Goal: Transaction & Acquisition: Book appointment/travel/reservation

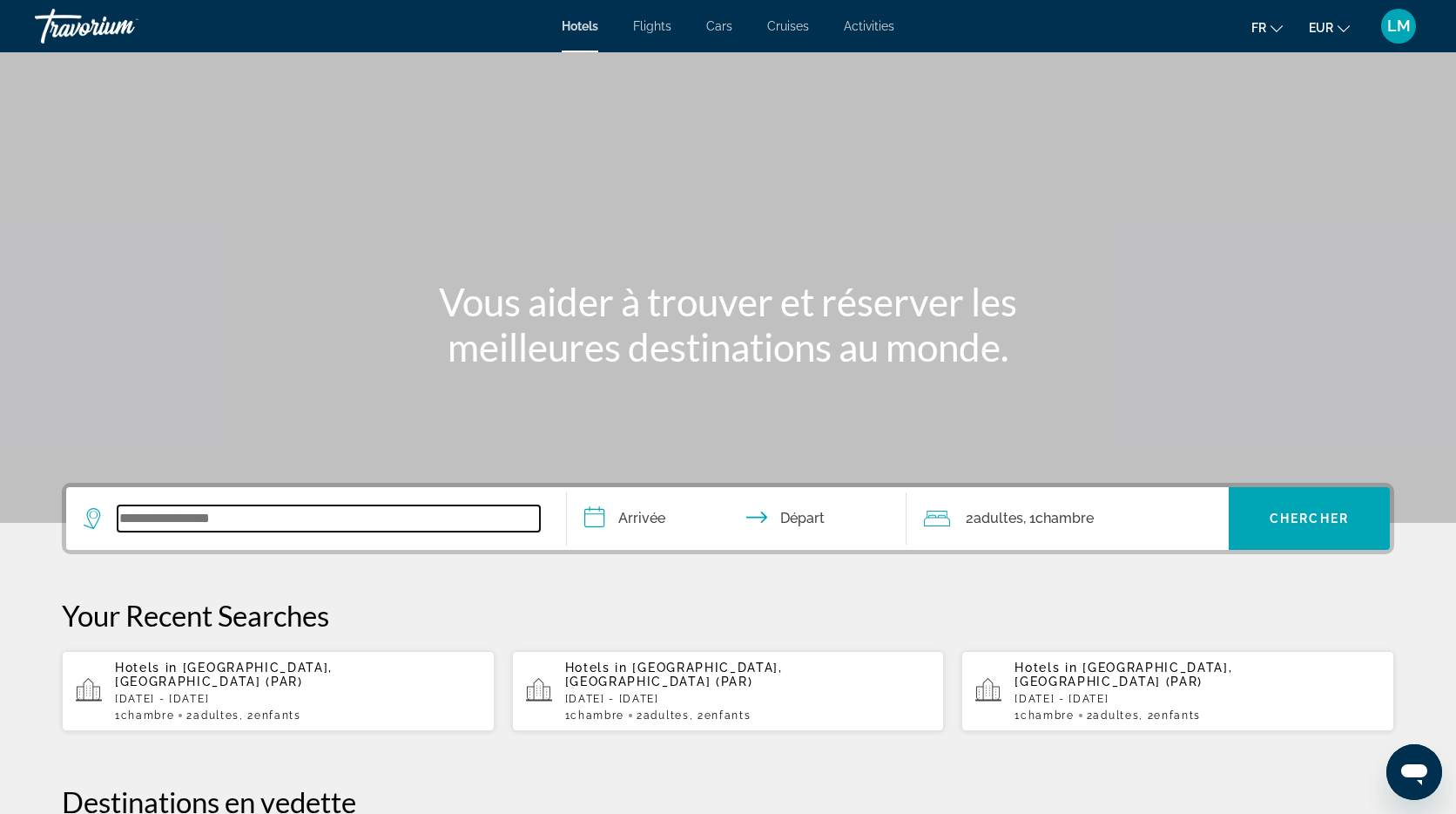
drag, startPoint x: 173, startPoint y: 515, endPoint x: 162, endPoint y: 517, distance: 11.2
click at [173, 515] on input "Search widget" at bounding box center [329, 518] width 423 height 26
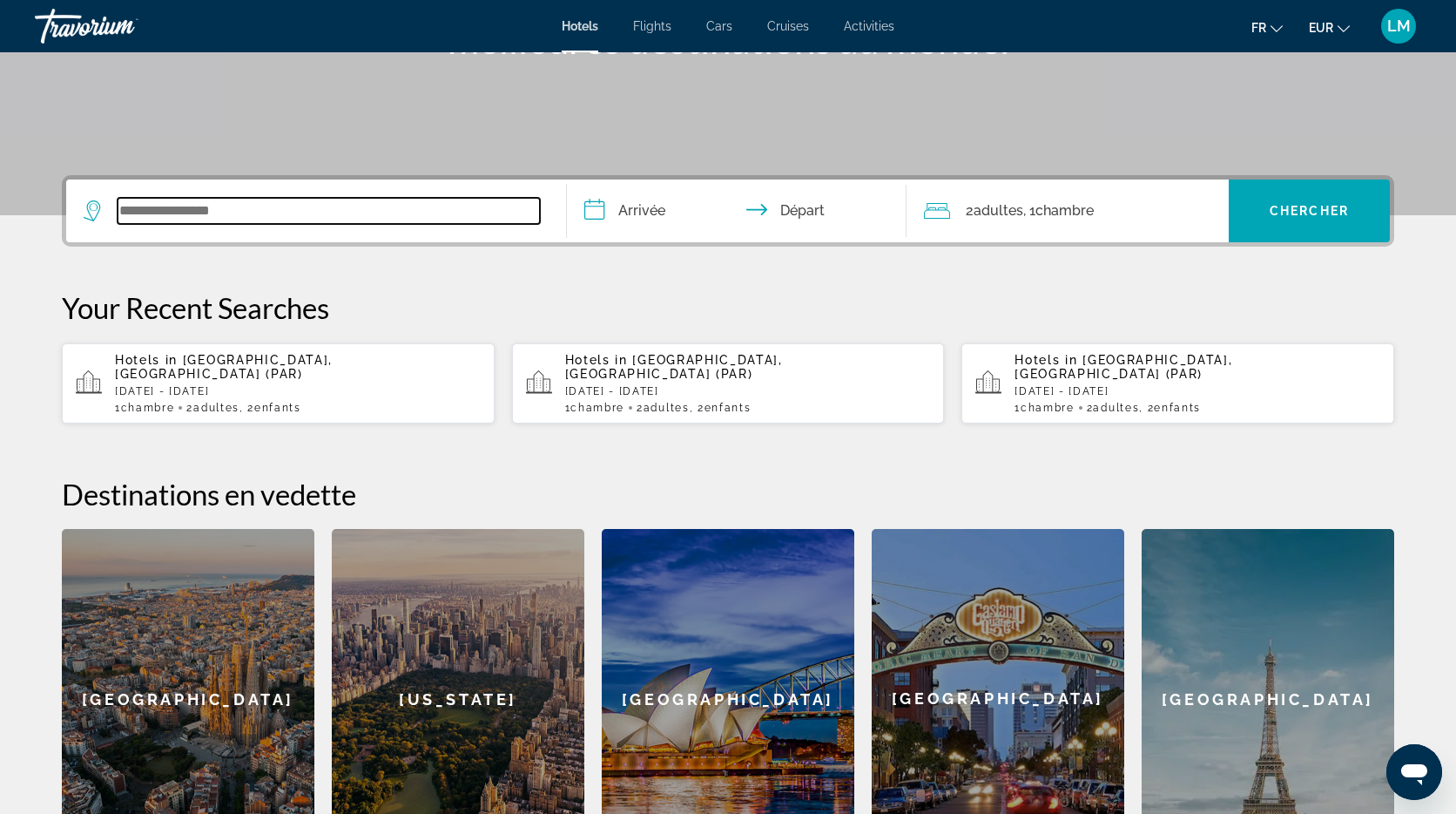
scroll to position [426, 0]
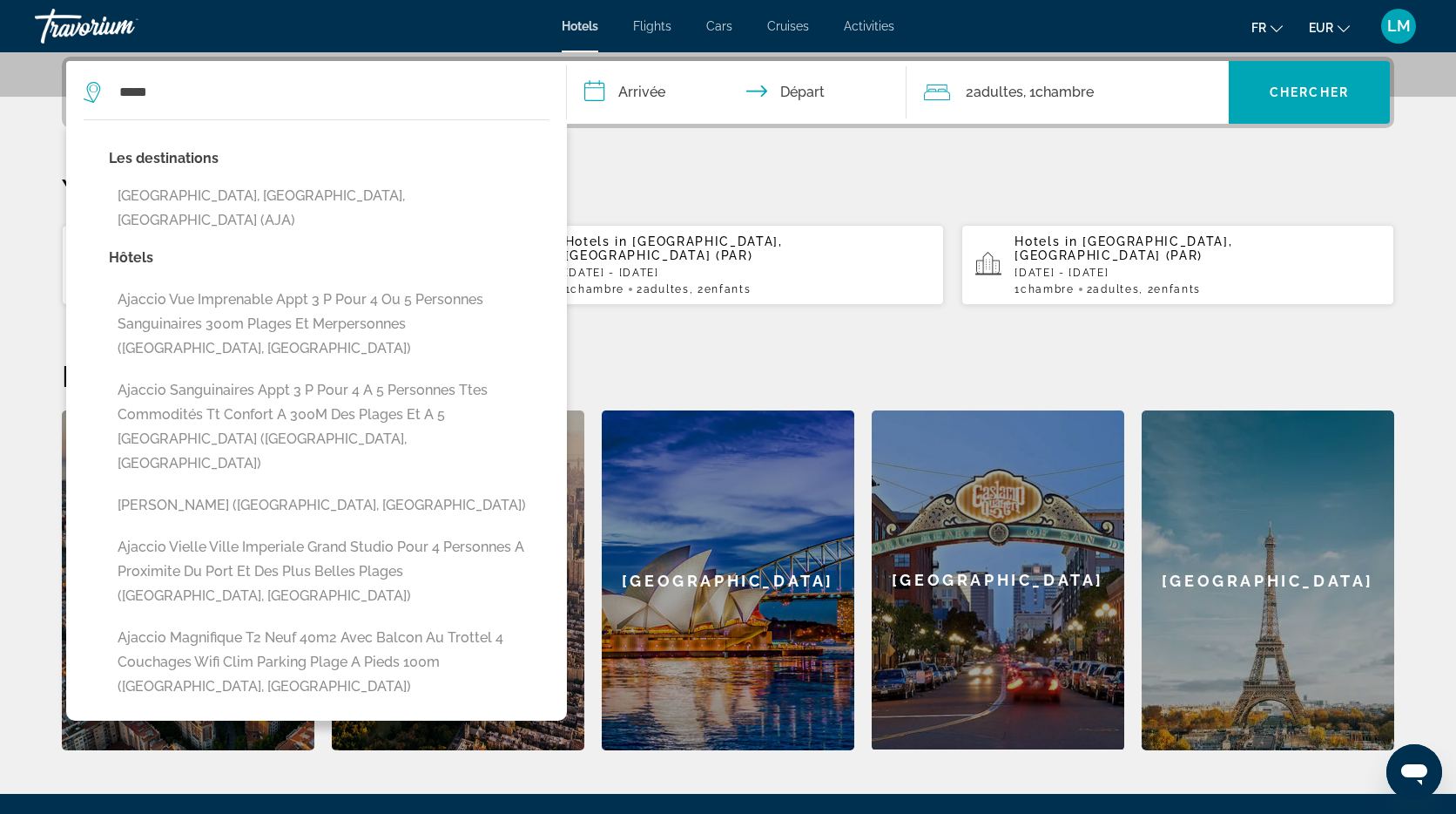
click at [242, 196] on button "[GEOGRAPHIC_DATA], [GEOGRAPHIC_DATA], [GEOGRAPHIC_DATA] (AJA)" at bounding box center [330, 207] width 441 height 57
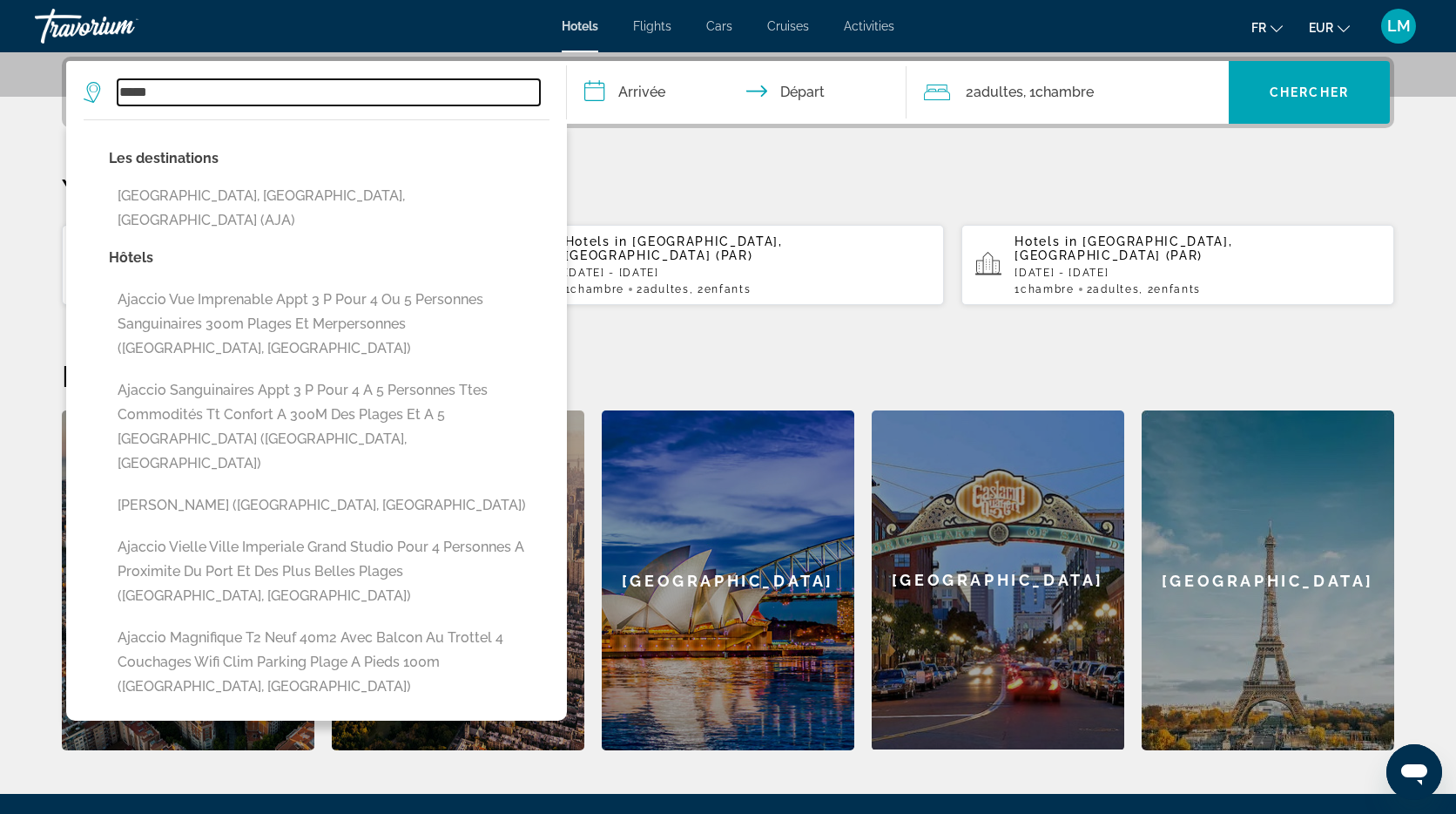
type input "**********"
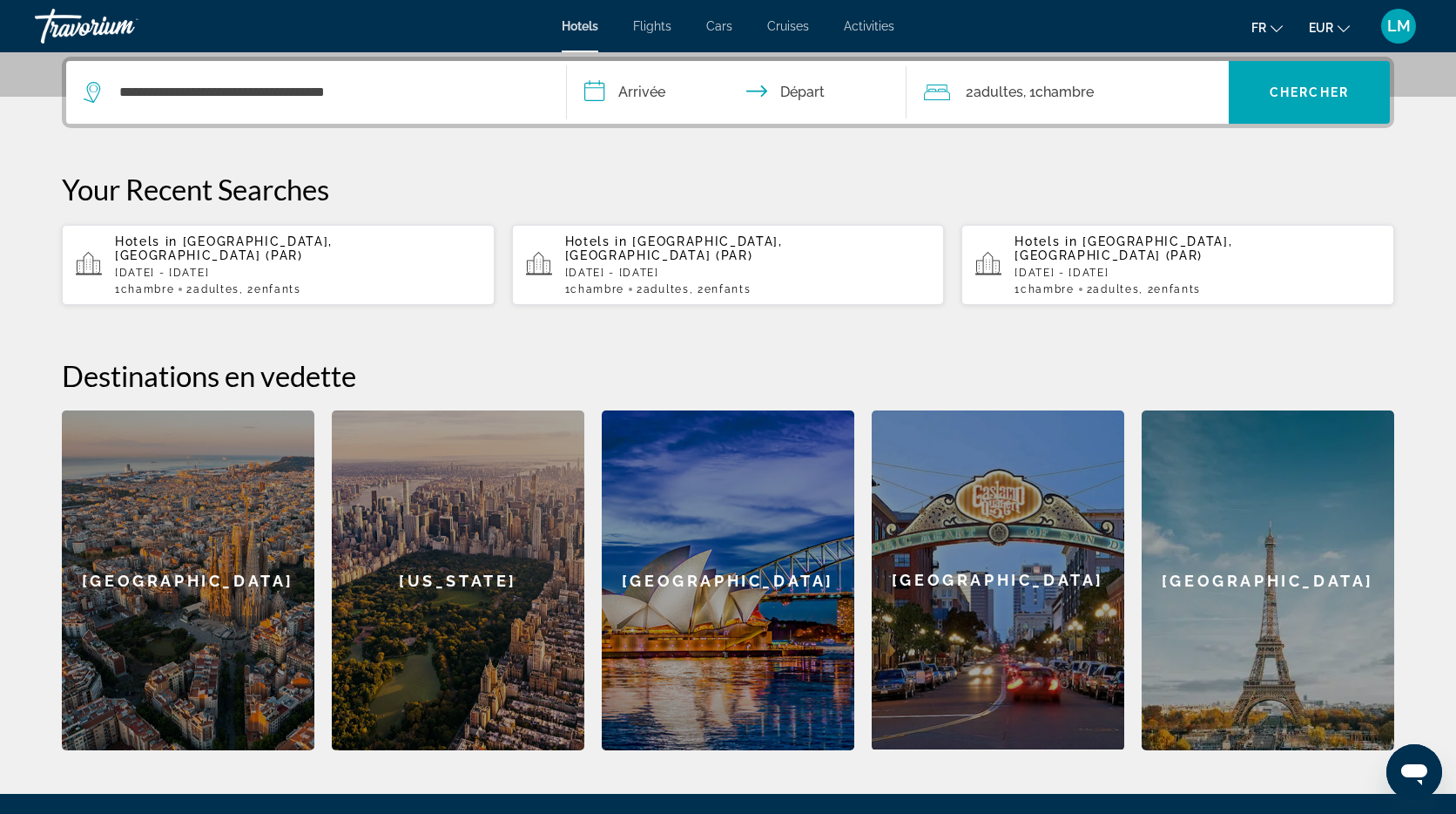
click at [647, 86] on input "**********" at bounding box center [740, 95] width 346 height 68
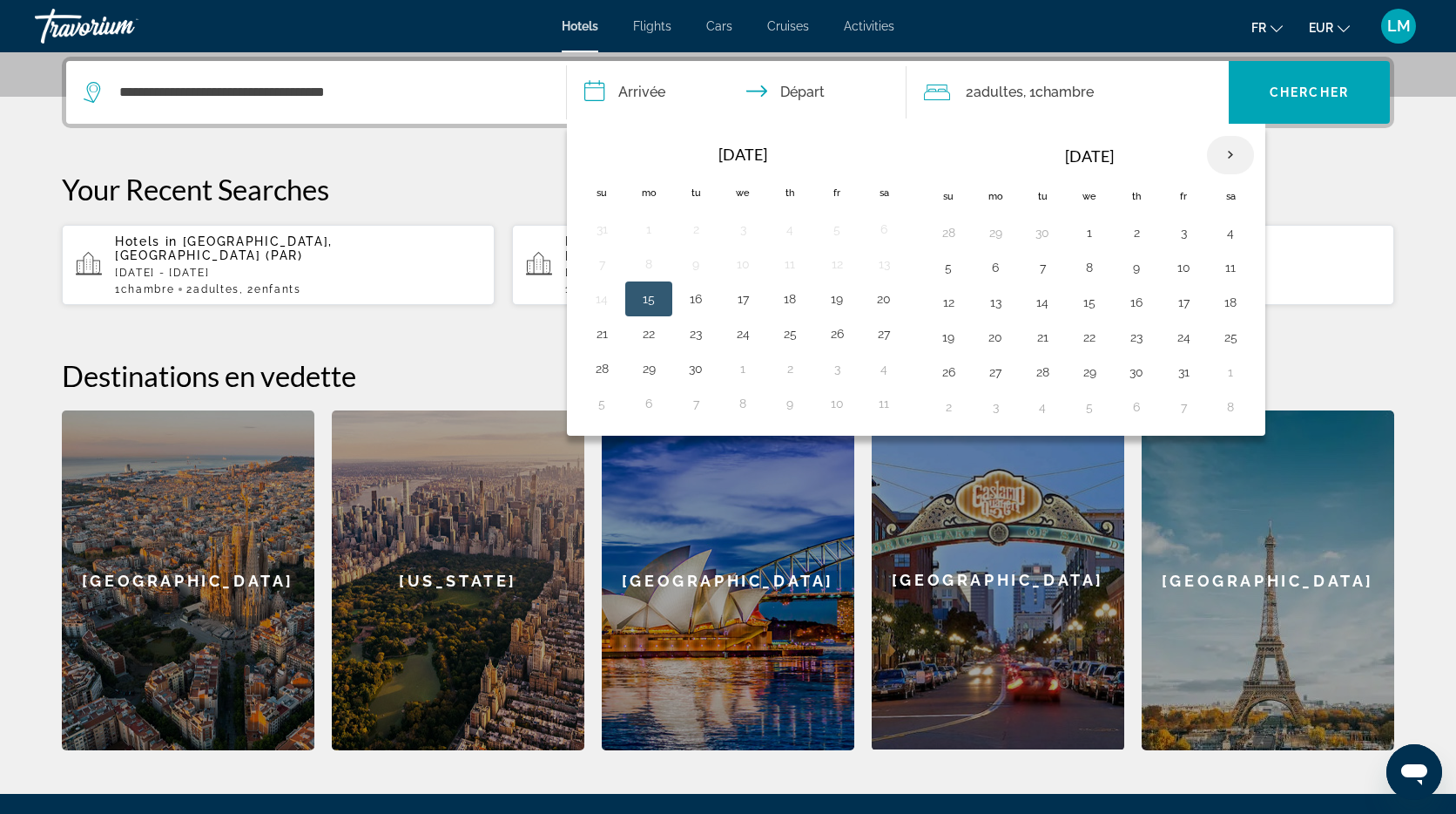
click at [1230, 157] on th "Next month" at bounding box center [1231, 155] width 47 height 39
click at [1229, 157] on th "Next month" at bounding box center [1231, 155] width 47 height 39
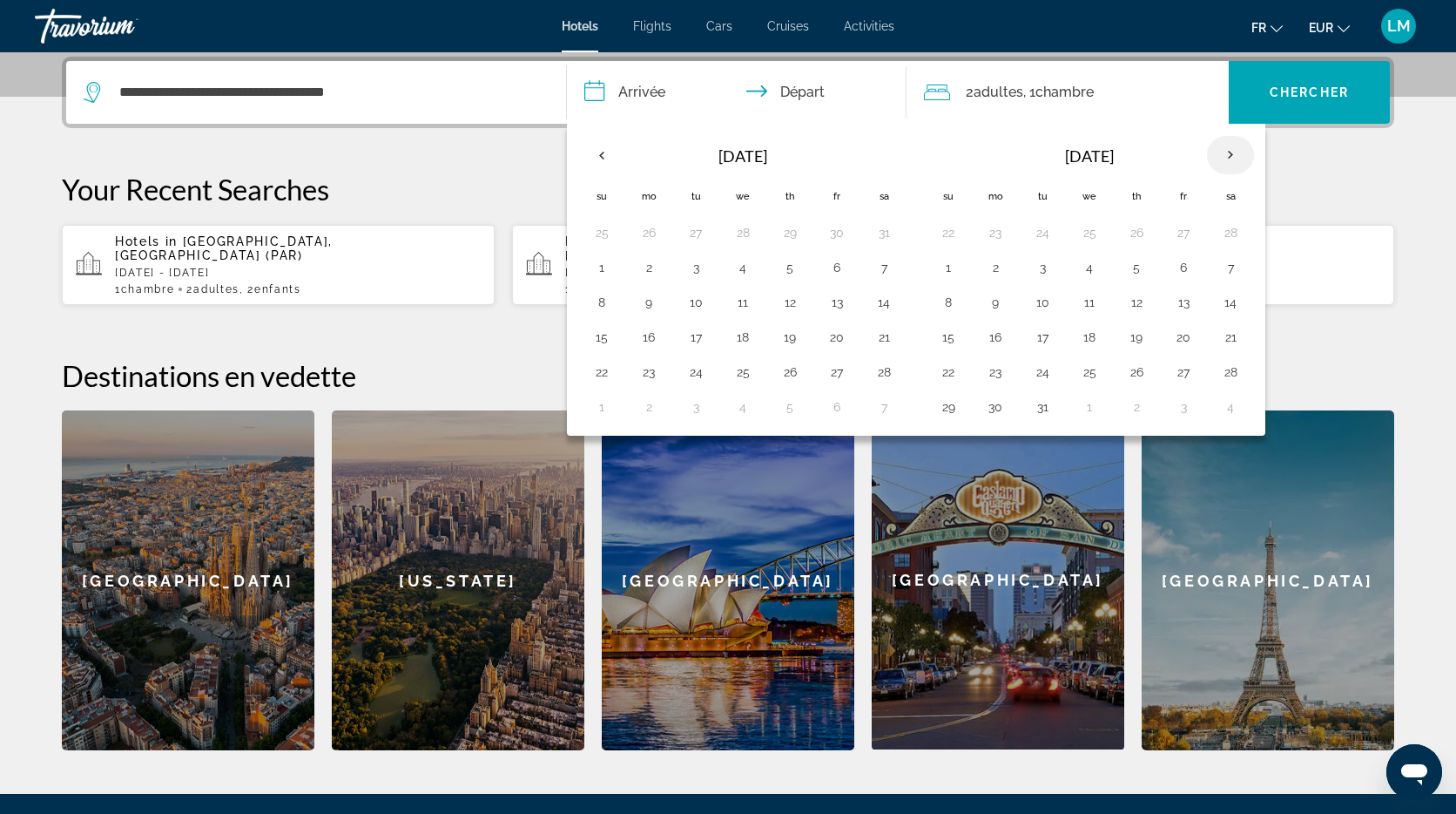
click at [1229, 157] on th "Next month" at bounding box center [1231, 155] width 47 height 39
click at [1228, 337] on button "25" at bounding box center [1231, 337] width 28 height 24
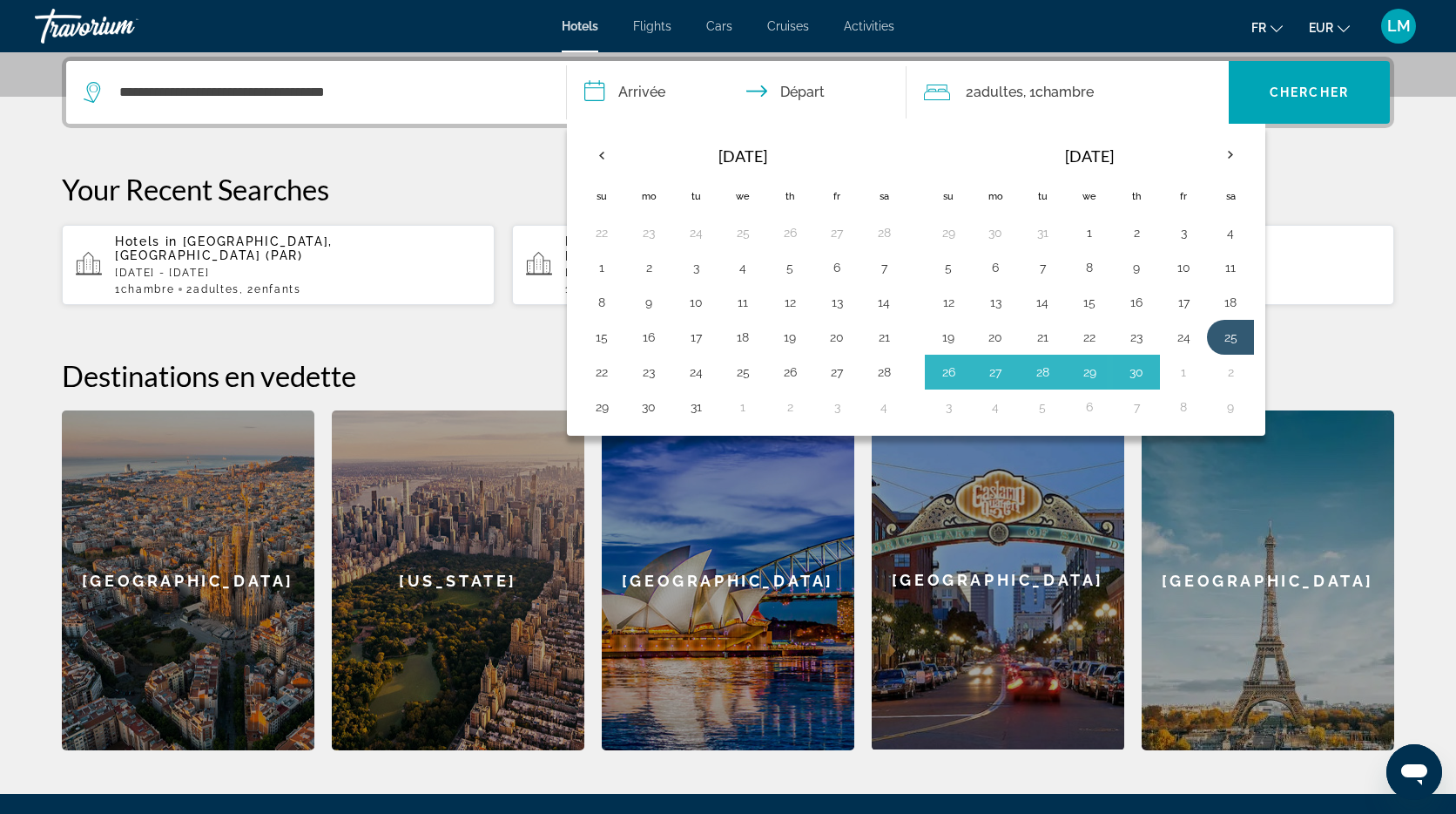
click at [1233, 375] on button "2" at bounding box center [1231, 372] width 28 height 24
type input "**********"
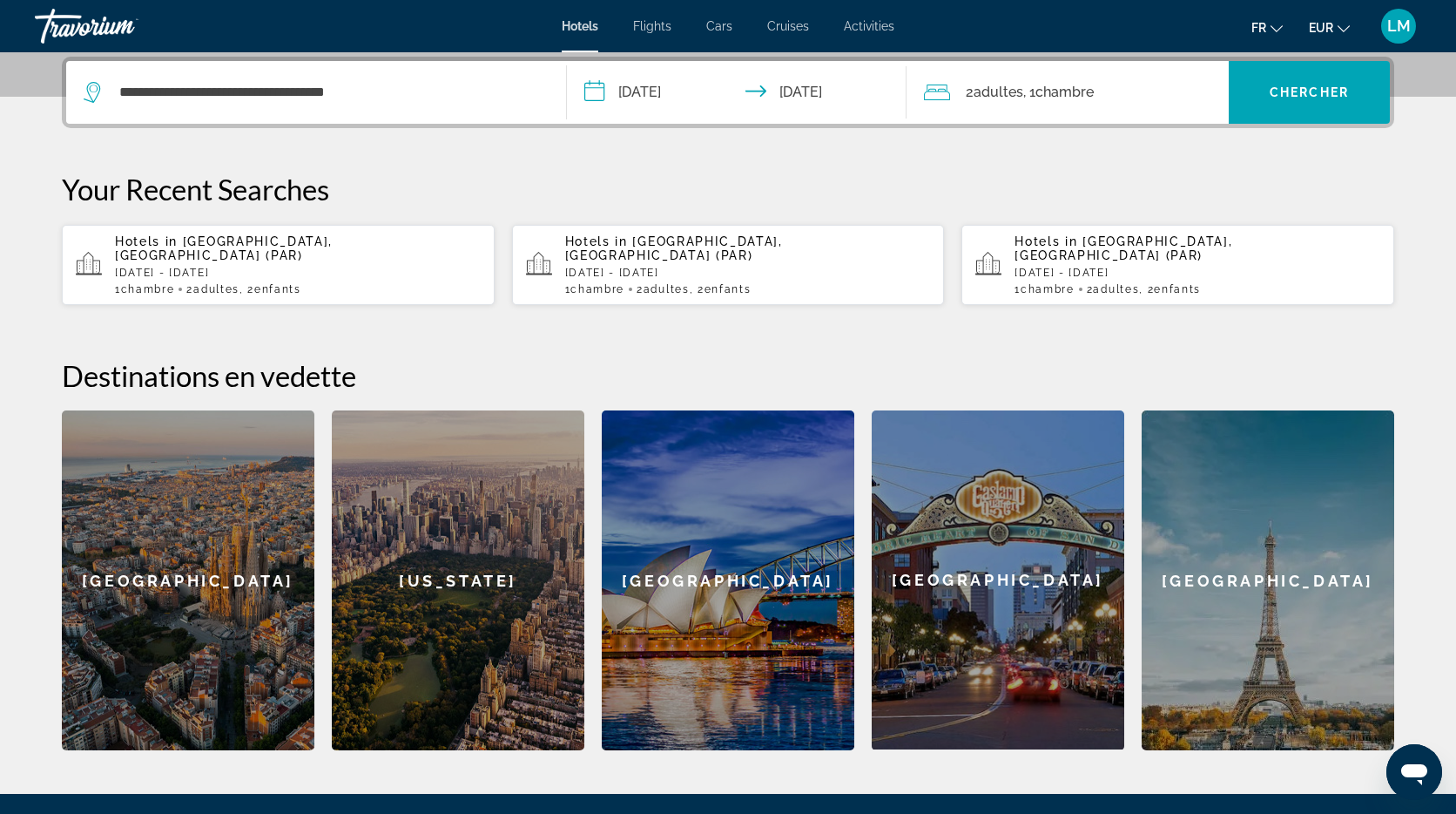
click at [1058, 94] on span "Chambre" at bounding box center [1064, 91] width 58 height 16
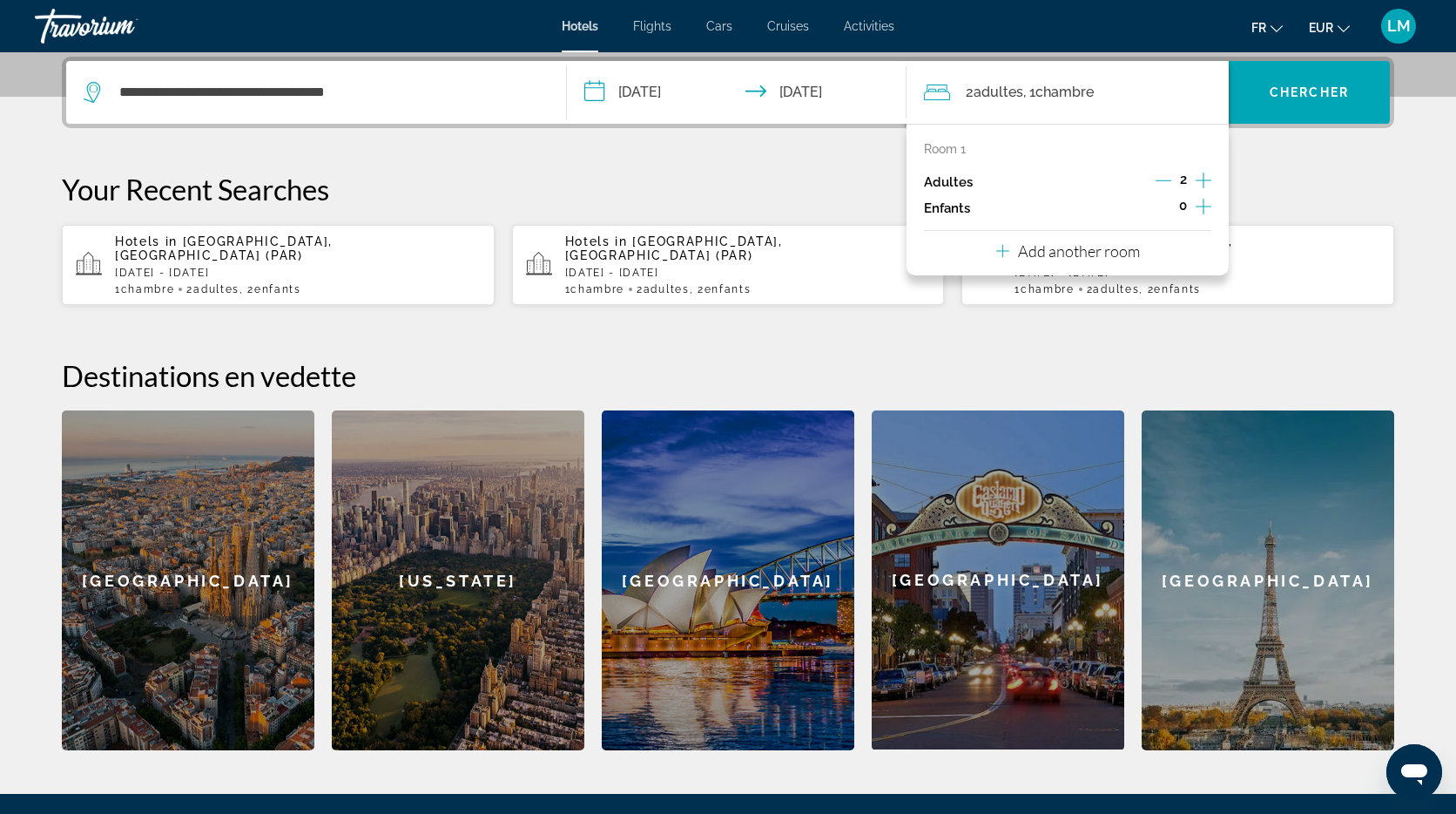
click at [1203, 208] on icon "Increment children" at bounding box center [1203, 207] width 15 height 21
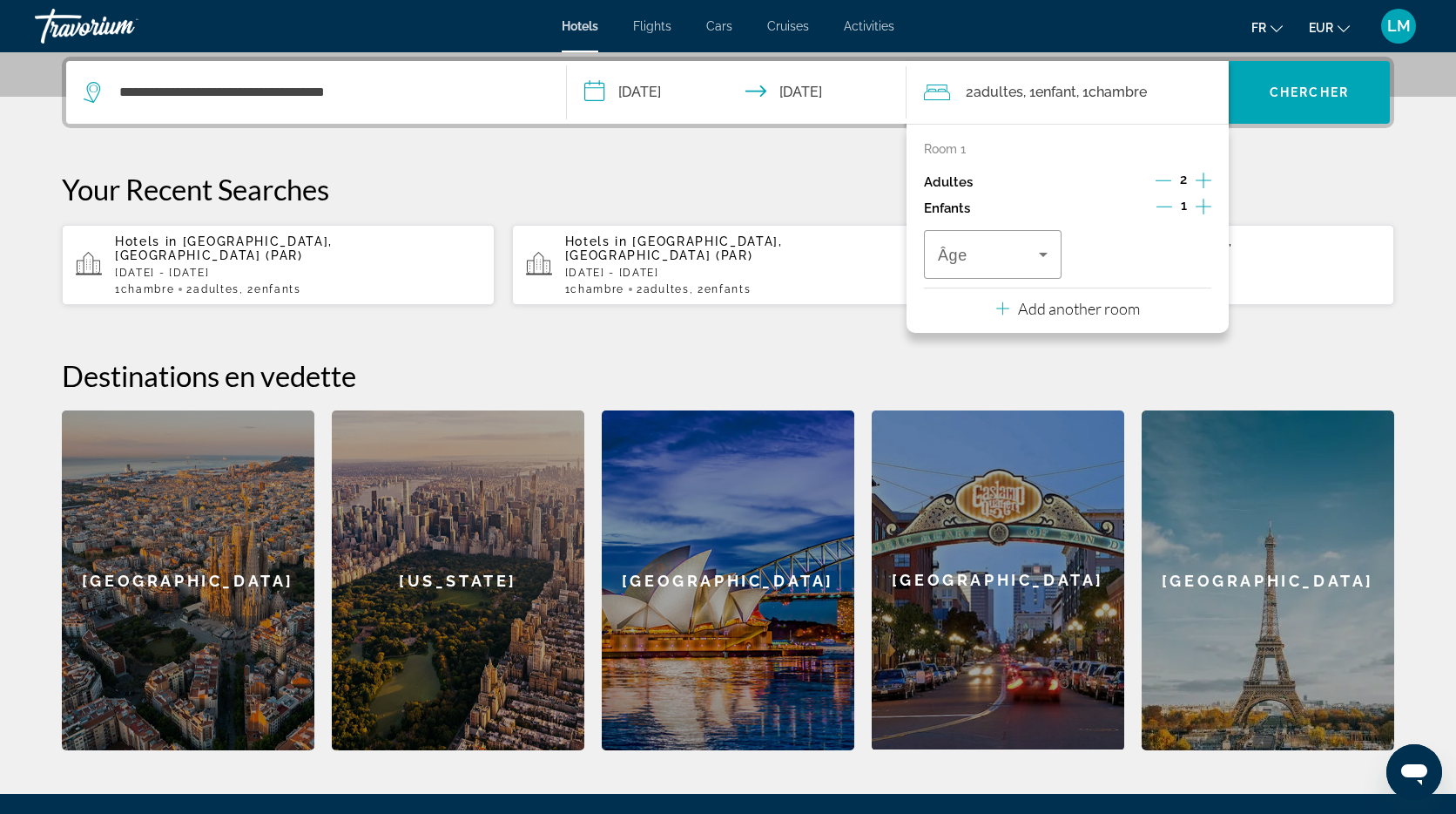
click at [1203, 208] on icon "Increment children" at bounding box center [1203, 207] width 15 height 21
click at [1034, 250] on icon "Travelers: 2 adults, 2 children" at bounding box center [1044, 255] width 21 height 21
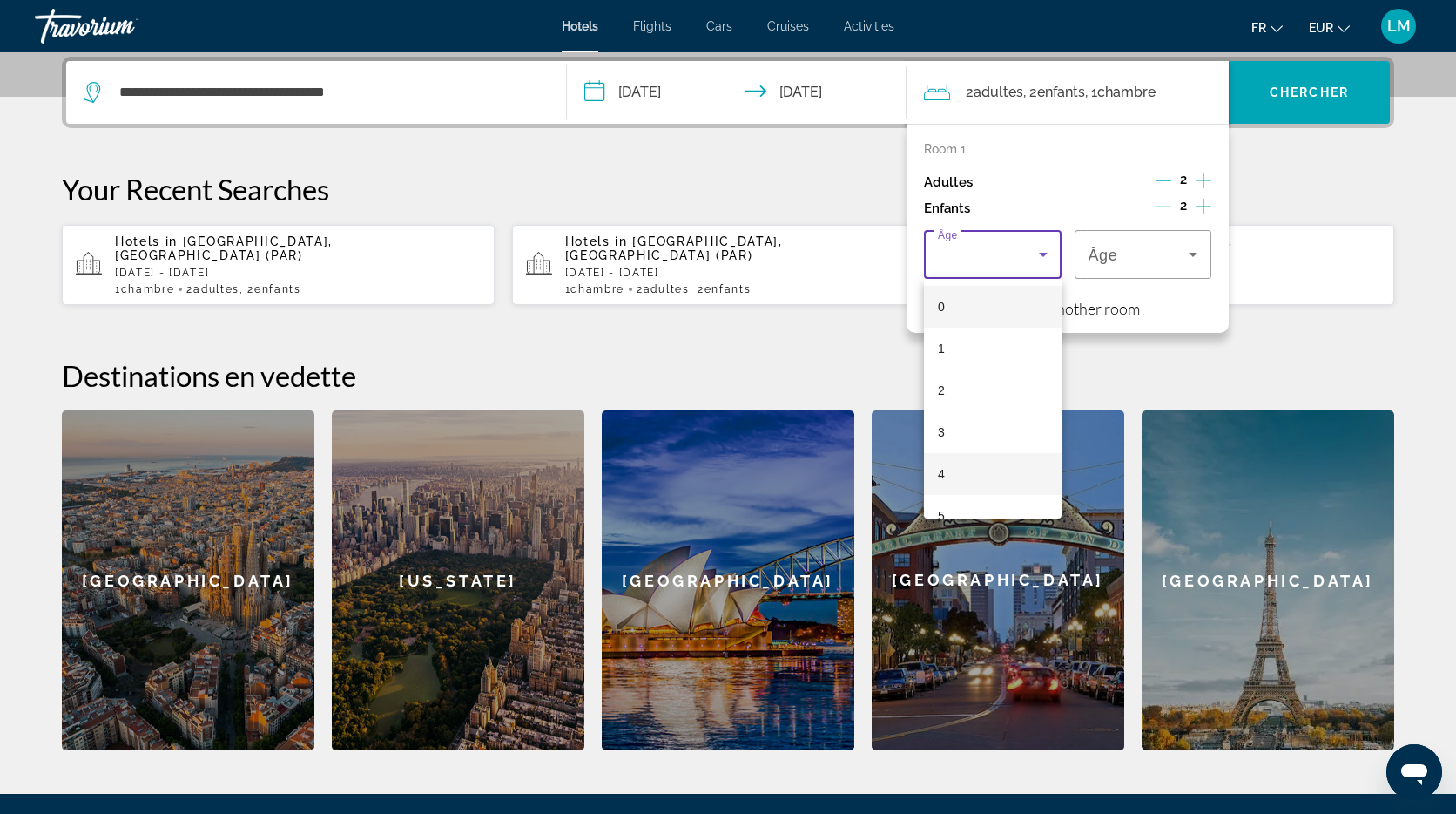
click at [965, 478] on mat-option "4" at bounding box center [993, 473] width 137 height 42
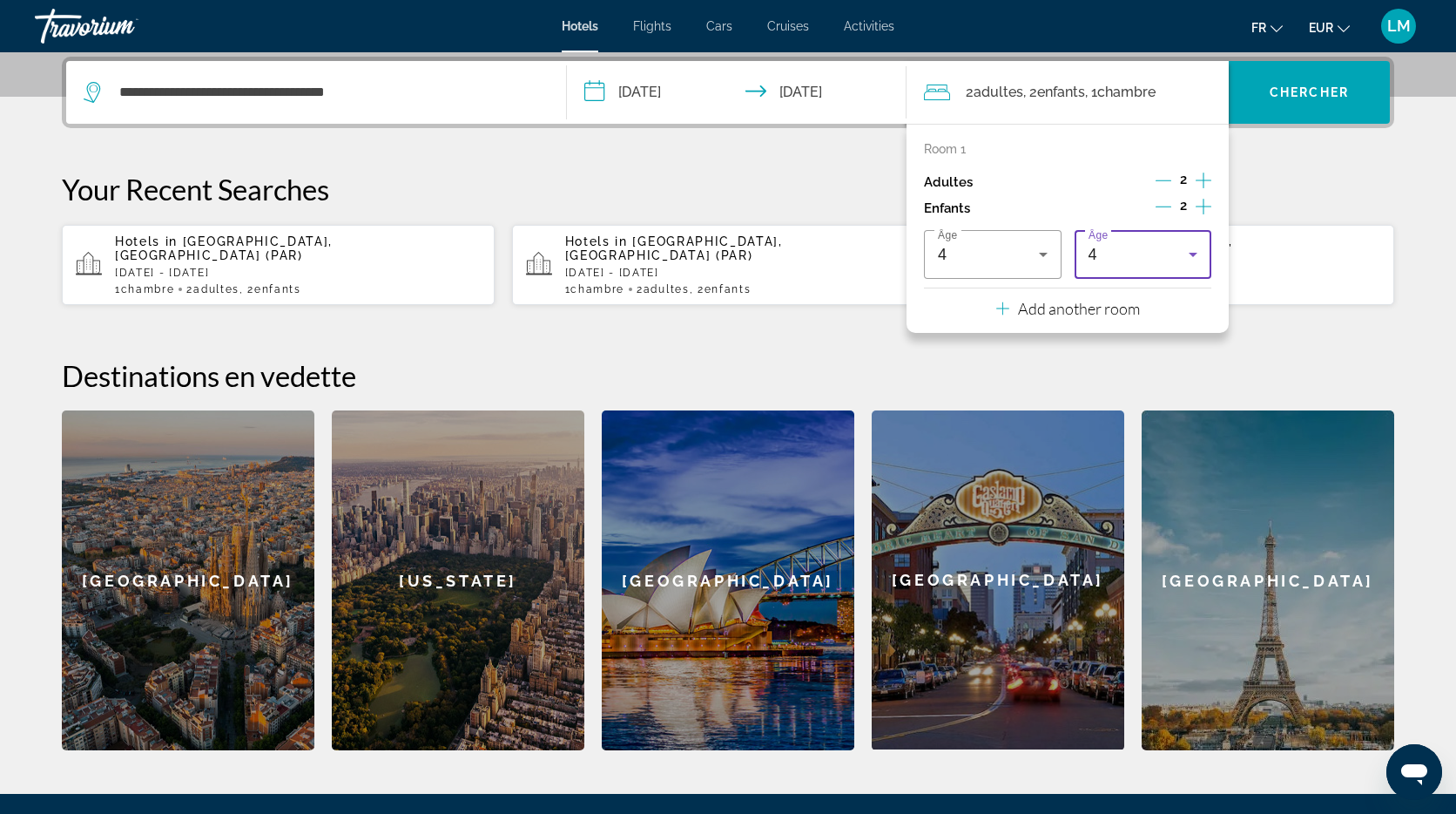
click at [1114, 256] on div "4" at bounding box center [1139, 255] width 101 height 21
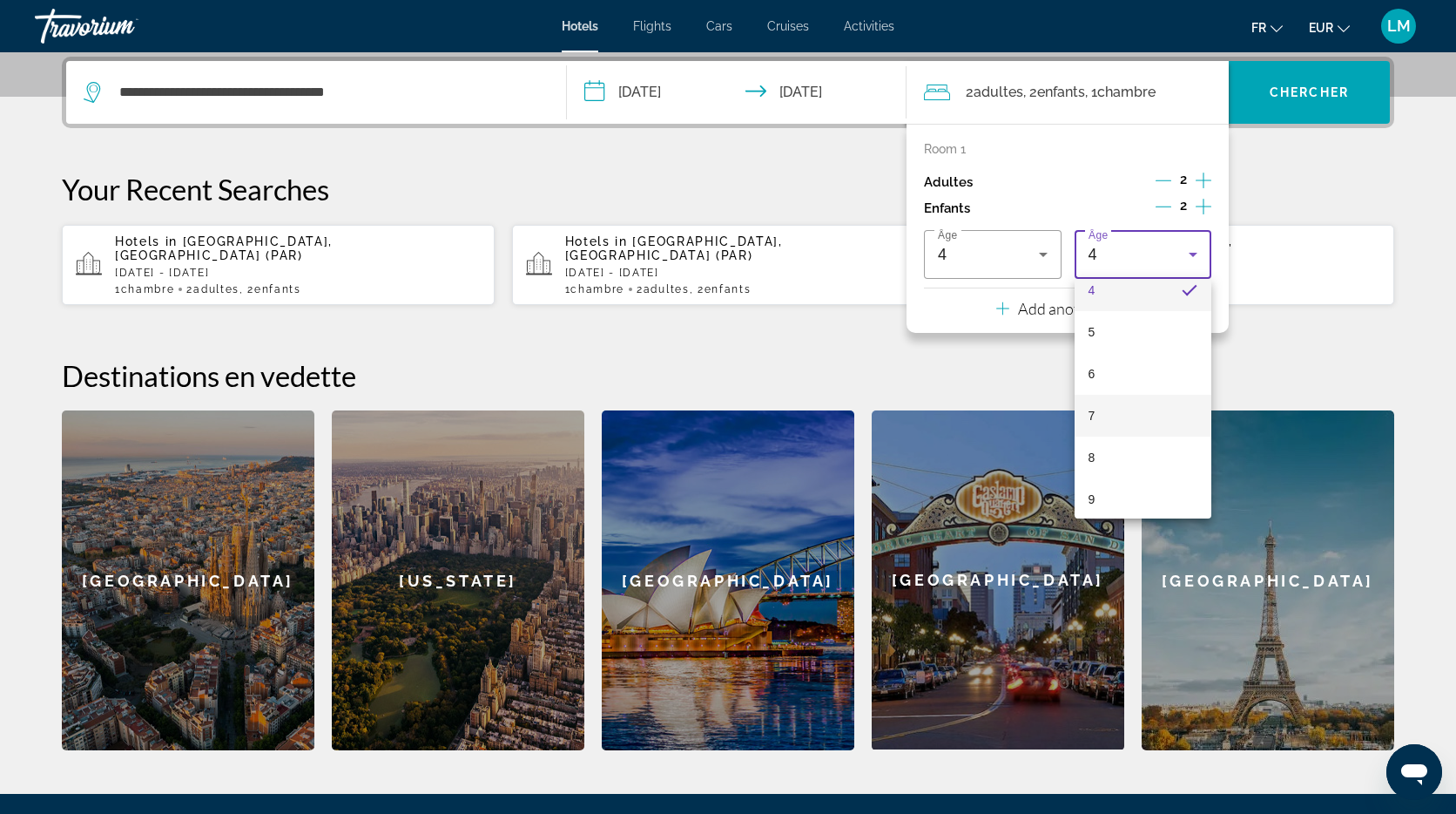
scroll to position [181, 0]
click at [1117, 497] on mat-option "9" at bounding box center [1144, 501] width 137 height 42
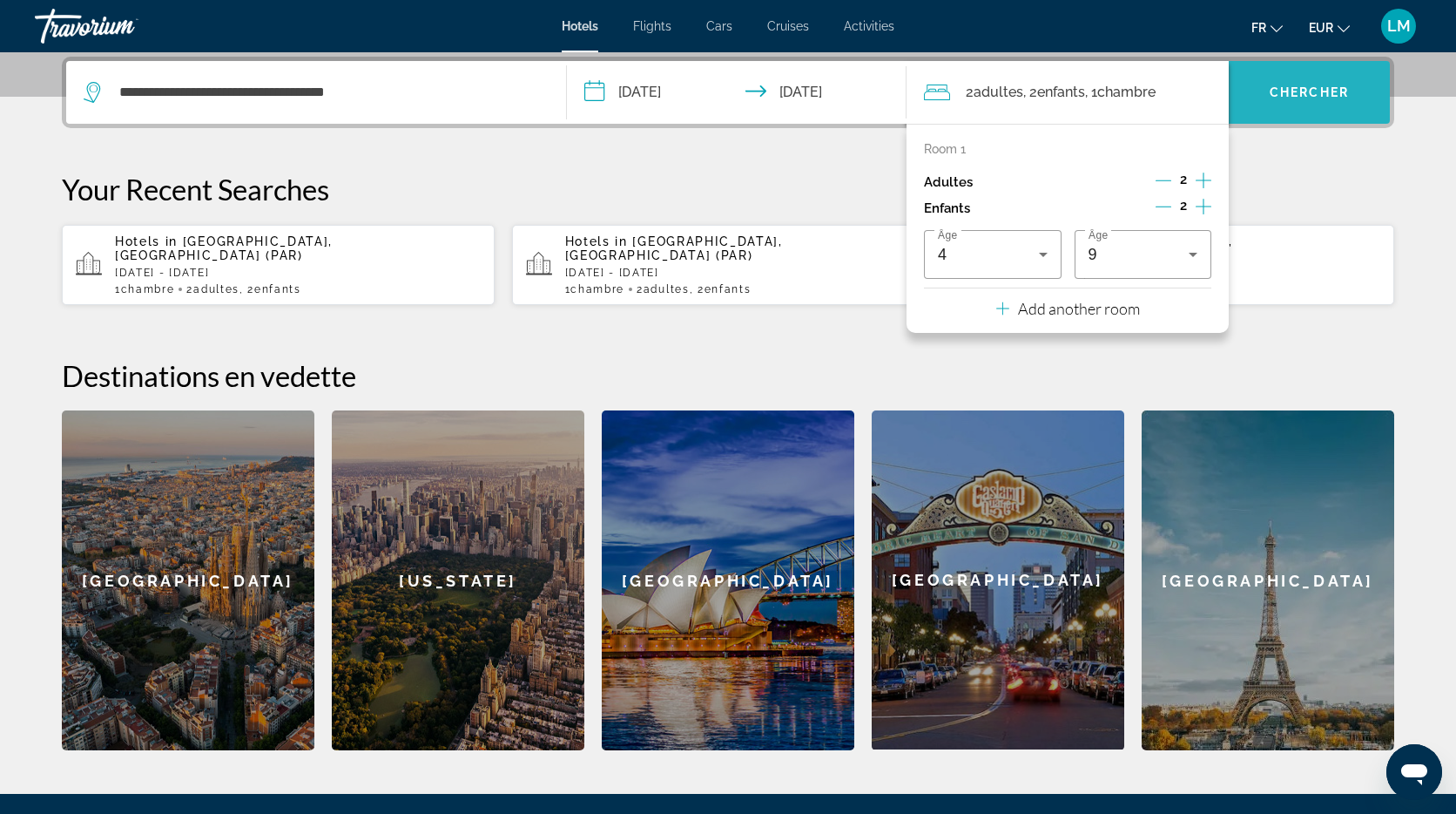
click at [1297, 76] on span "Search widget" at bounding box center [1309, 92] width 162 height 42
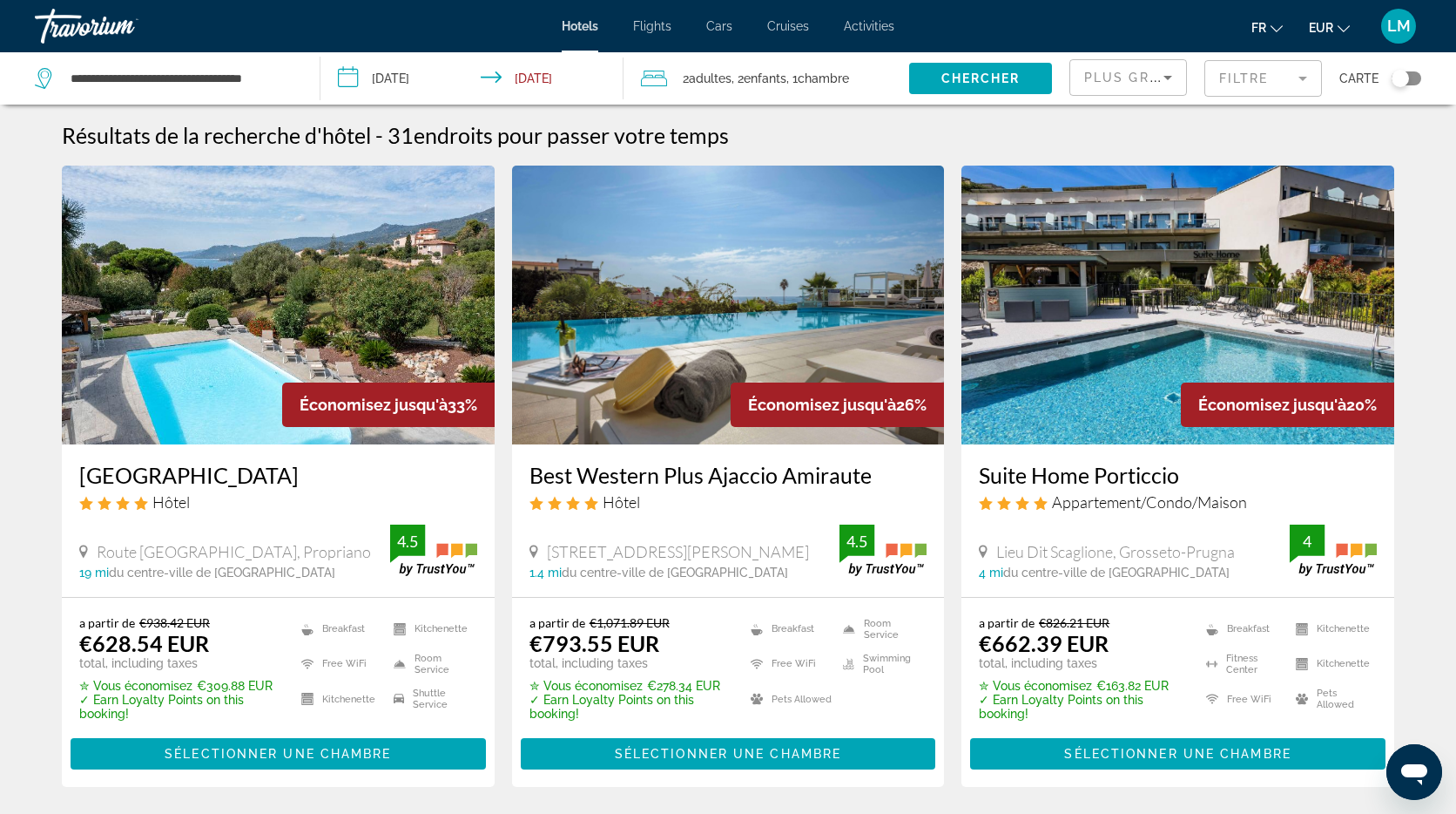
click at [358, 209] on img "Main content" at bounding box center [278, 305] width 432 height 279
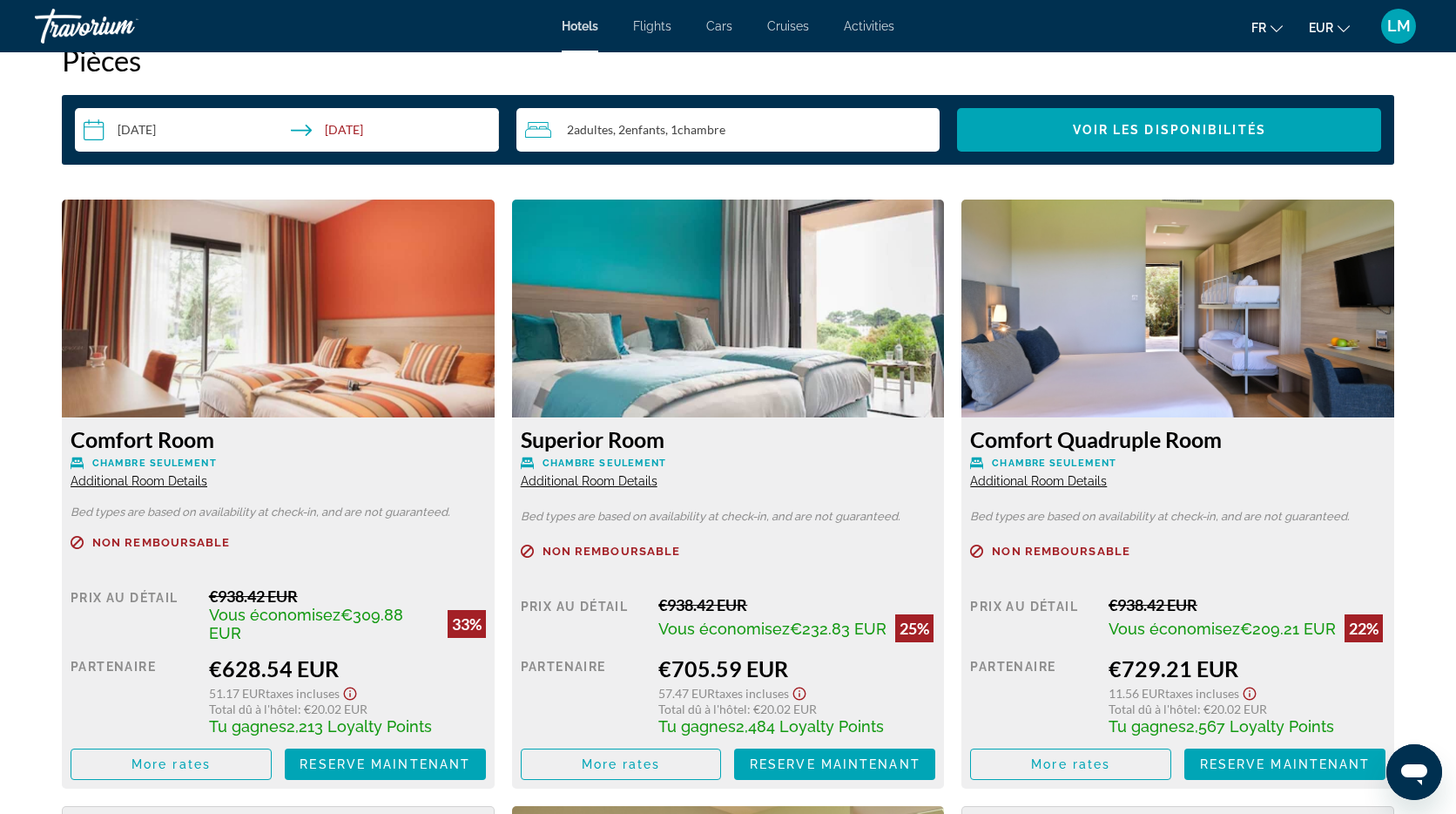
scroll to position [2174, 0]
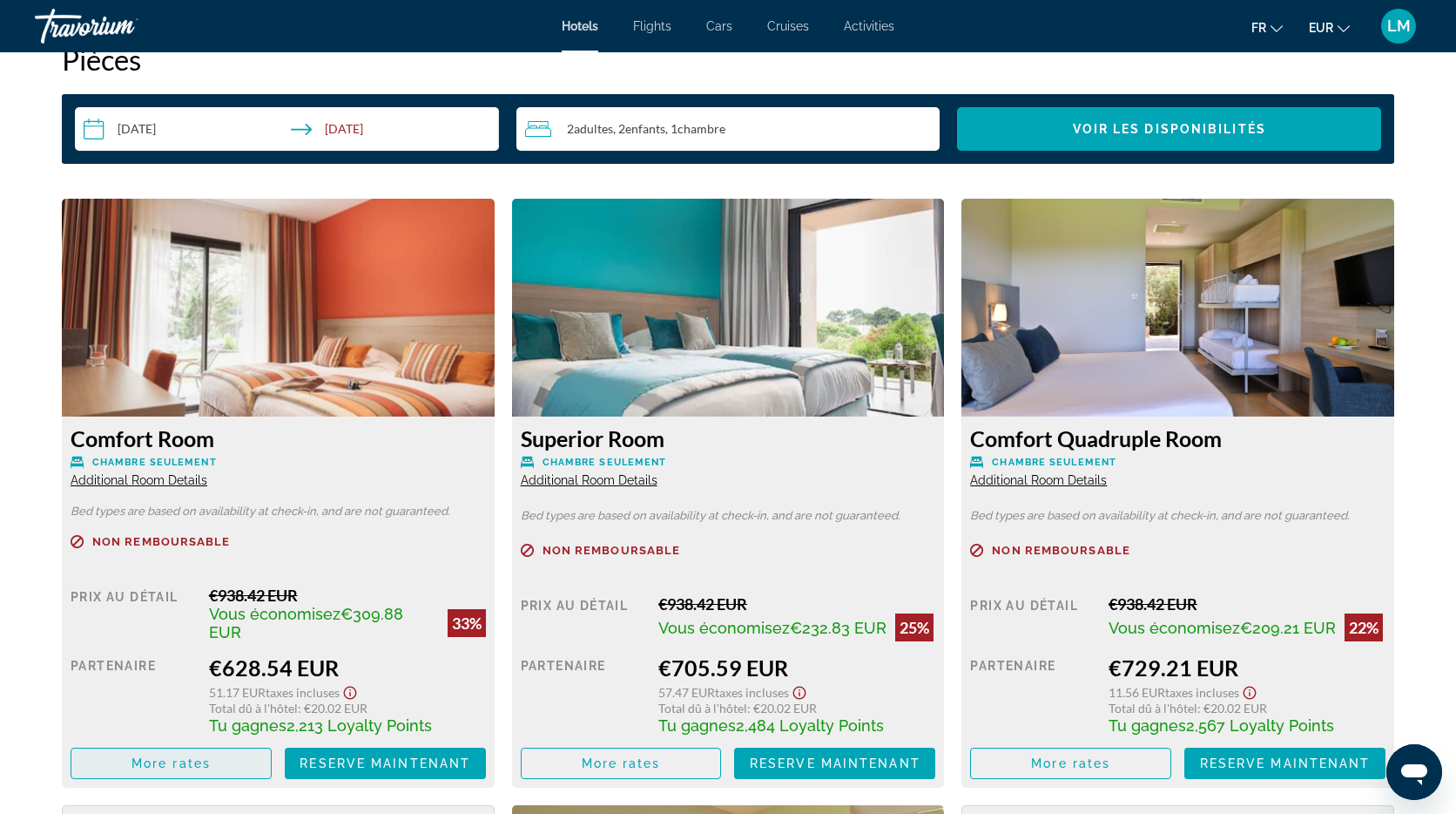
click at [137, 766] on span "More rates" at bounding box center [171, 763] width 79 height 14
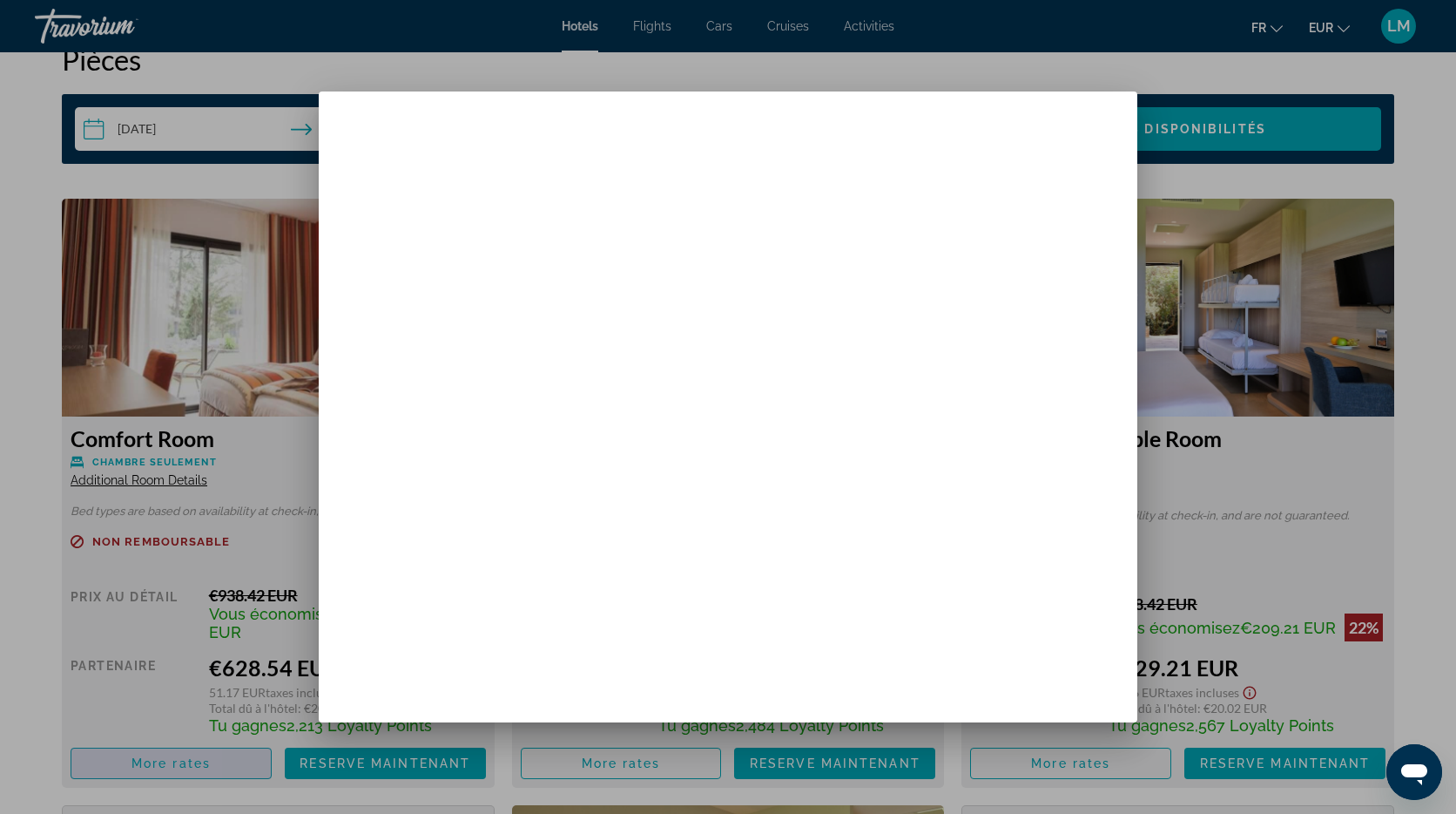
scroll to position [0, 0]
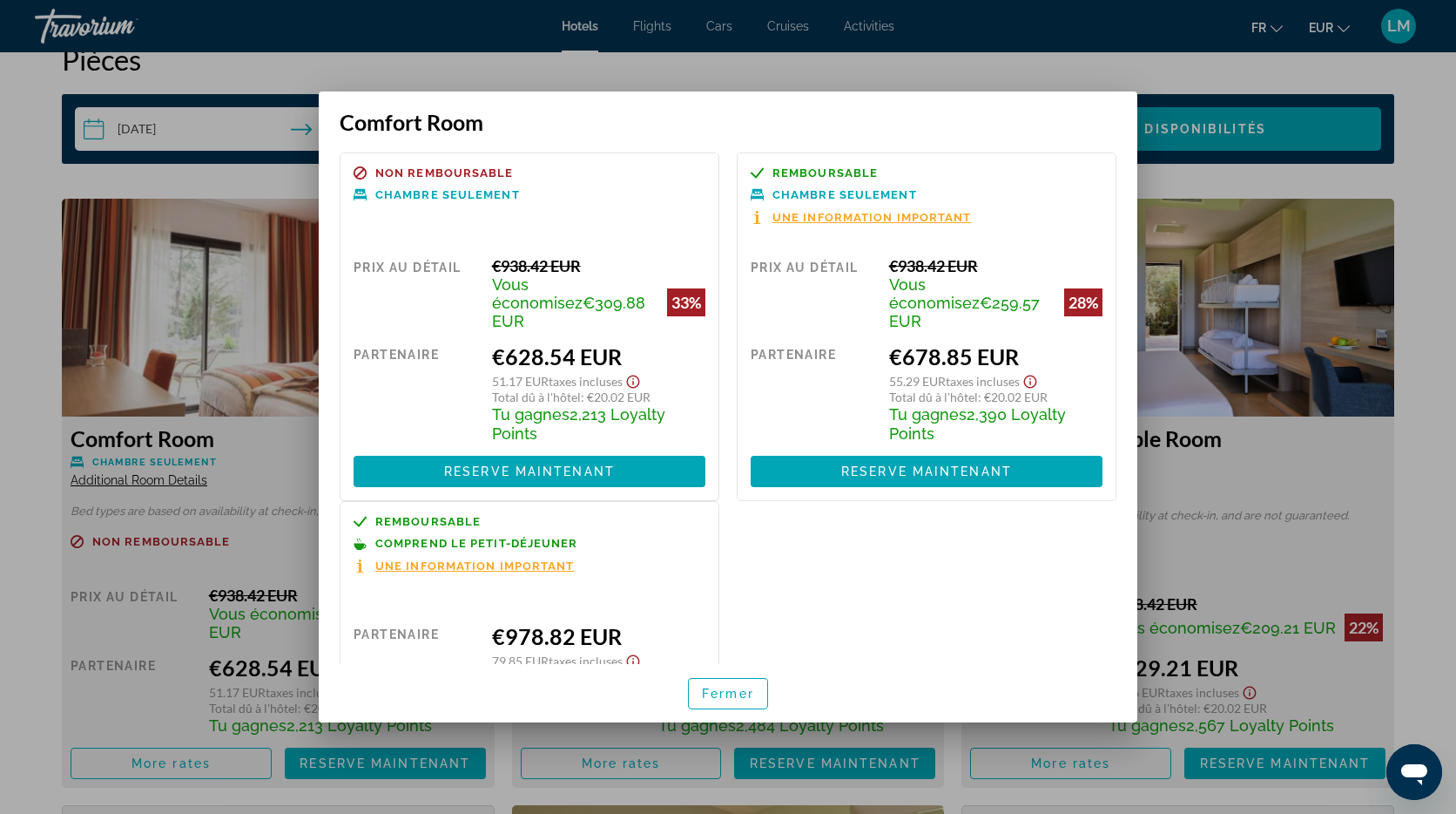
click at [20, 247] on div at bounding box center [728, 407] width 1456 height 814
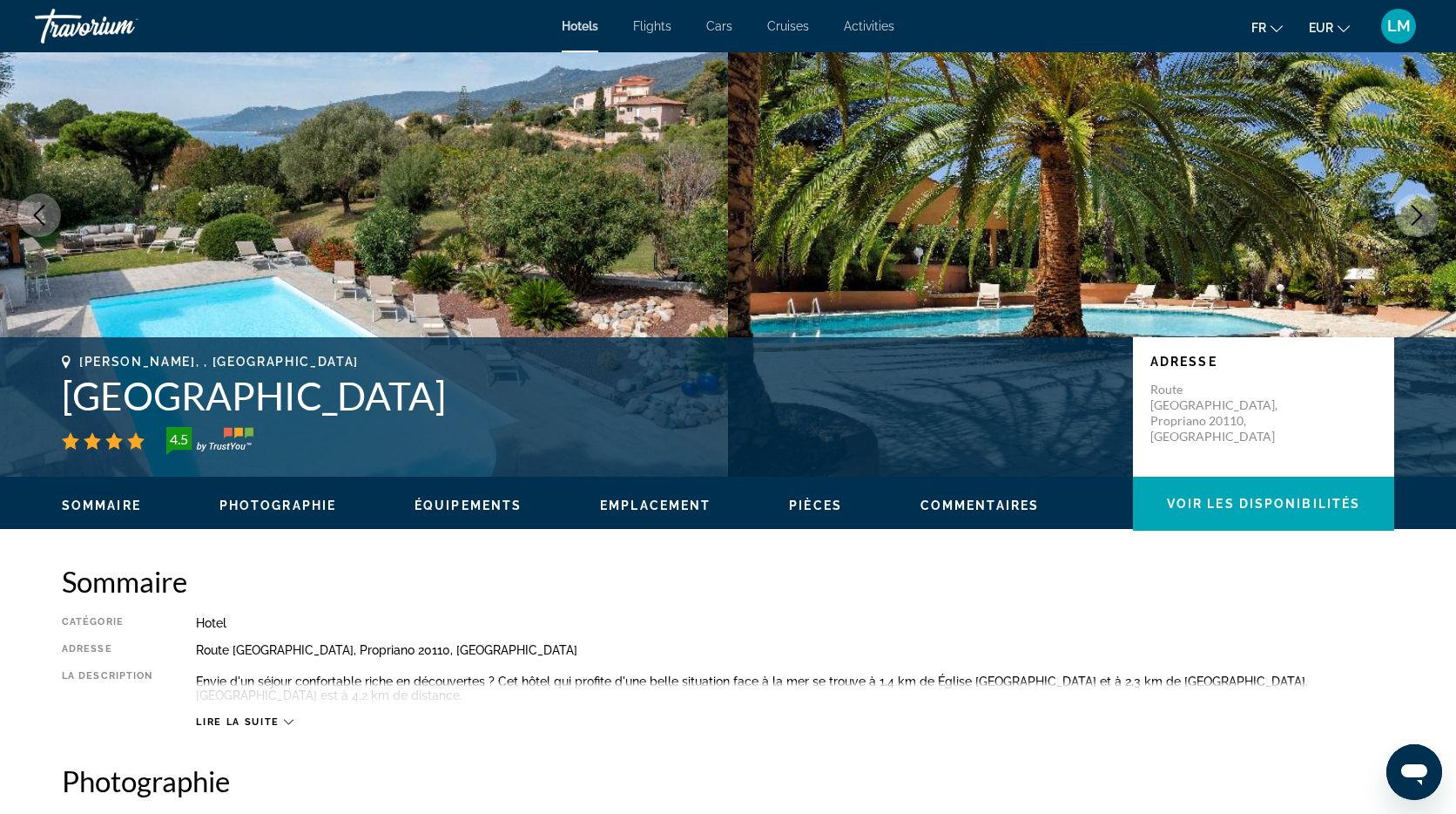
scroll to position [106, 0]
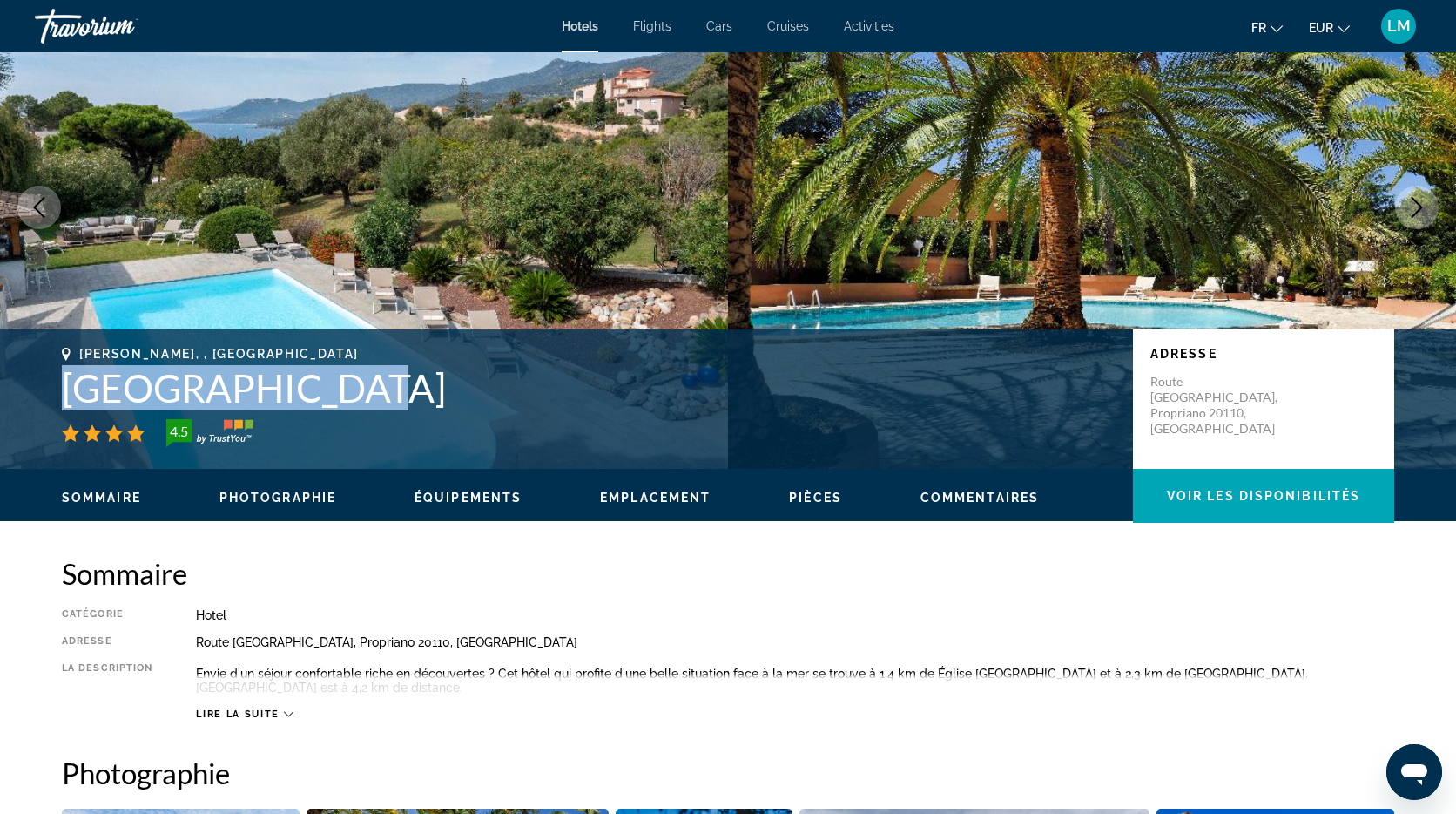
drag, startPoint x: 330, startPoint y: 388, endPoint x: 67, endPoint y: 389, distance: 263.0
click at [68, 389] on h1 "[GEOGRAPHIC_DATA]" at bounding box center [588, 387] width 1054 height 45
copy h1 "[GEOGRAPHIC_DATA]"
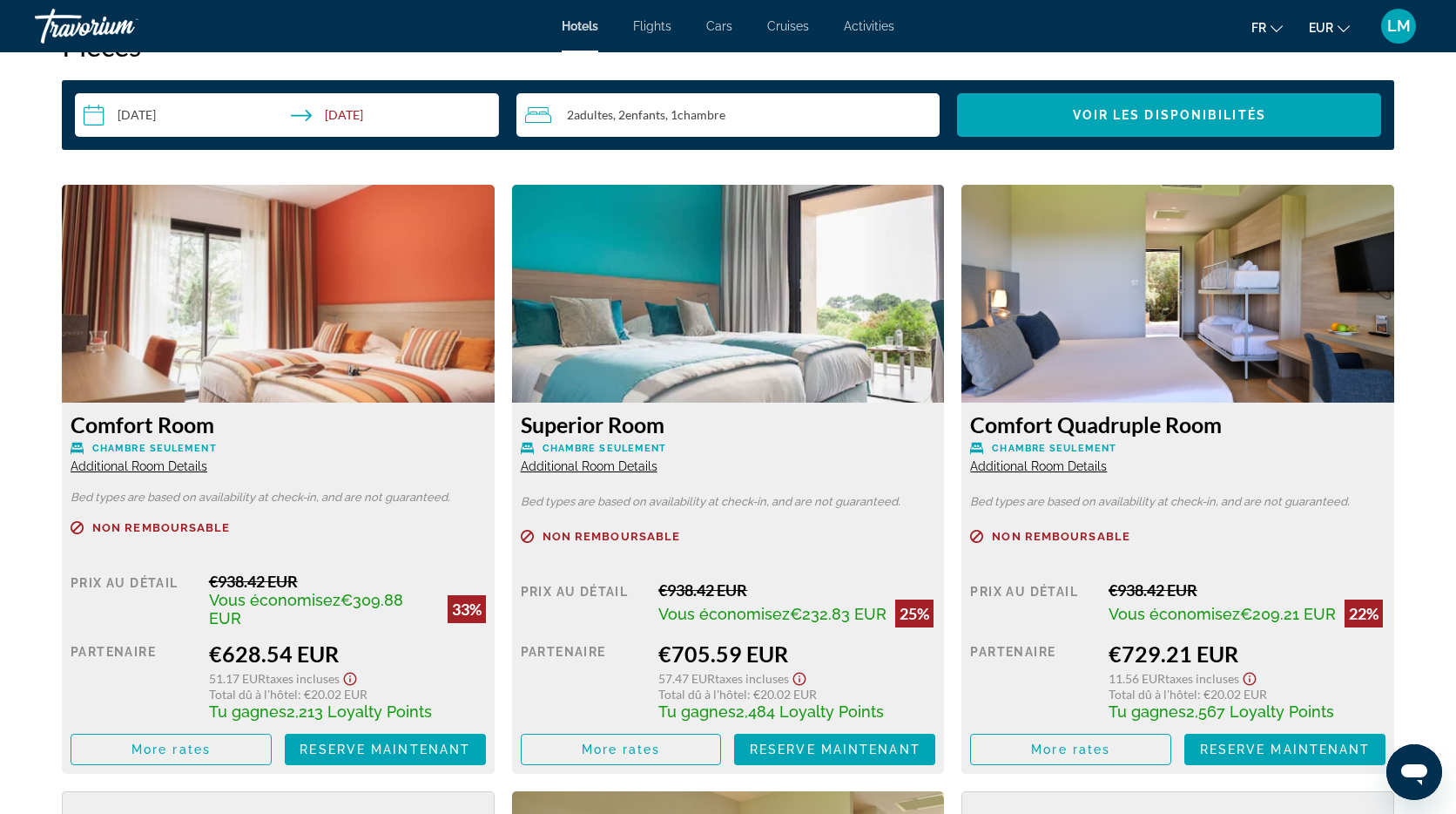
scroll to position [2186, 0]
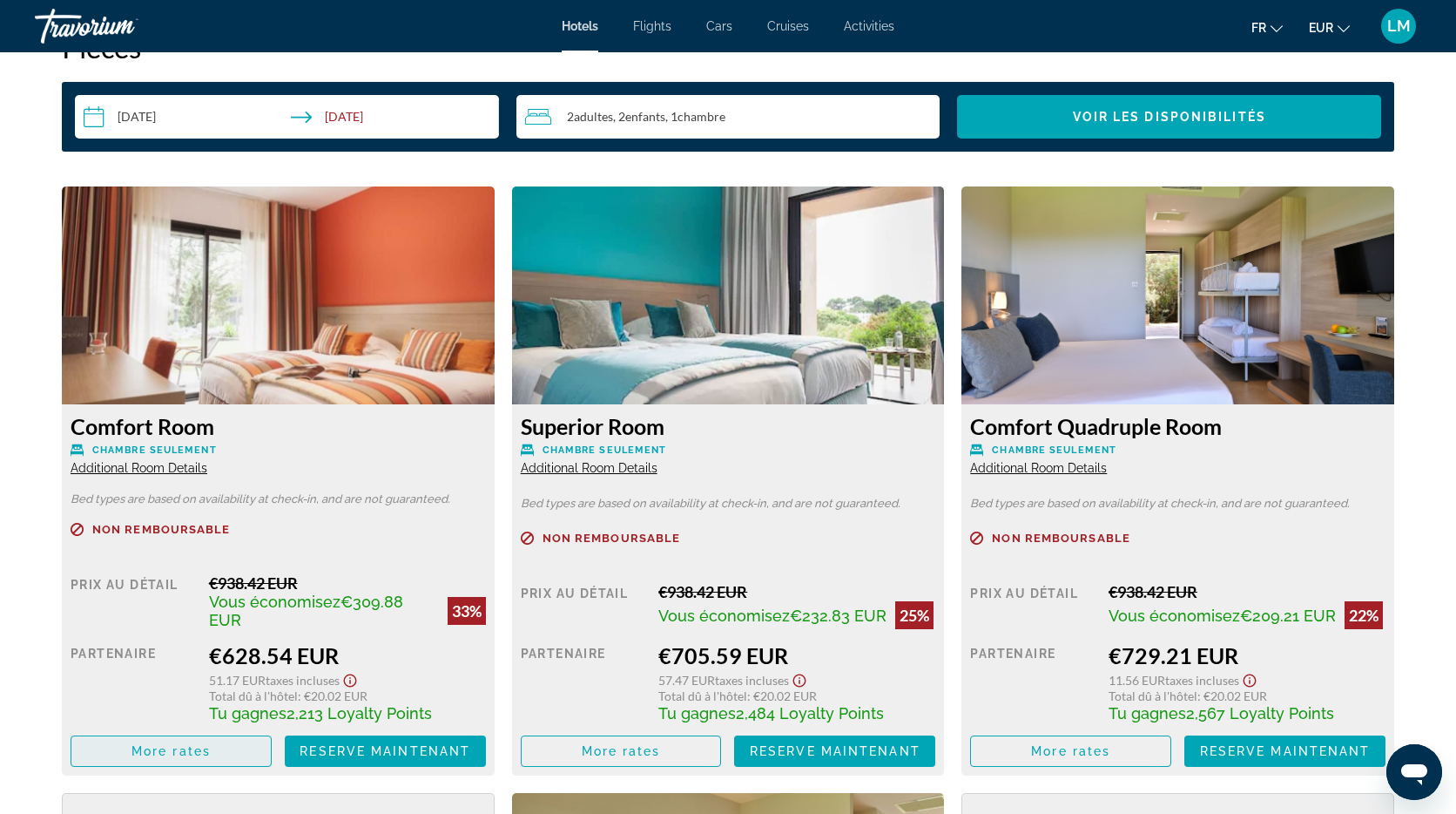
click at [177, 755] on span "More rates" at bounding box center [171, 751] width 79 height 14
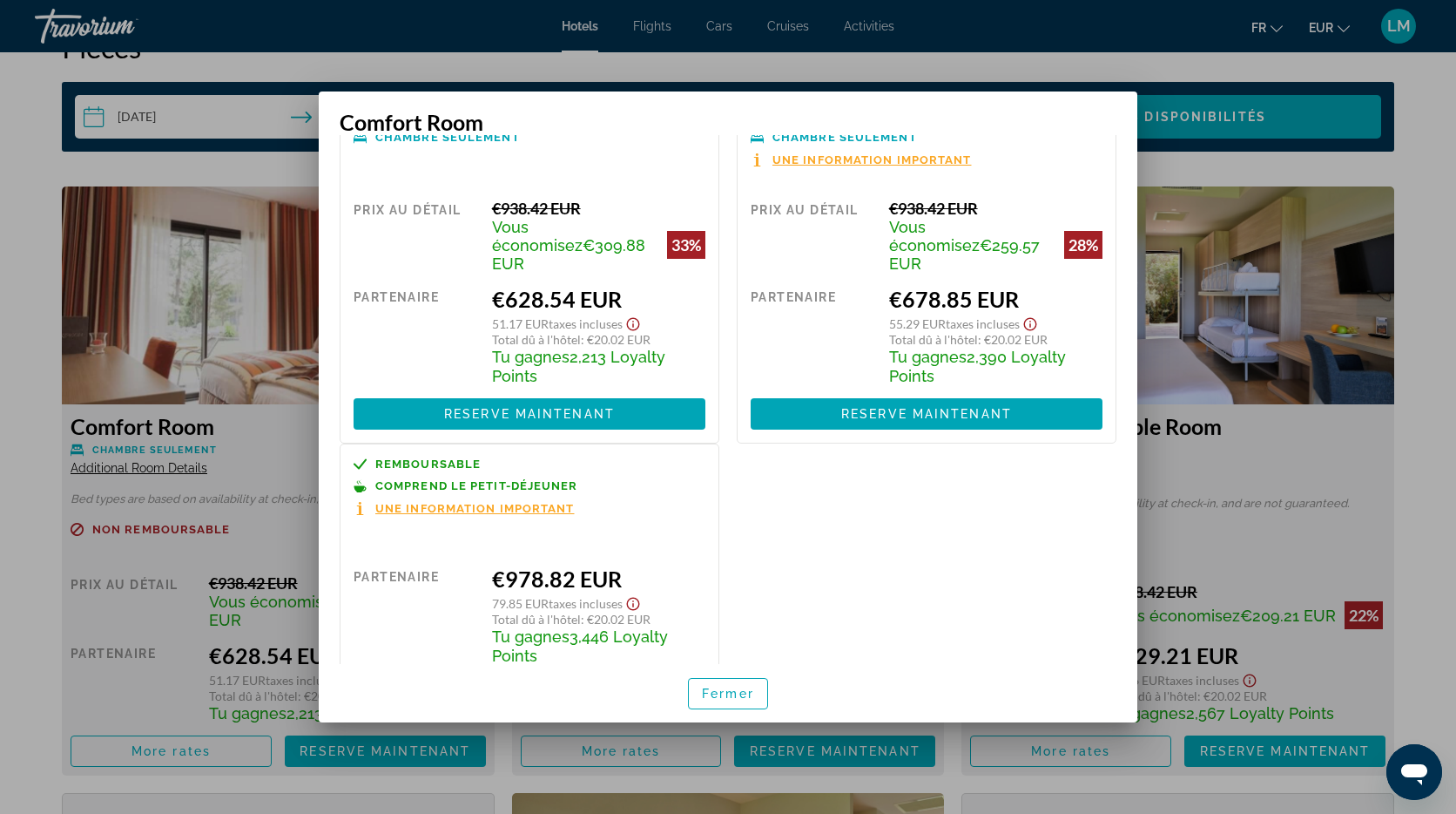
scroll to position [0, 0]
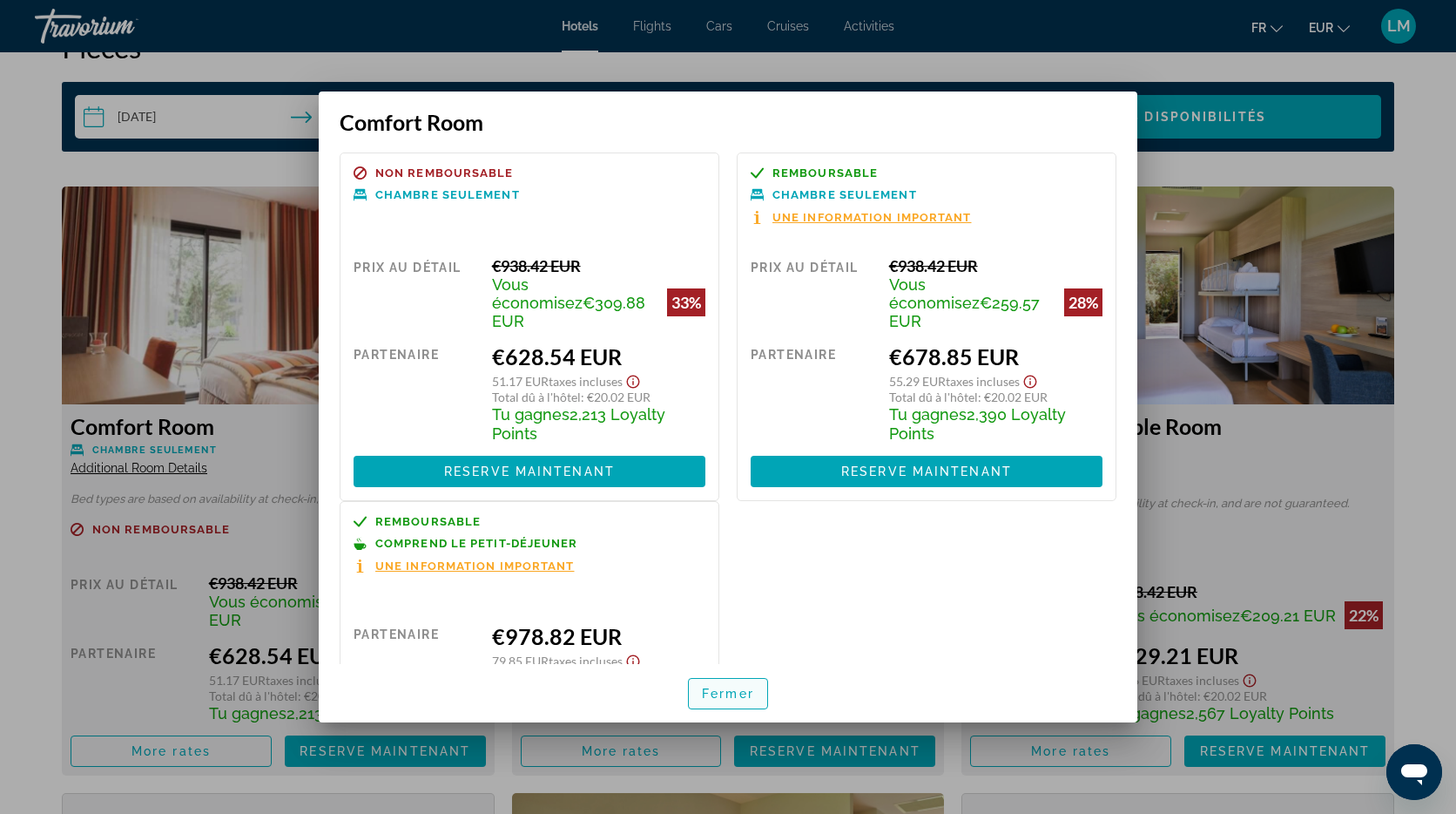
click at [734, 692] on span "Fermer" at bounding box center [728, 693] width 52 height 14
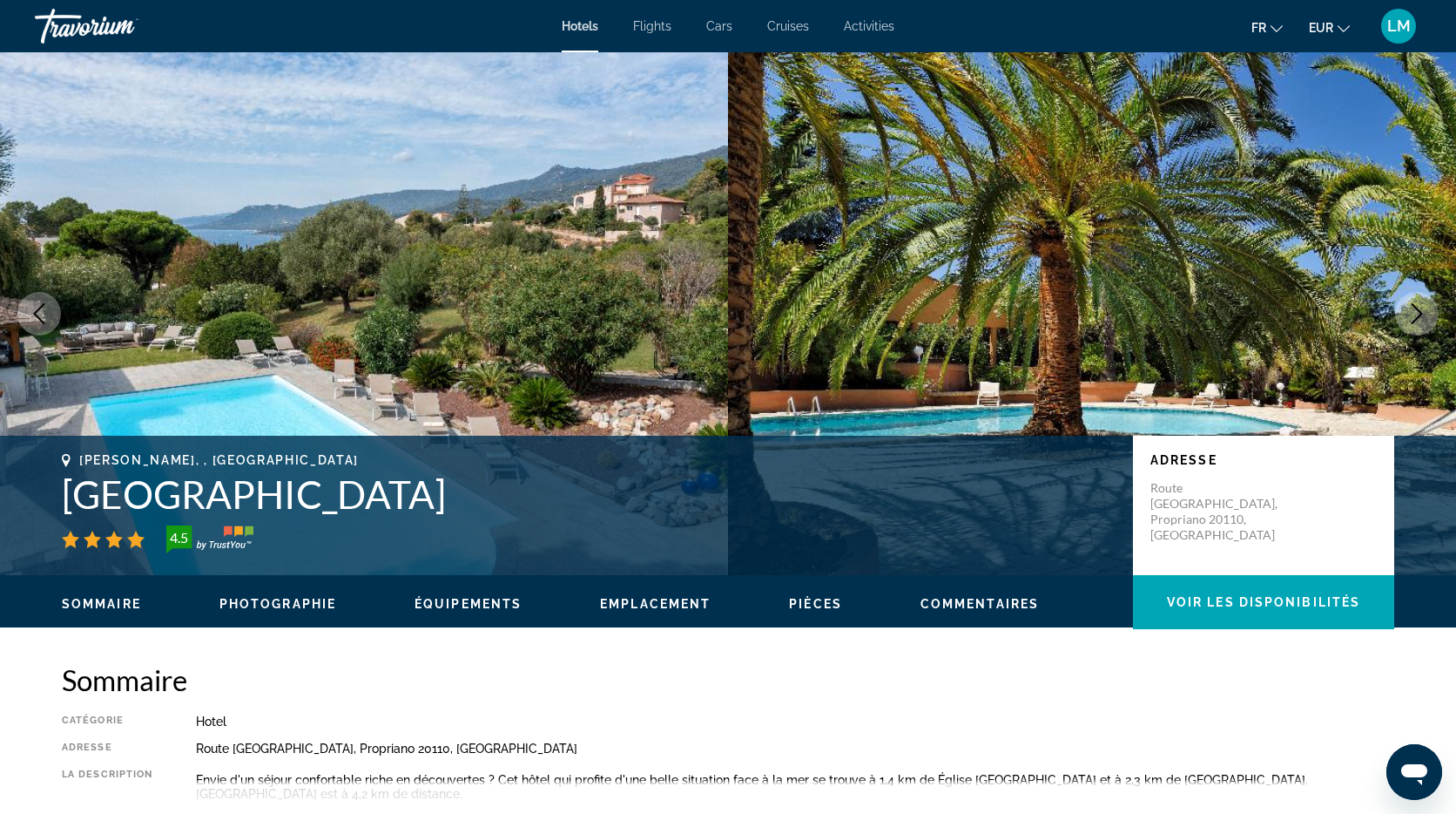
click at [549, 674] on h2 "Sommaire" at bounding box center [728, 679] width 1332 height 35
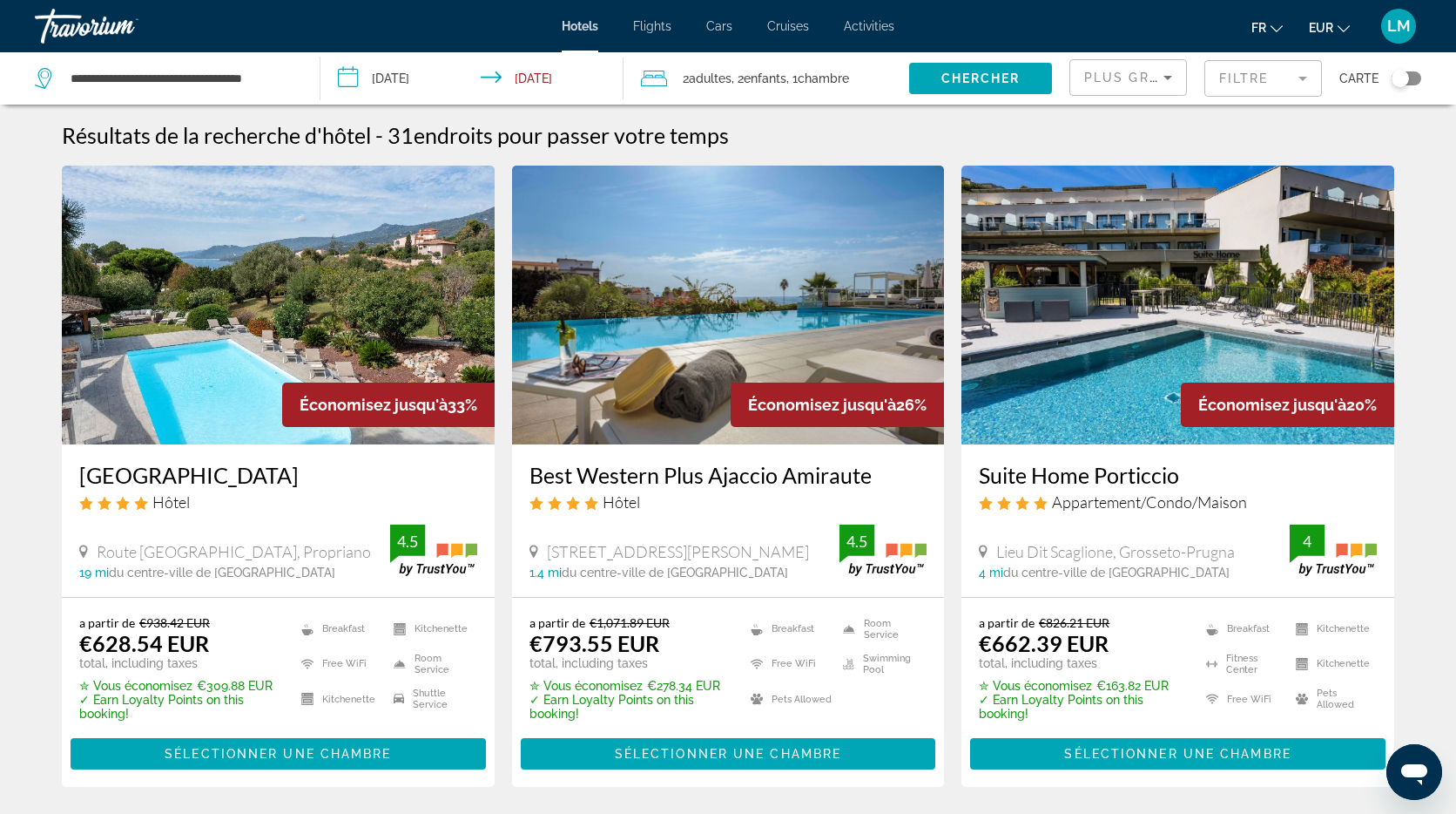
click at [788, 277] on img "Main content" at bounding box center [728, 305] width 432 height 279
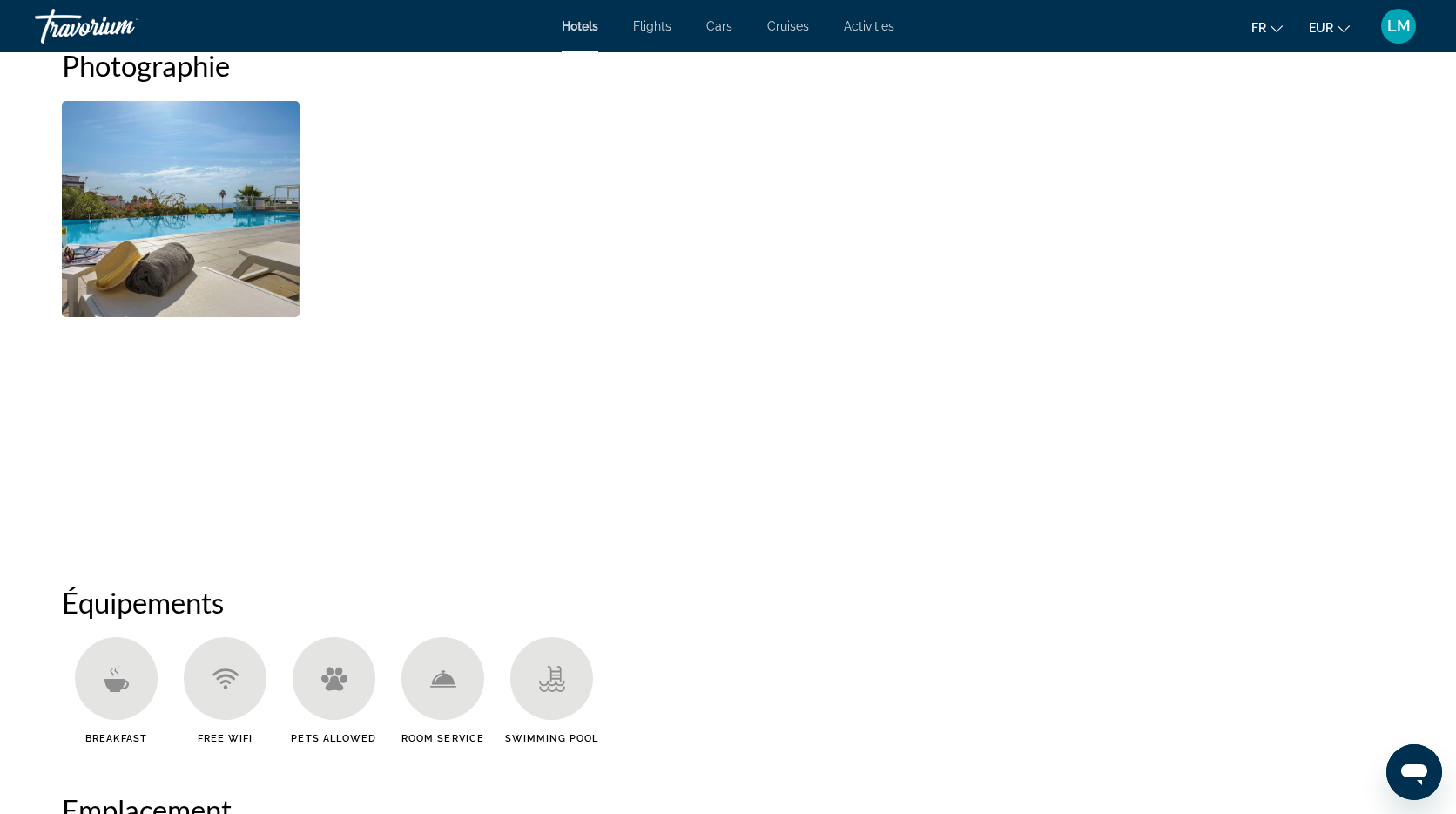
scroll to position [245, 0]
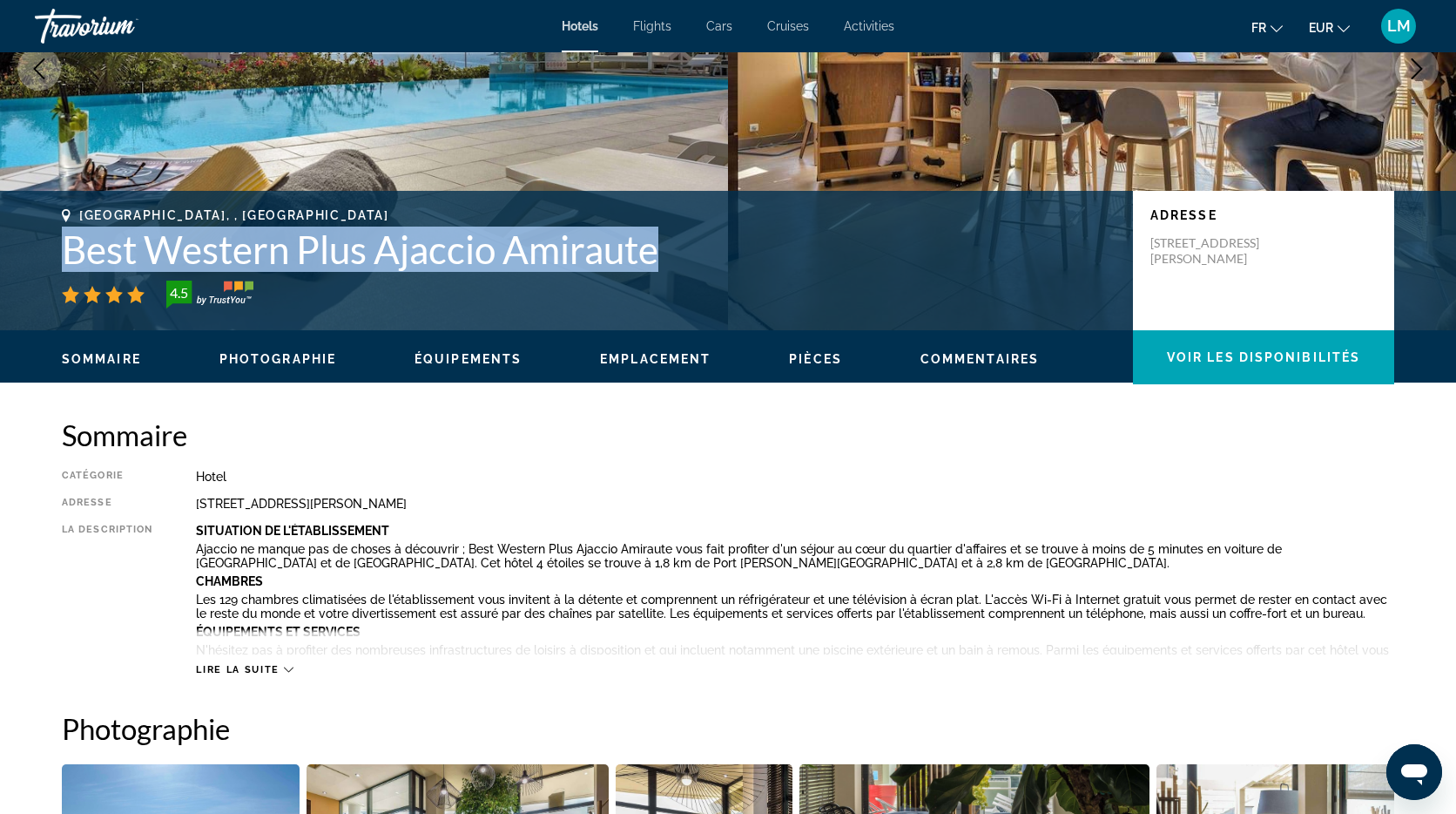
drag, startPoint x: 666, startPoint y: 242, endPoint x: 64, endPoint y: 240, distance: 602.0
click at [64, 240] on h1 "Best Western Plus Ajaccio Amiraute" at bounding box center [588, 249] width 1054 height 45
copy h1 "Best Western Plus Ajaccio Amiraute"
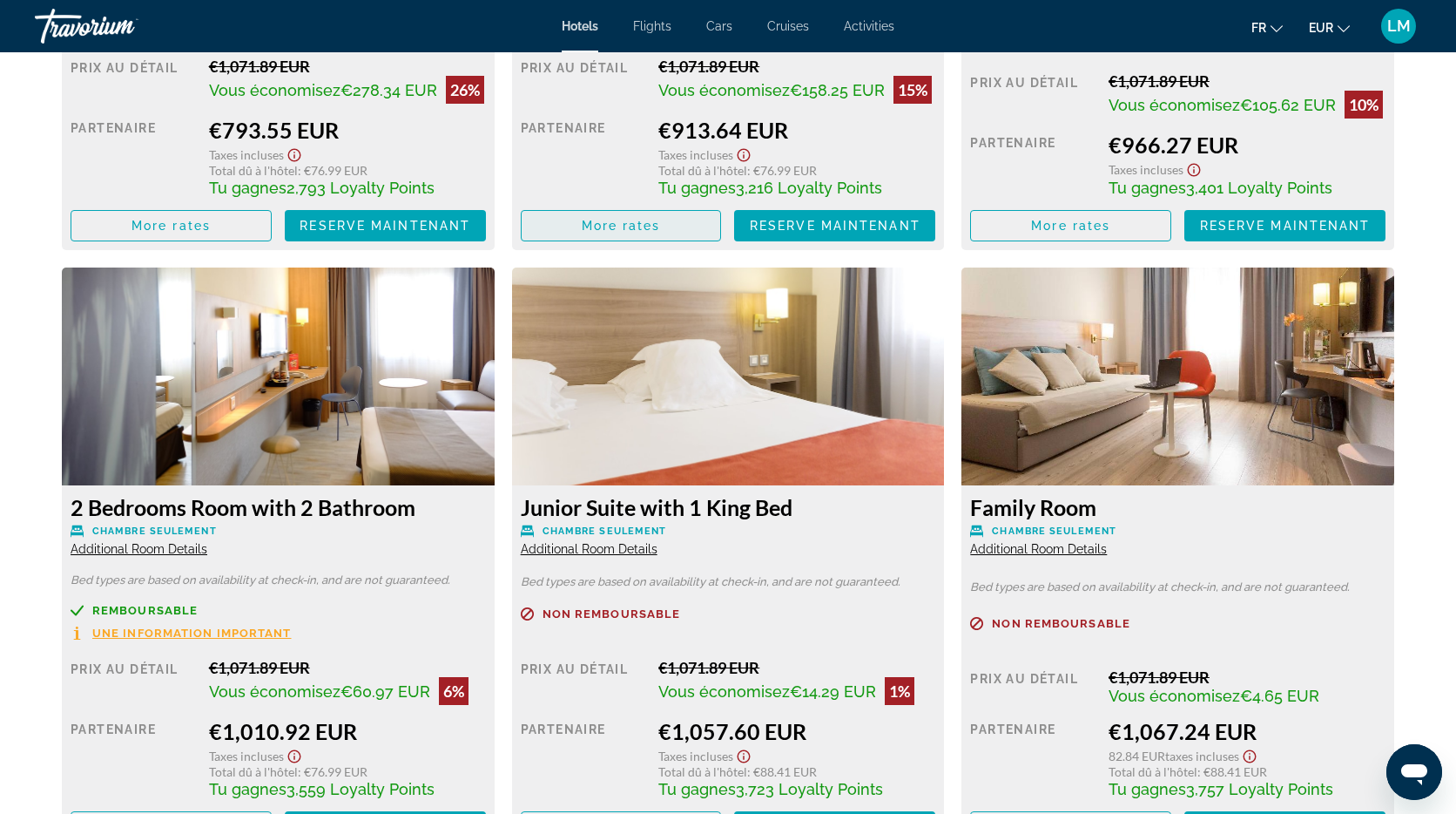
scroll to position [2800, 0]
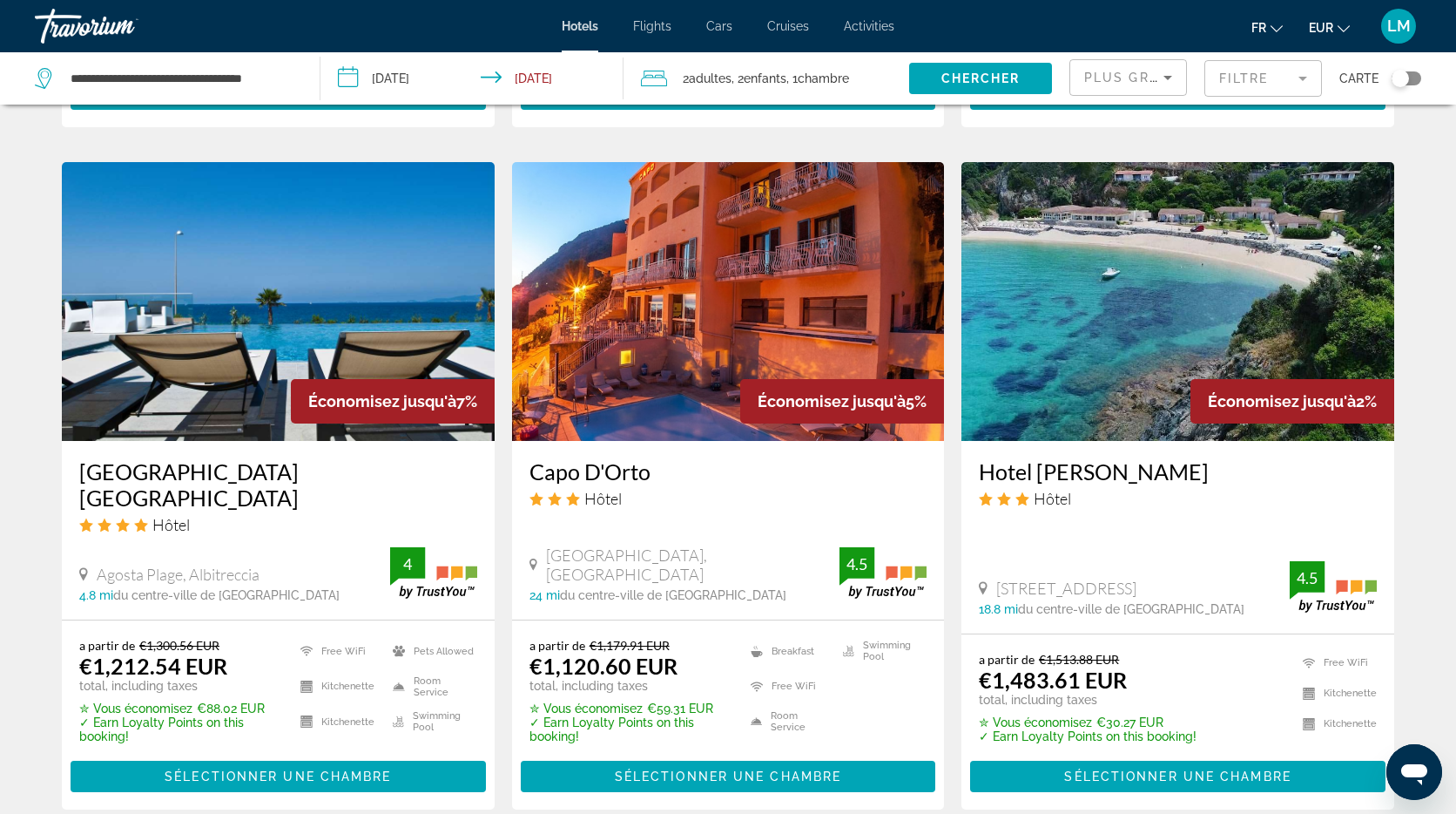
scroll to position [1329, 0]
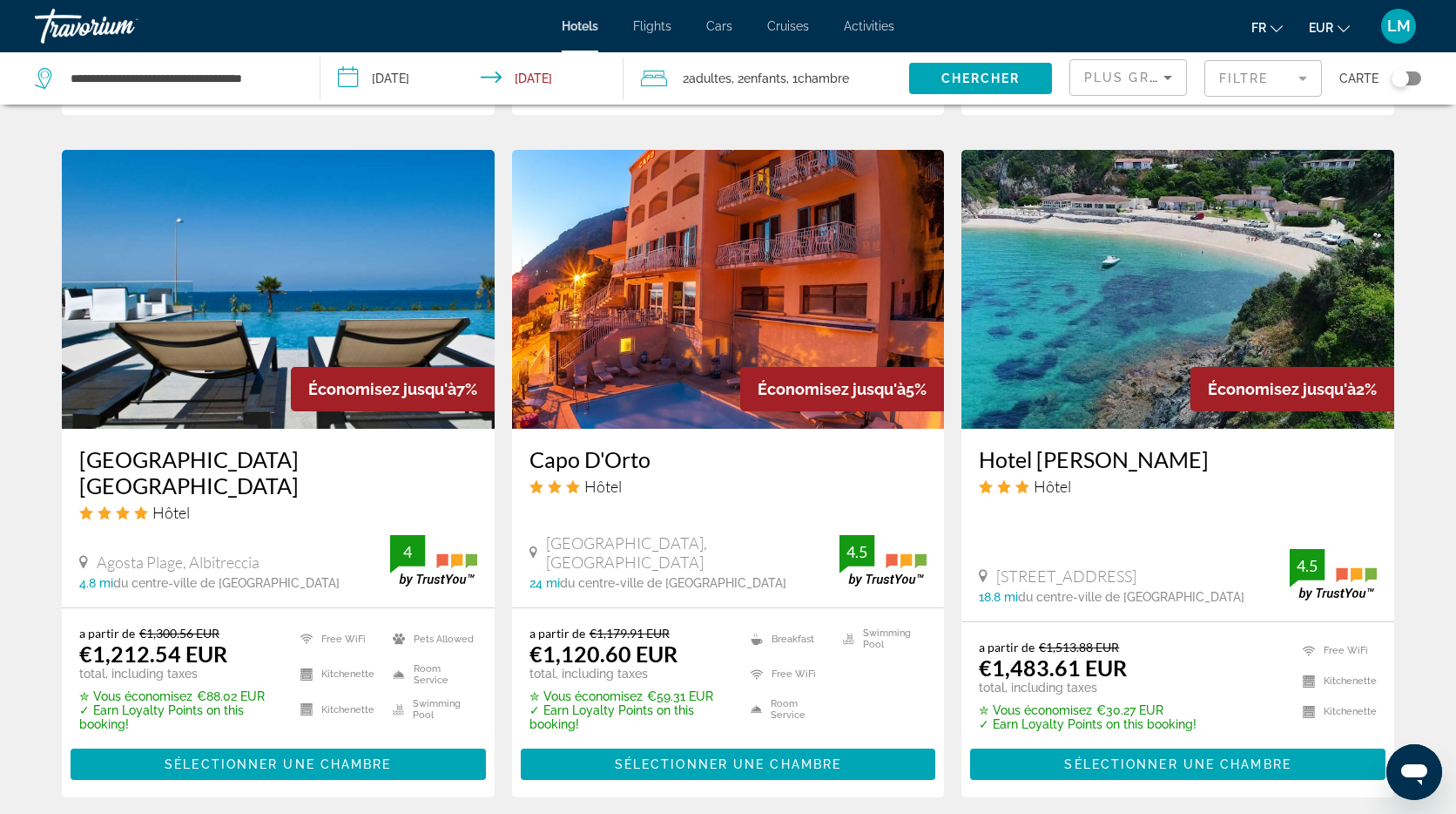
click at [237, 282] on img "Main content" at bounding box center [278, 289] width 432 height 279
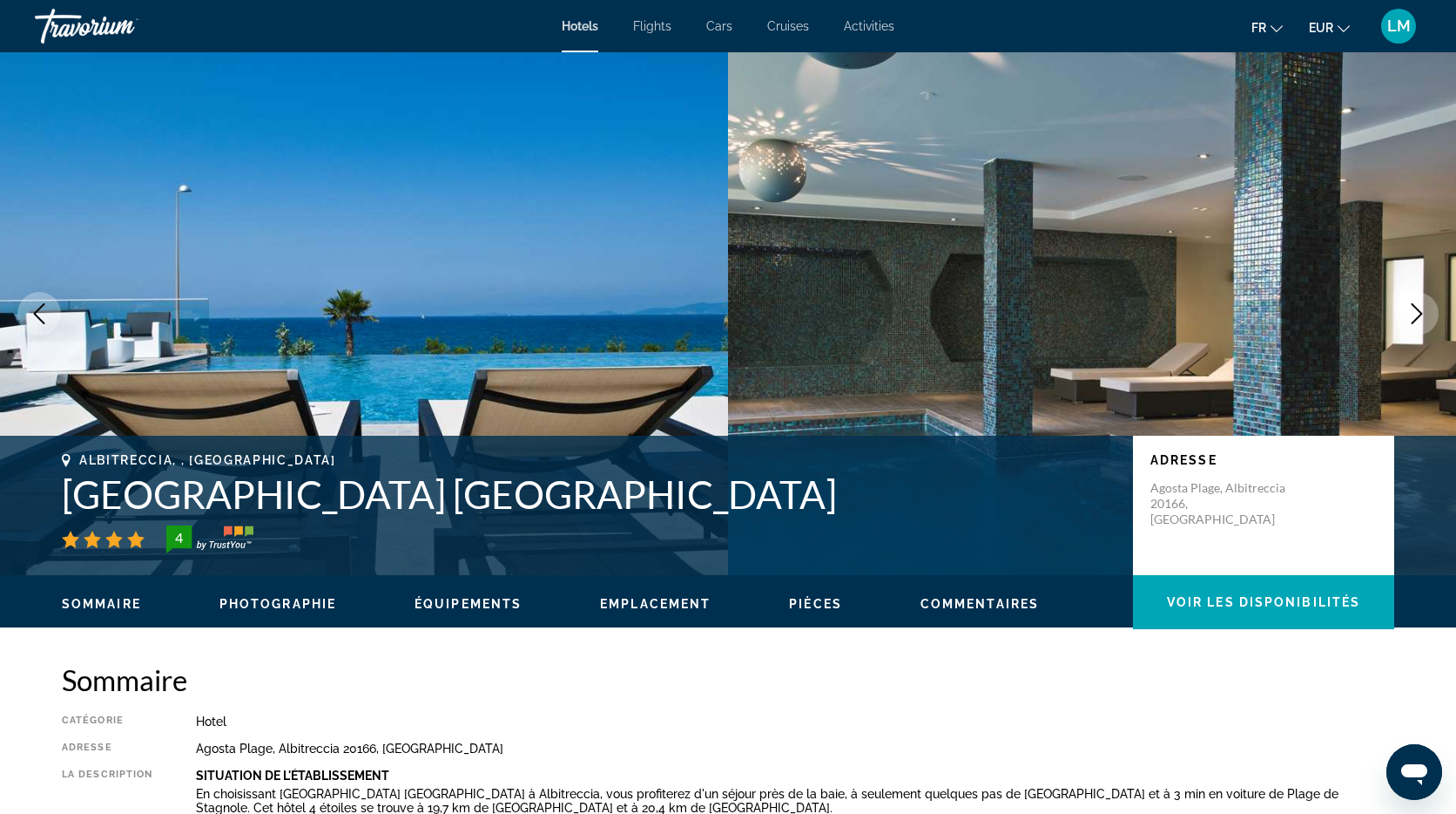
drag, startPoint x: 700, startPoint y: 502, endPoint x: 66, endPoint y: 485, distance: 634.2
click at [72, 483] on h1 "[GEOGRAPHIC_DATA] [GEOGRAPHIC_DATA]" at bounding box center [588, 494] width 1054 height 45
copy h1 "[GEOGRAPHIC_DATA] [GEOGRAPHIC_DATA]"
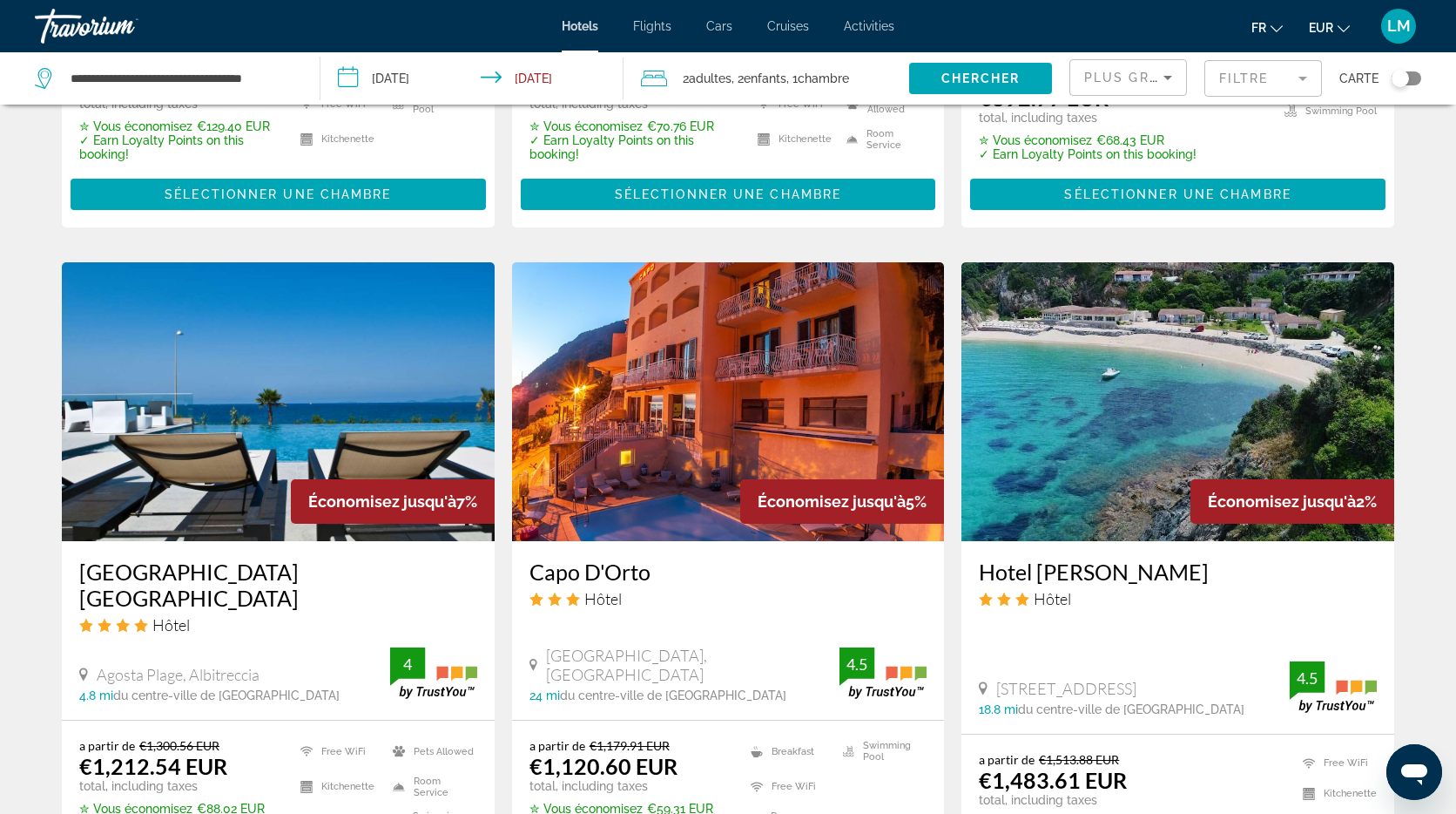
scroll to position [1240, 0]
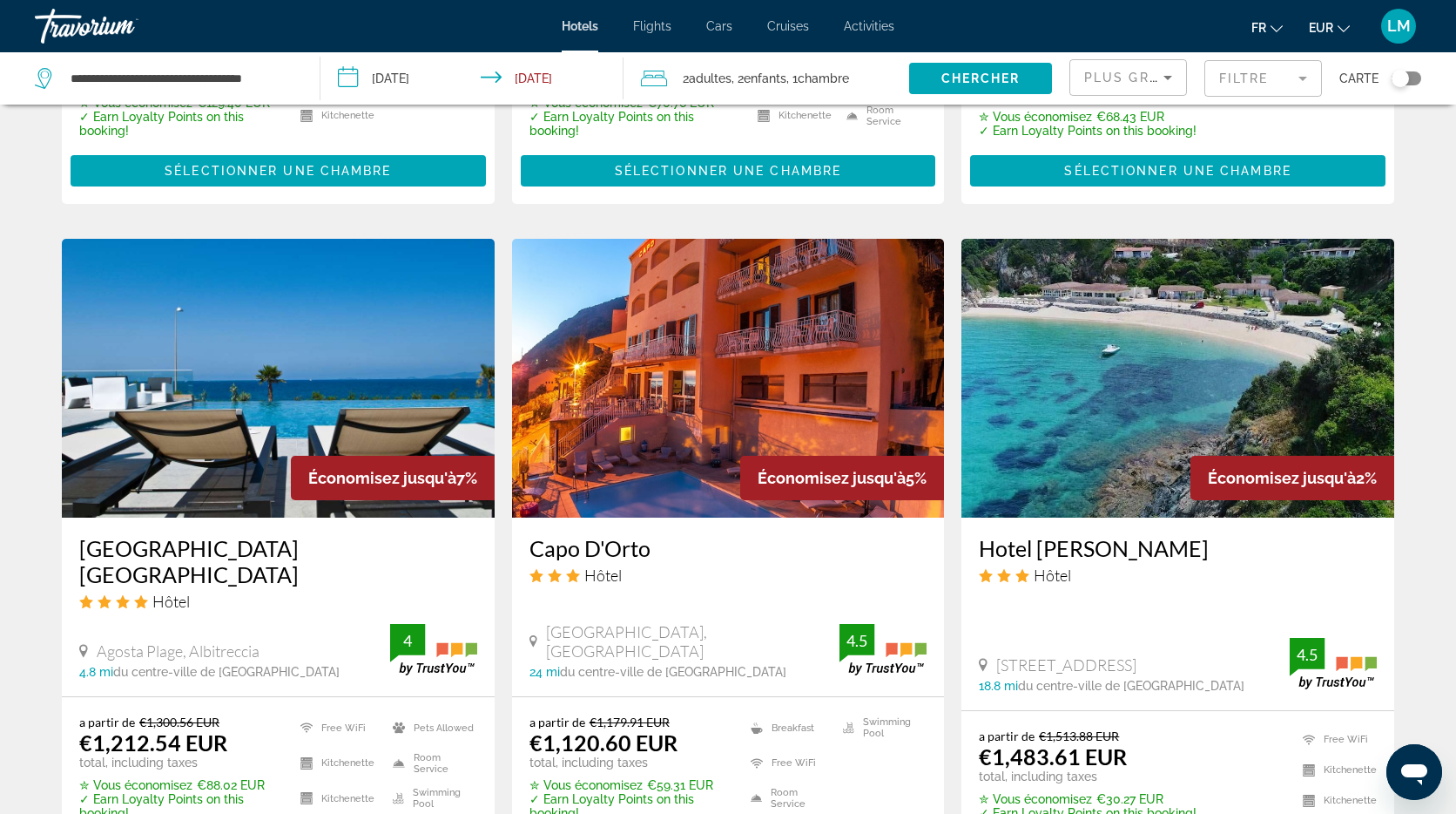
click at [1155, 349] on img "Main content" at bounding box center [1177, 378] width 432 height 279
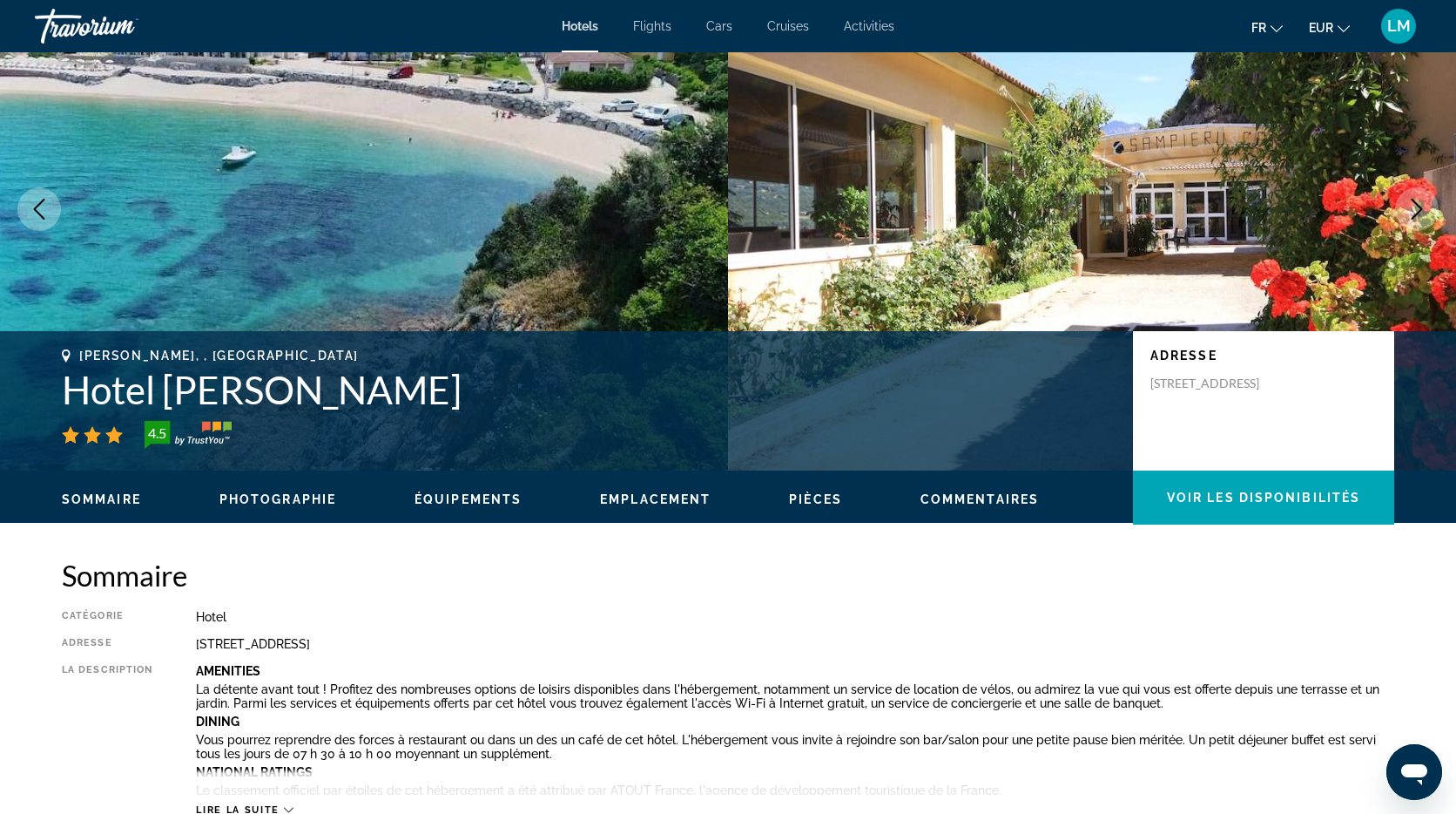
scroll to position [109, 0]
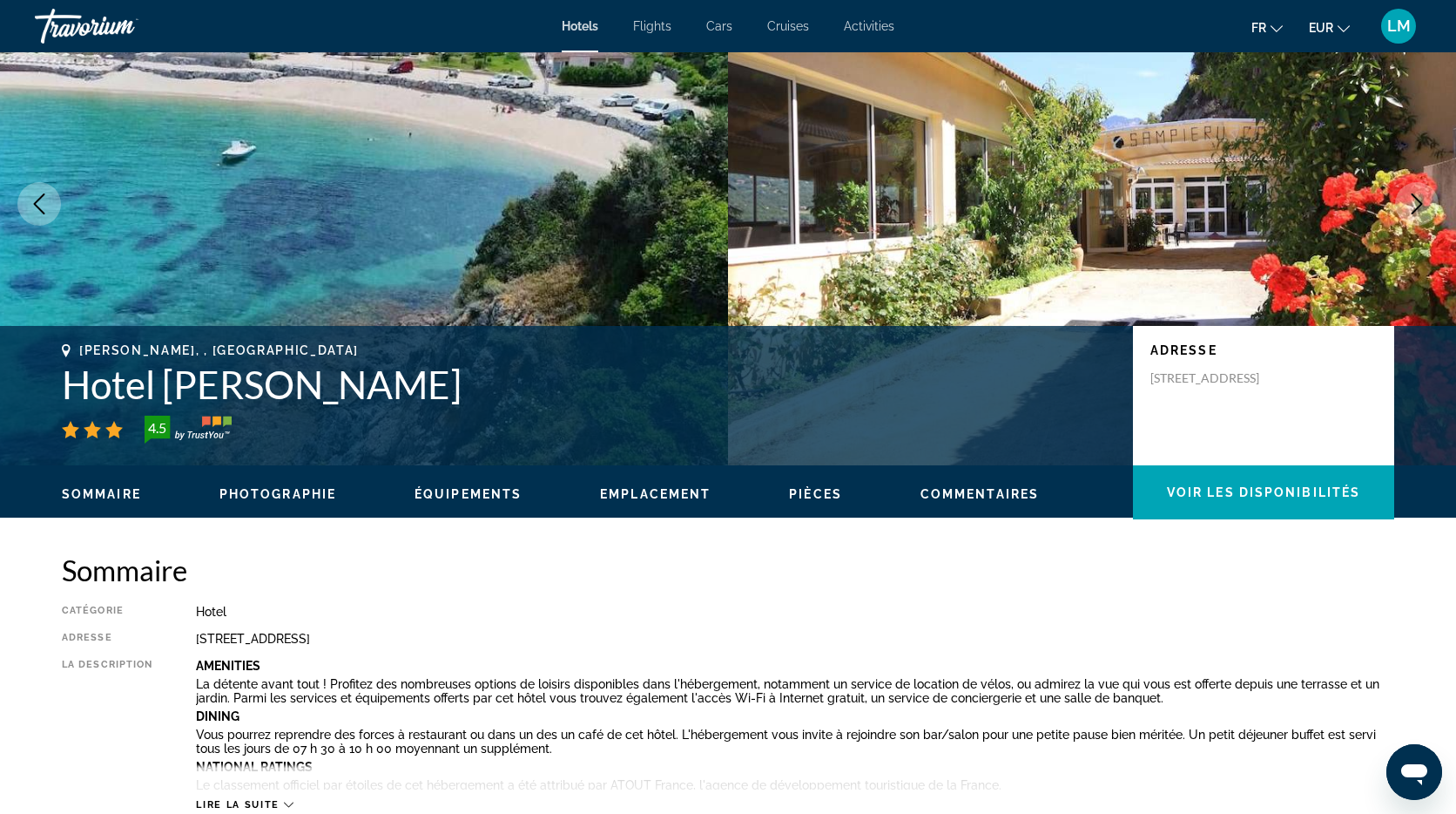
drag, startPoint x: 428, startPoint y: 389, endPoint x: 72, endPoint y: 390, distance: 356.0
click at [74, 390] on h1 "Hotel [PERSON_NAME]" at bounding box center [588, 384] width 1054 height 45
copy h1 "Hotel [PERSON_NAME]"
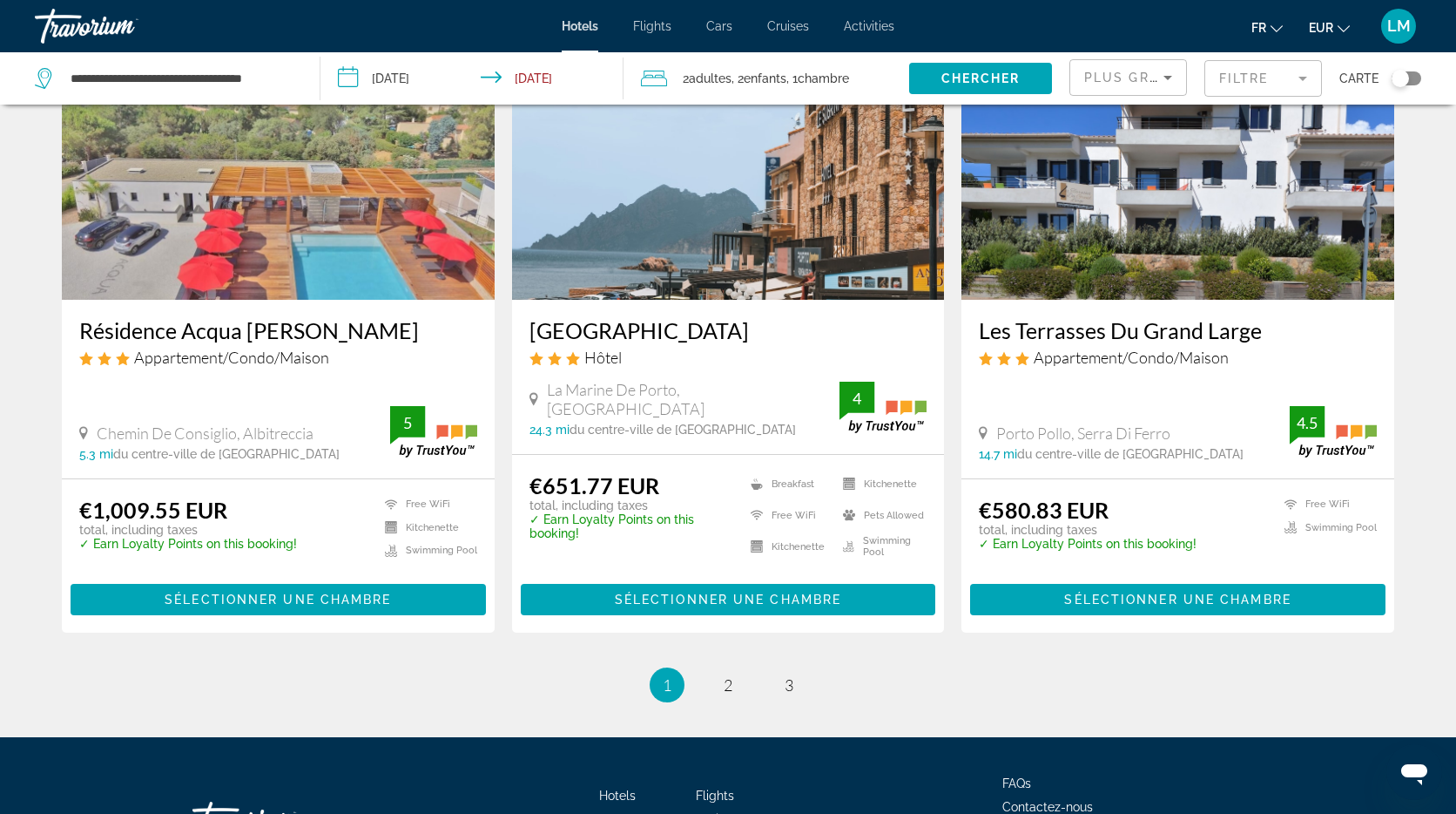
scroll to position [2145, 0]
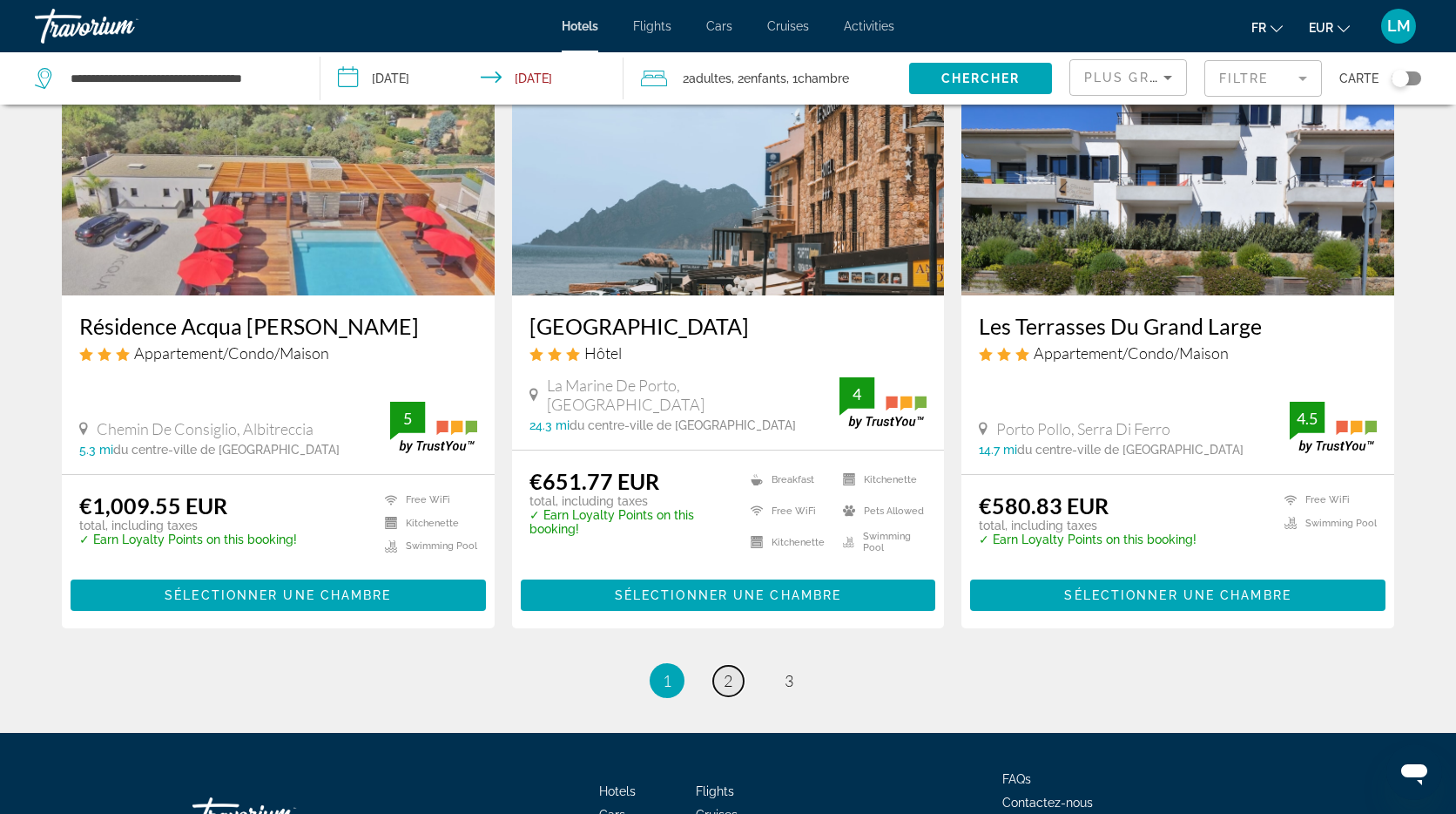
click at [721, 666] on link "page 2" at bounding box center [728, 681] width 31 height 31
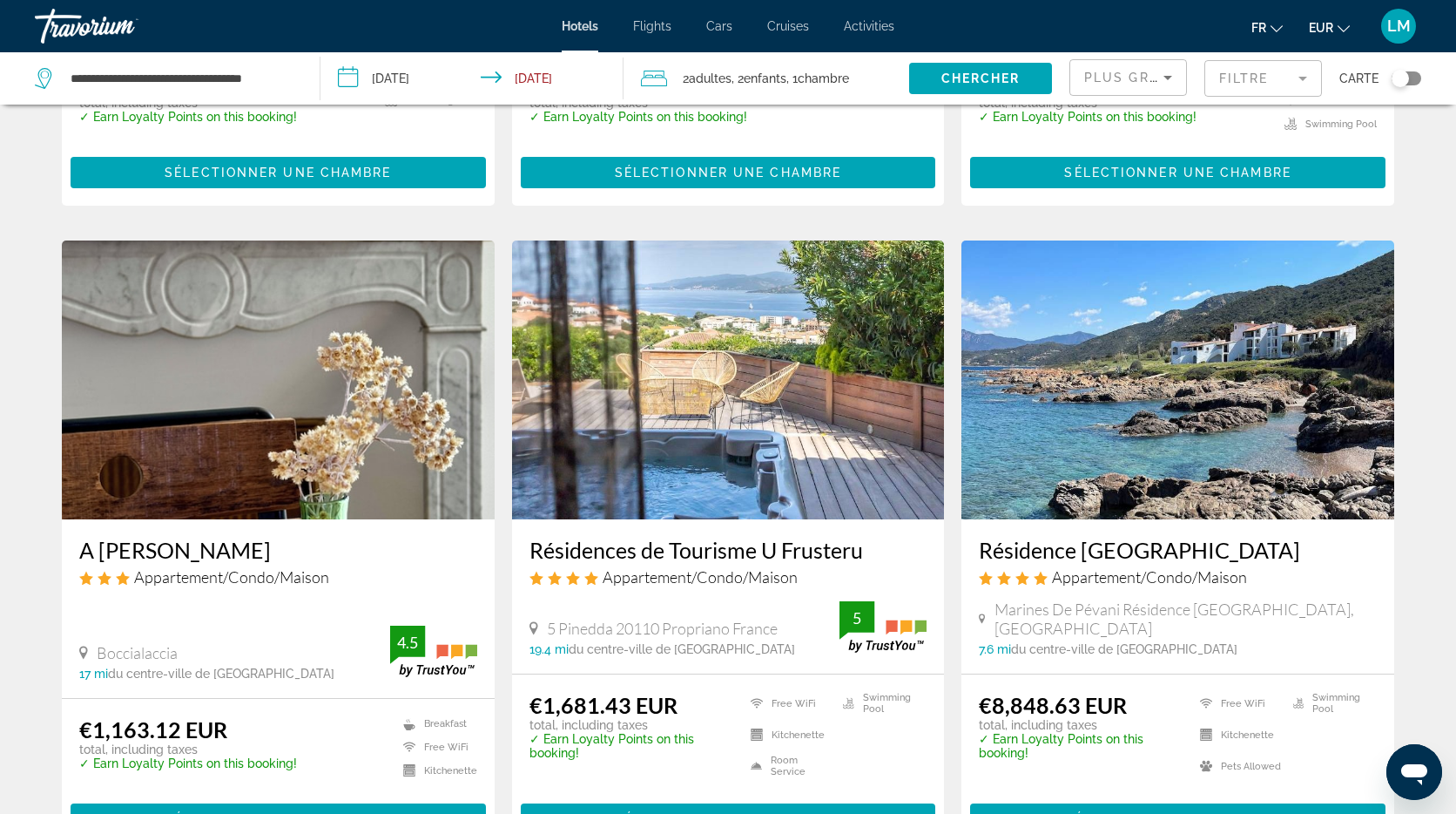
scroll to position [2192, 0]
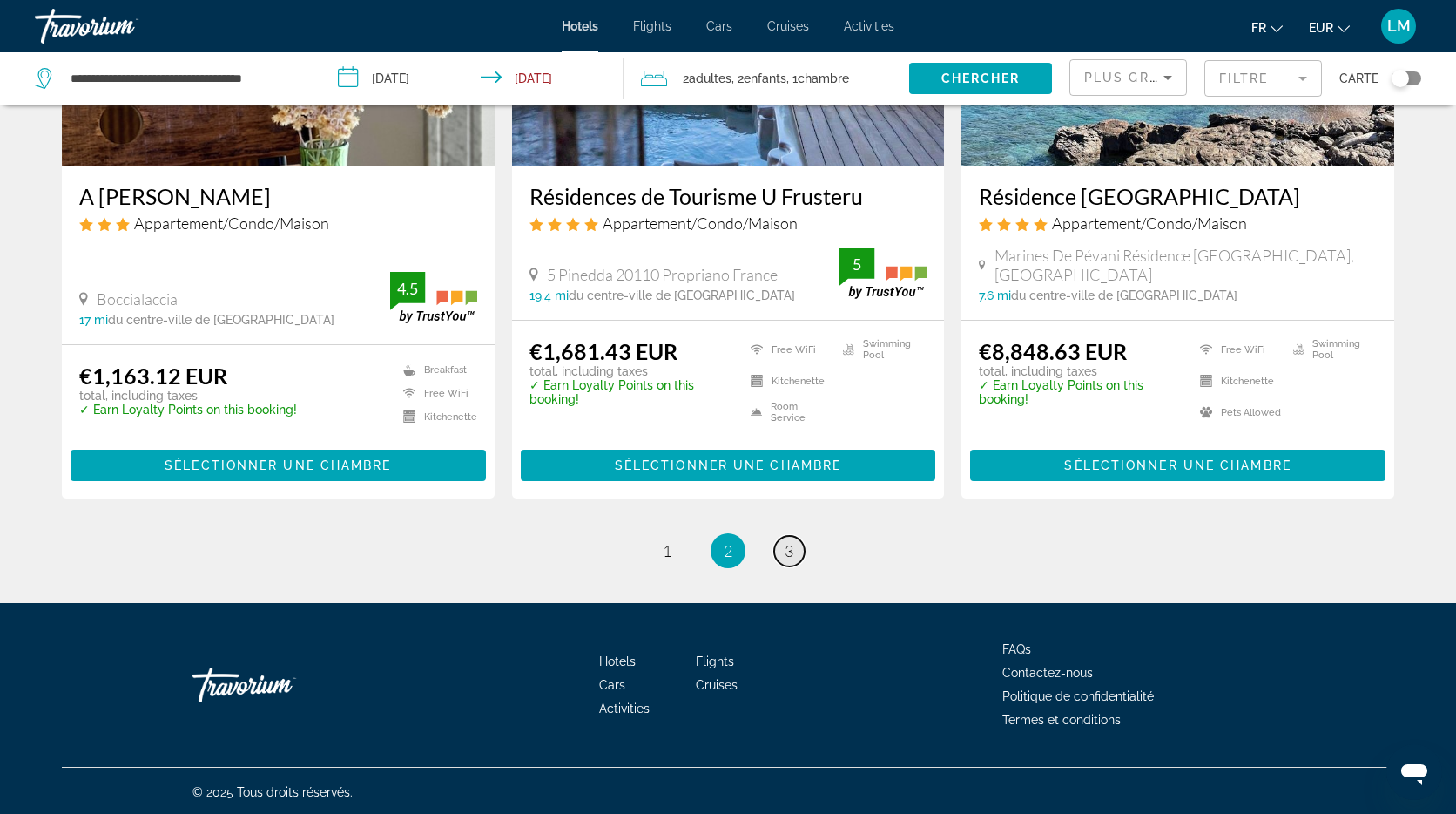
click at [788, 548] on span "3" at bounding box center [788, 551] width 9 height 19
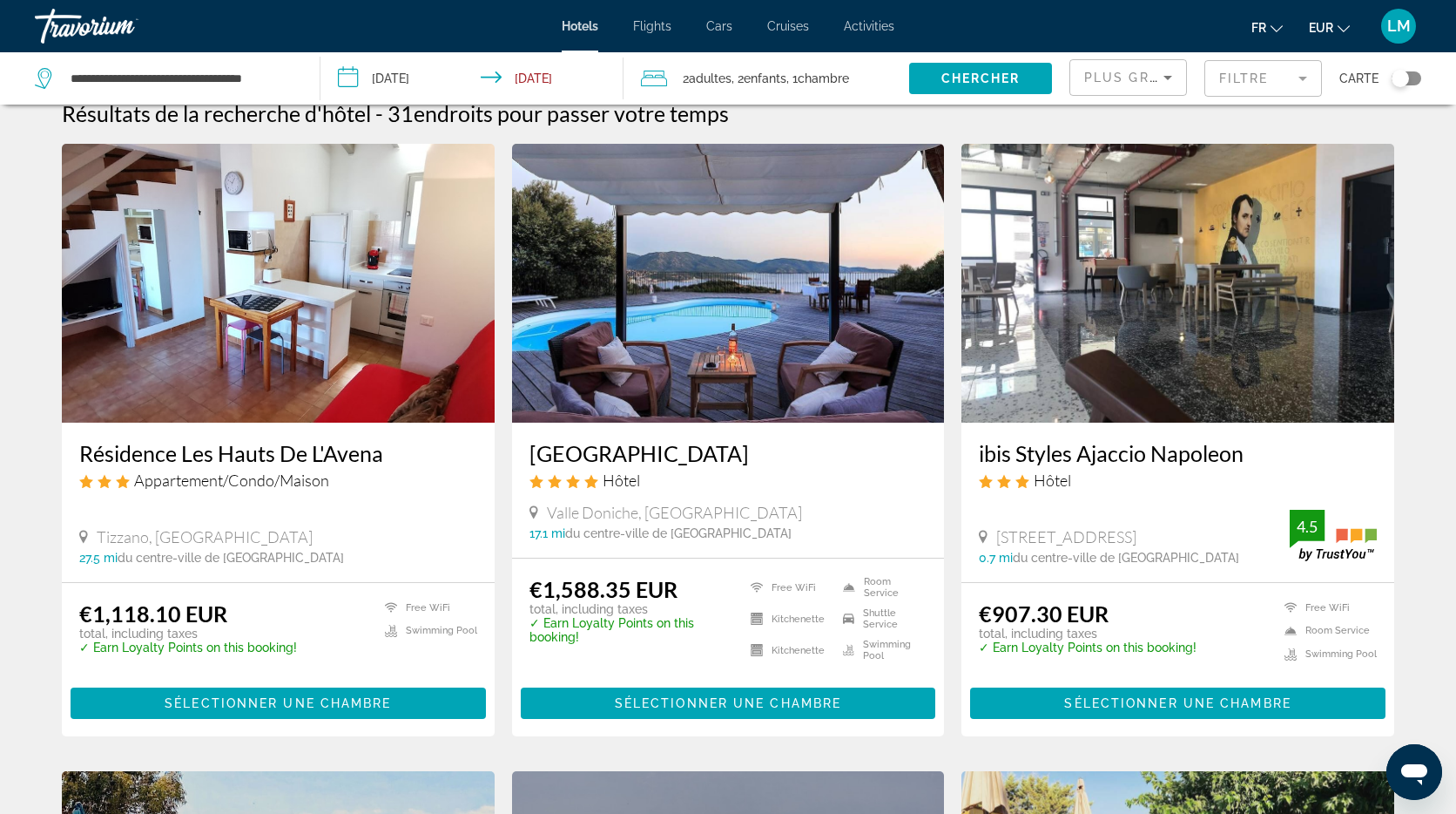
scroll to position [23, 0]
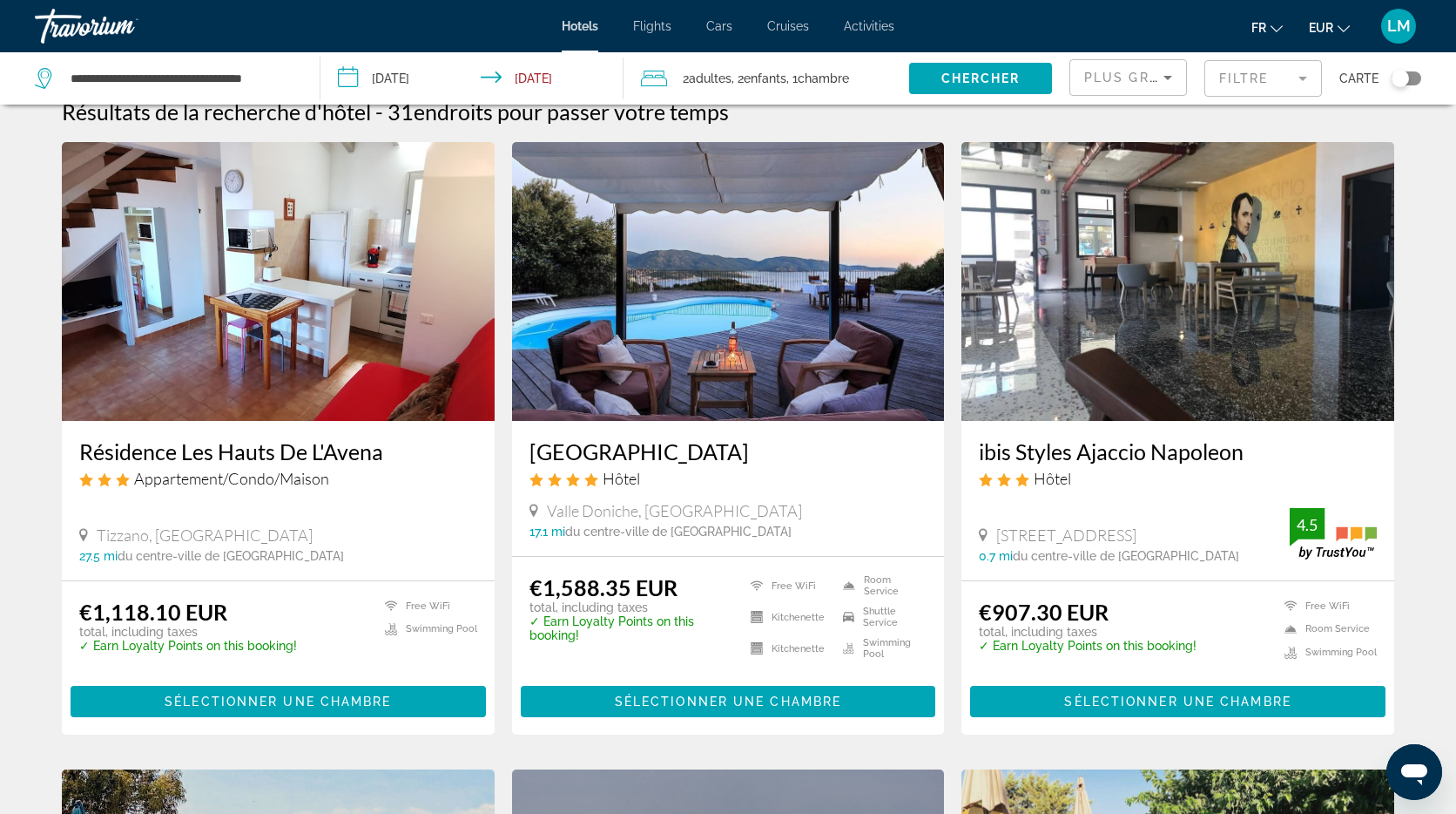
click at [756, 311] on img "Main content" at bounding box center [728, 282] width 432 height 279
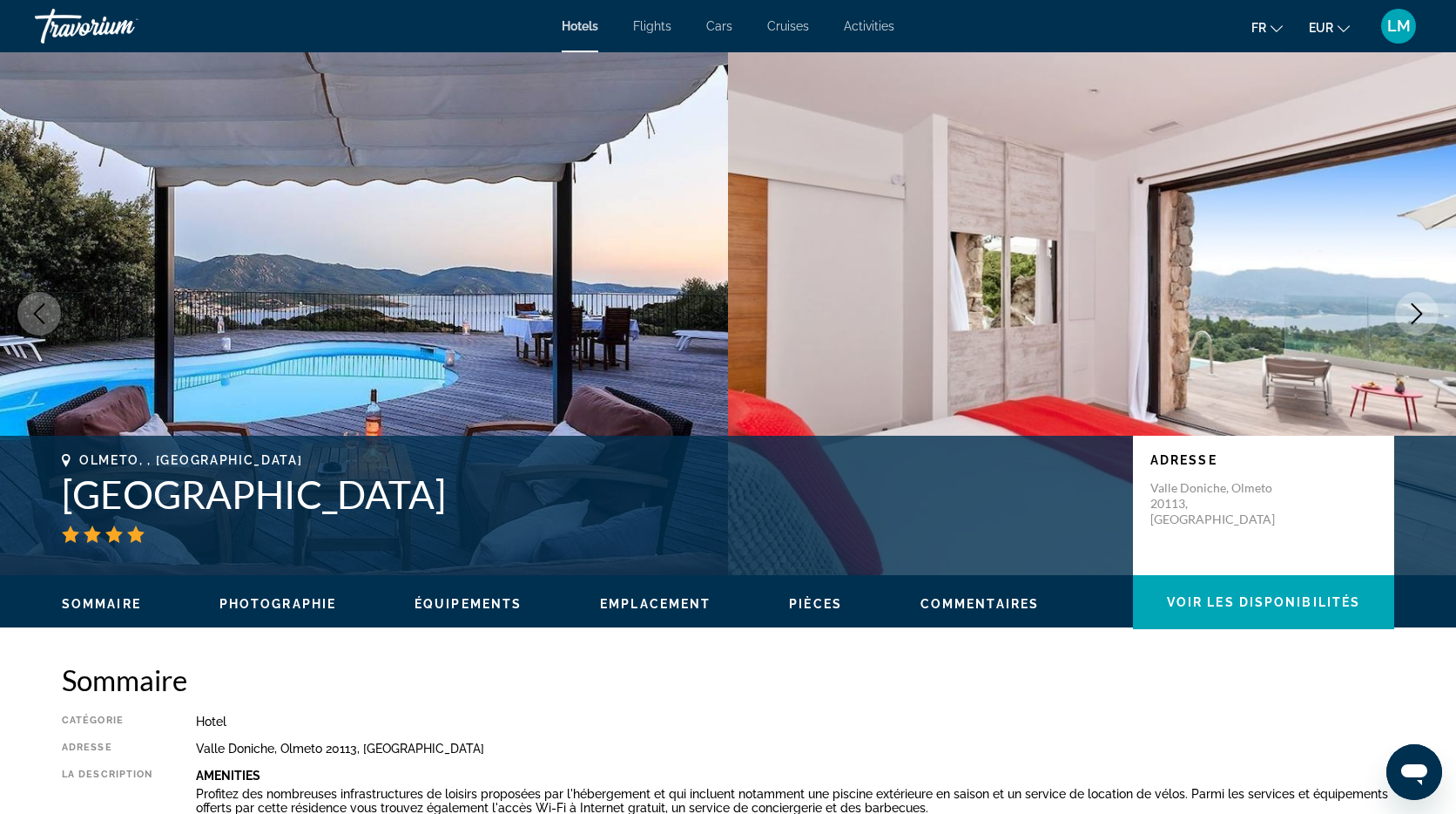
drag, startPoint x: 454, startPoint y: 497, endPoint x: 63, endPoint y: 502, distance: 391.0
click at [62, 501] on h1 "[GEOGRAPHIC_DATA]" at bounding box center [588, 494] width 1054 height 45
copy h1 "[GEOGRAPHIC_DATA]"
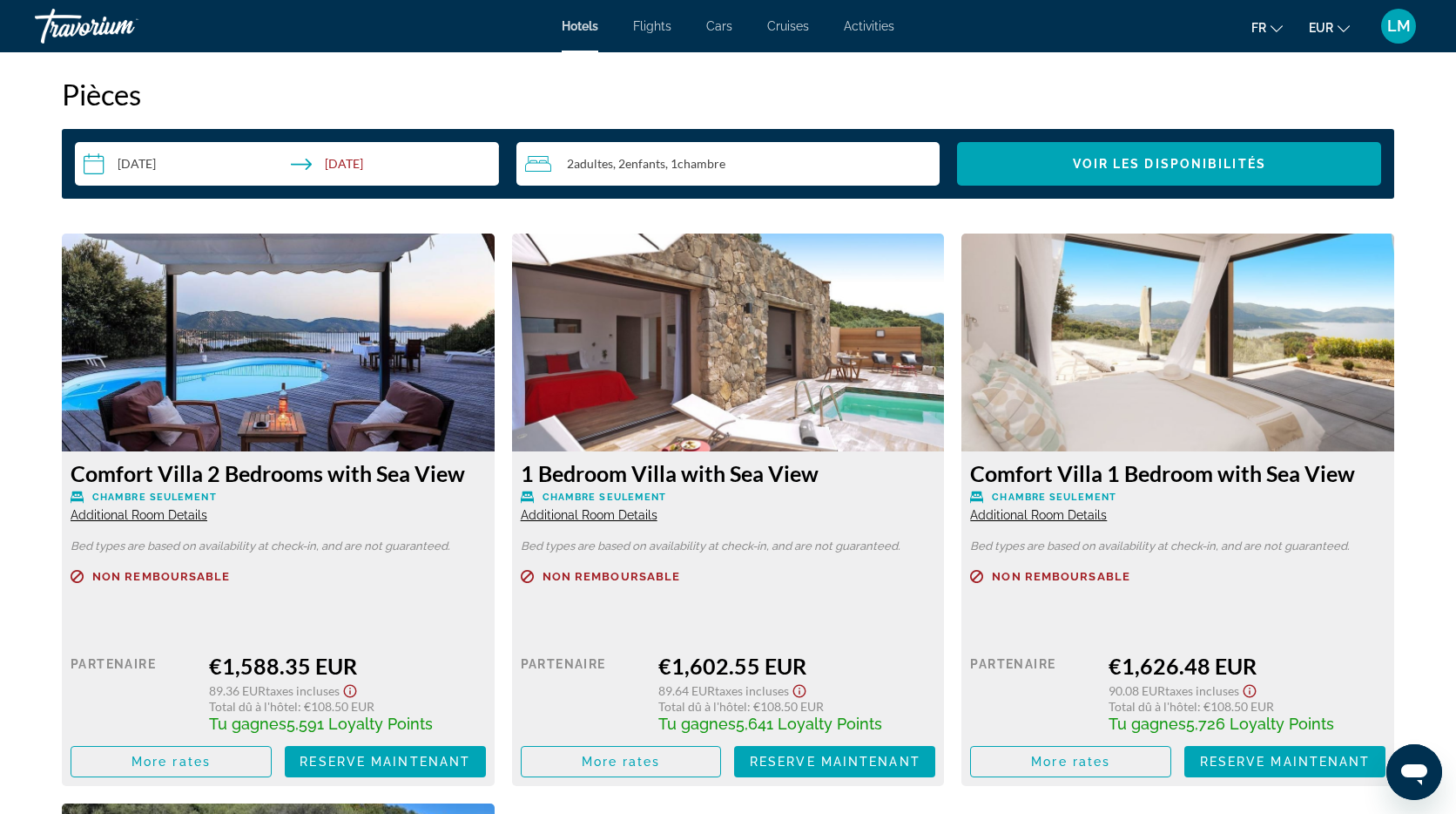
scroll to position [2232, 0]
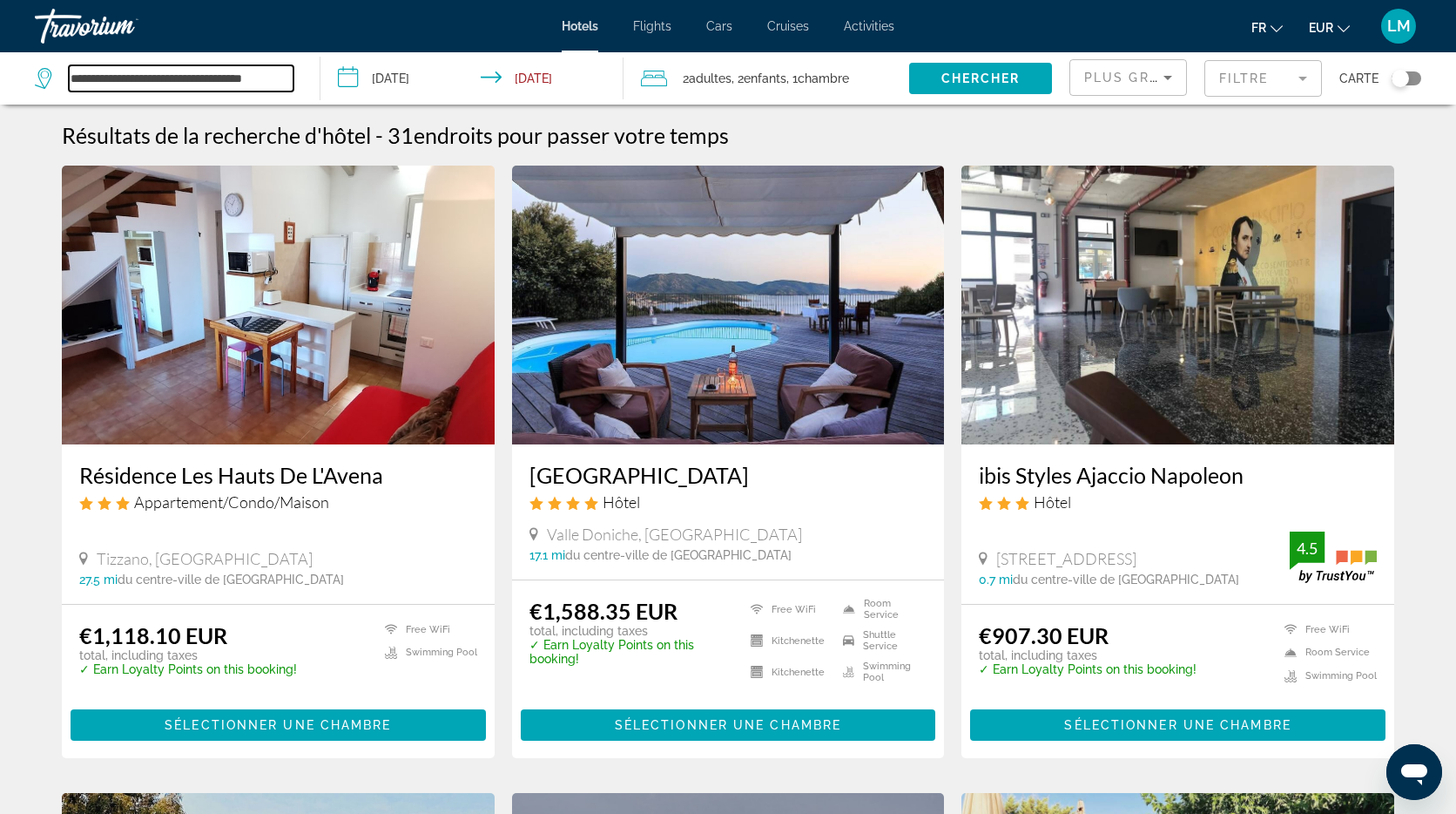
click at [158, 74] on input "**********" at bounding box center [181, 78] width 224 height 26
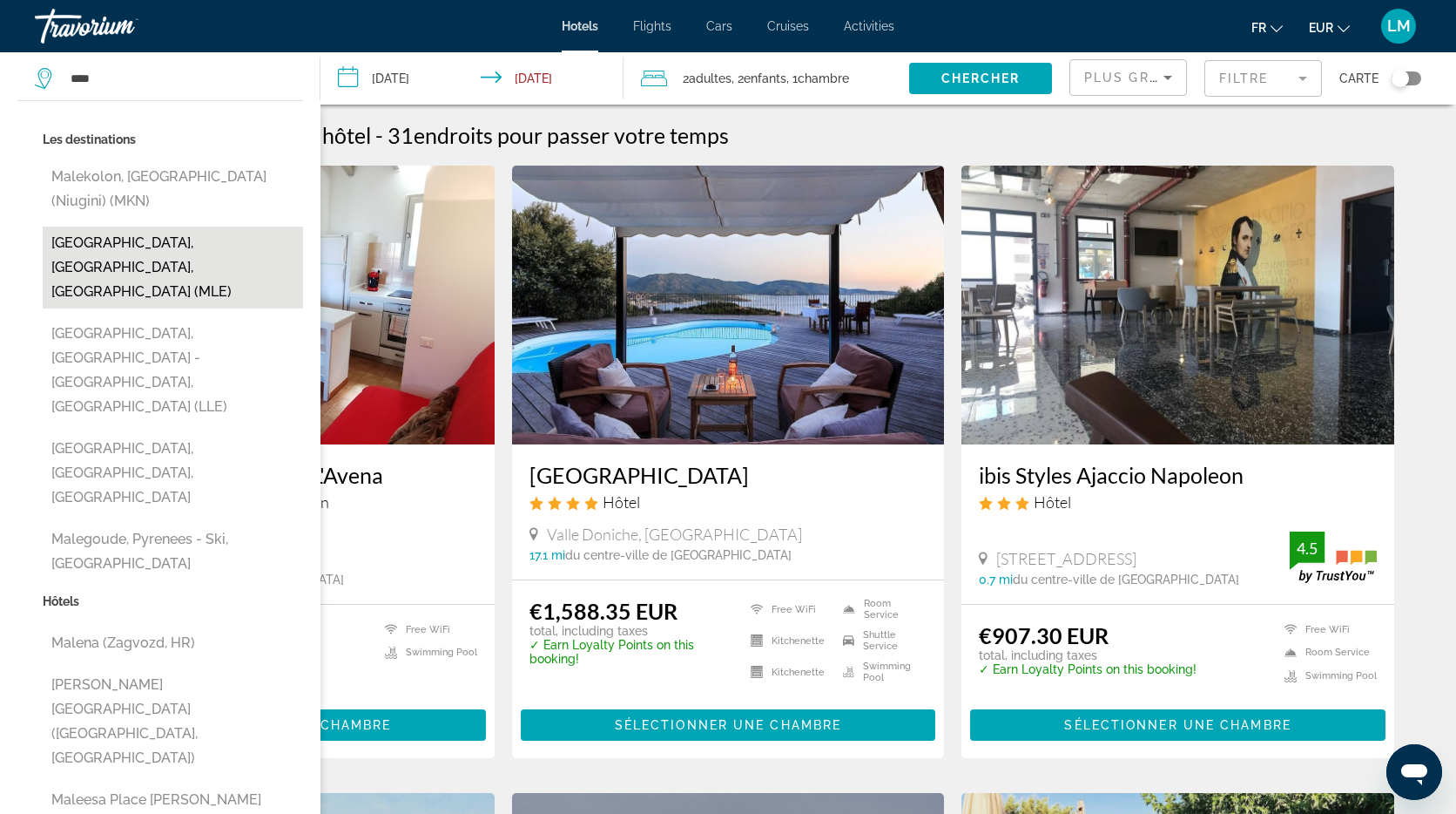
click at [196, 244] on button "[GEOGRAPHIC_DATA], [GEOGRAPHIC_DATA], [GEOGRAPHIC_DATA] (MLE)" at bounding box center [172, 267] width 260 height 82
type input "**********"
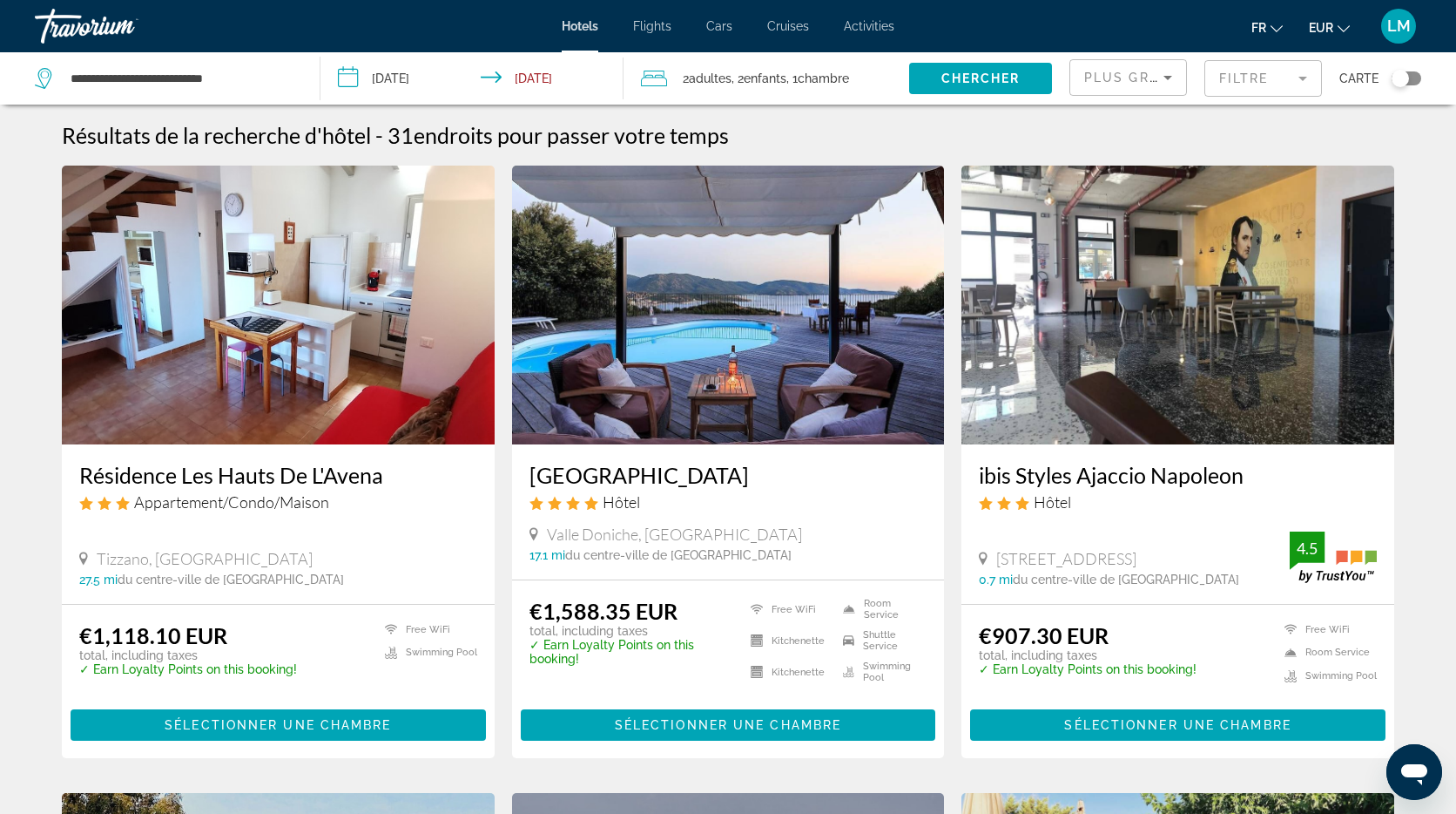
click at [400, 79] on input "**********" at bounding box center [475, 80] width 311 height 57
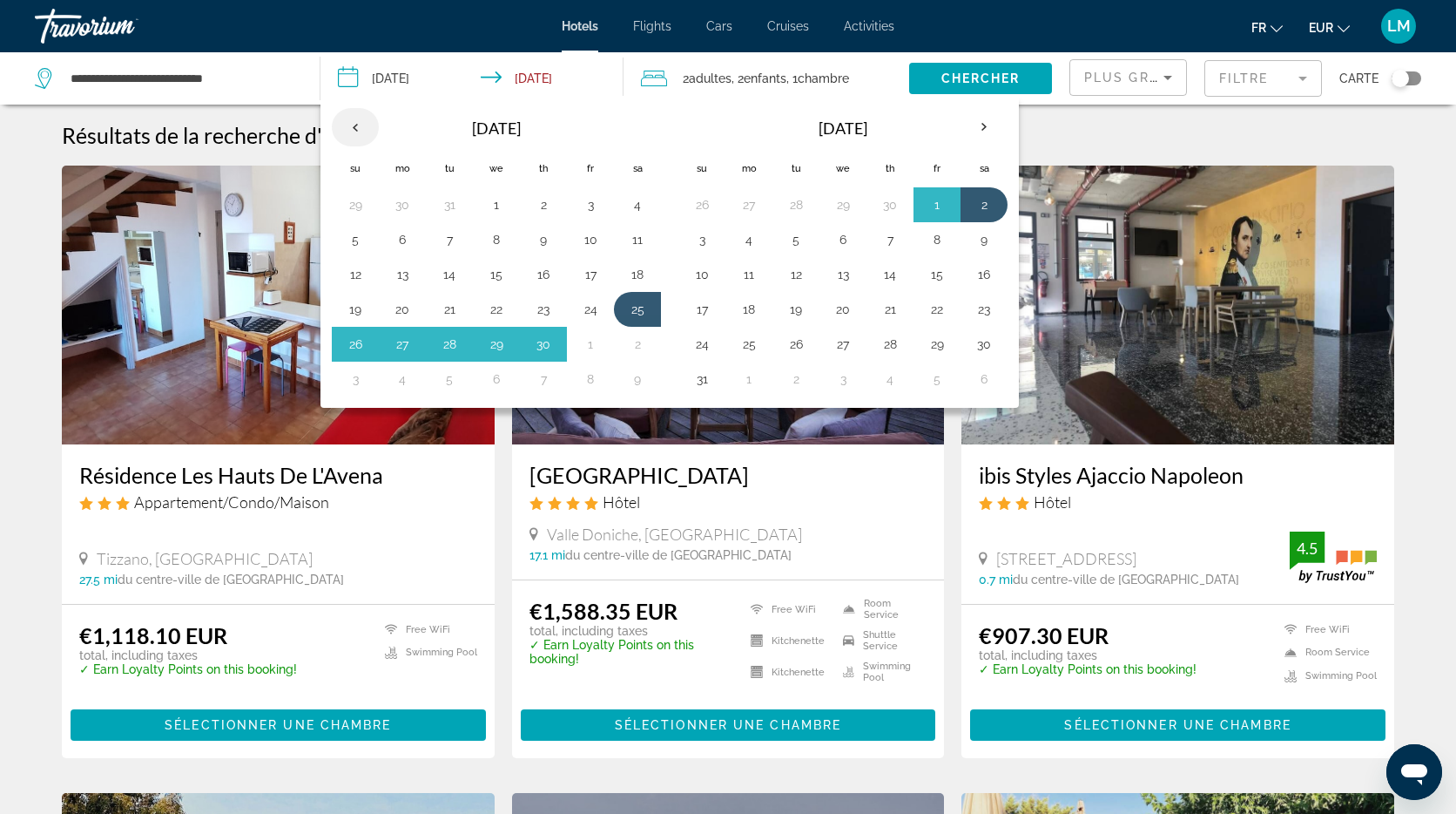
click at [362, 132] on th "Previous month" at bounding box center [355, 128] width 47 height 39
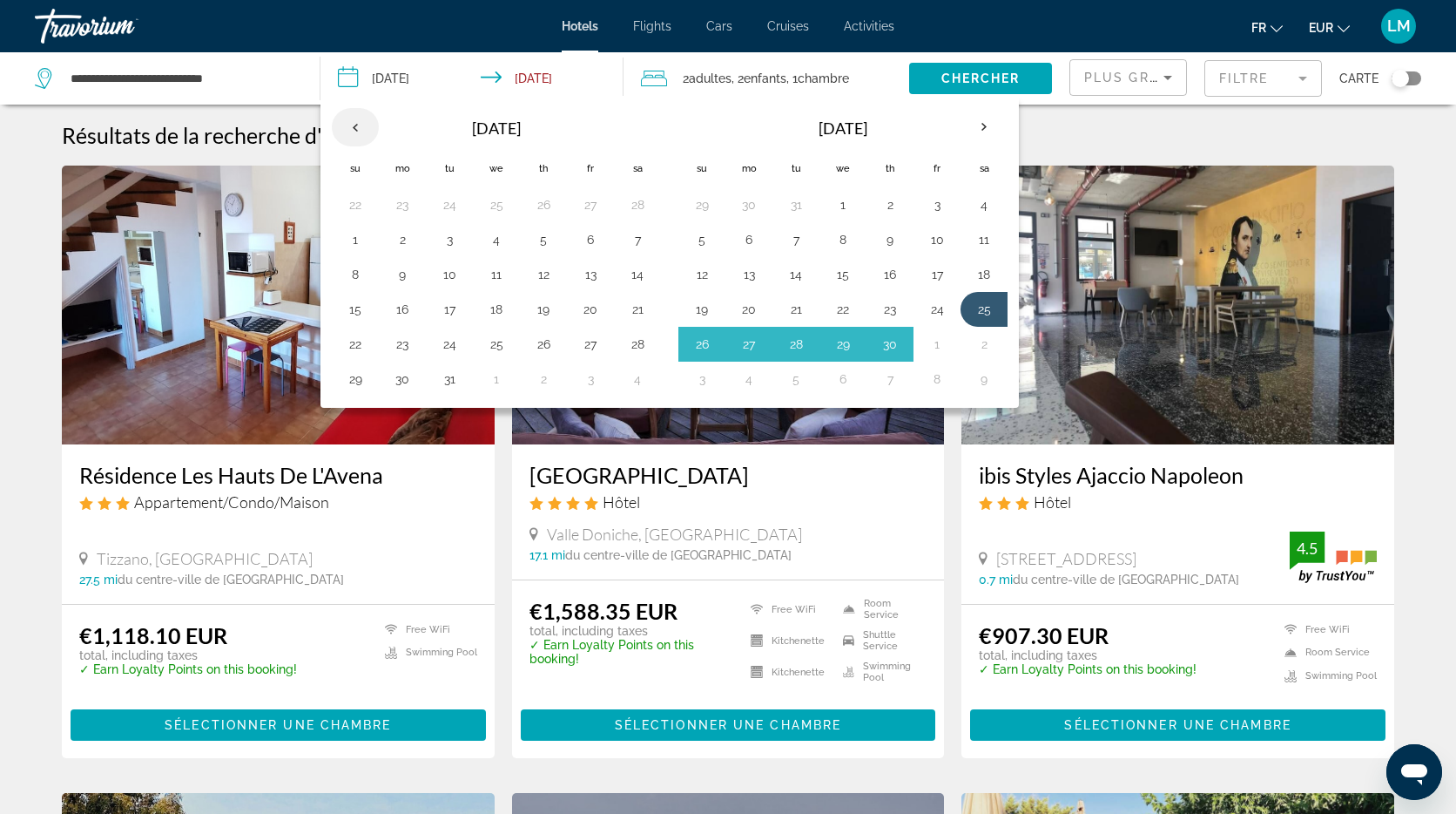
click at [362, 132] on th "Previous month" at bounding box center [355, 128] width 47 height 39
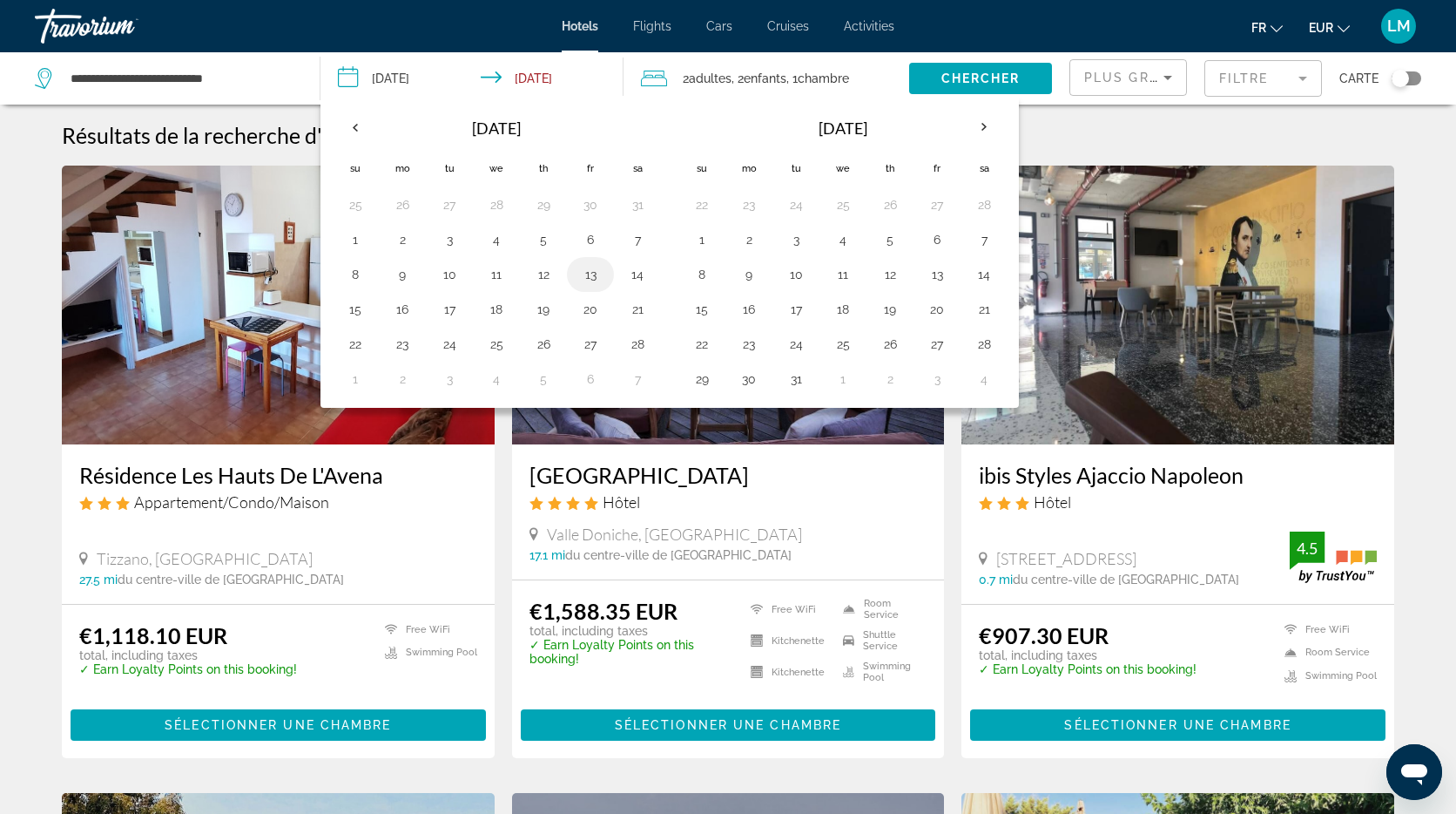
click at [589, 277] on button "13" at bounding box center [590, 274] width 28 height 24
click at [589, 312] on button "20" at bounding box center [590, 309] width 28 height 24
type input "**********"
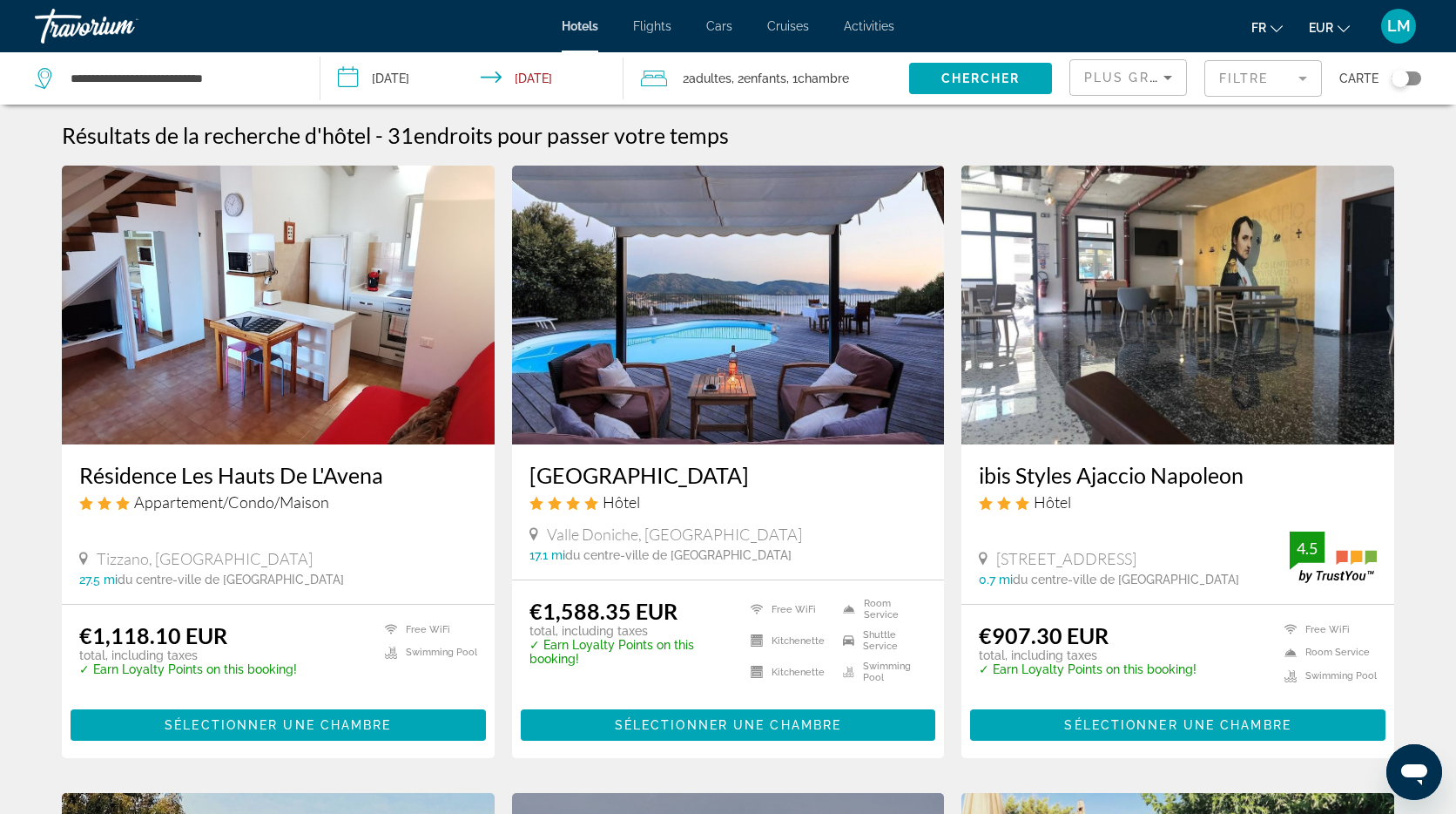
click at [823, 87] on span ", 1 Chambre pièces" at bounding box center [817, 77] width 63 height 24
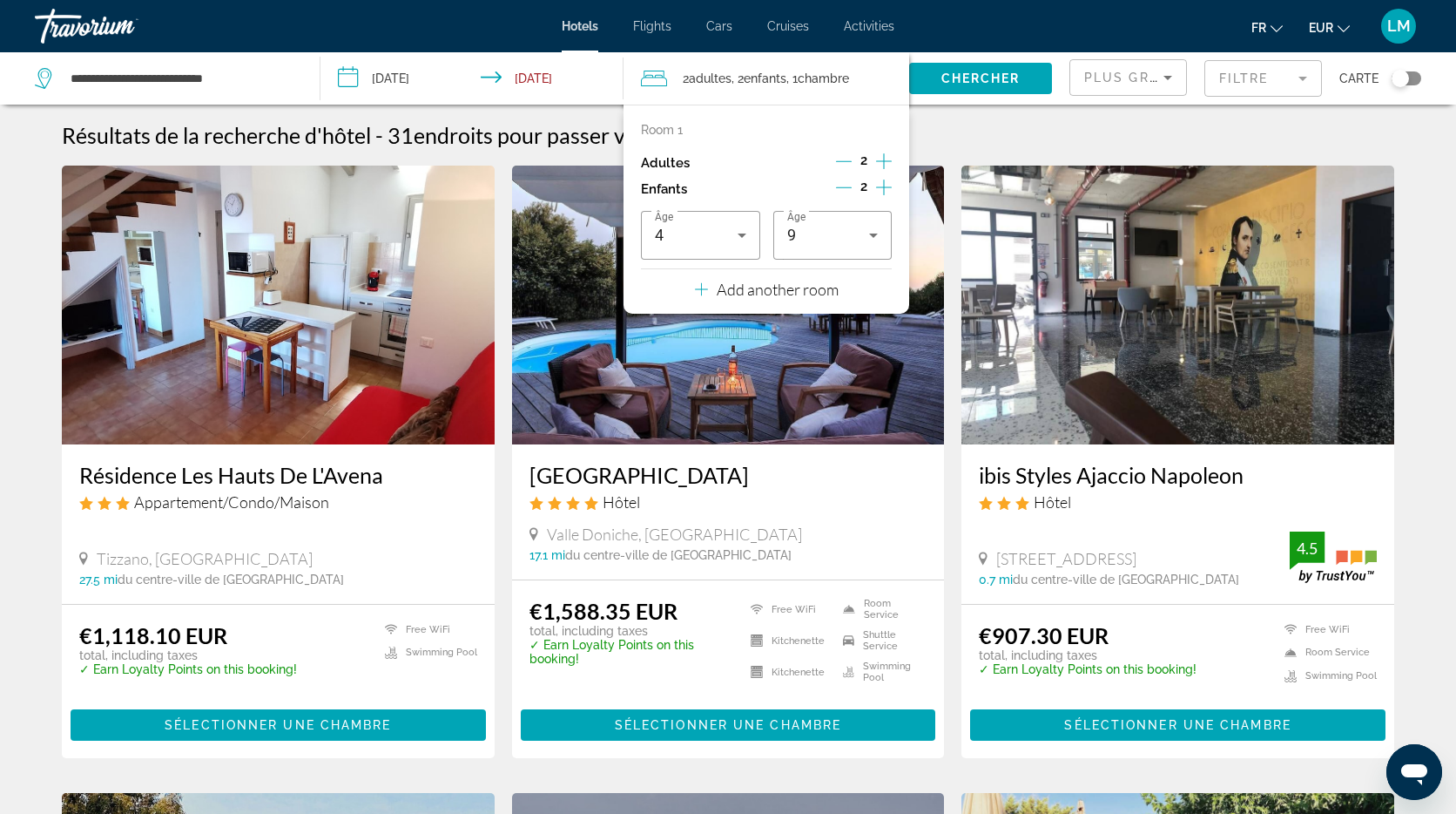
click at [843, 188] on icon "Decrement children" at bounding box center [844, 188] width 15 height 1
click at [886, 188] on icon "Increment children" at bounding box center [884, 188] width 15 height 21
click at [877, 237] on icon "Travelers: 2 adults, 2 children" at bounding box center [874, 235] width 21 height 21
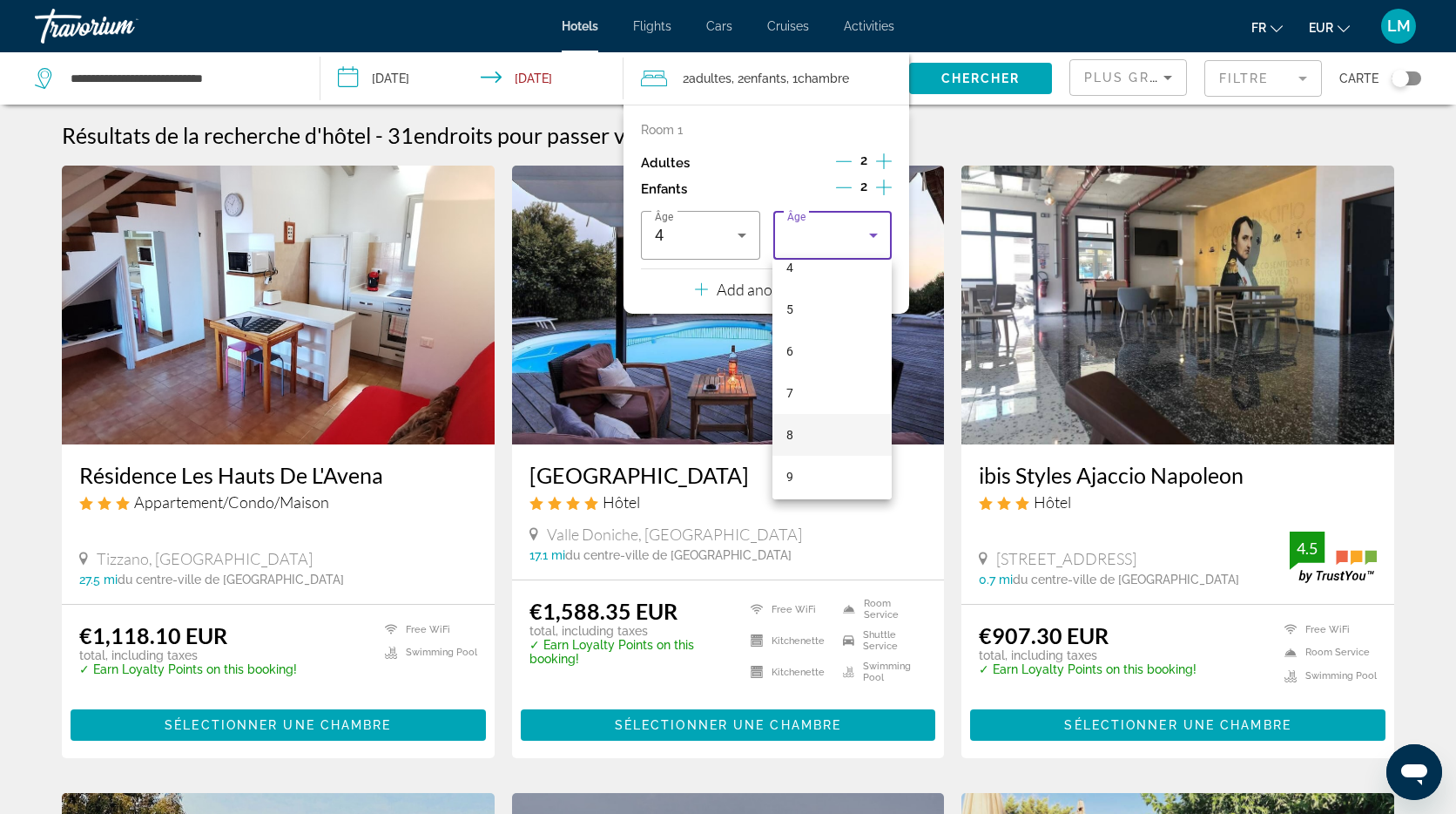
scroll to position [205, 0]
click at [827, 461] on mat-option "9" at bounding box center [832, 458] width 119 height 42
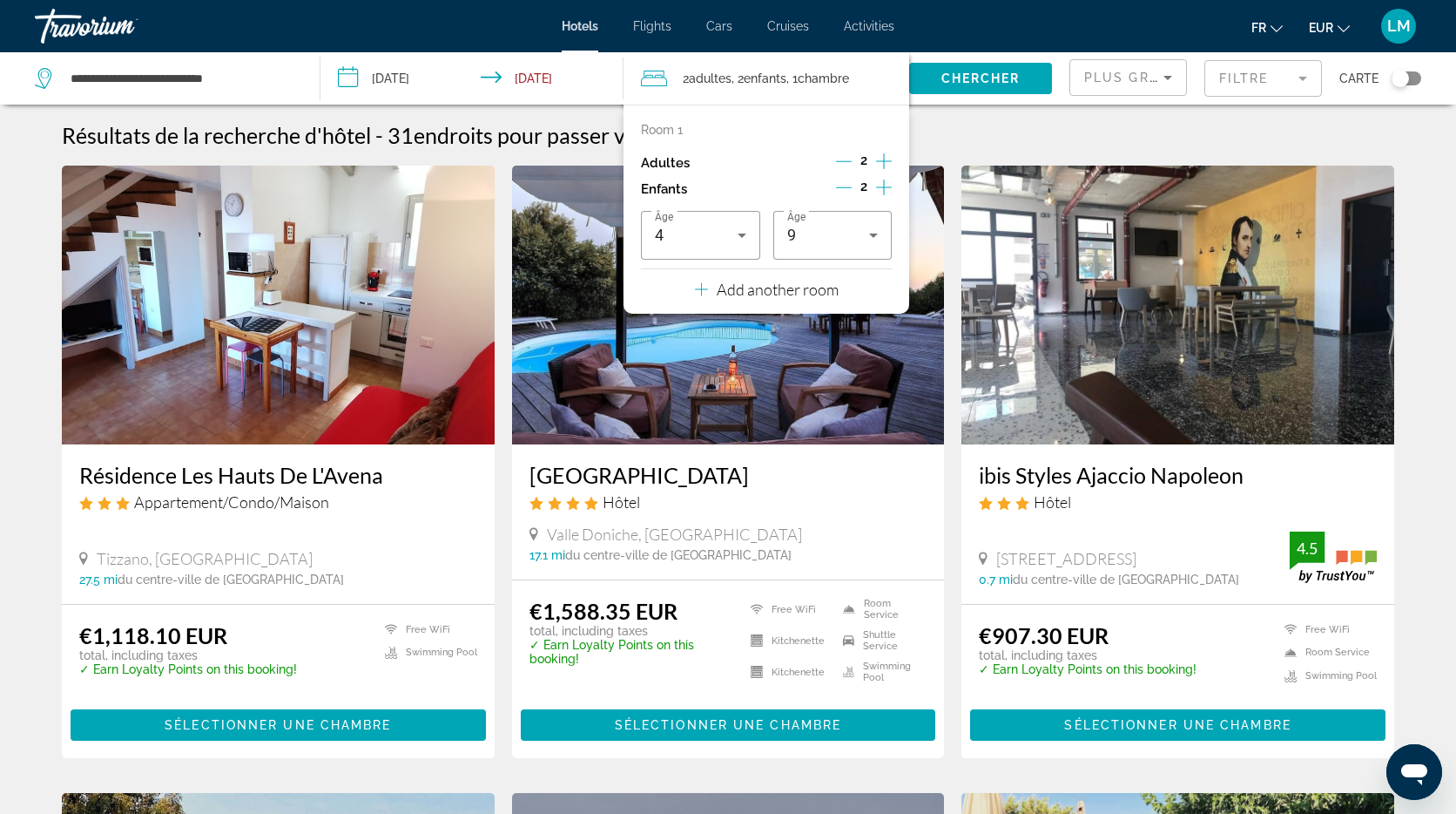
click at [974, 89] on span "Search widget" at bounding box center [981, 77] width 143 height 42
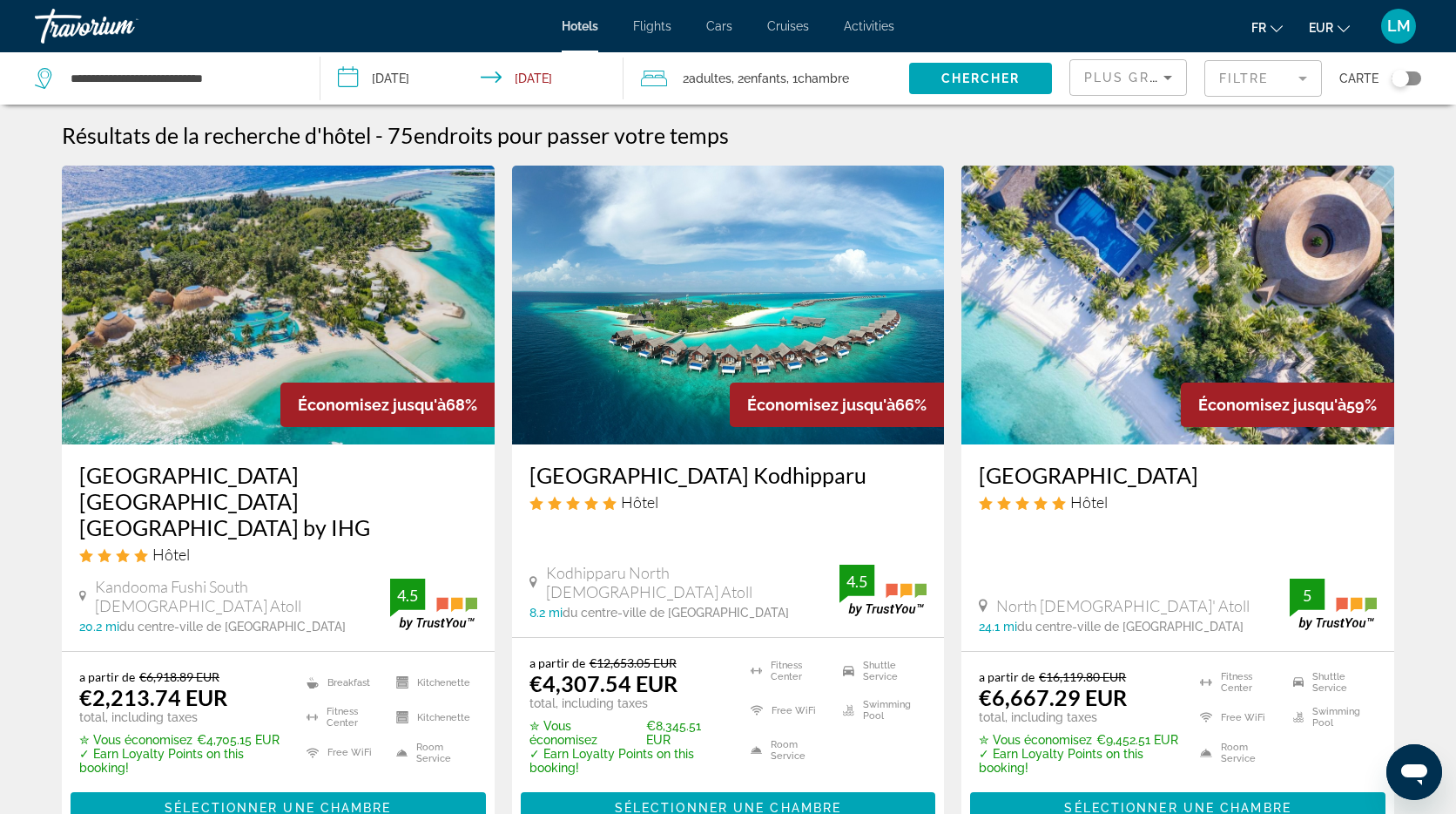
click at [186, 343] on img "Main content" at bounding box center [278, 305] width 432 height 279
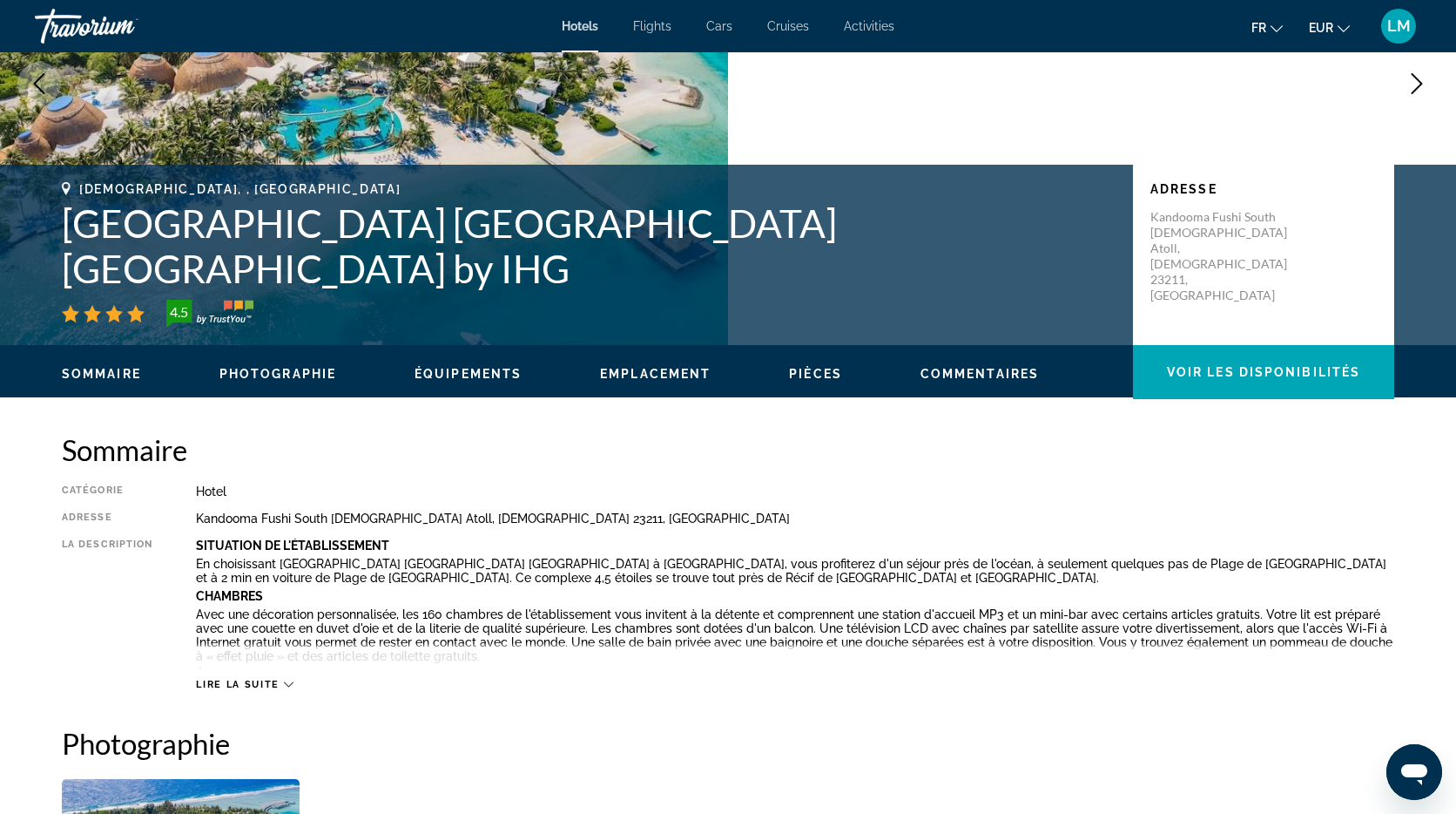
scroll to position [231, 0]
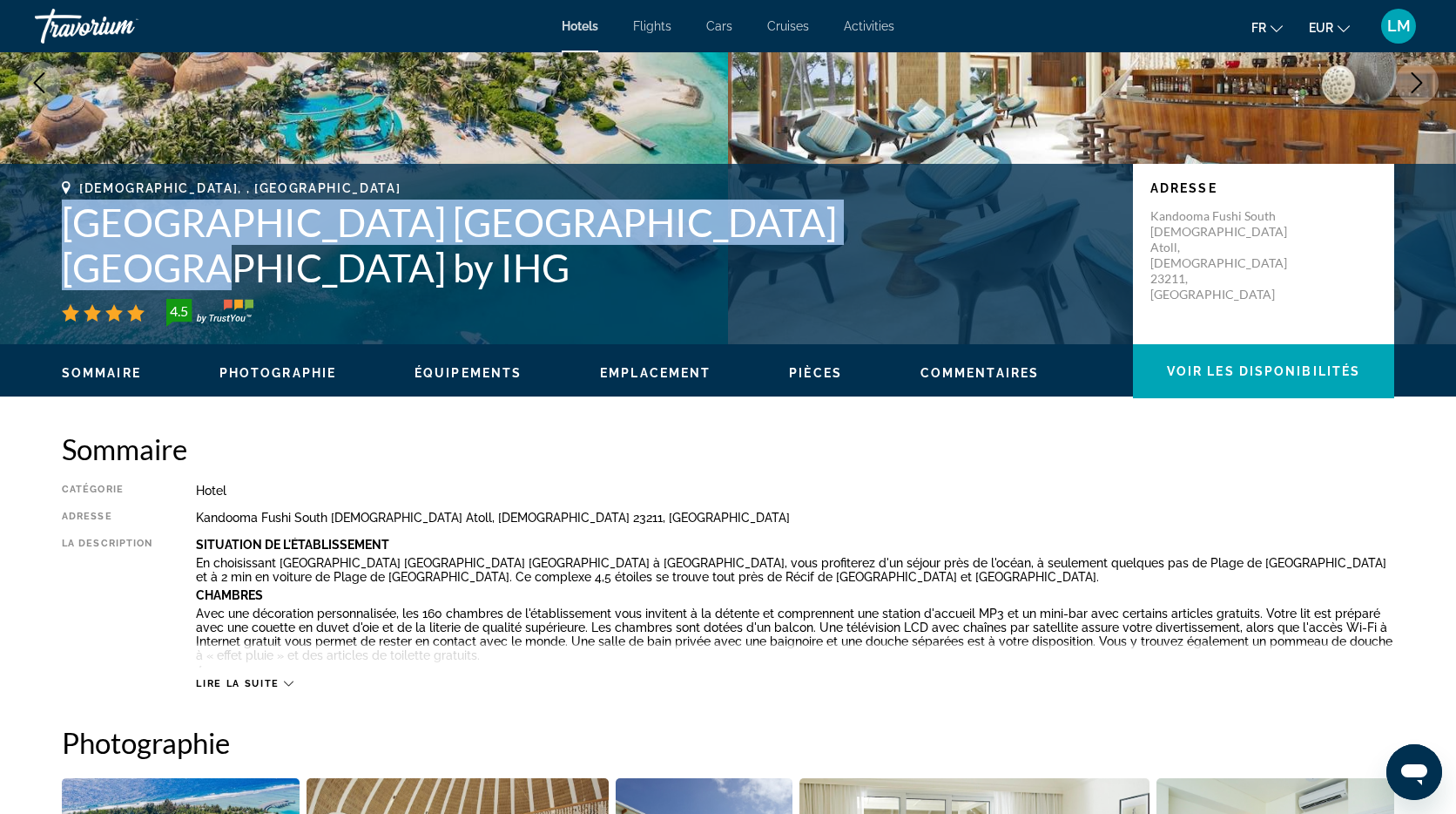
drag, startPoint x: 843, startPoint y: 267, endPoint x: 74, endPoint y: 265, distance: 769.0
click at [74, 265] on h1 "[GEOGRAPHIC_DATA] [GEOGRAPHIC_DATA] [GEOGRAPHIC_DATA] by IHG" at bounding box center [588, 245] width 1054 height 91
copy h1 "[GEOGRAPHIC_DATA] [GEOGRAPHIC_DATA] [GEOGRAPHIC_DATA] by IHG"
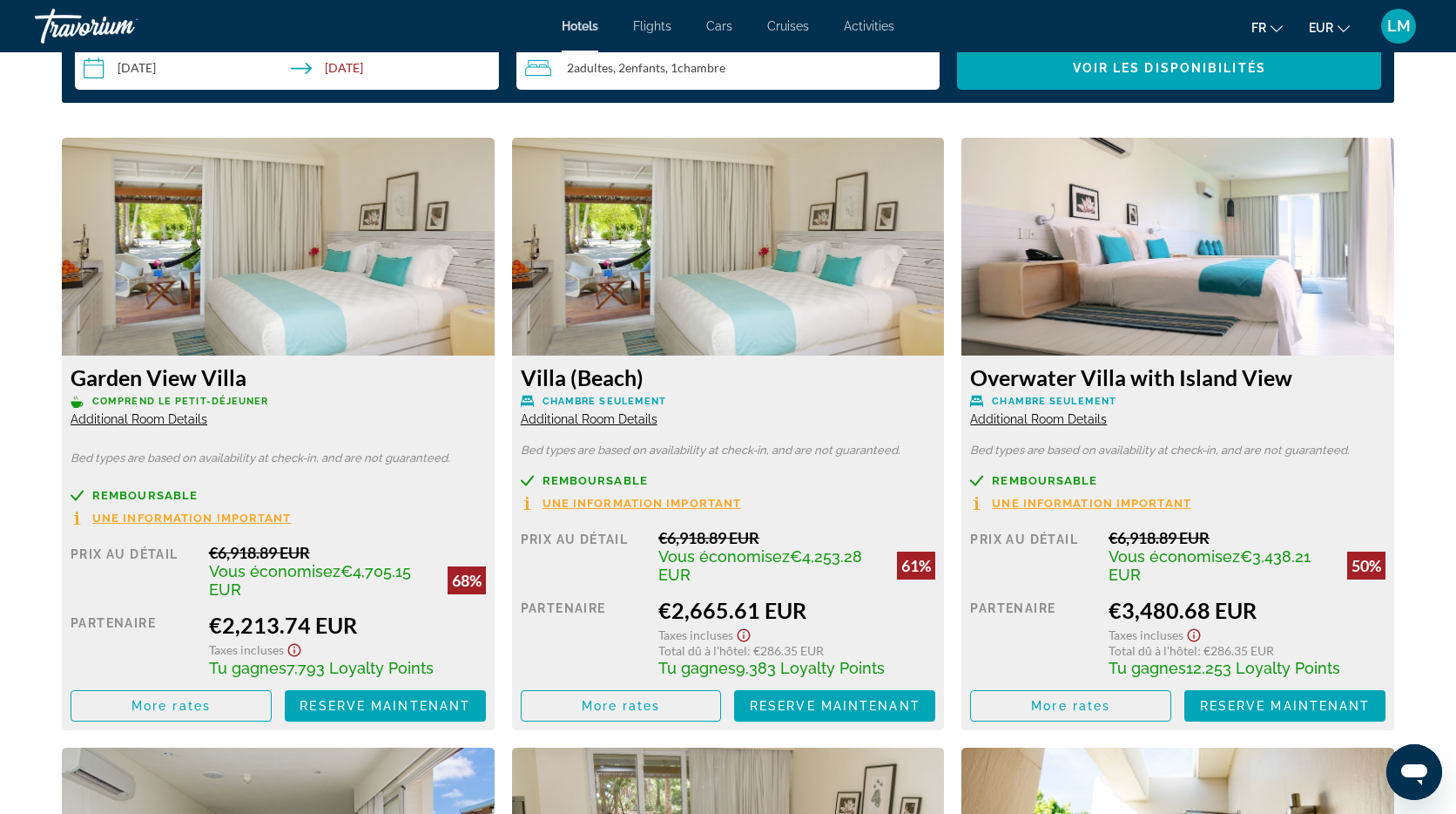
scroll to position [2336, 0]
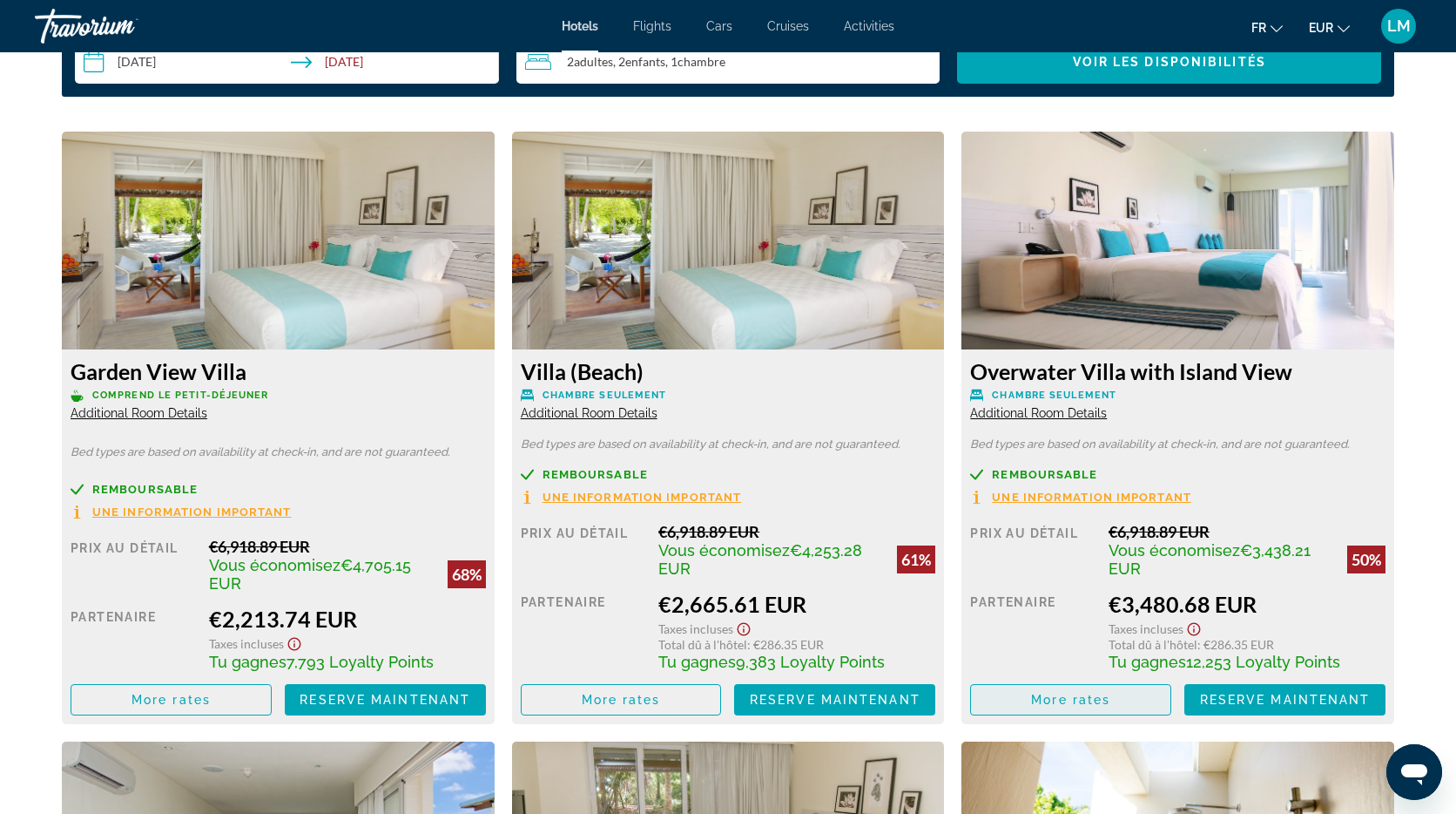
click at [1106, 696] on span "More rates" at bounding box center [1071, 700] width 79 height 14
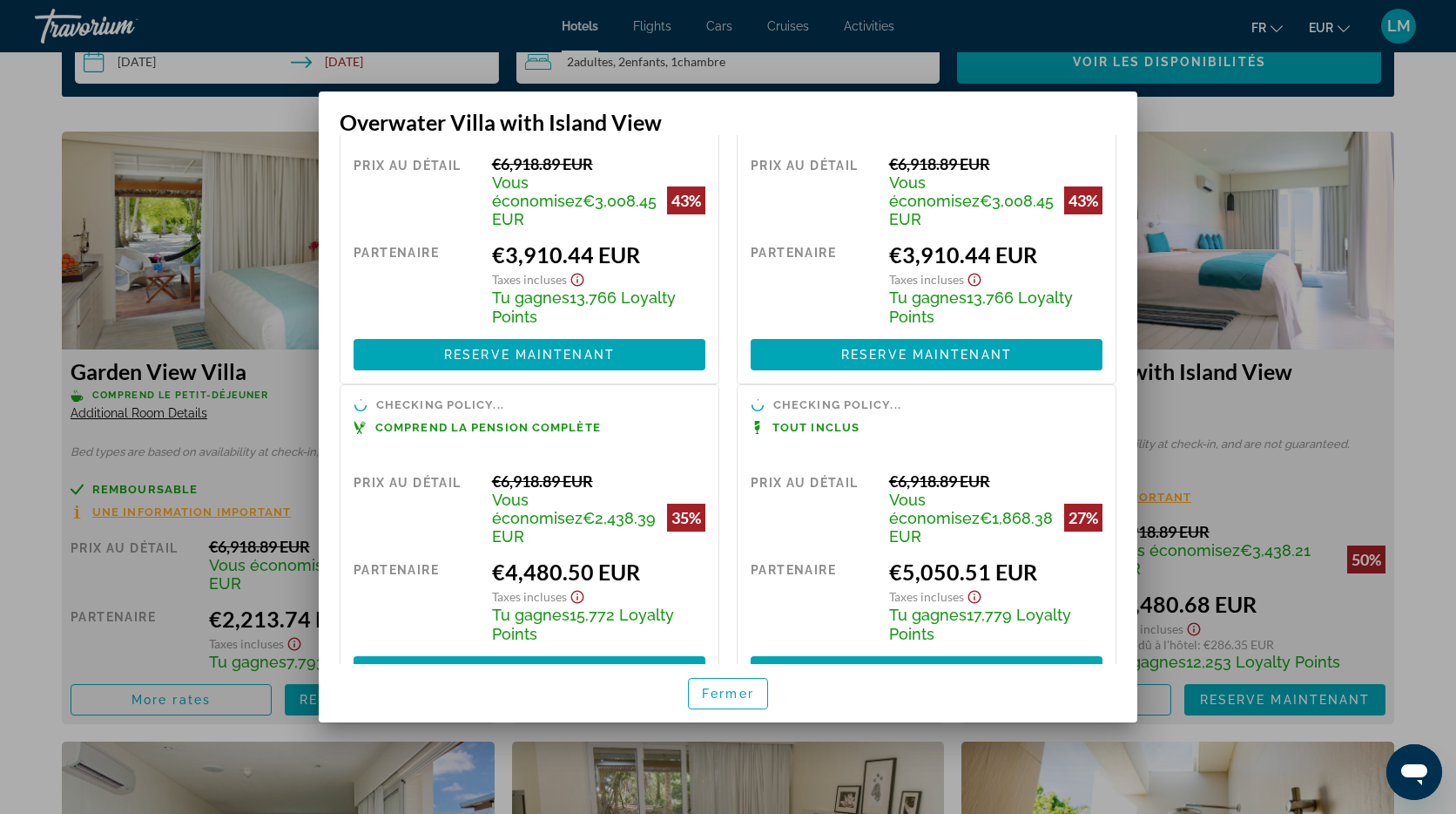
scroll to position [453, 0]
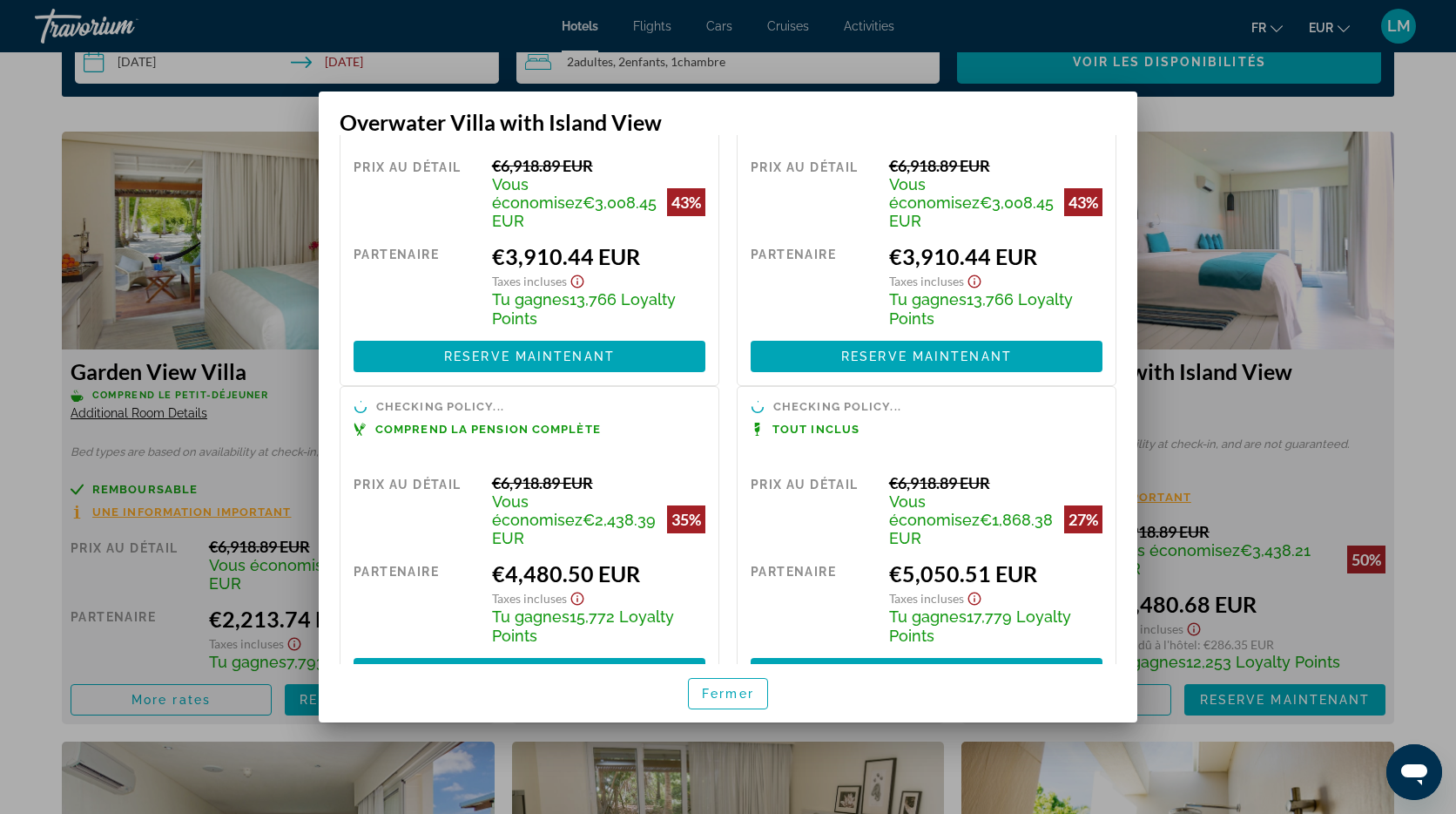
click at [1412, 356] on div at bounding box center [728, 407] width 1456 height 814
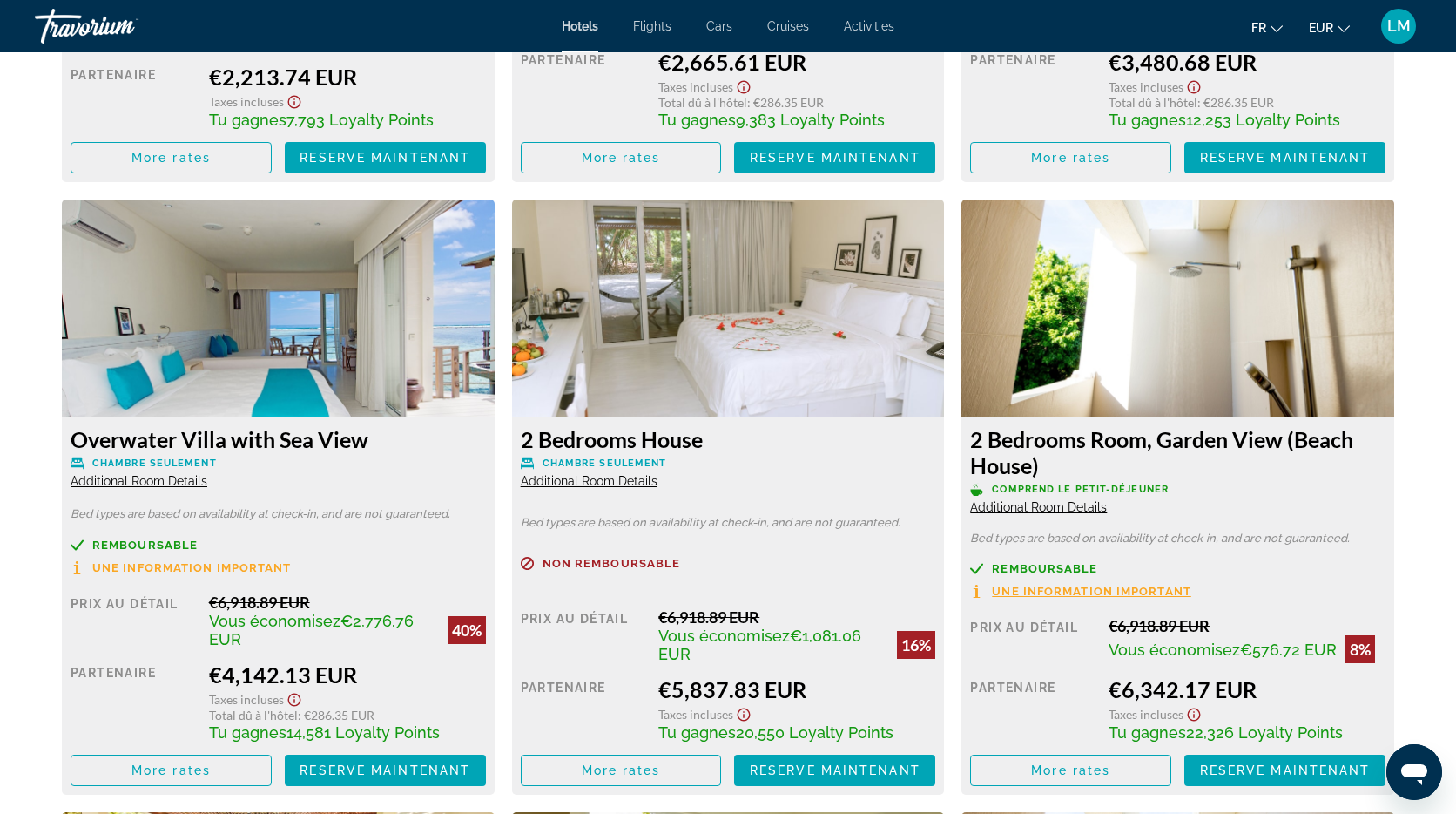
scroll to position [2892, 0]
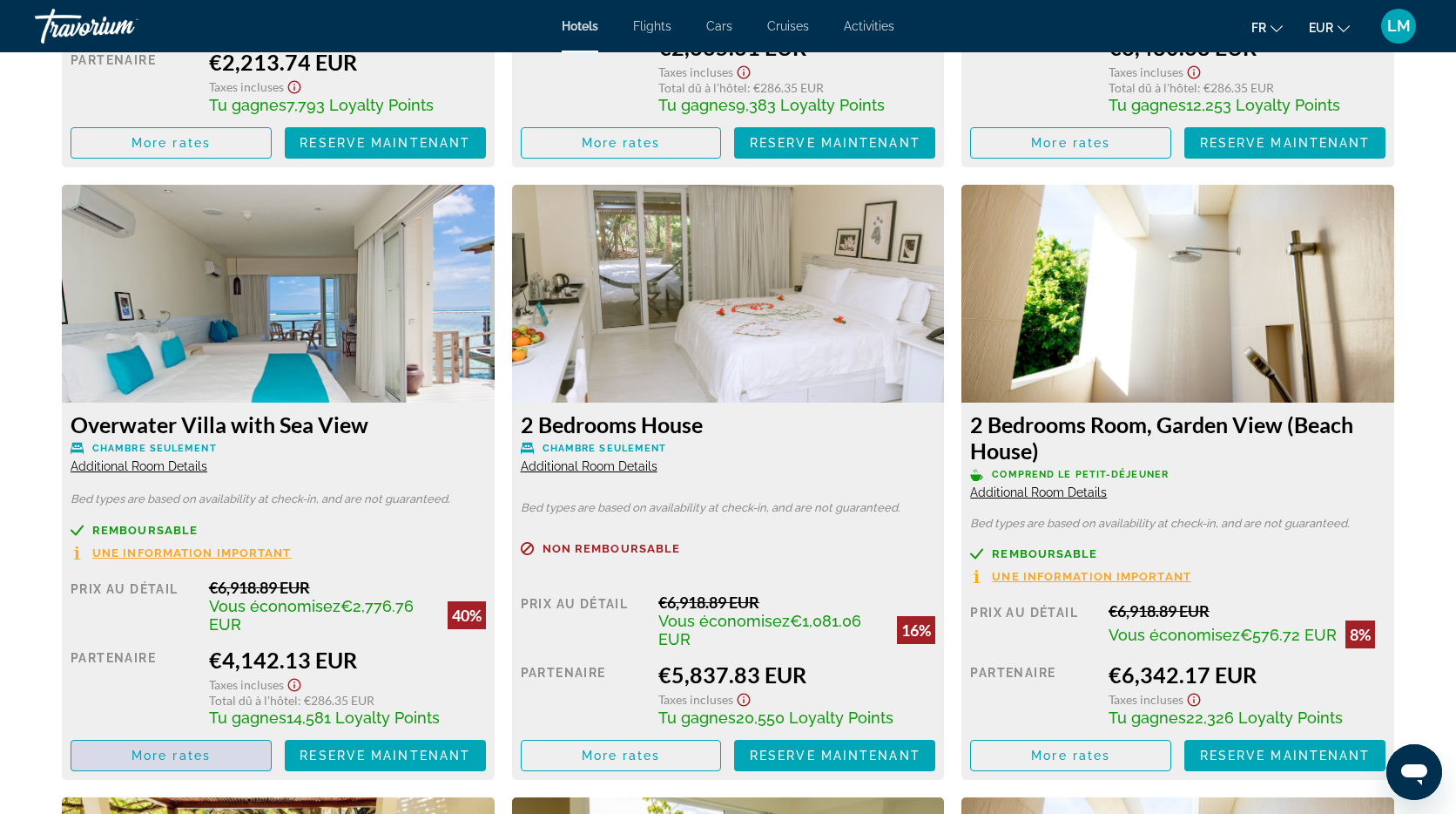
click at [136, 760] on span "More rates" at bounding box center [171, 755] width 79 height 14
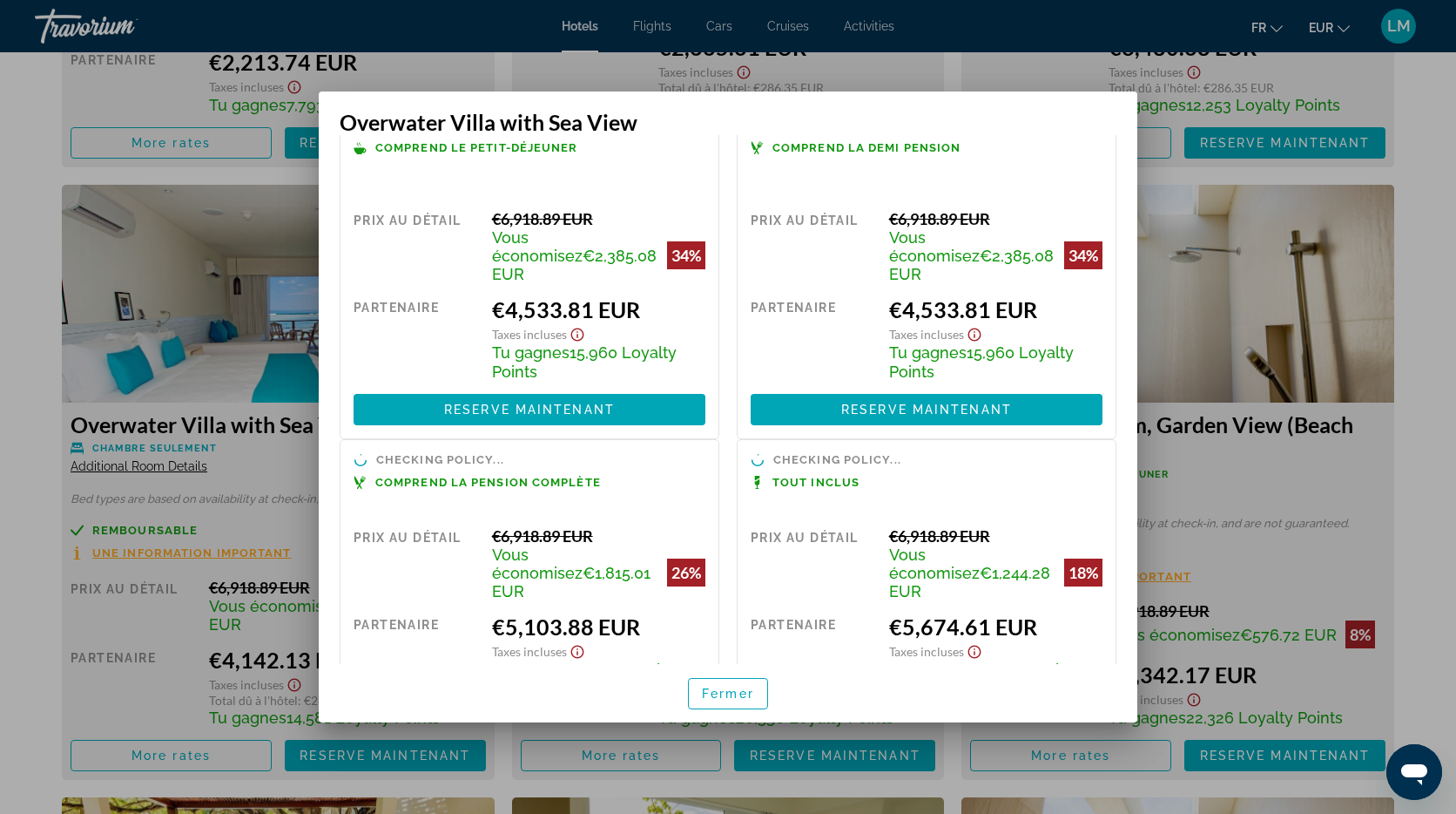
scroll to position [403, 0]
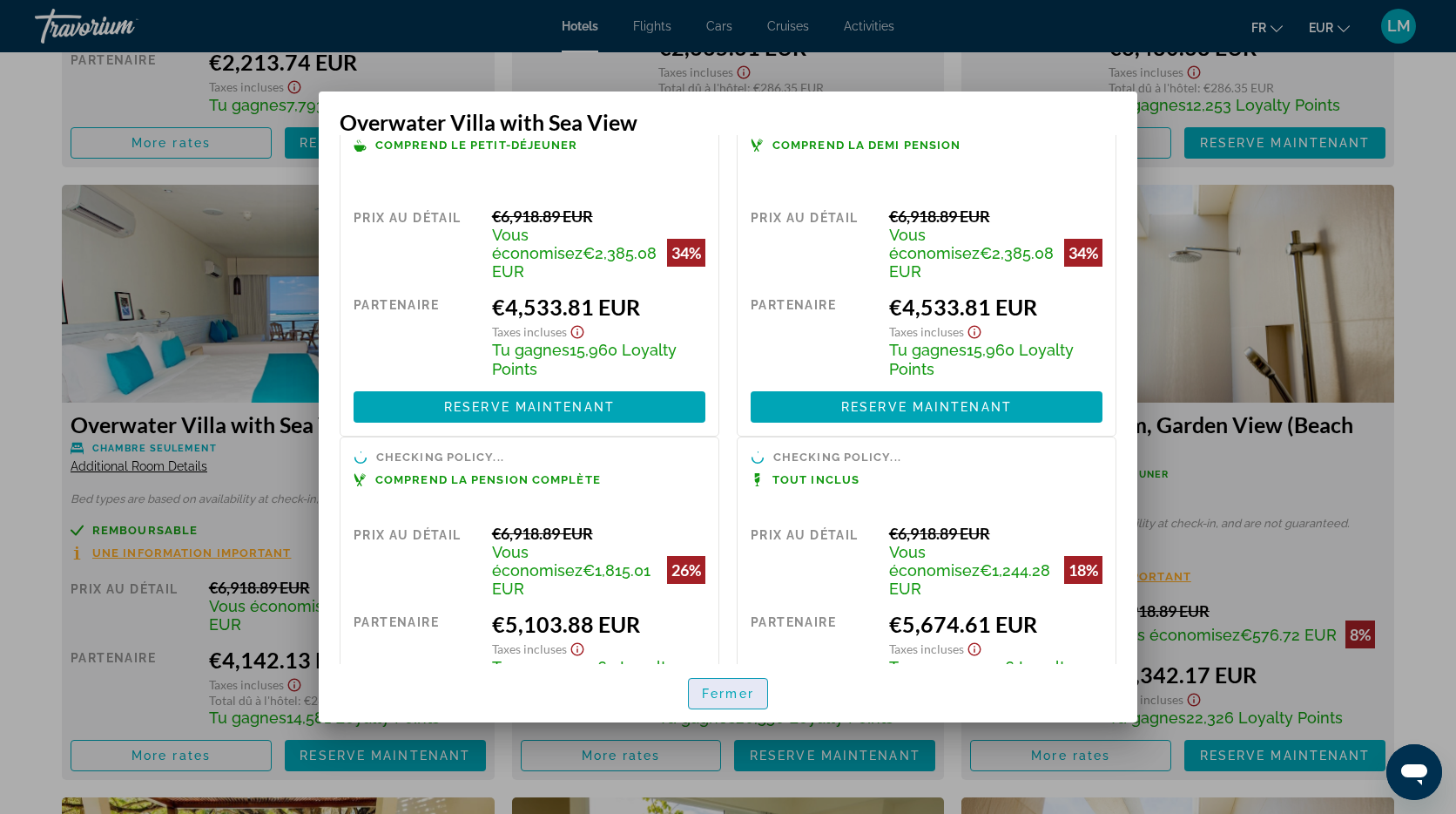
click at [742, 690] on span "Fermer" at bounding box center [728, 693] width 52 height 14
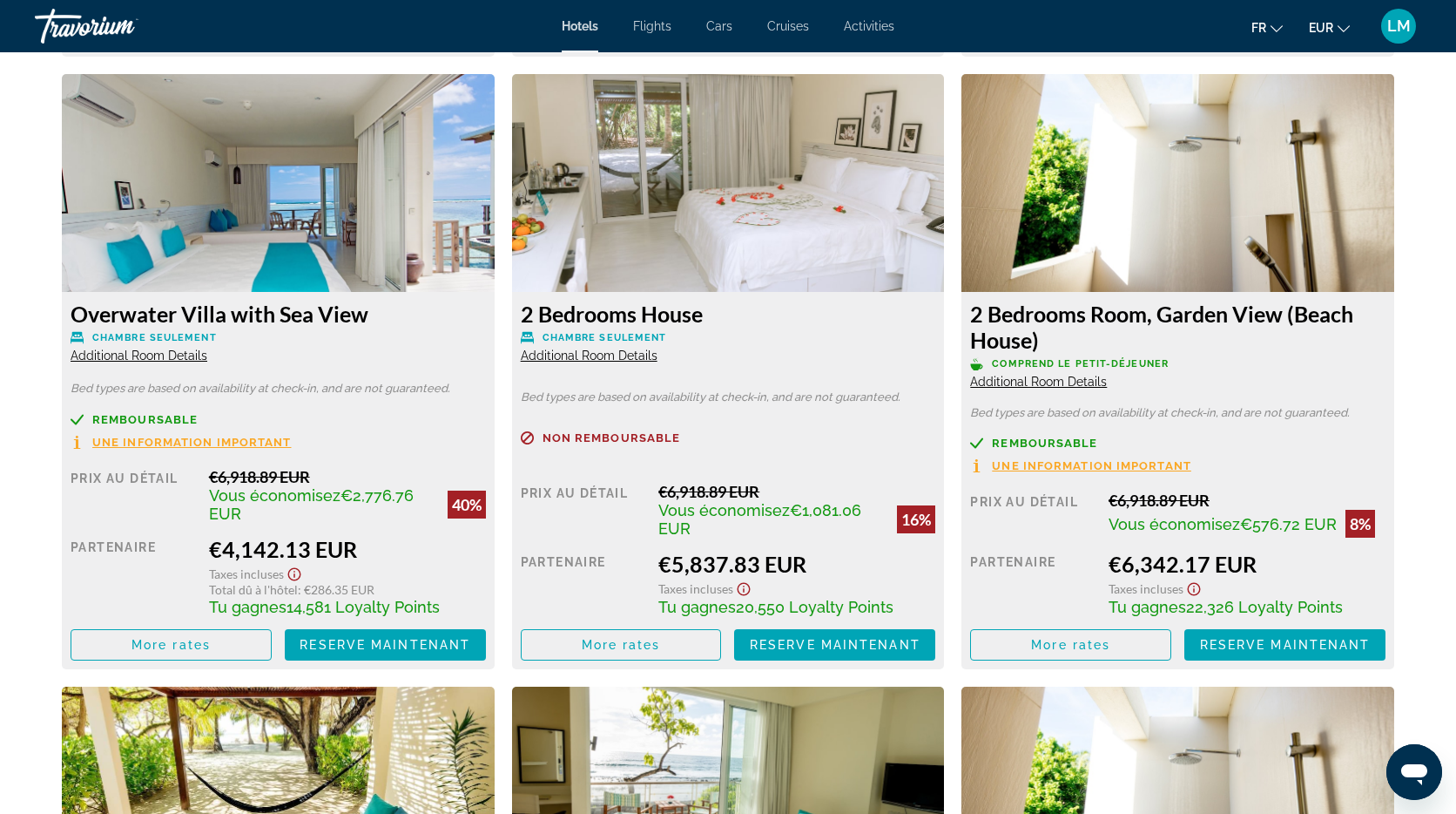
scroll to position [3009, 0]
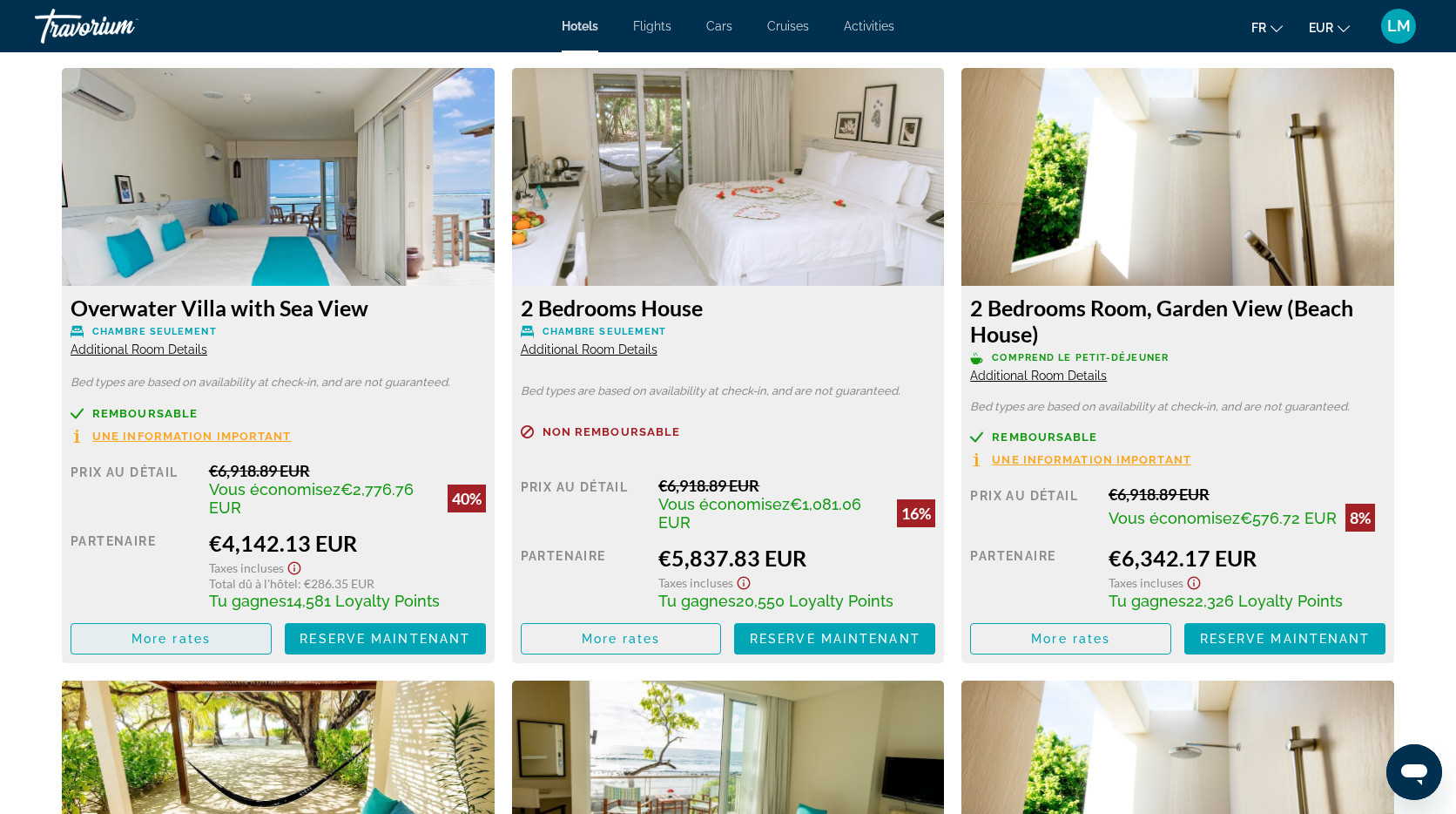
click at [169, 637] on span "More rates" at bounding box center [171, 639] width 79 height 14
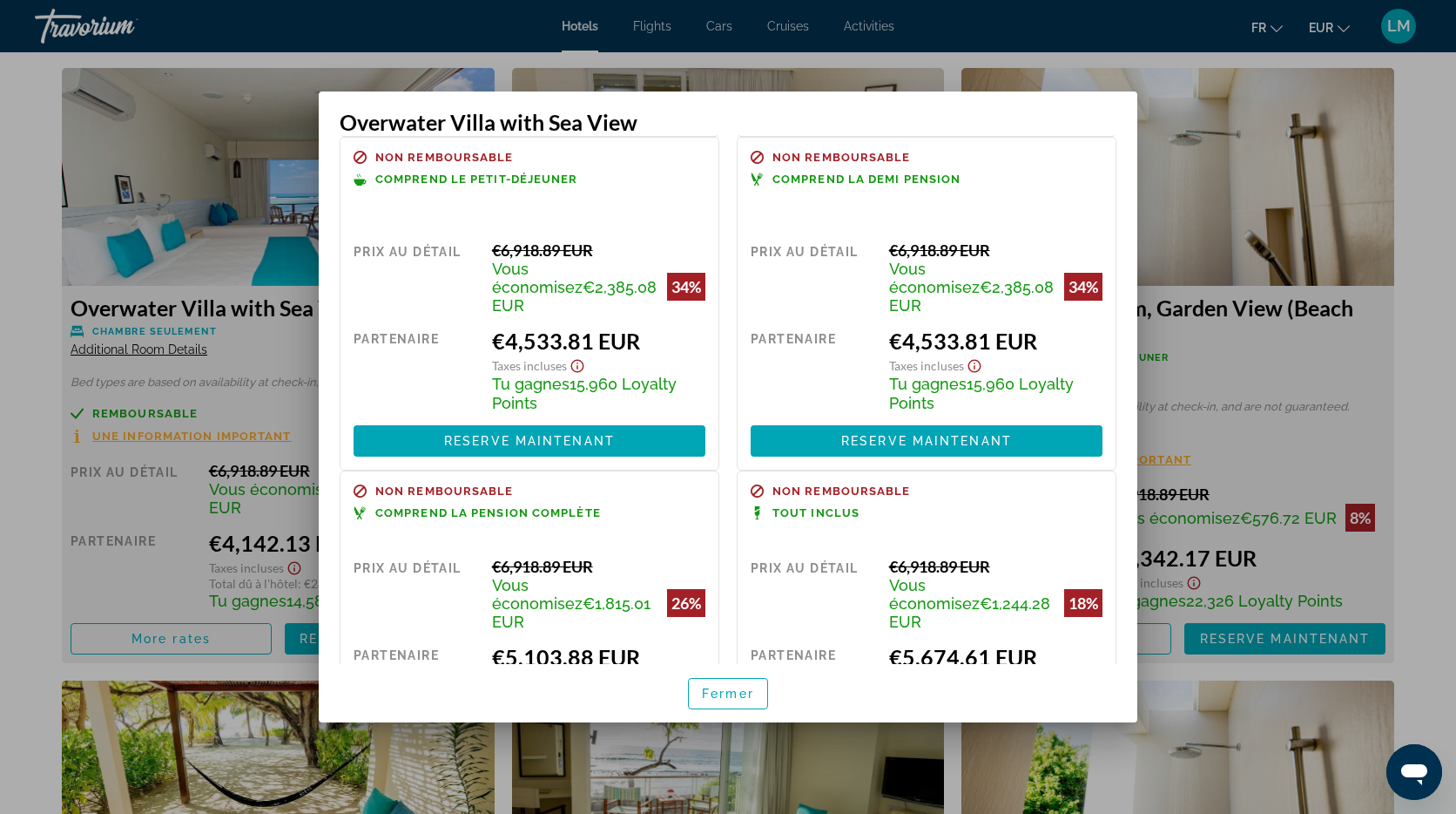
scroll to position [381, 0]
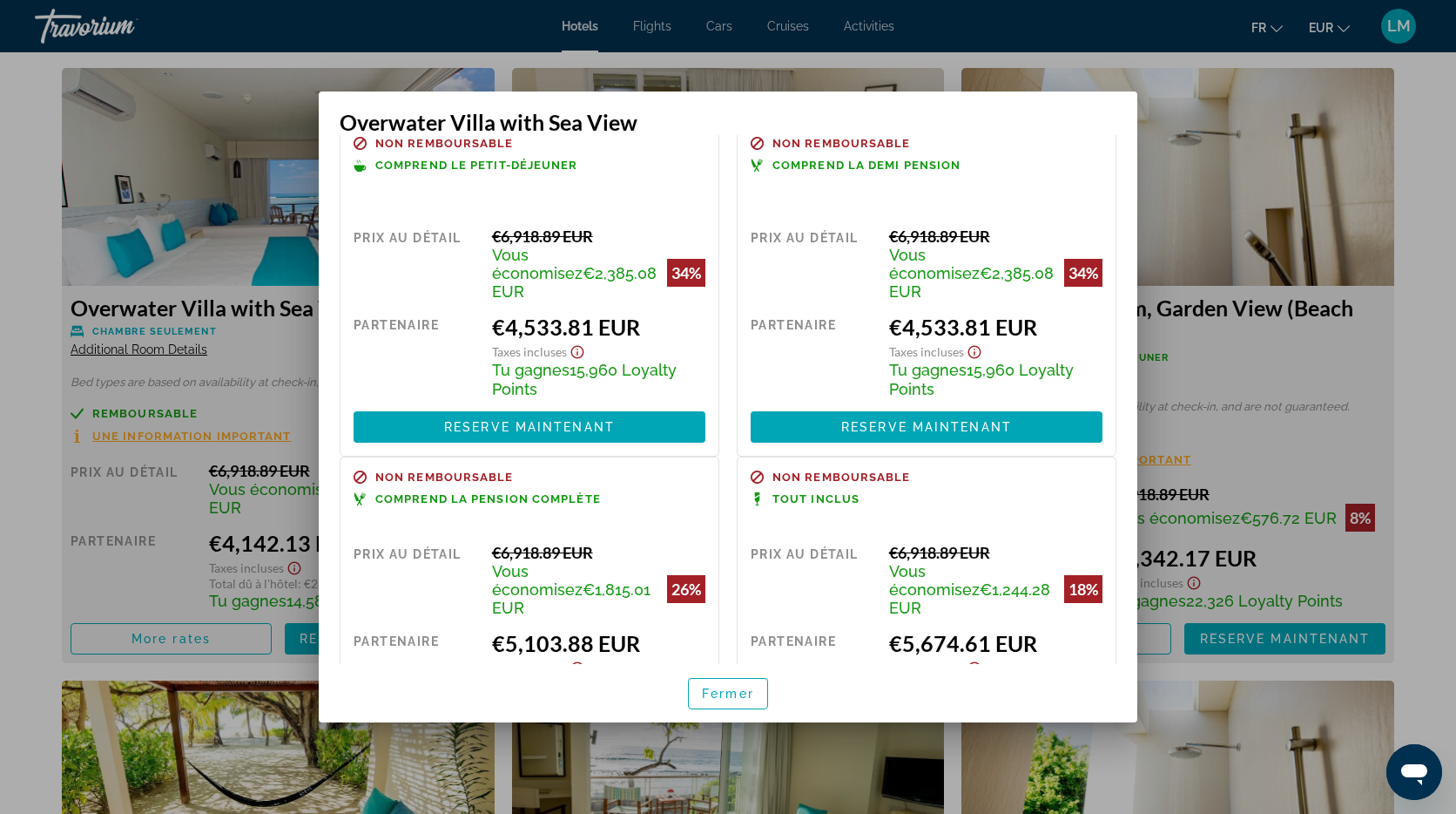
click at [26, 327] on div at bounding box center [728, 407] width 1456 height 814
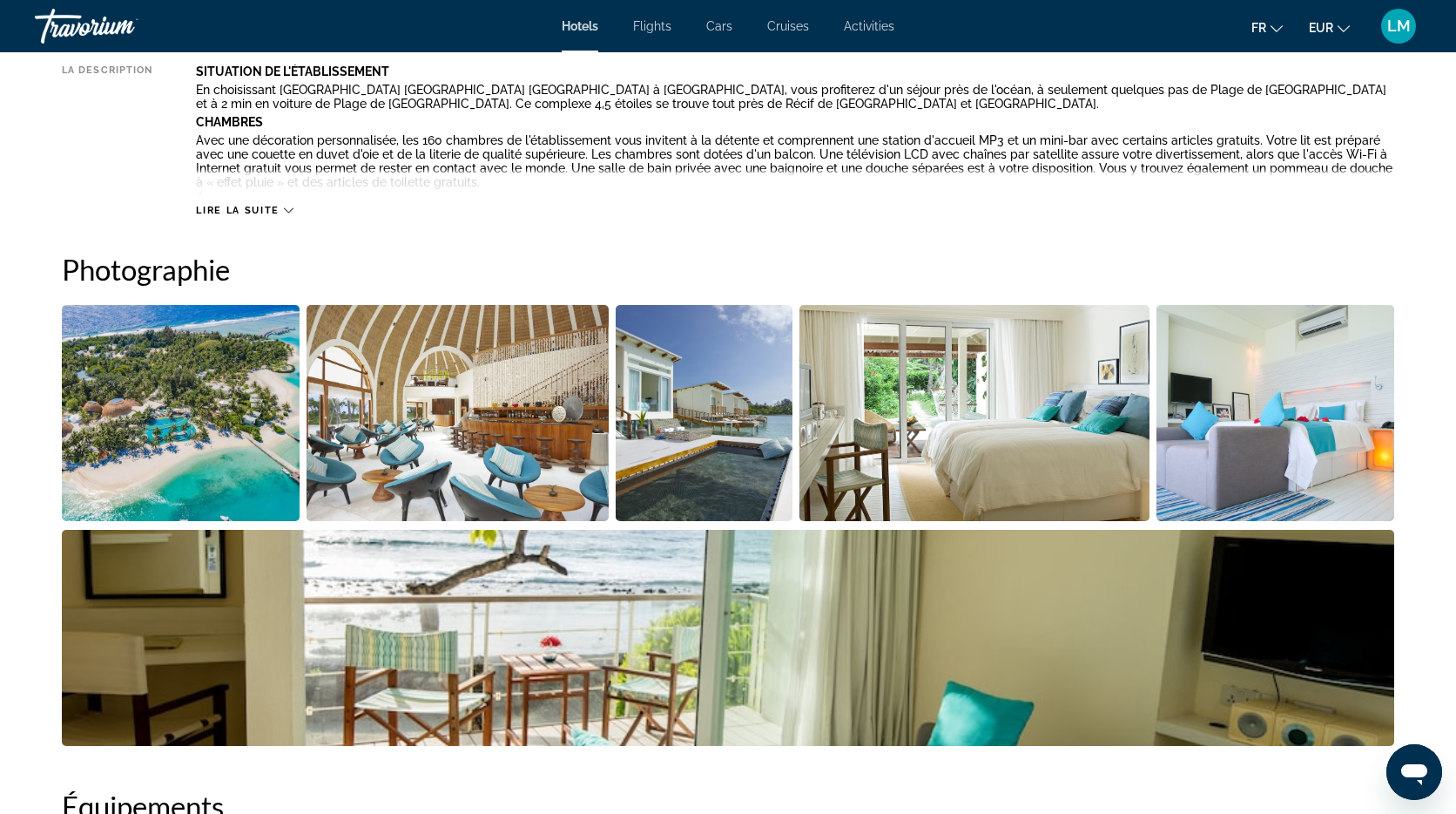
scroll to position [0, 0]
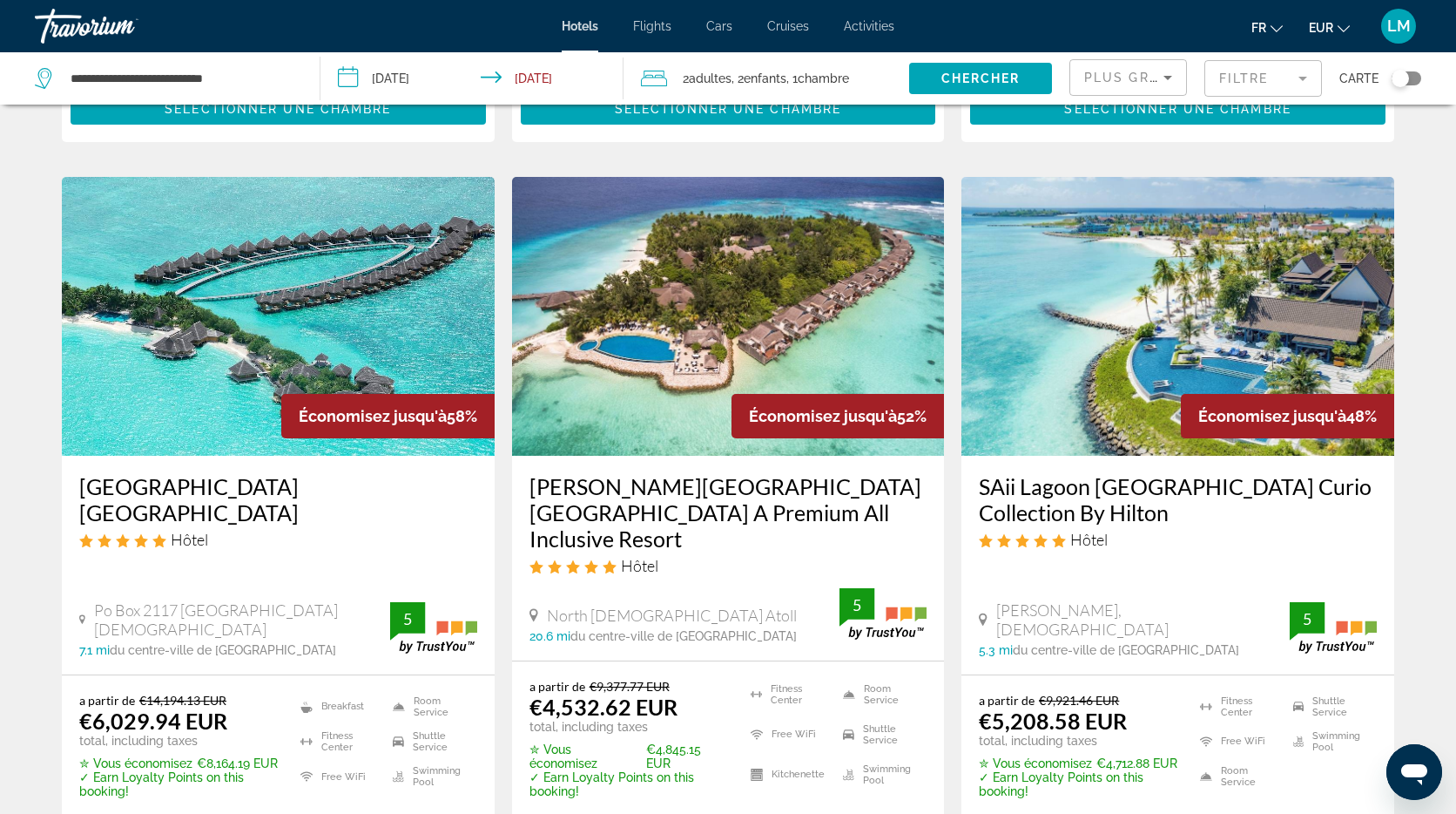
scroll to position [698, 0]
click at [697, 229] on img "Main content" at bounding box center [728, 317] width 432 height 279
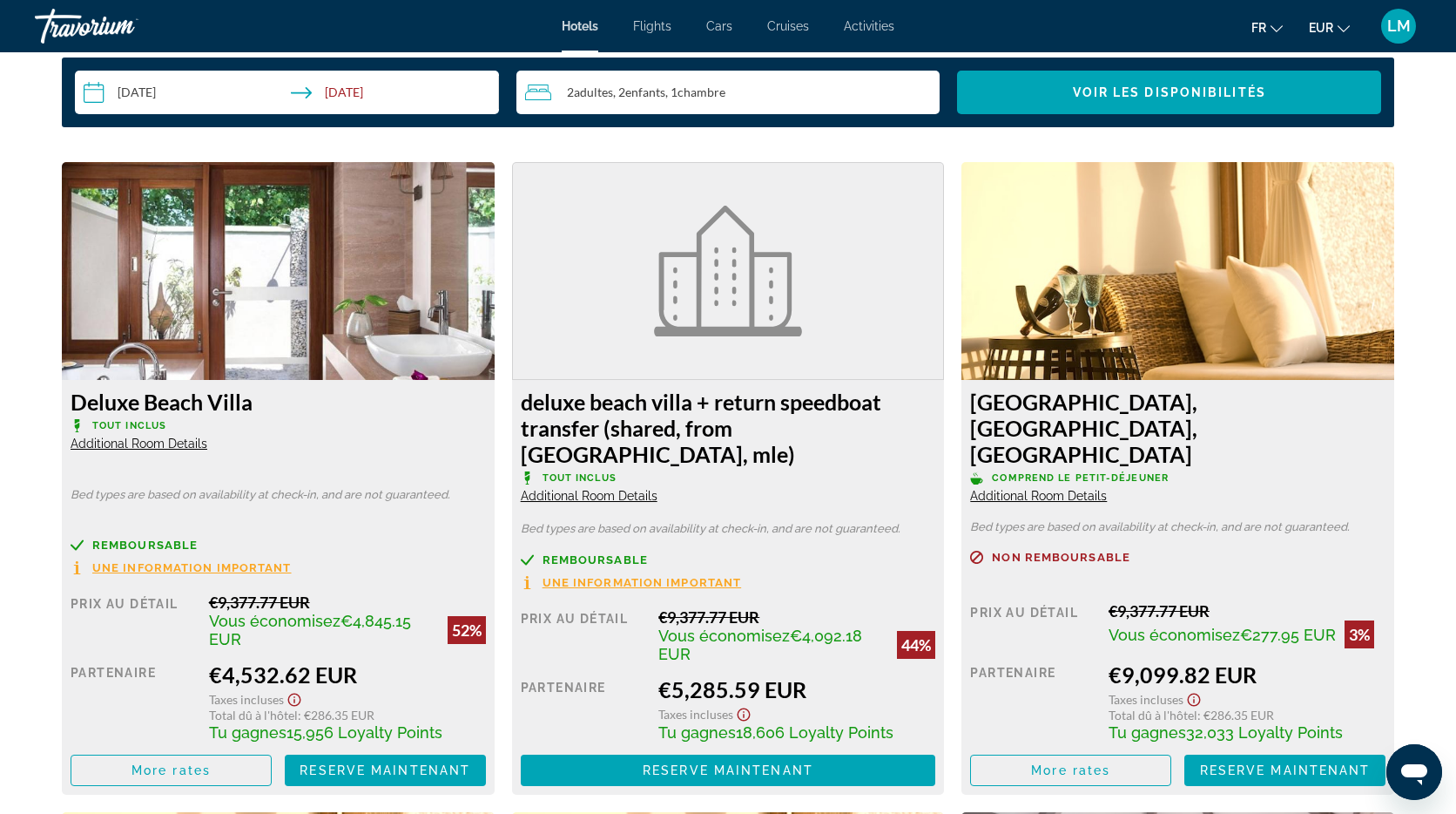
scroll to position [2311, 0]
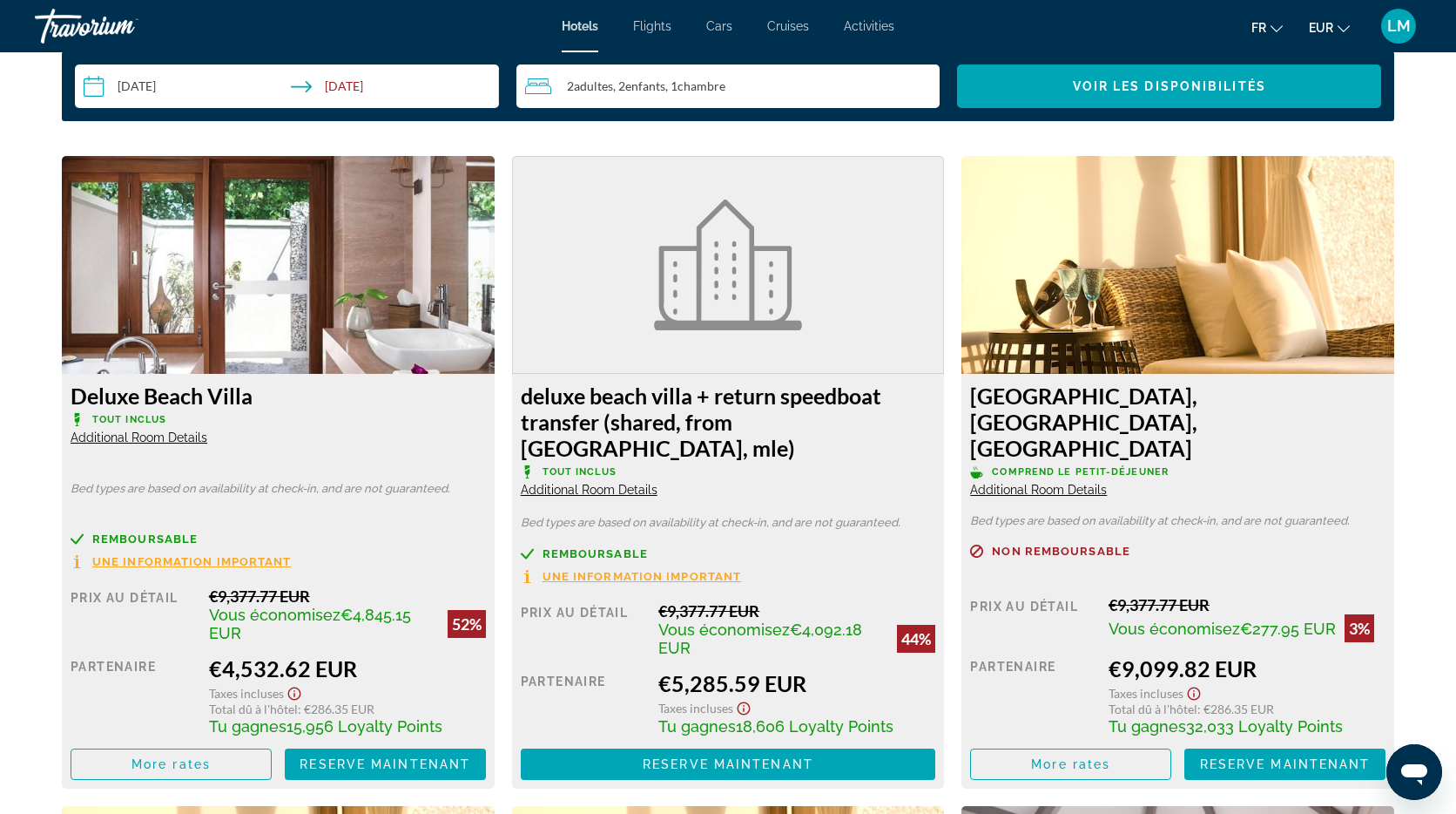
click at [182, 438] on span "Additional Room Details" at bounding box center [138, 437] width 136 height 14
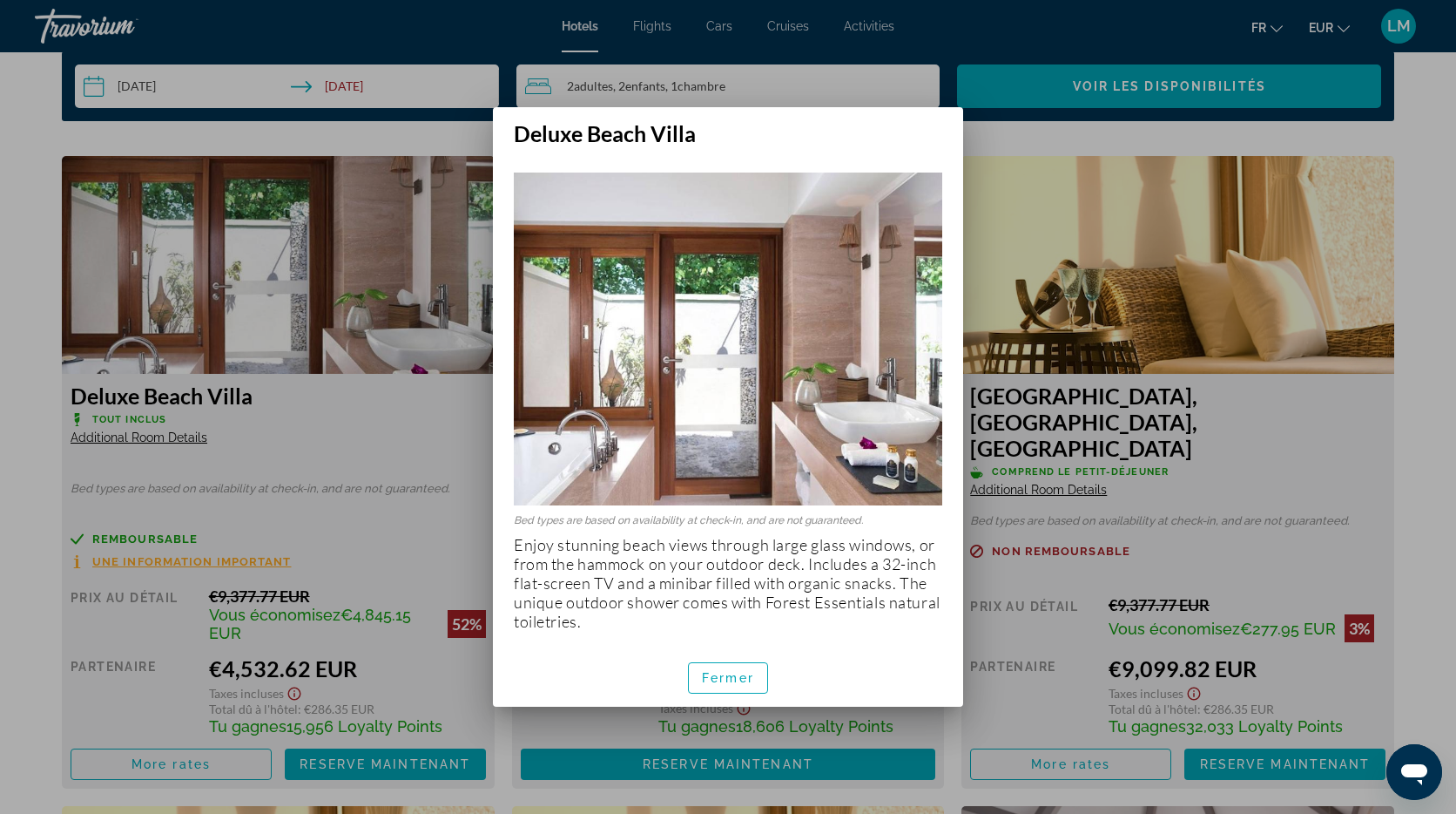
scroll to position [0, 0]
drag, startPoint x: 738, startPoint y: 681, endPoint x: 699, endPoint y: 678, distance: 39.1
click at [738, 682] on span "Fermer" at bounding box center [728, 678] width 52 height 14
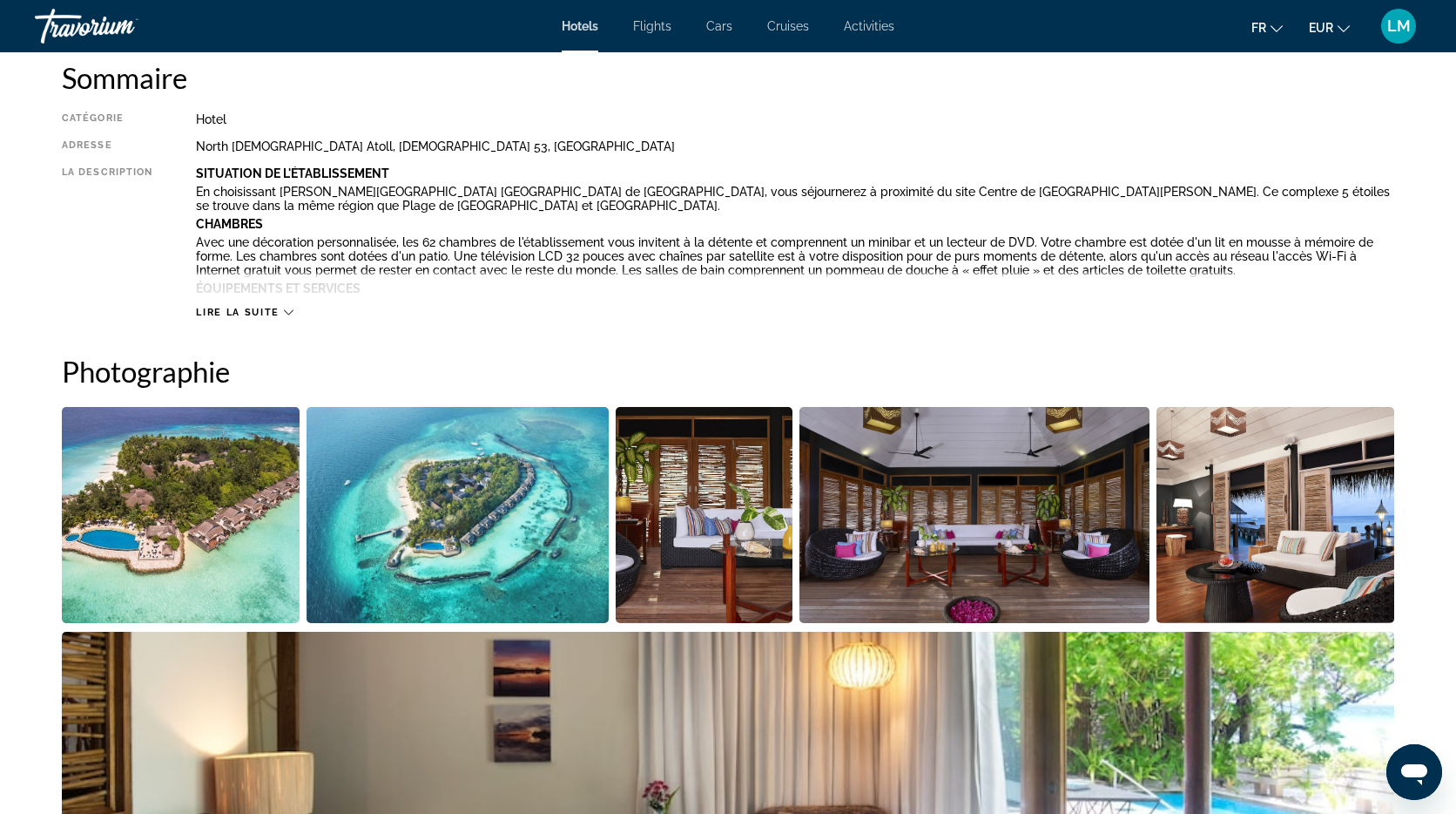
scroll to position [599, 0]
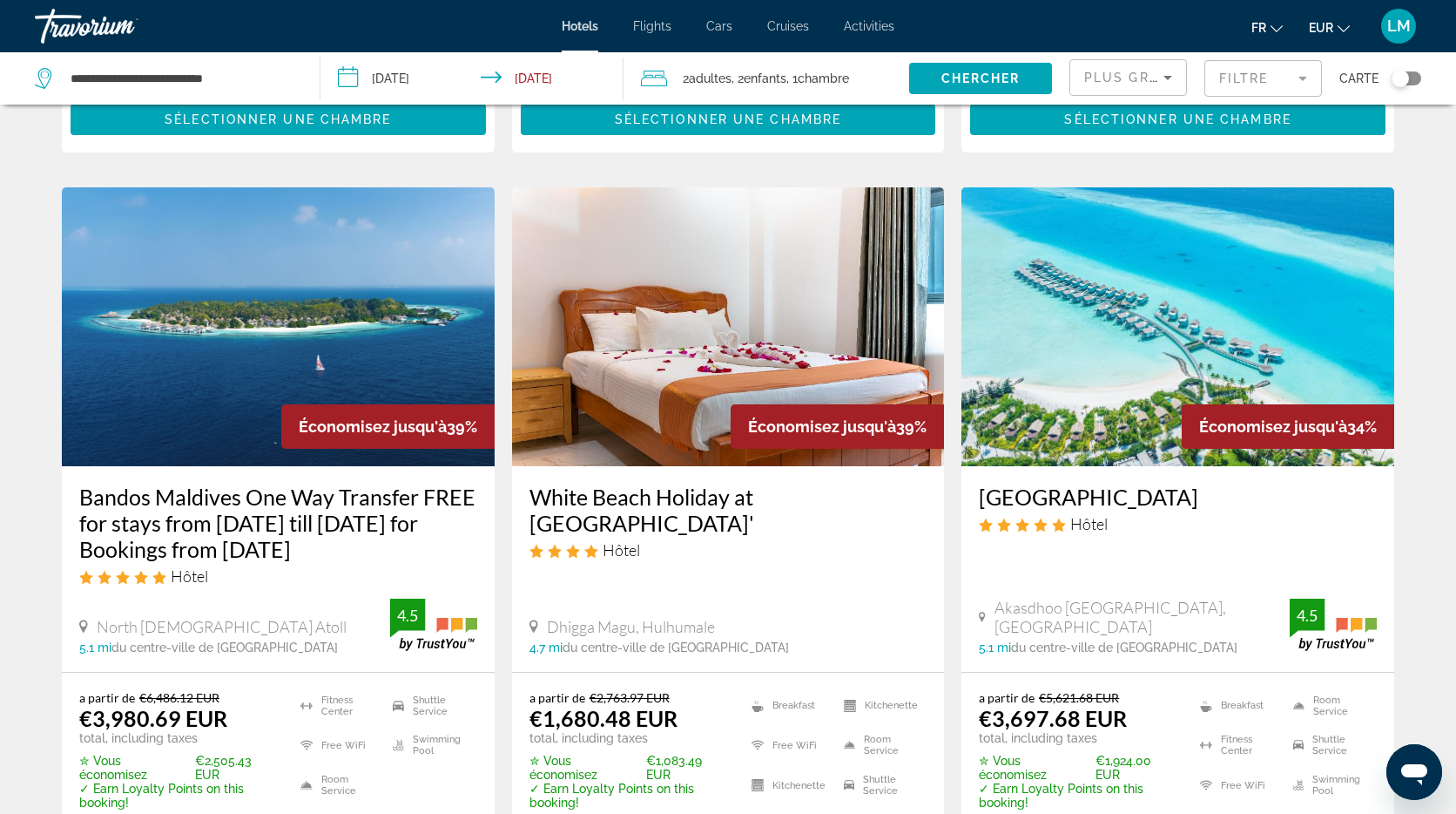
scroll to position [1411, 0]
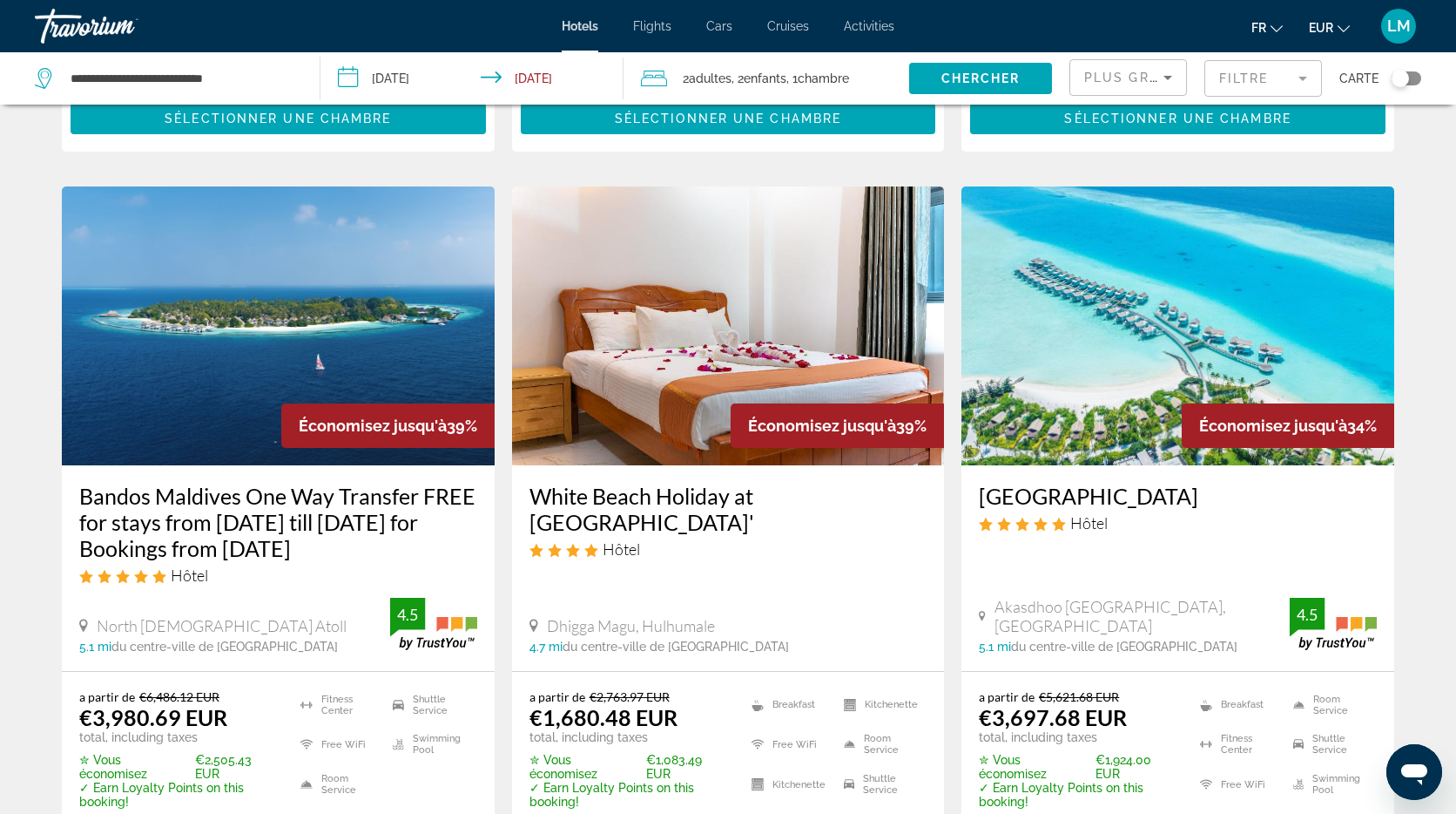
click at [1058, 206] on img "Main content" at bounding box center [1177, 326] width 432 height 279
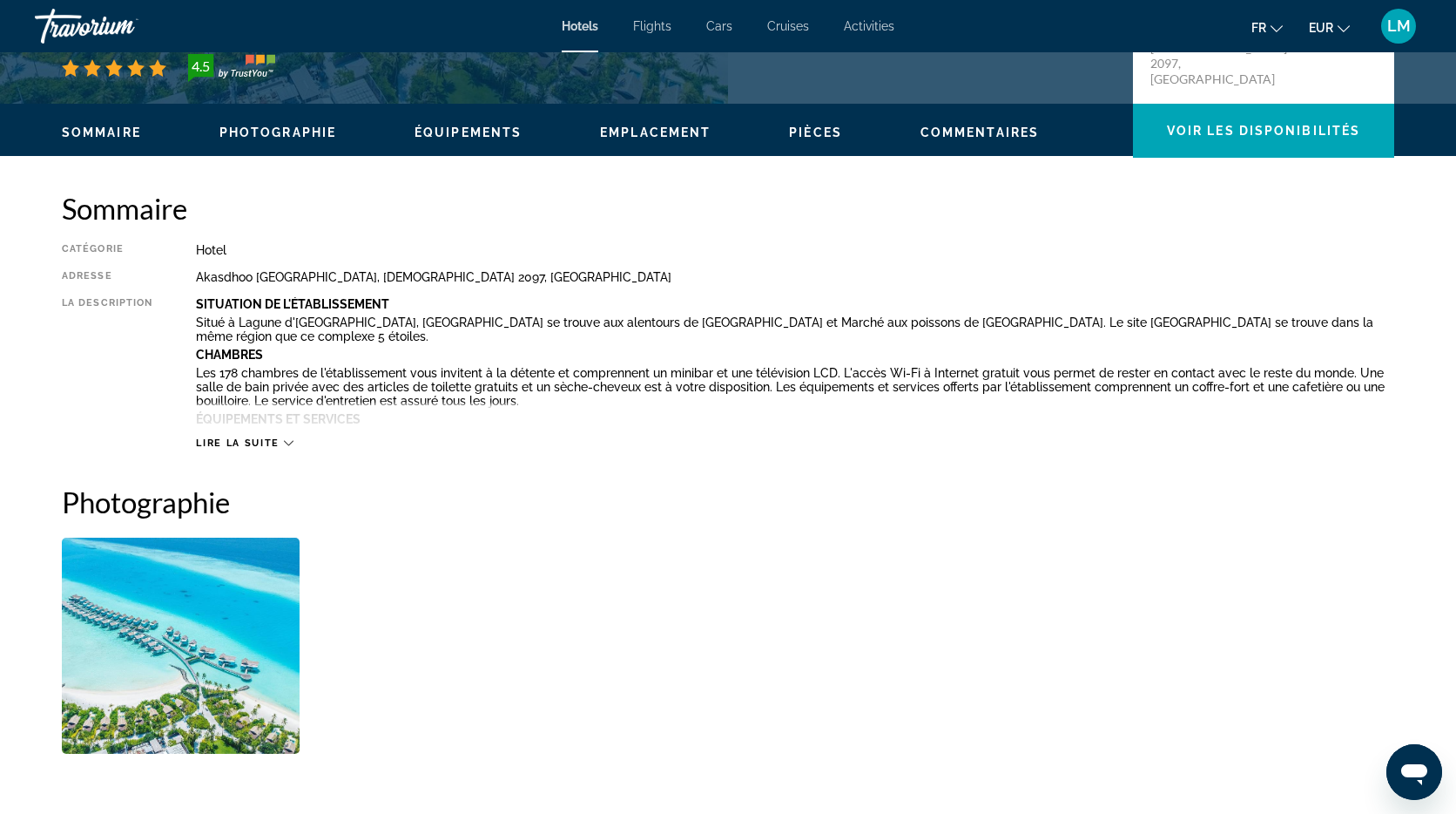
scroll to position [319, 0]
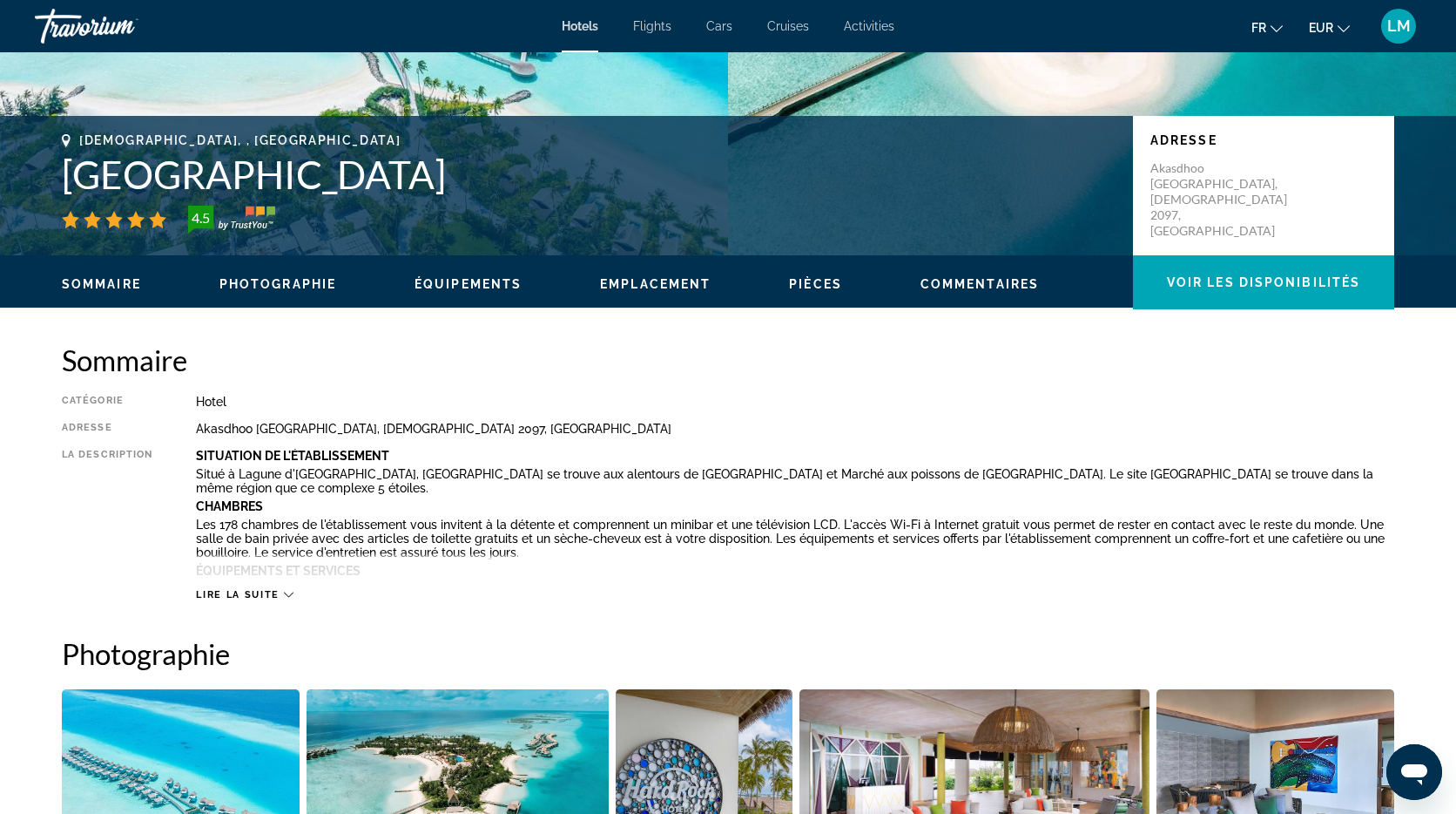
drag, startPoint x: 499, startPoint y: 179, endPoint x: 47, endPoint y: 194, distance: 452.2
click at [47, 194] on div "[DEMOGRAPHIC_DATA], , [GEOGRAPHIC_DATA] [GEOGRAPHIC_DATA] [GEOGRAPHIC_DATA] 4.5…" at bounding box center [728, 186] width 1402 height 105
copy h1 "[GEOGRAPHIC_DATA]"
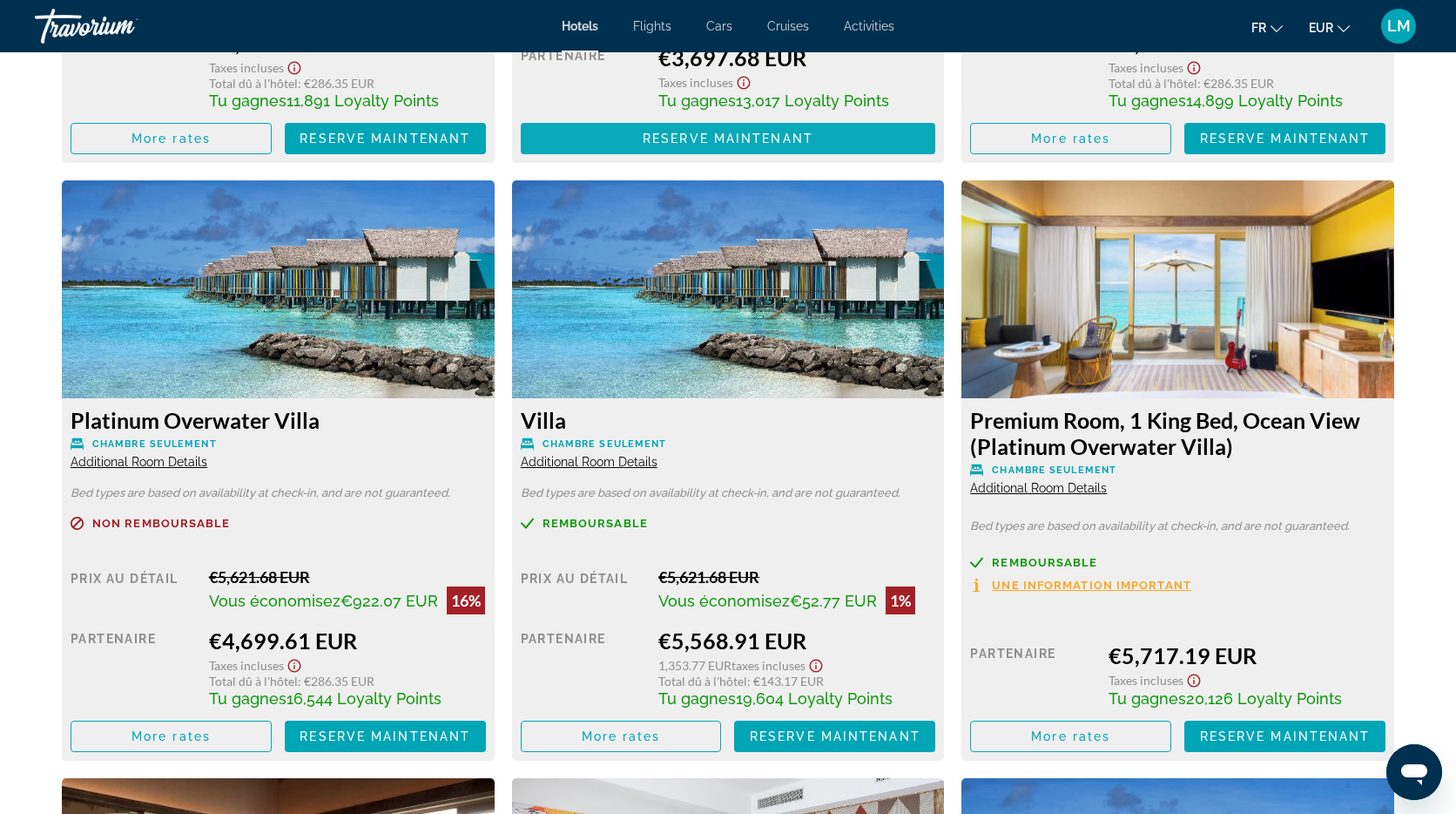
scroll to position [2909, 0]
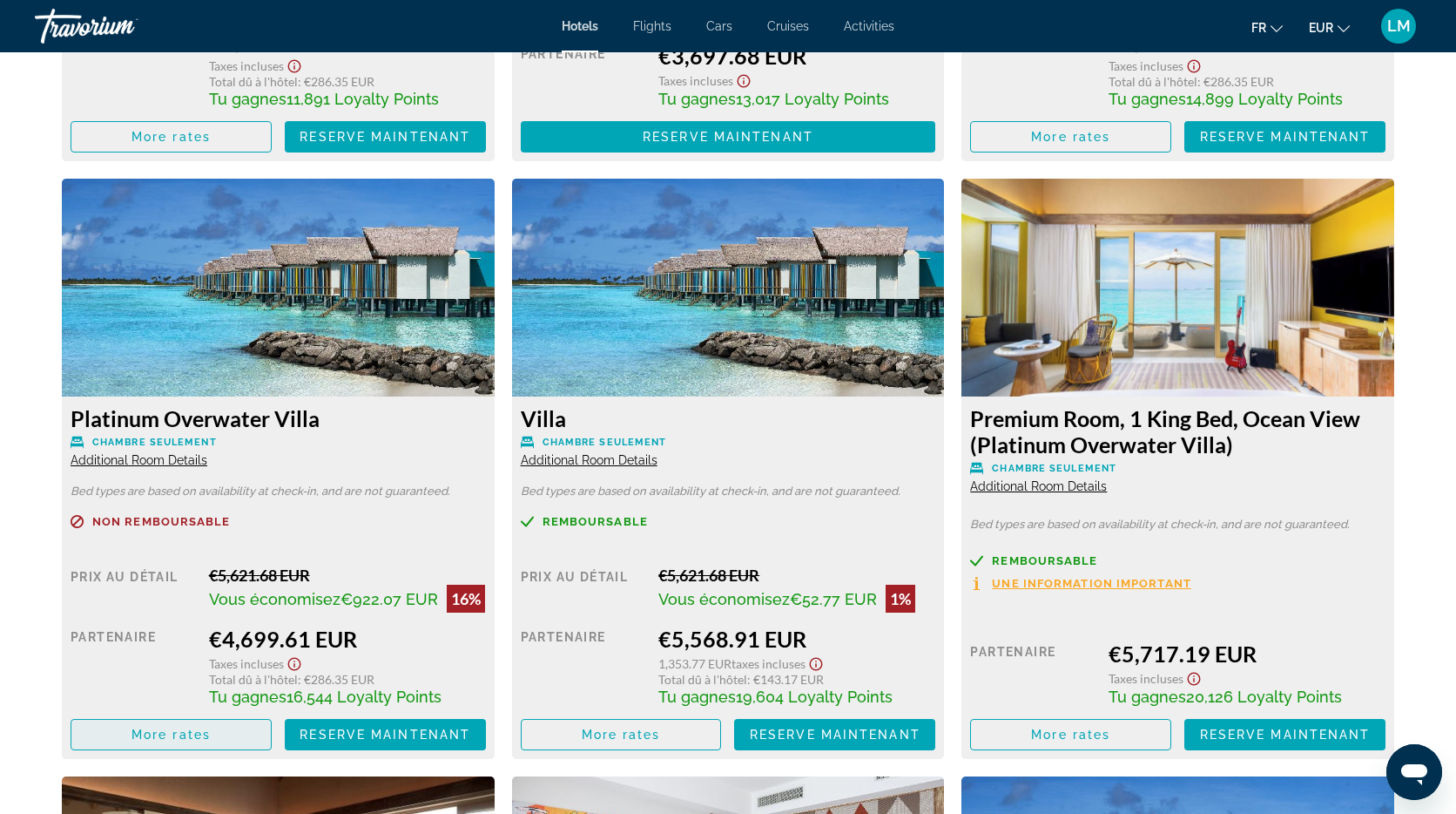
click at [214, 740] on span "Main content" at bounding box center [171, 734] width 199 height 42
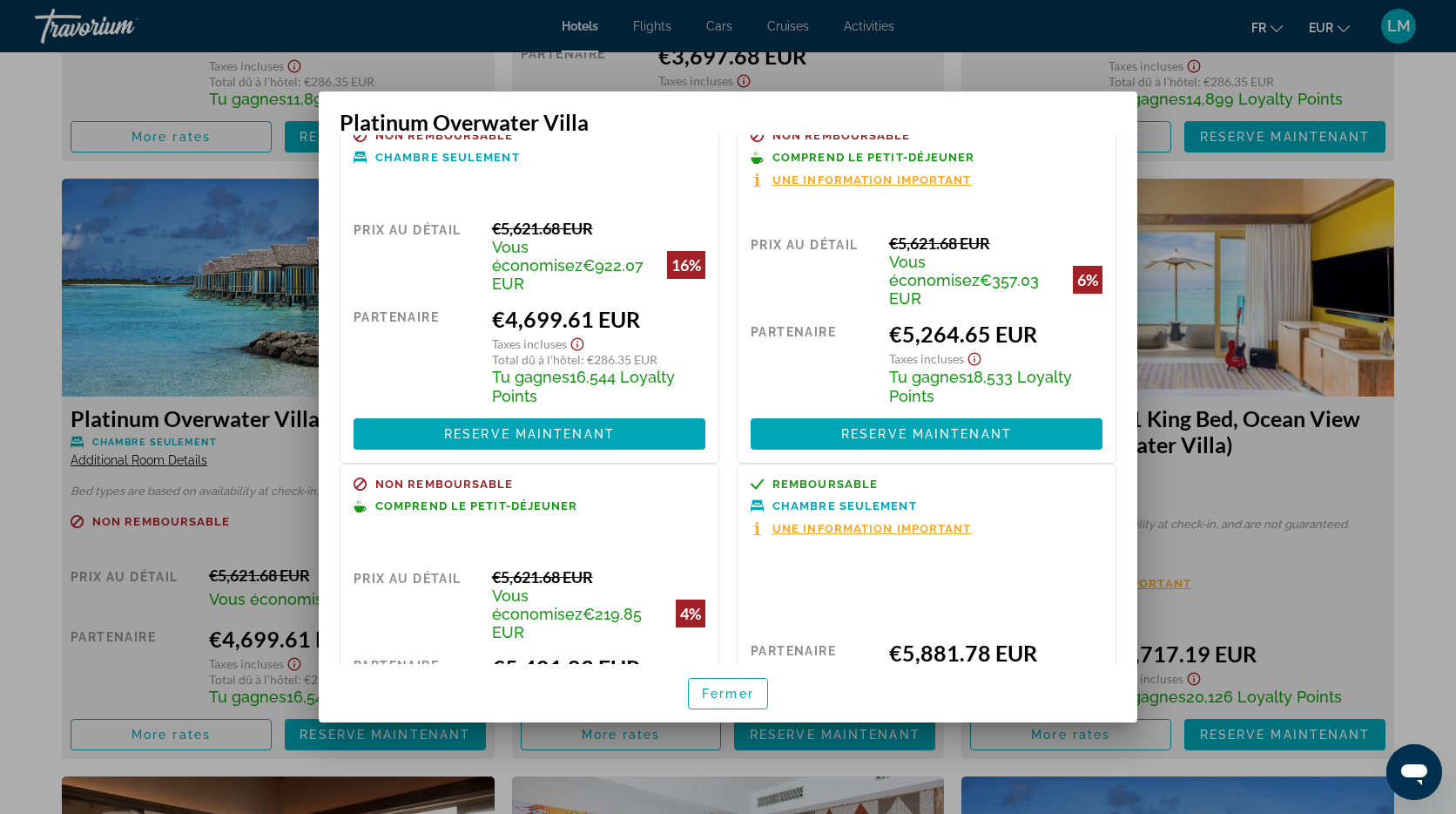
scroll to position [0, 0]
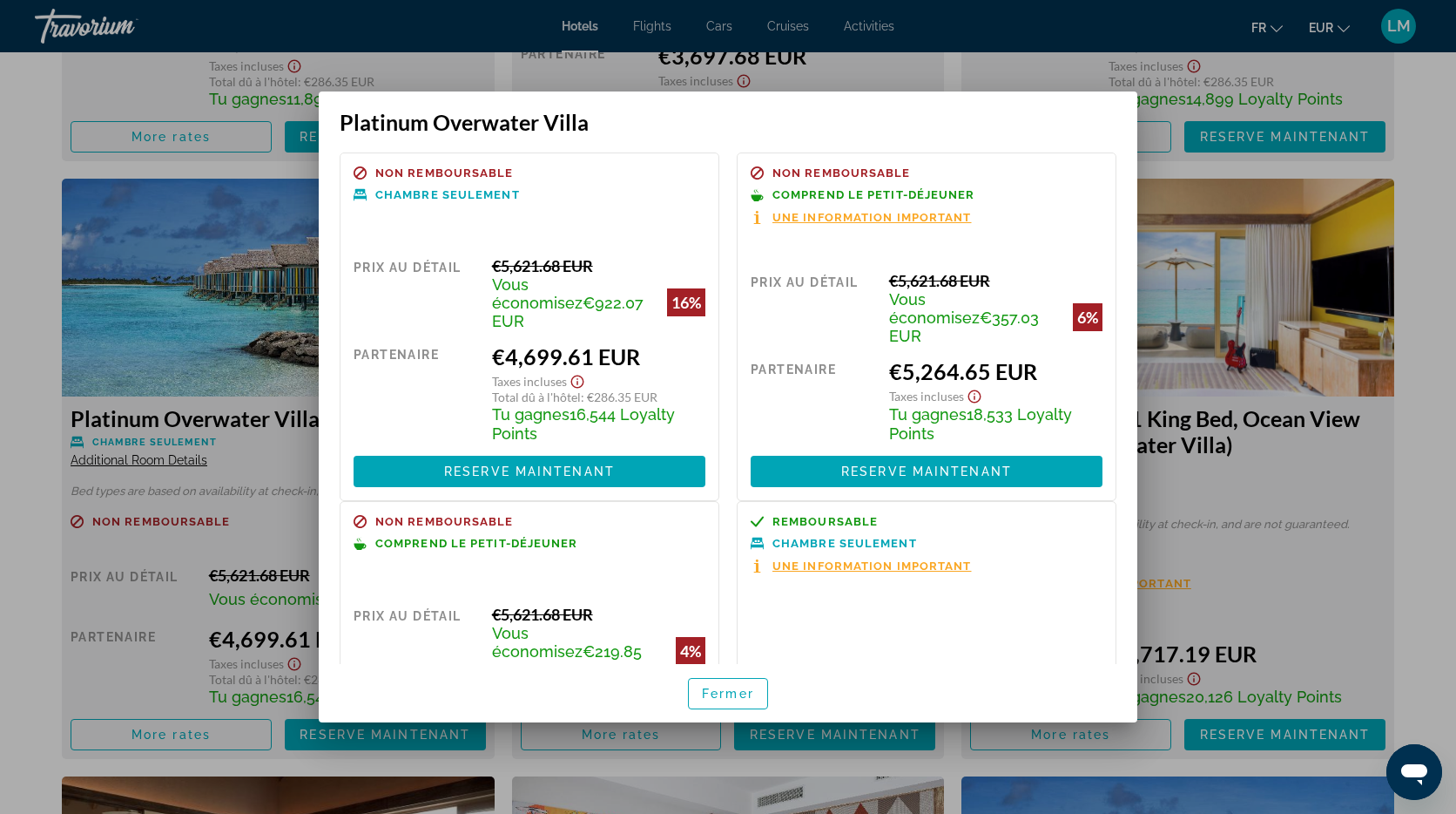
drag, startPoint x: 41, startPoint y: 82, endPoint x: 54, endPoint y: 76, distance: 14.3
click at [42, 82] on div at bounding box center [728, 407] width 1456 height 814
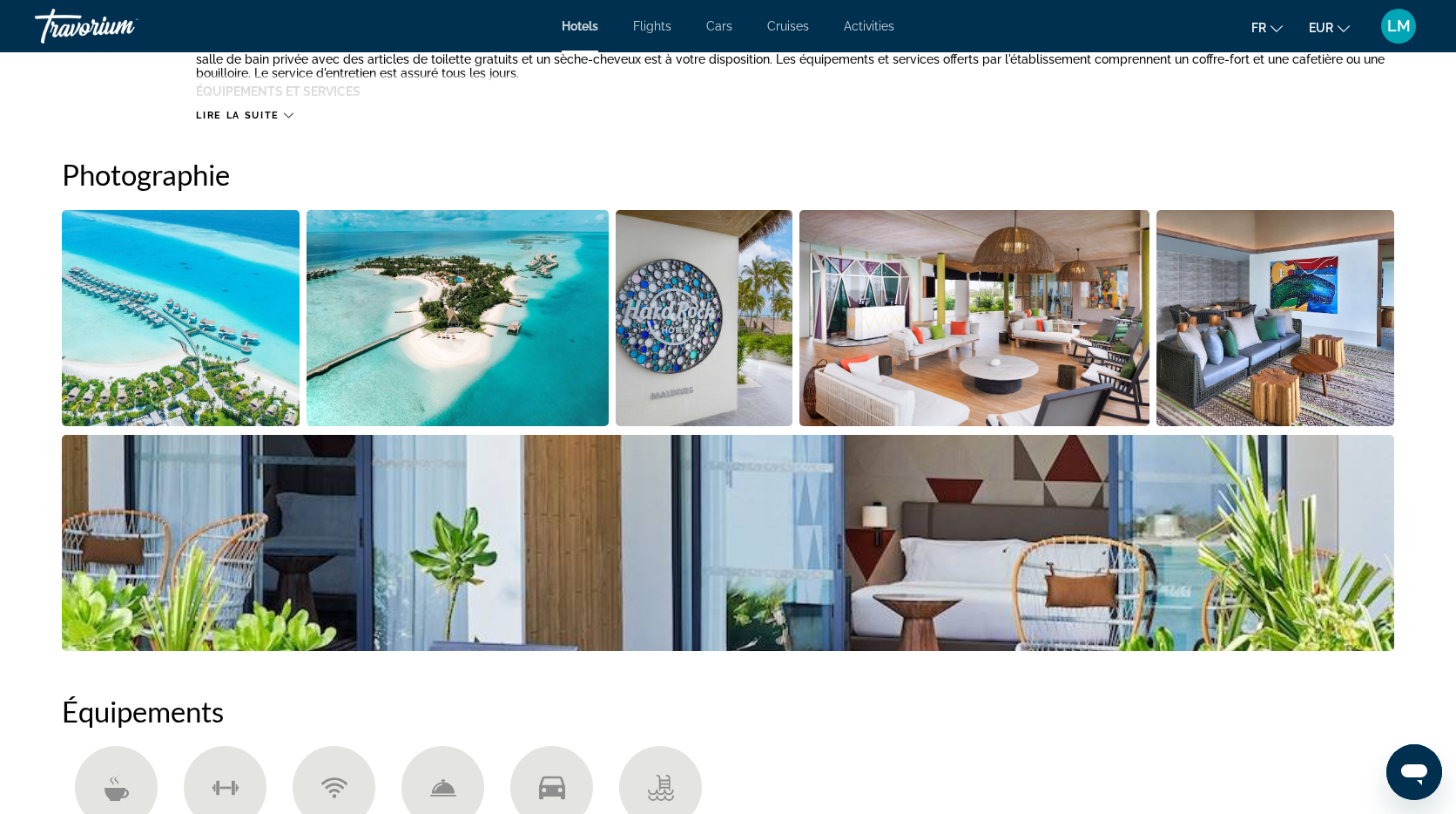
scroll to position [793, 0]
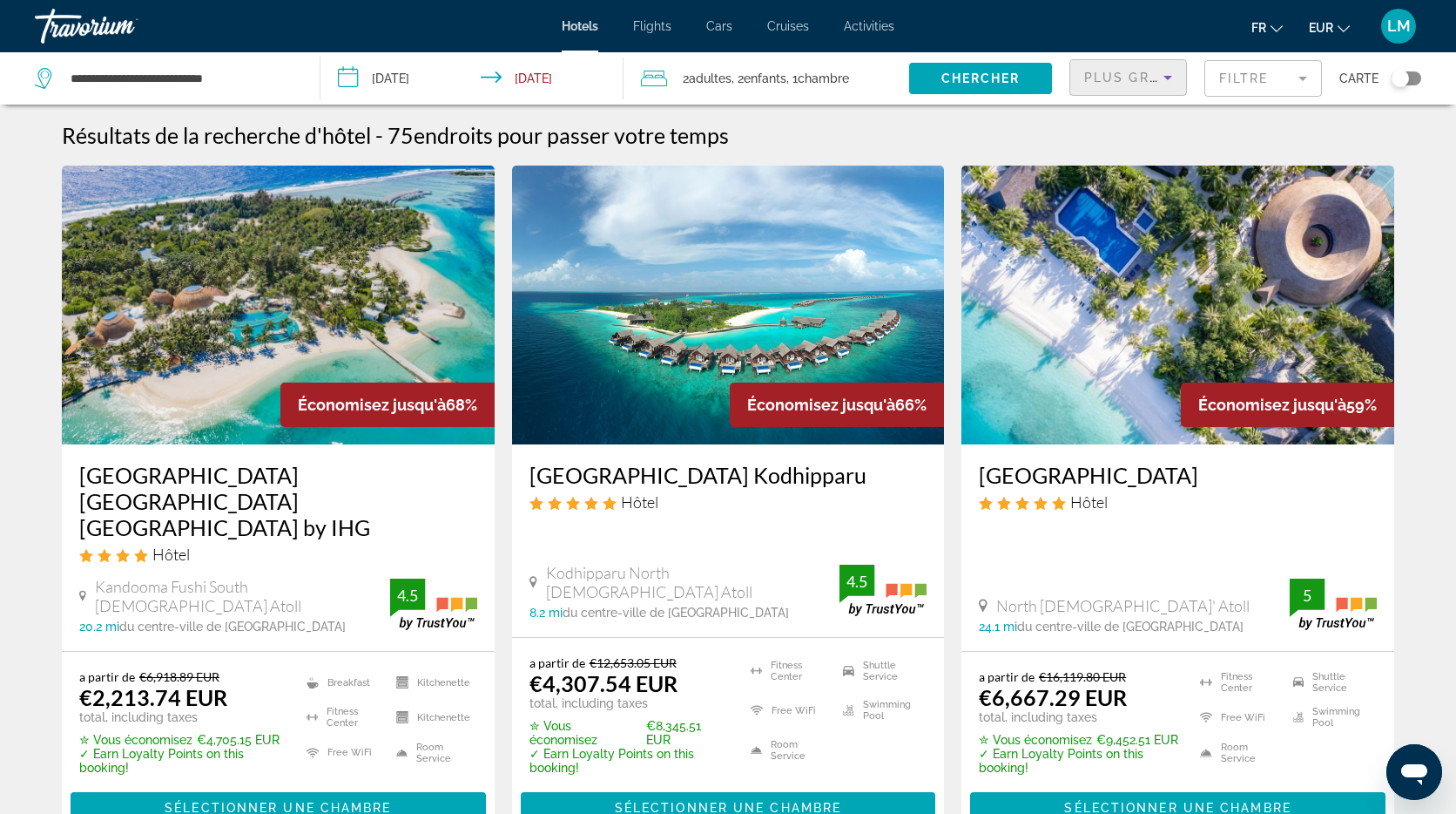
click at [1164, 77] on icon "Sort by" at bounding box center [1168, 77] width 21 height 21
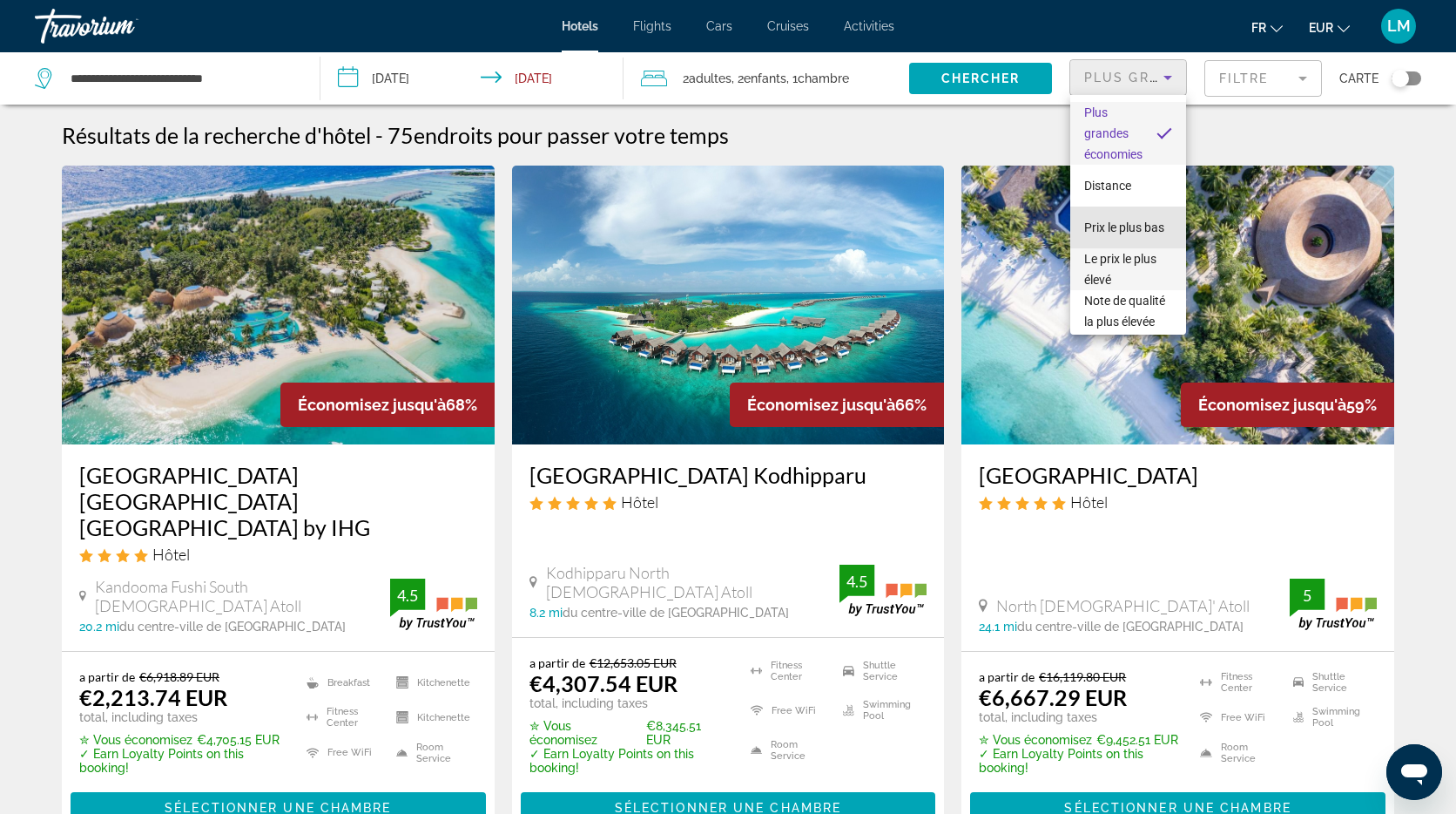
click at [1131, 231] on span "Prix le plus bas" at bounding box center [1124, 227] width 80 height 14
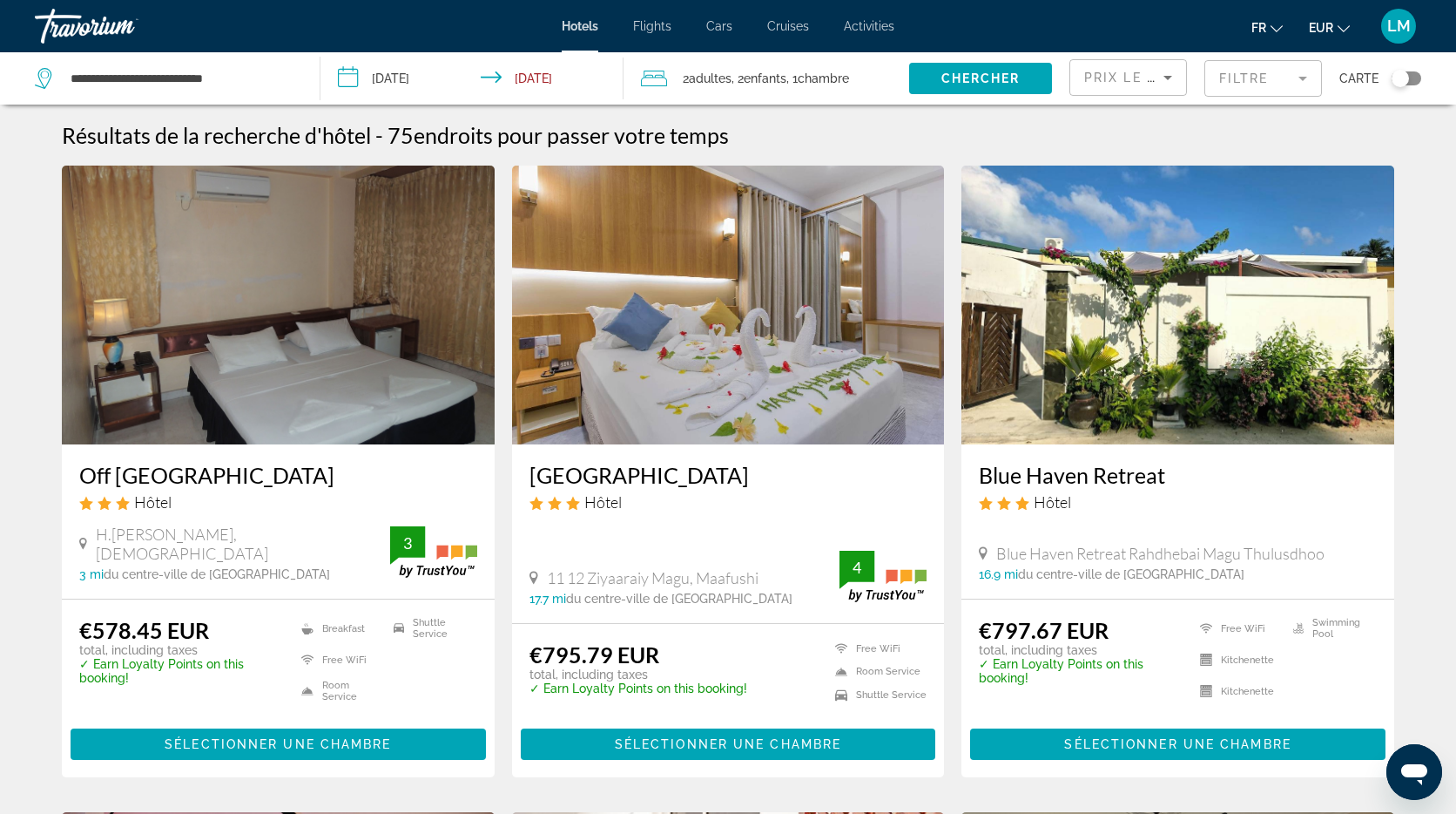
click at [1243, 85] on mat-form-field "Filtre" at bounding box center [1263, 78] width 118 height 37
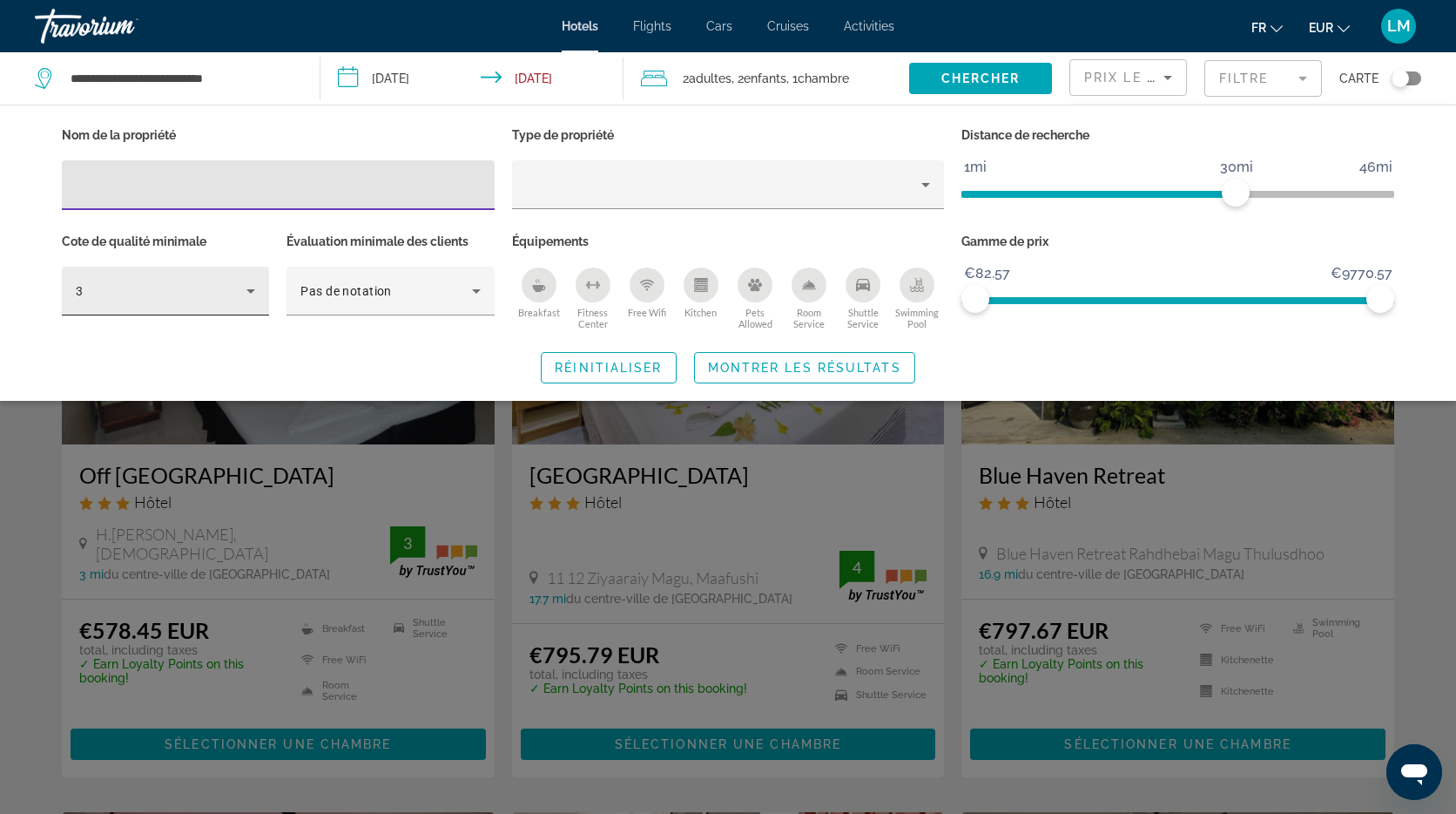
click at [116, 292] on div "3" at bounding box center [161, 291] width 170 height 21
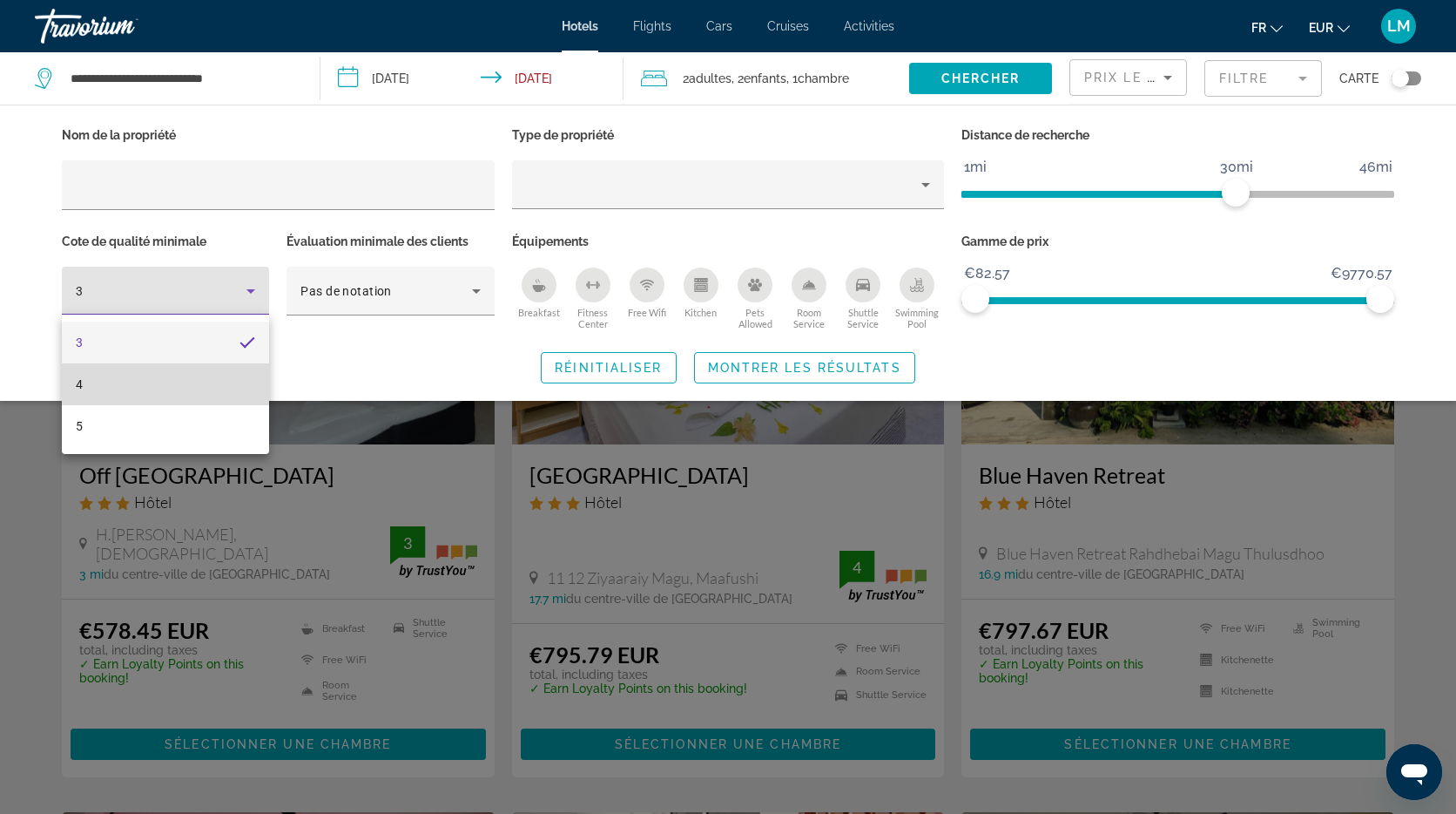
drag, startPoint x: 117, startPoint y: 382, endPoint x: 166, endPoint y: 377, distance: 49.3
click at [117, 383] on mat-option "4" at bounding box center [165, 383] width 207 height 42
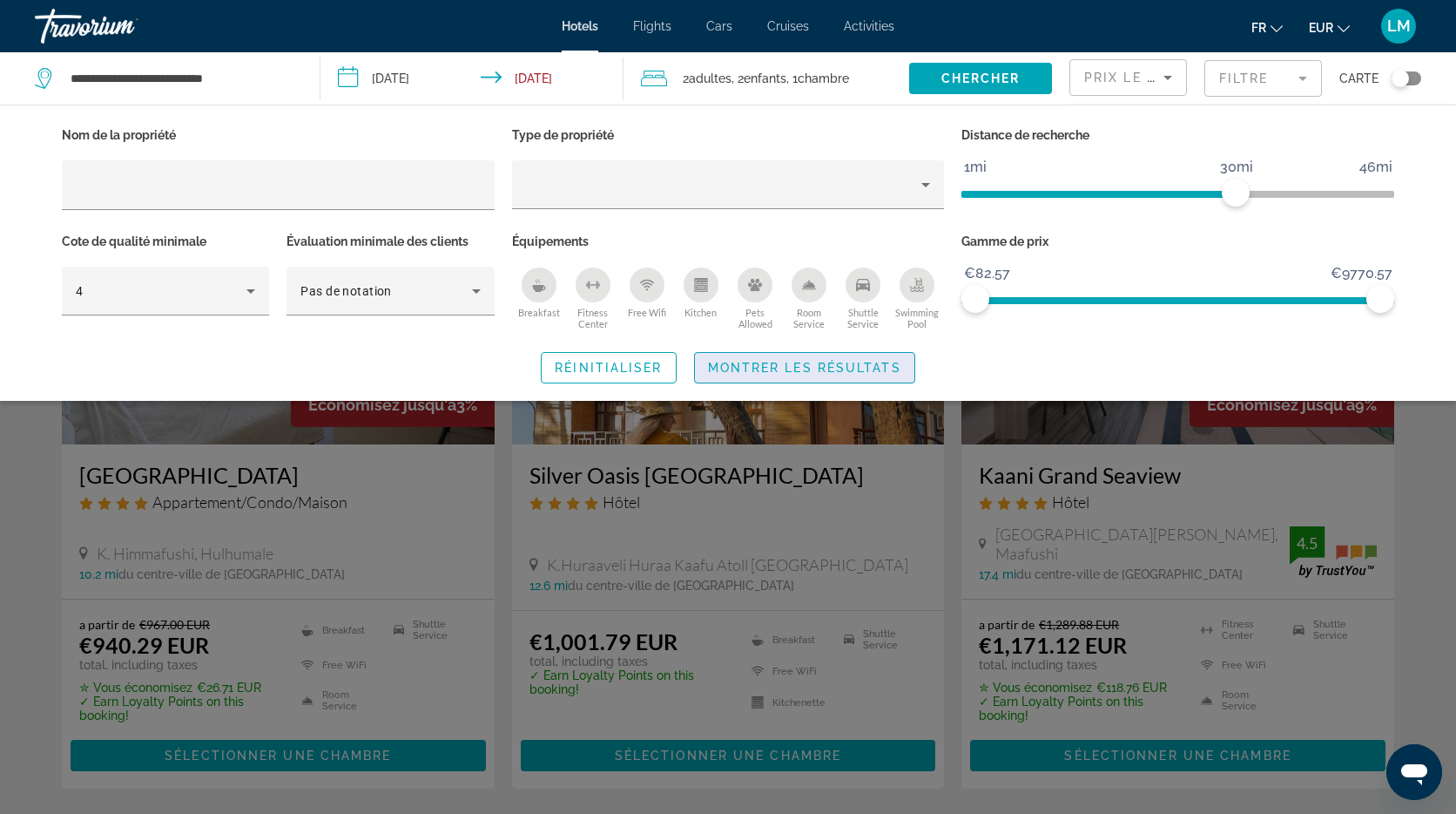
click at [799, 368] on span "Montrer les résultats" at bounding box center [805, 368] width 193 height 14
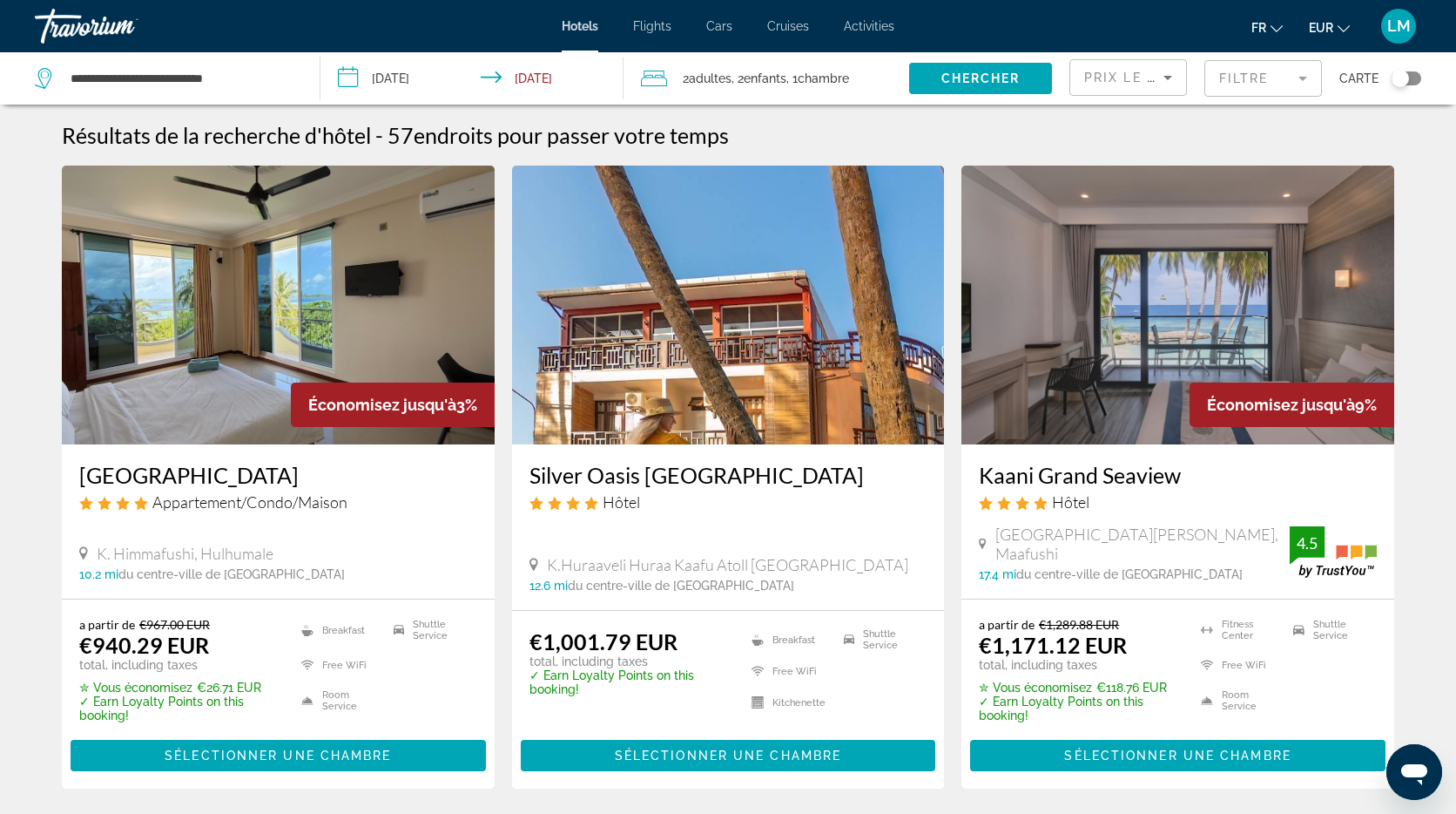
click at [1274, 80] on mat-form-field "Filtre" at bounding box center [1263, 78] width 118 height 37
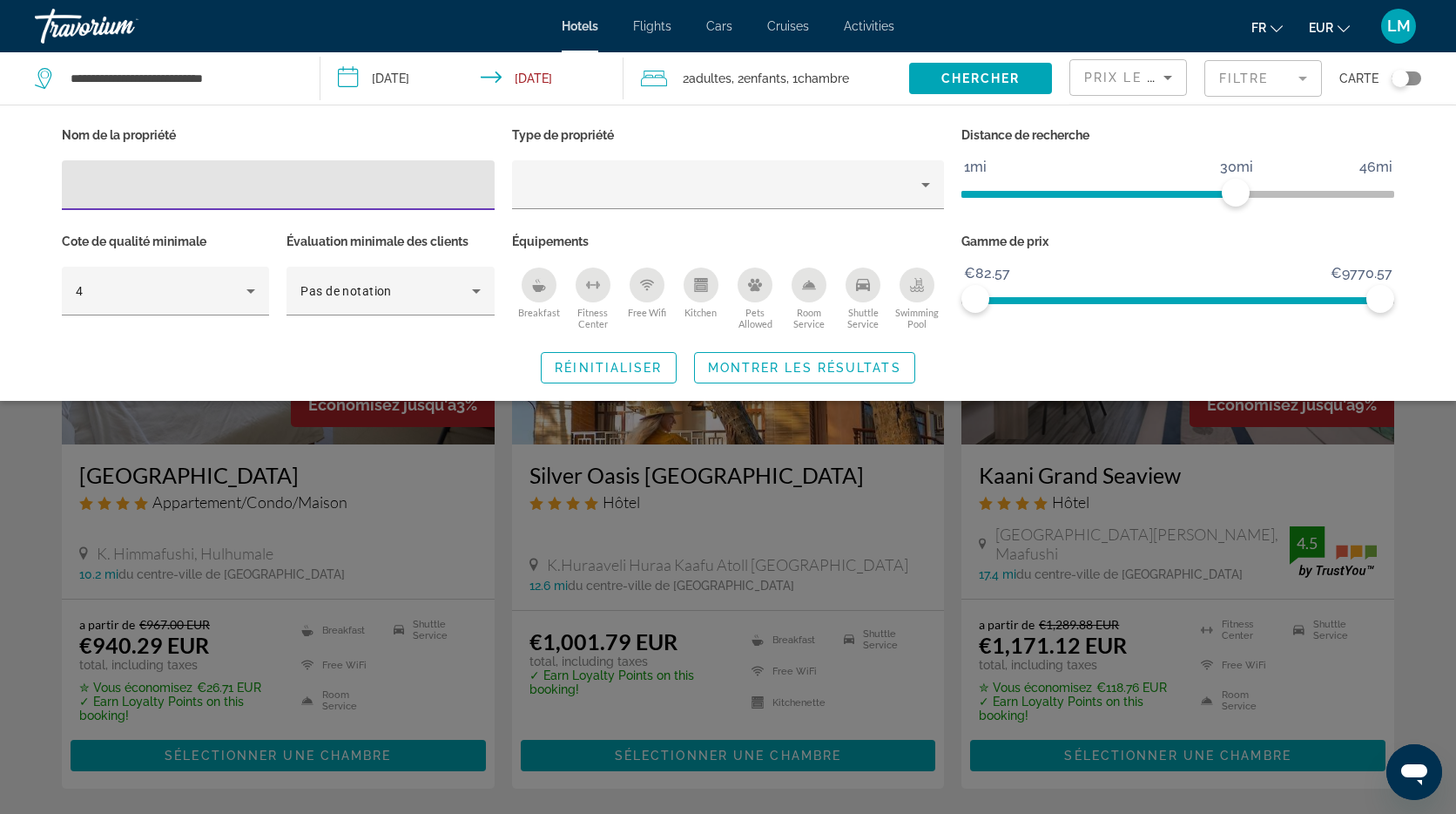
click at [544, 280] on icon "Breakfast" at bounding box center [539, 285] width 14 height 14
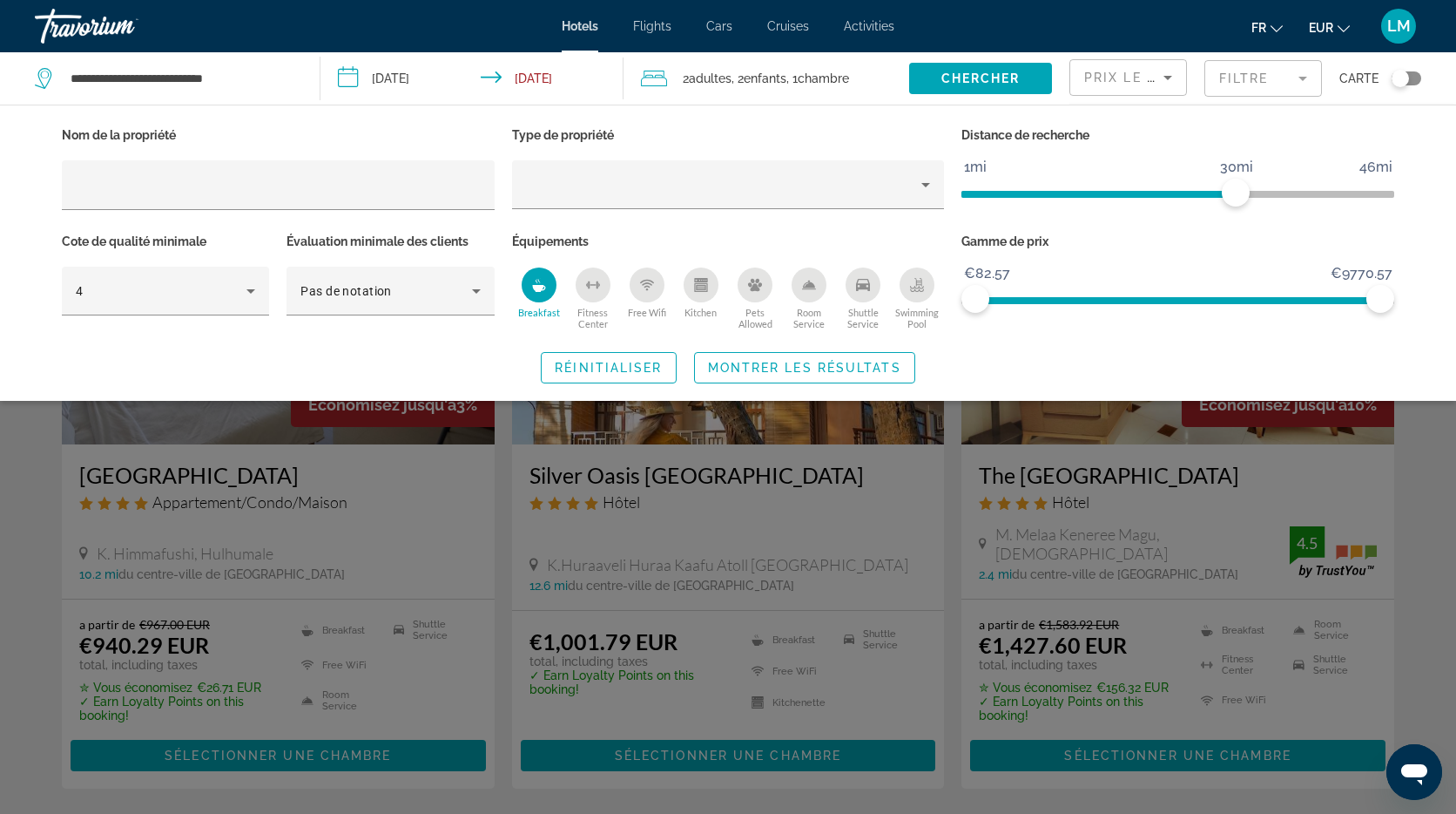
click at [907, 292] on div "Swimming Pool" at bounding box center [917, 285] width 35 height 35
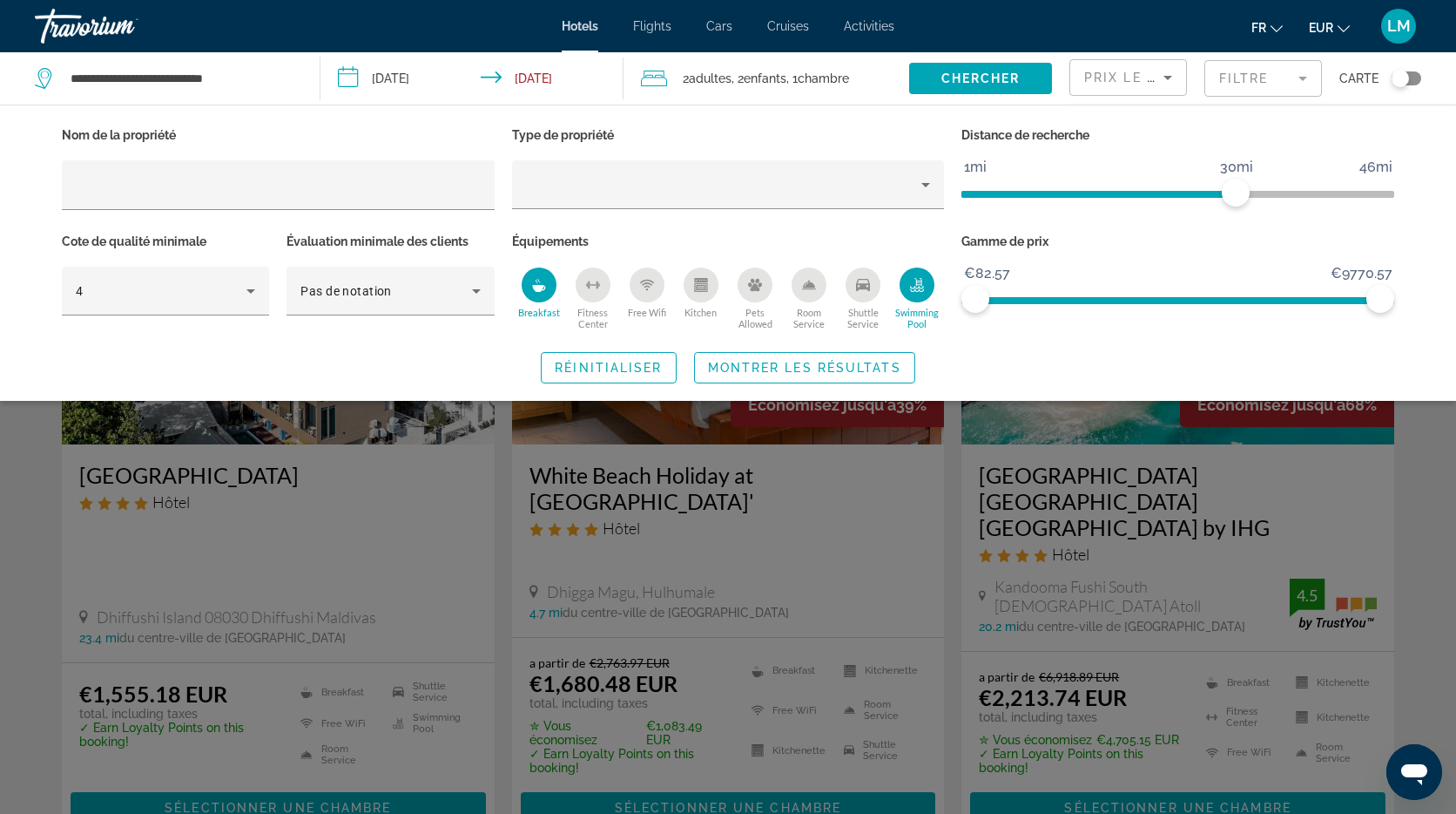
click at [843, 354] on span "Search widget" at bounding box center [804, 367] width 220 height 42
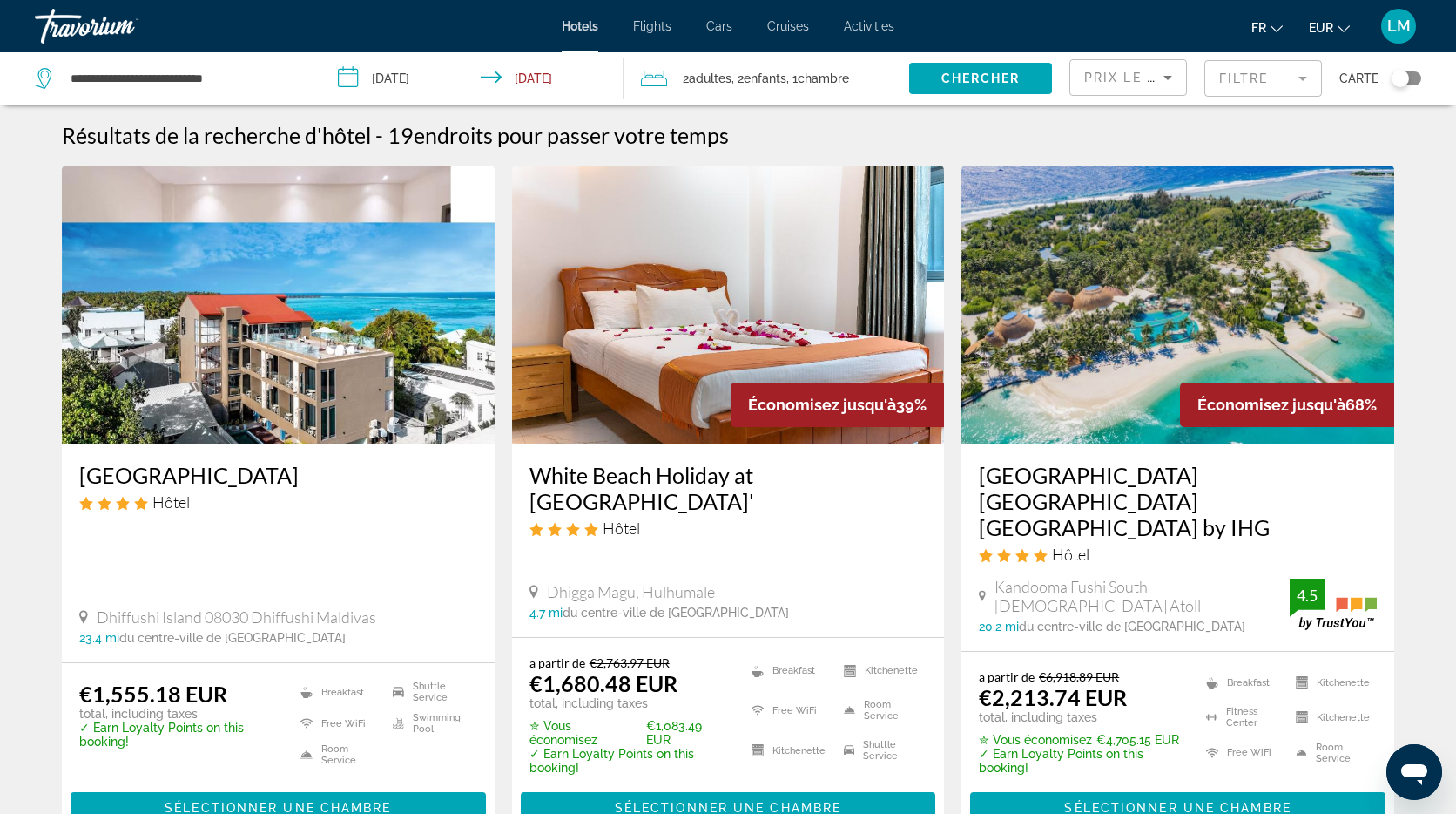
click at [1264, 73] on mat-form-field "Filtre" at bounding box center [1263, 78] width 118 height 37
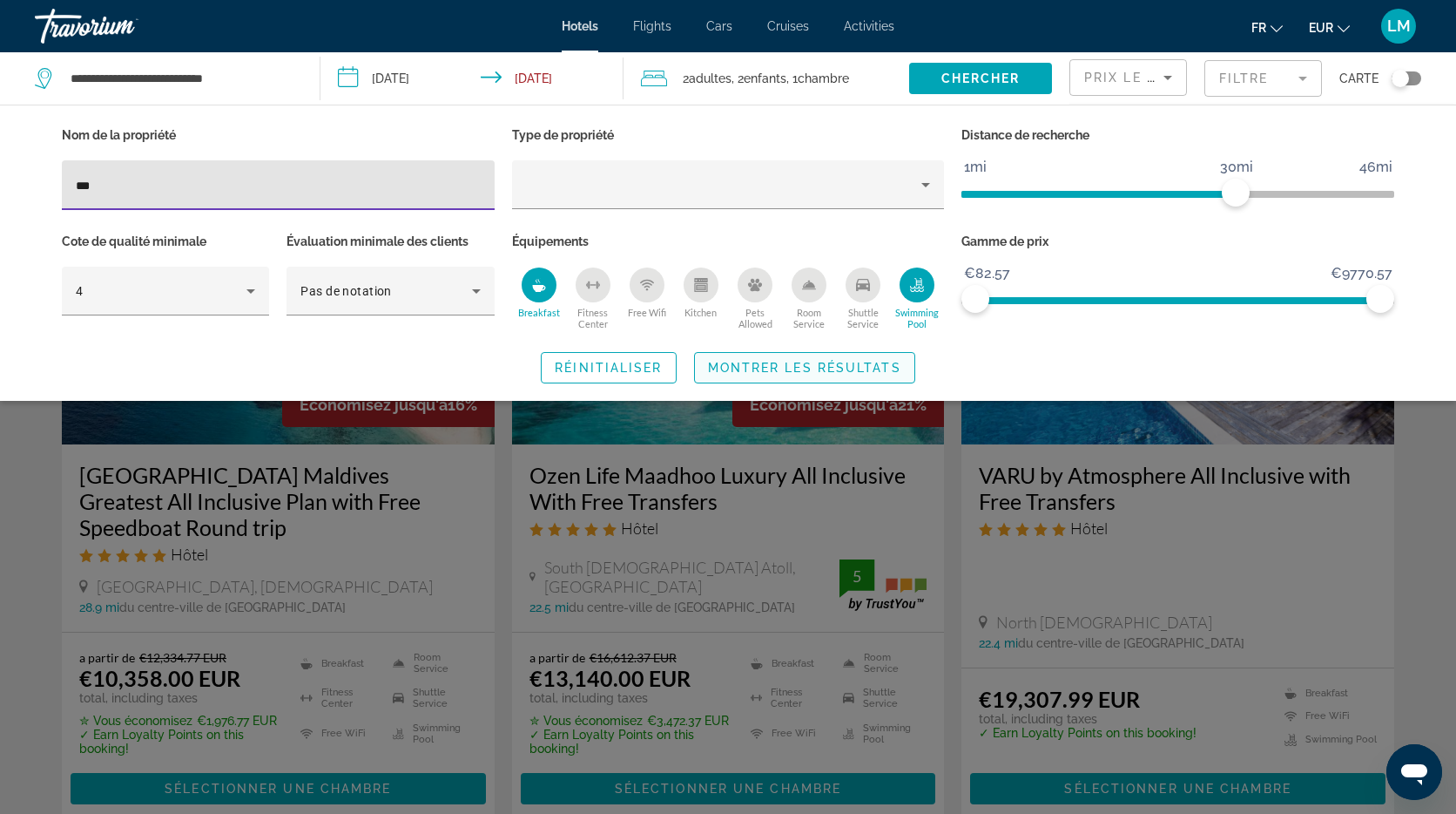
type input "***"
click at [805, 363] on span "Montrer les résultats" at bounding box center [805, 368] width 193 height 14
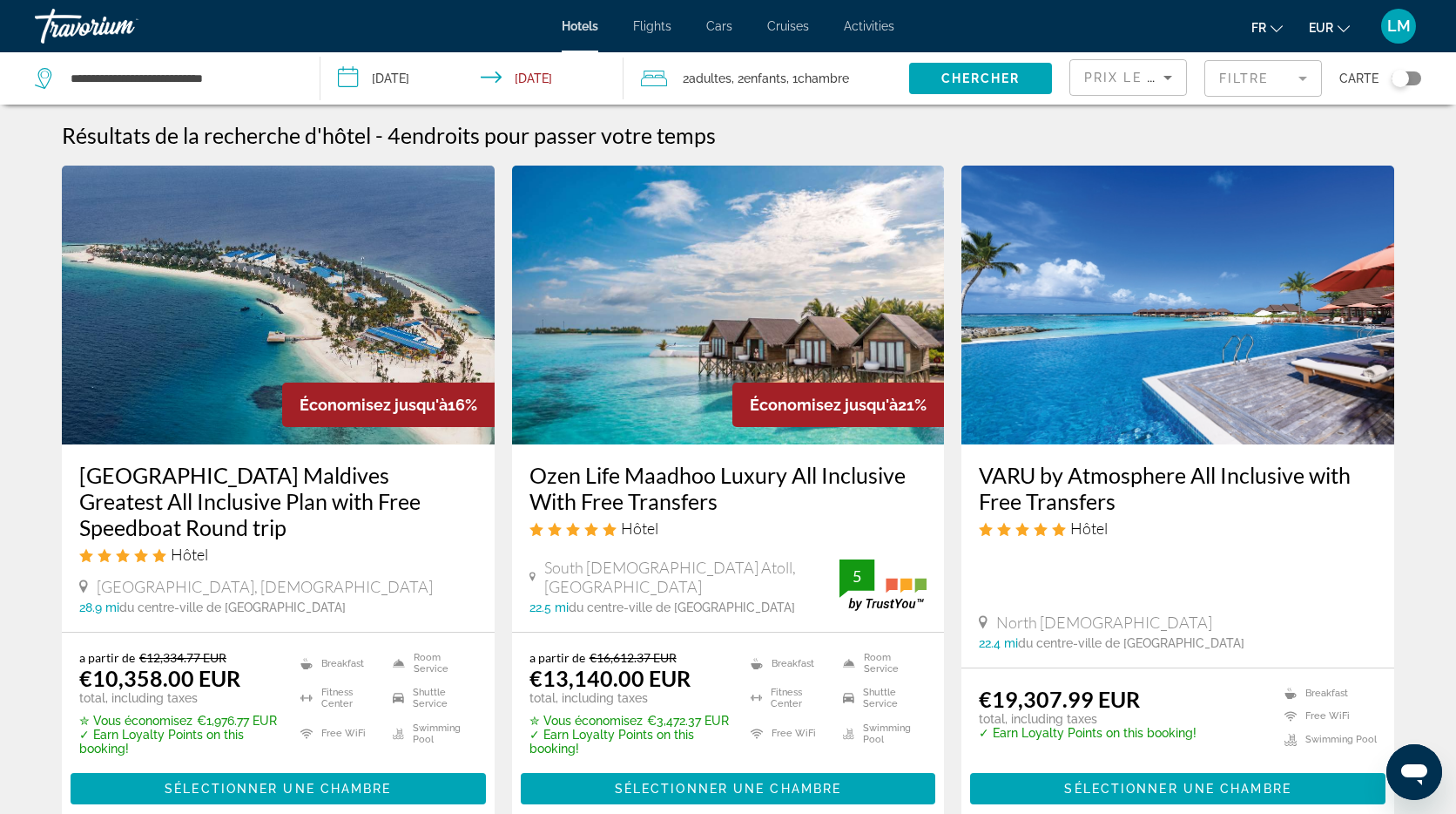
click at [1269, 89] on mat-form-field "Filtre" at bounding box center [1263, 78] width 118 height 37
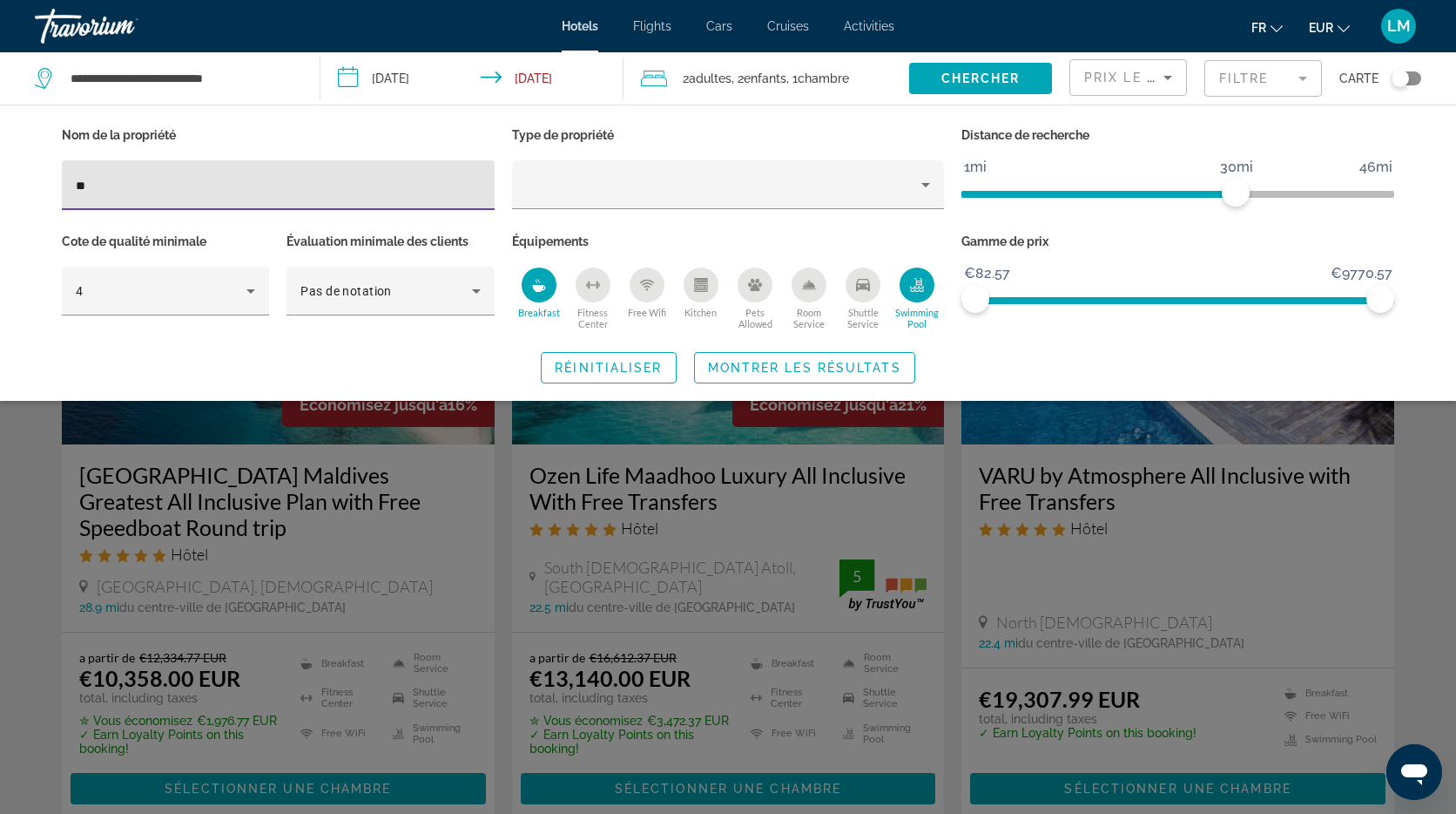
type input "*"
click at [770, 369] on span "Montrer les résultats" at bounding box center [805, 368] width 193 height 14
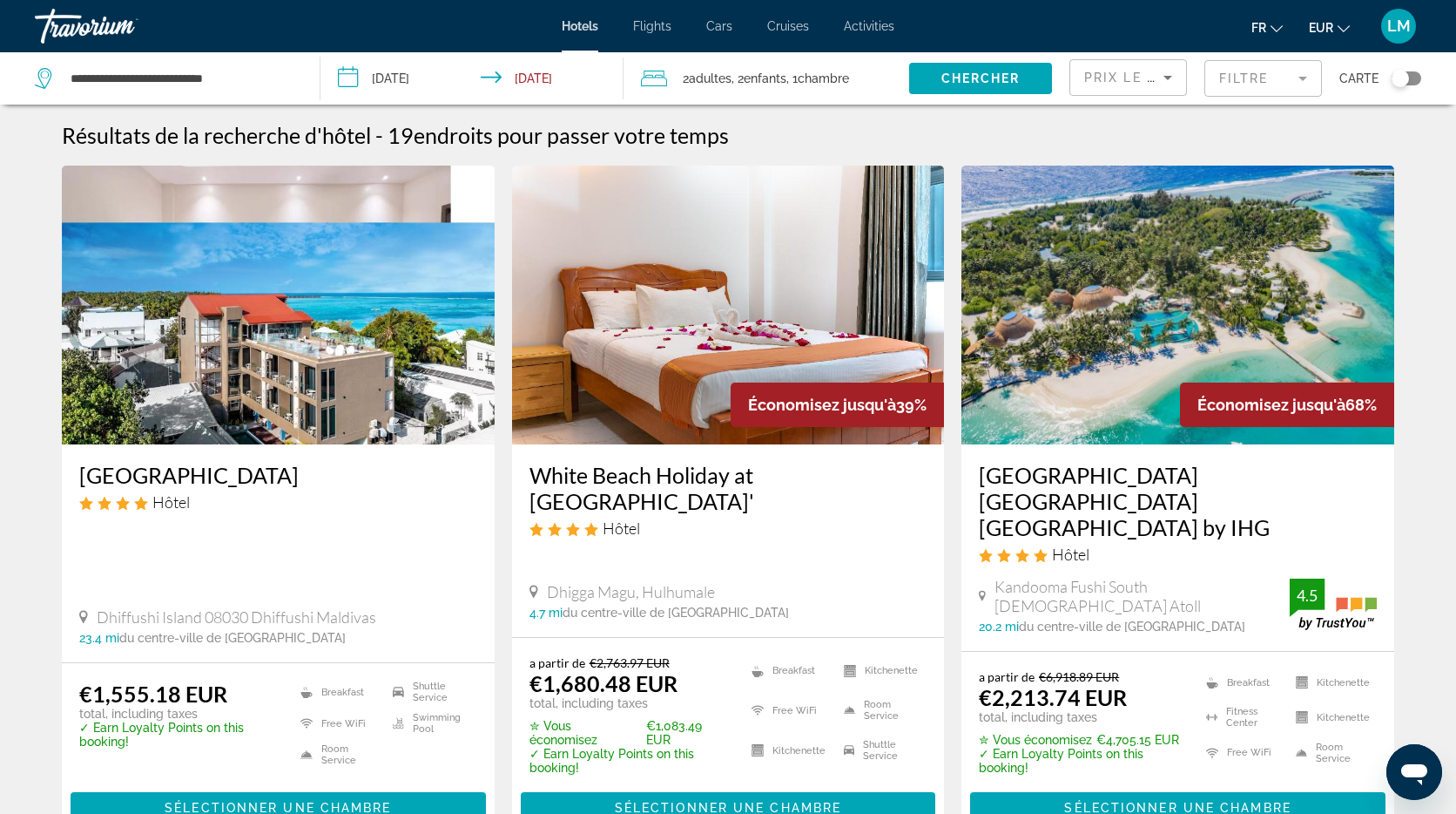
click at [1174, 268] on img "Main content" at bounding box center [1177, 305] width 432 height 279
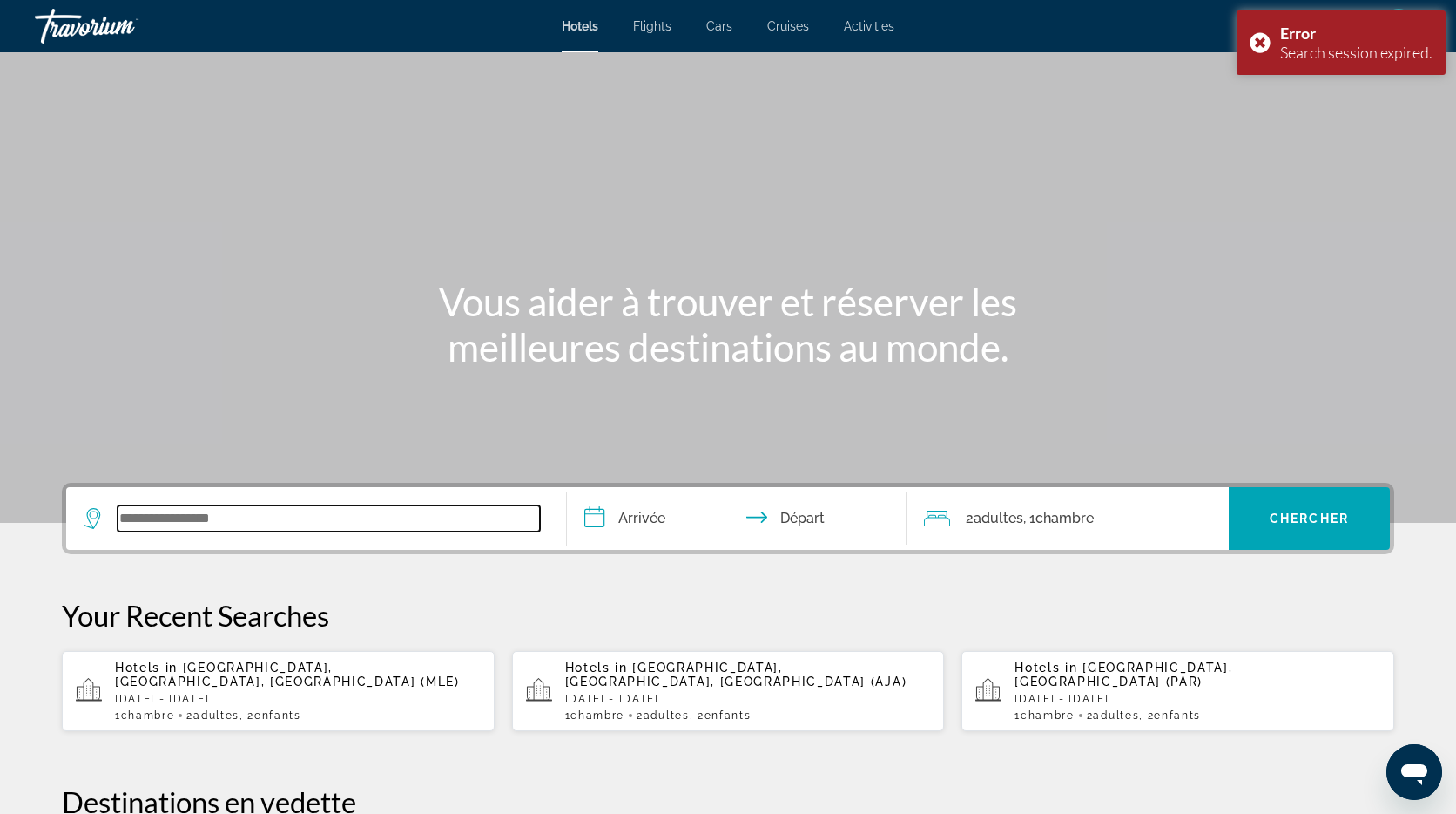
click at [285, 520] on input "Search widget" at bounding box center [329, 518] width 423 height 26
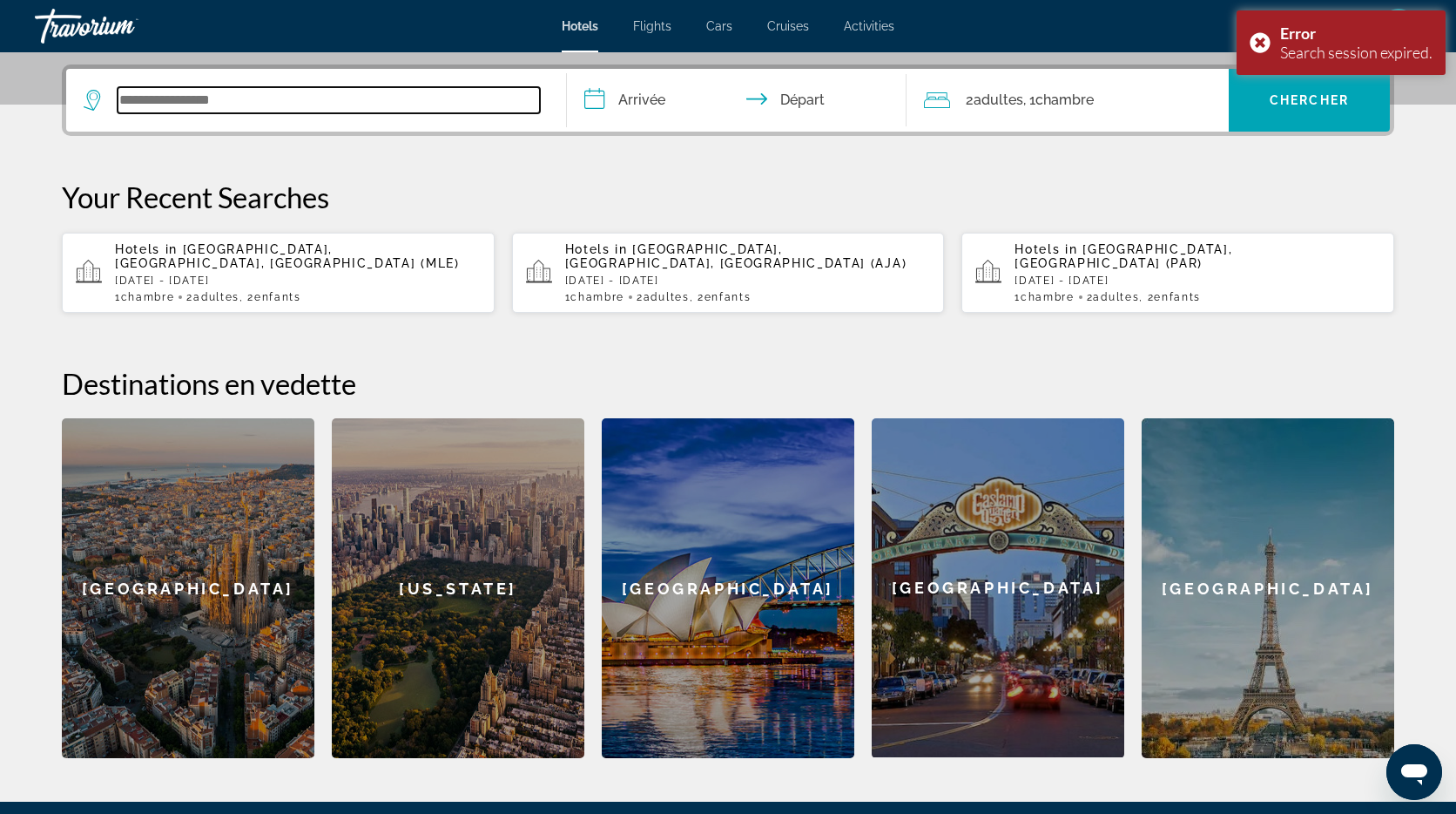
scroll to position [426, 0]
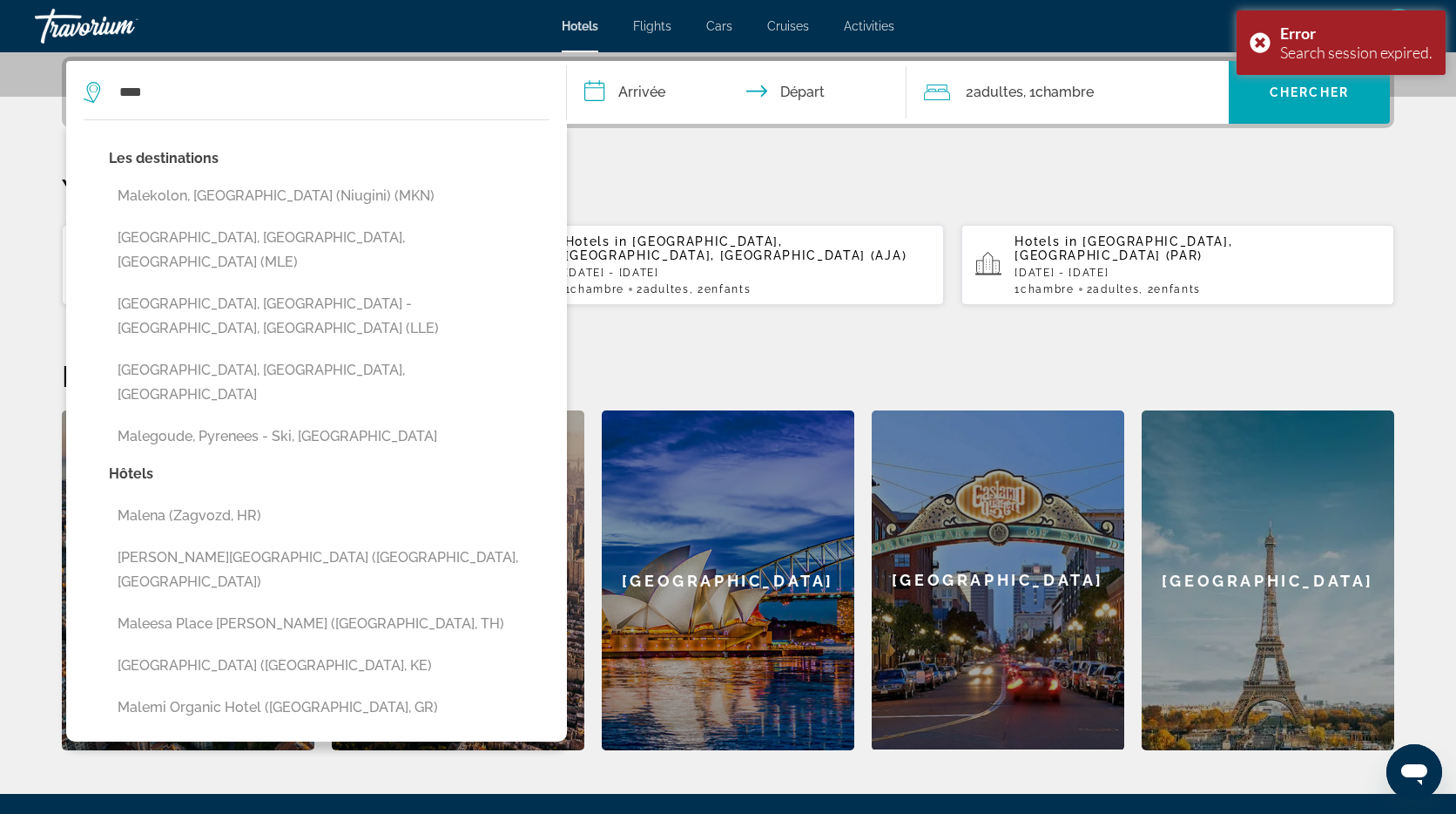
drag, startPoint x: 260, startPoint y: 234, endPoint x: 303, endPoint y: 203, distance: 53.0
click at [260, 234] on button "[GEOGRAPHIC_DATA], [GEOGRAPHIC_DATA], [GEOGRAPHIC_DATA] (MLE)" at bounding box center [330, 250] width 441 height 57
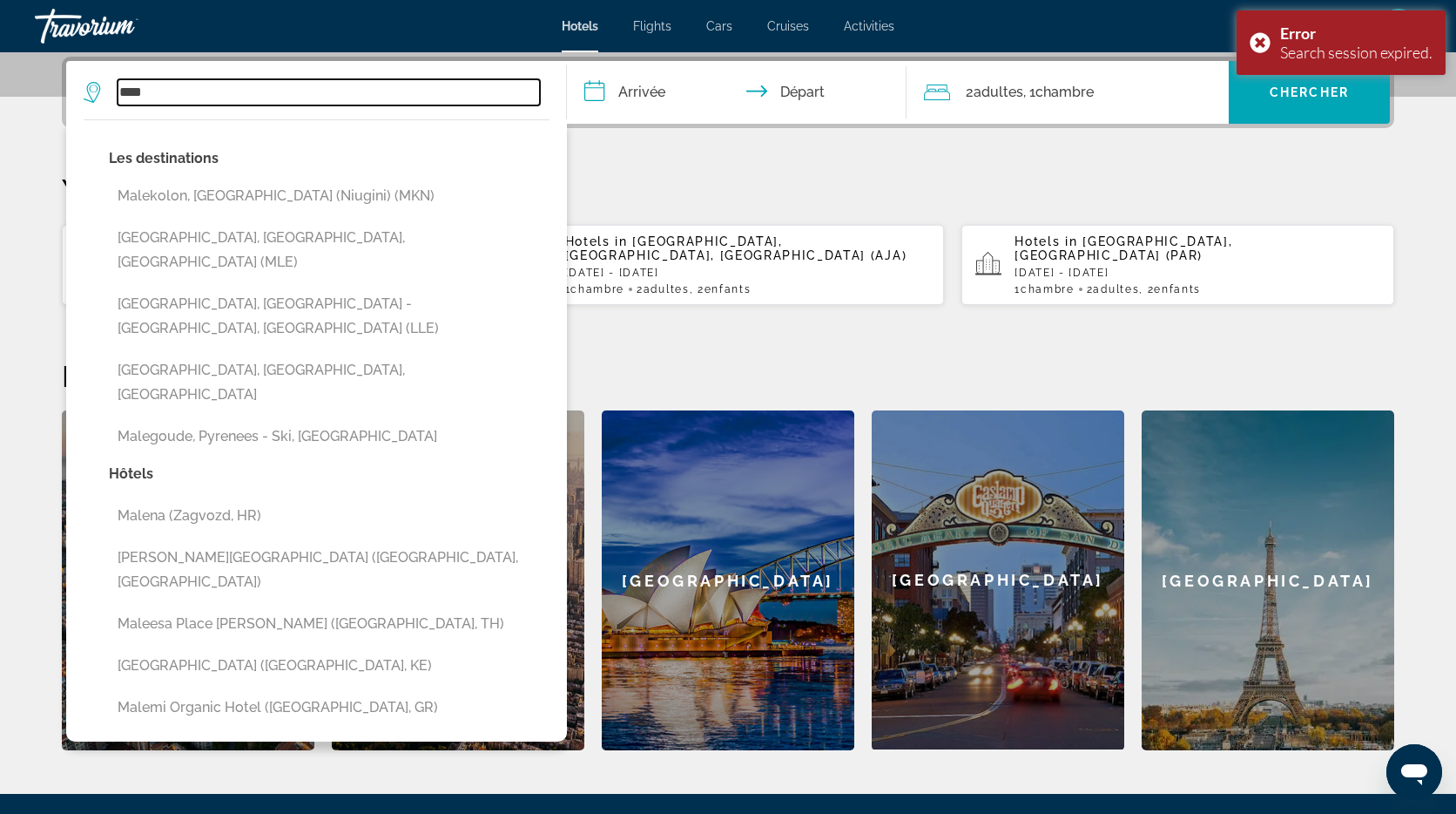
type input "**********"
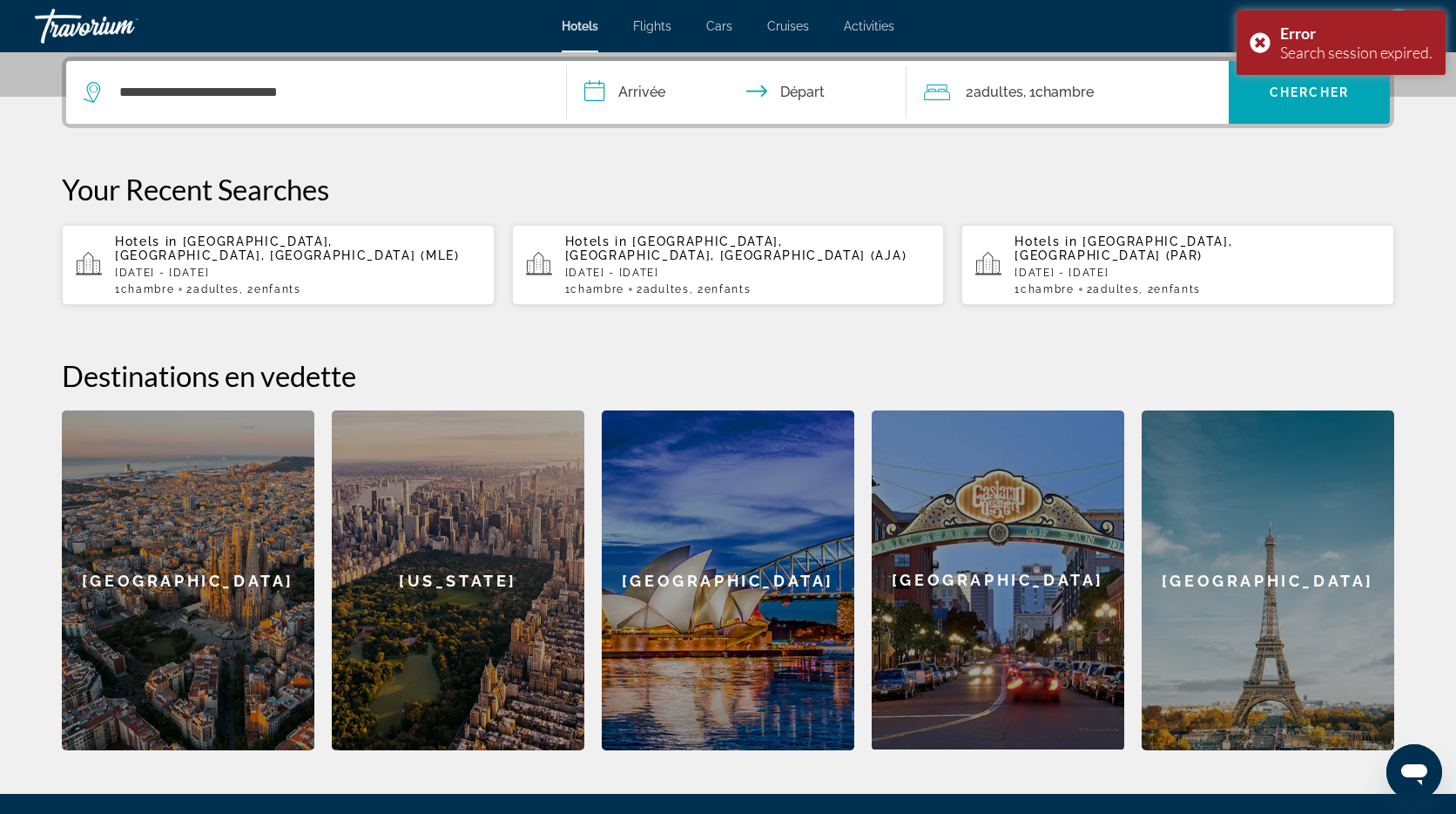
click at [652, 93] on input "**********" at bounding box center [740, 95] width 346 height 68
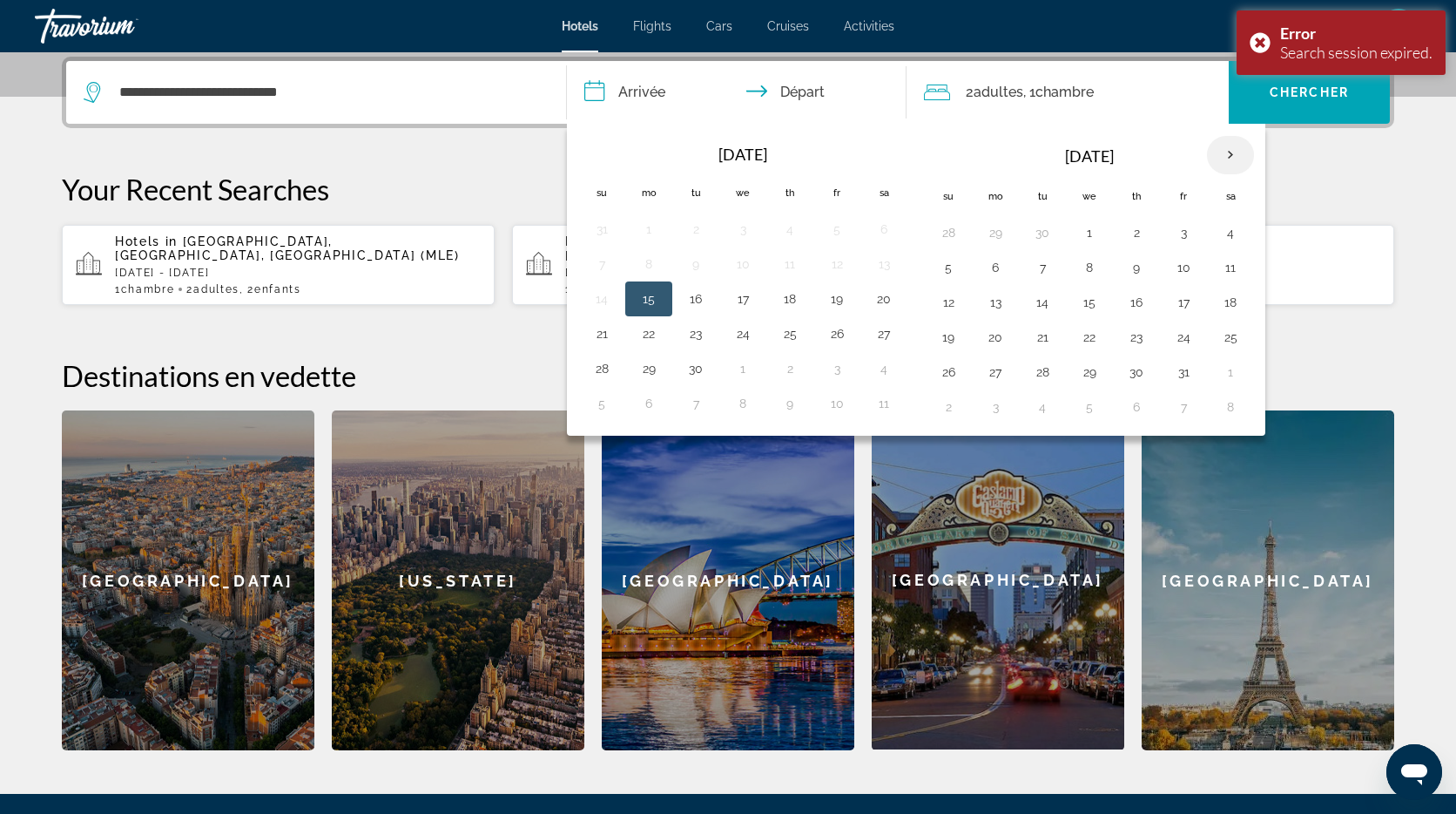
click at [1228, 152] on th "Next month" at bounding box center [1231, 155] width 47 height 39
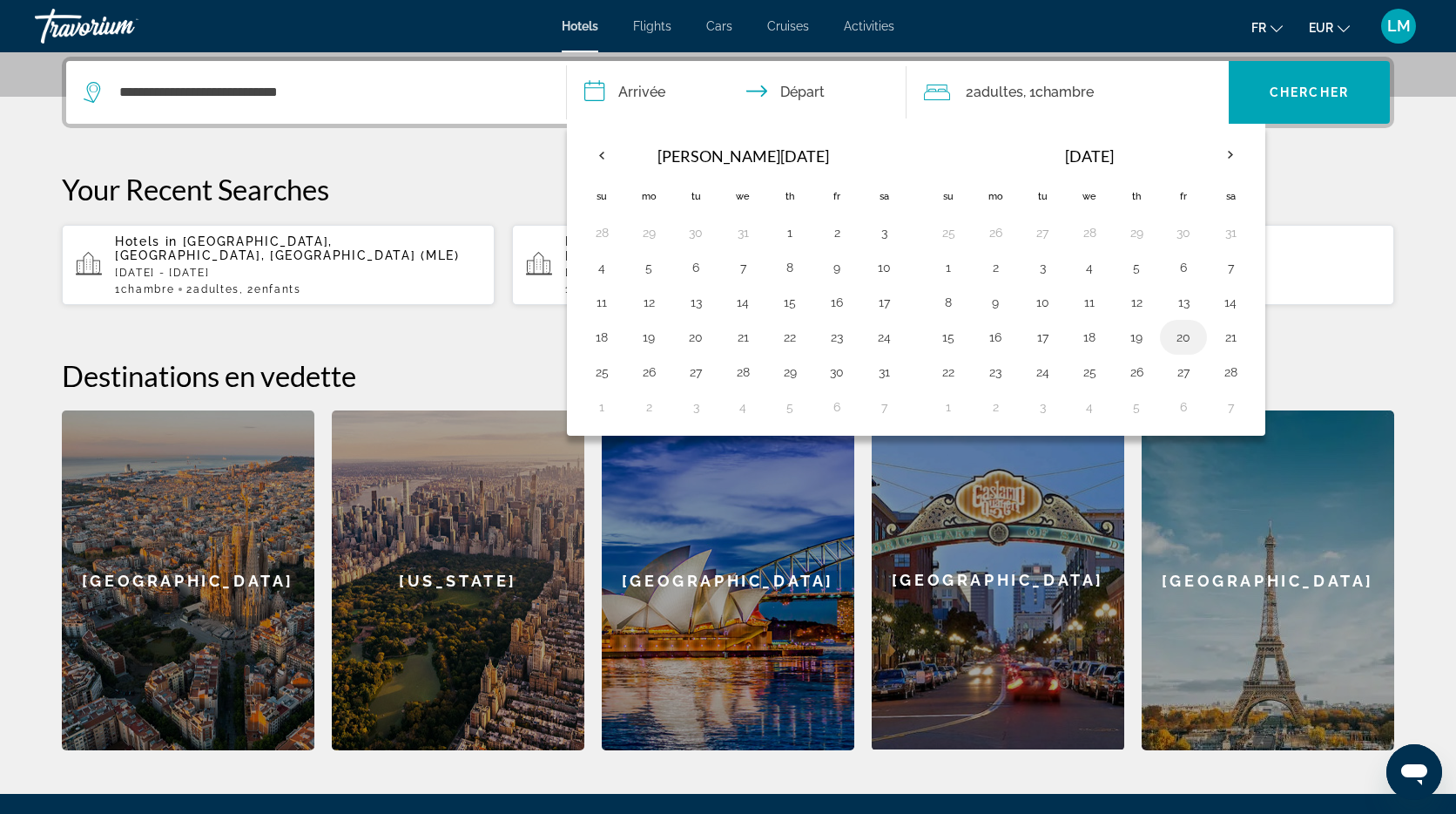
drag, startPoint x: 1182, startPoint y: 305, endPoint x: 1186, endPoint y: 337, distance: 32.2
click at [1183, 307] on button "13" at bounding box center [1183, 302] width 28 height 24
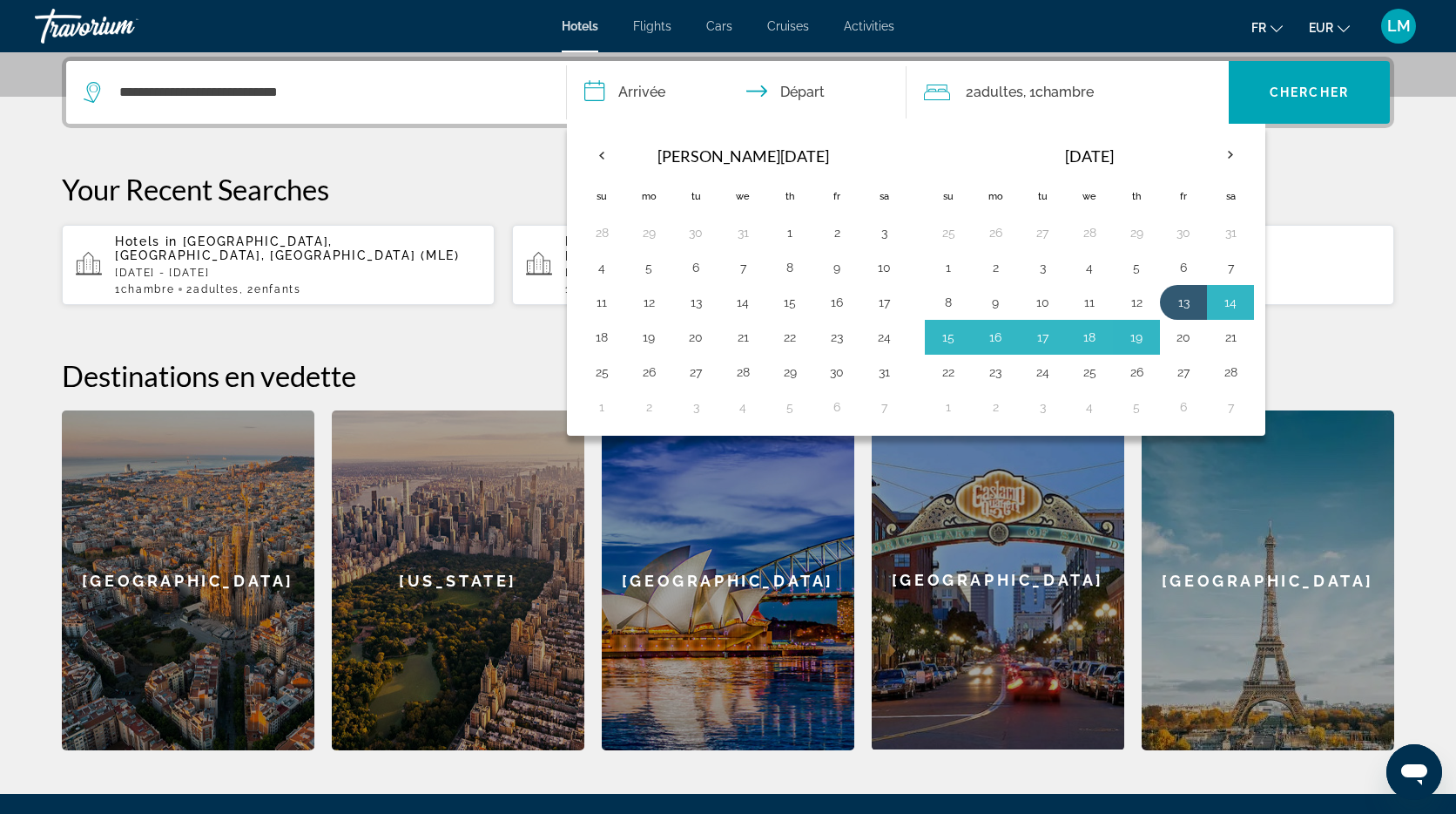
click at [1186, 340] on button "20" at bounding box center [1183, 337] width 28 height 24
type input "**********"
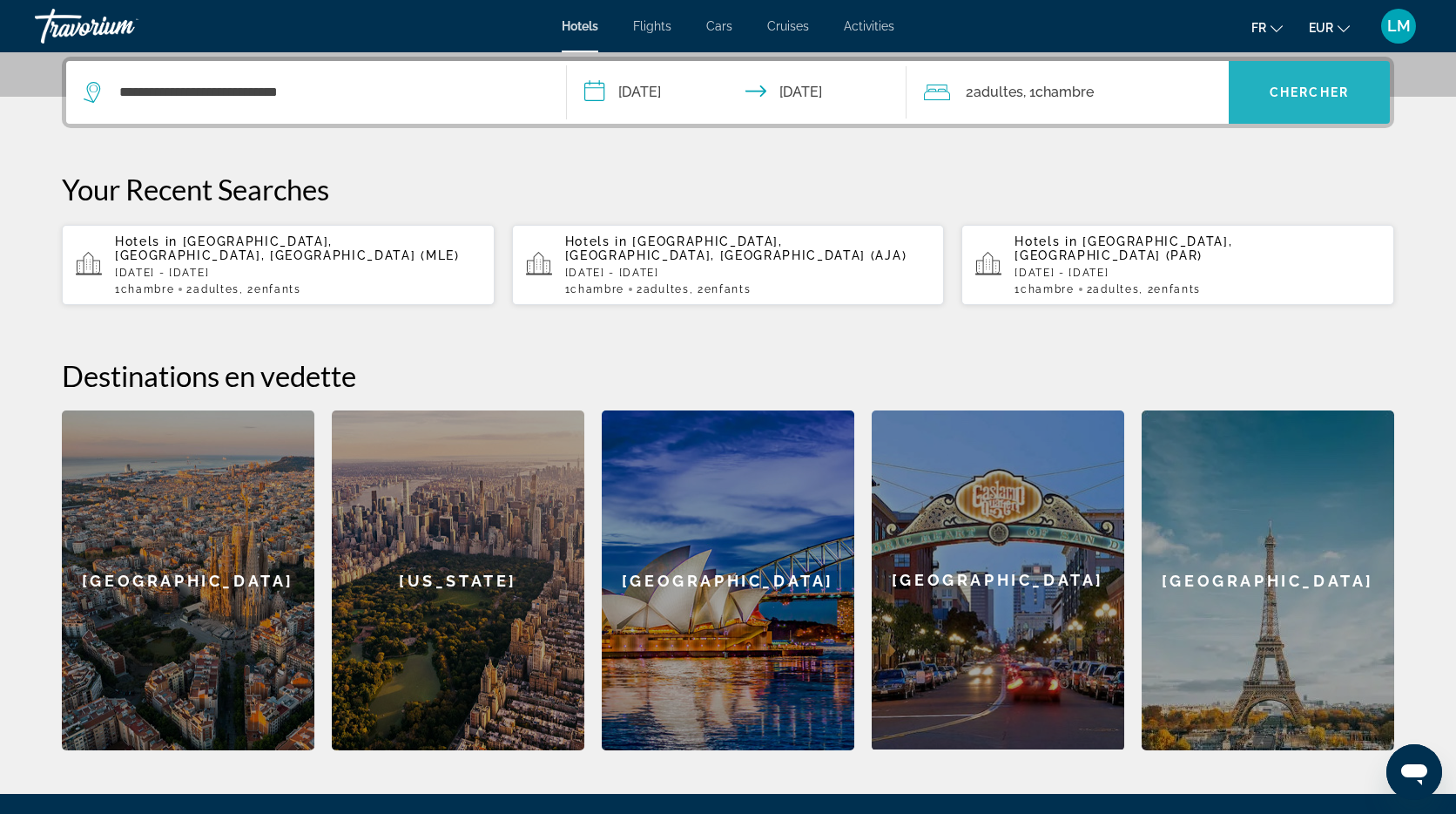
click at [1326, 96] on span "Chercher" at bounding box center [1310, 92] width 79 height 14
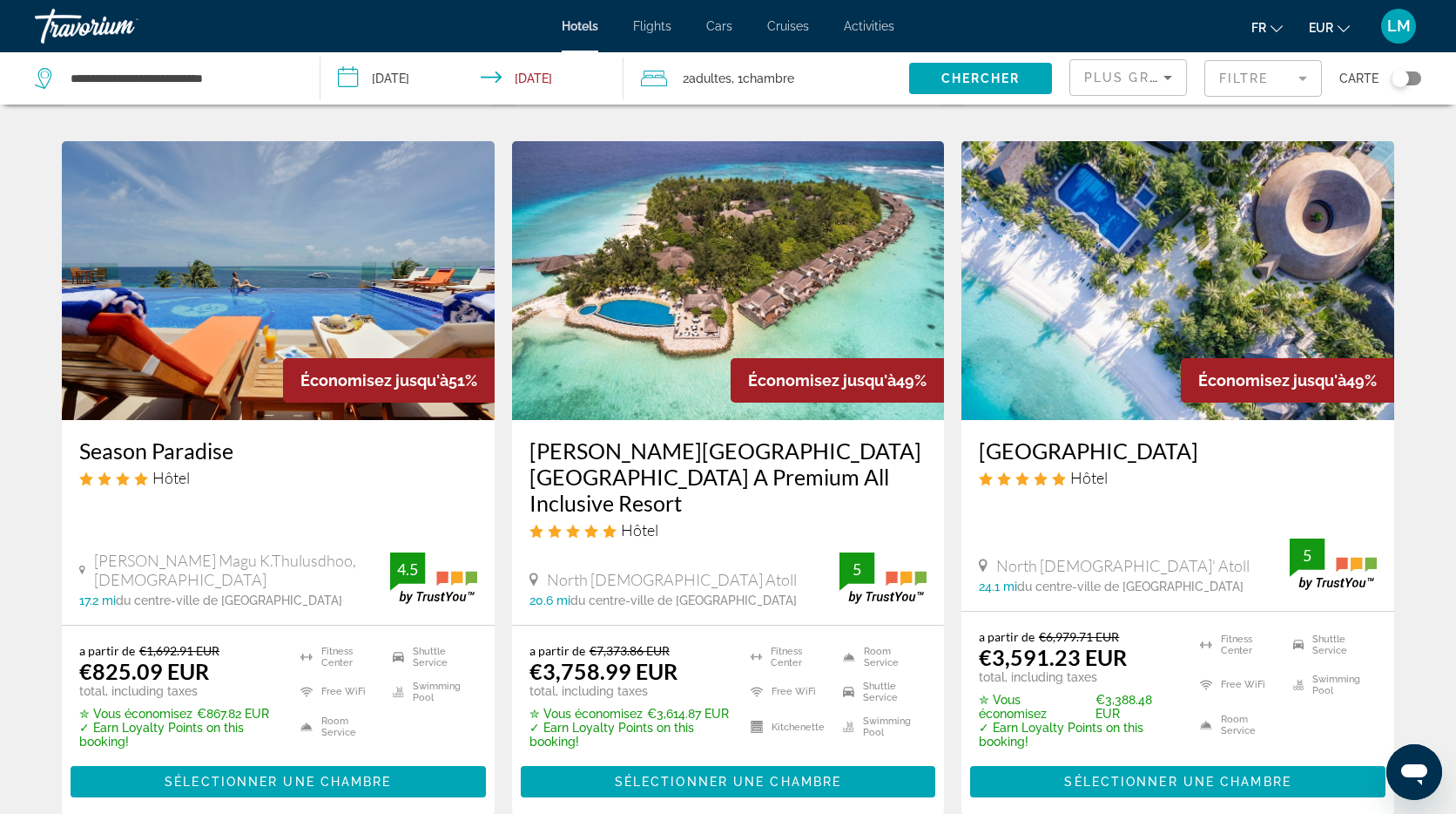
scroll to position [697, 0]
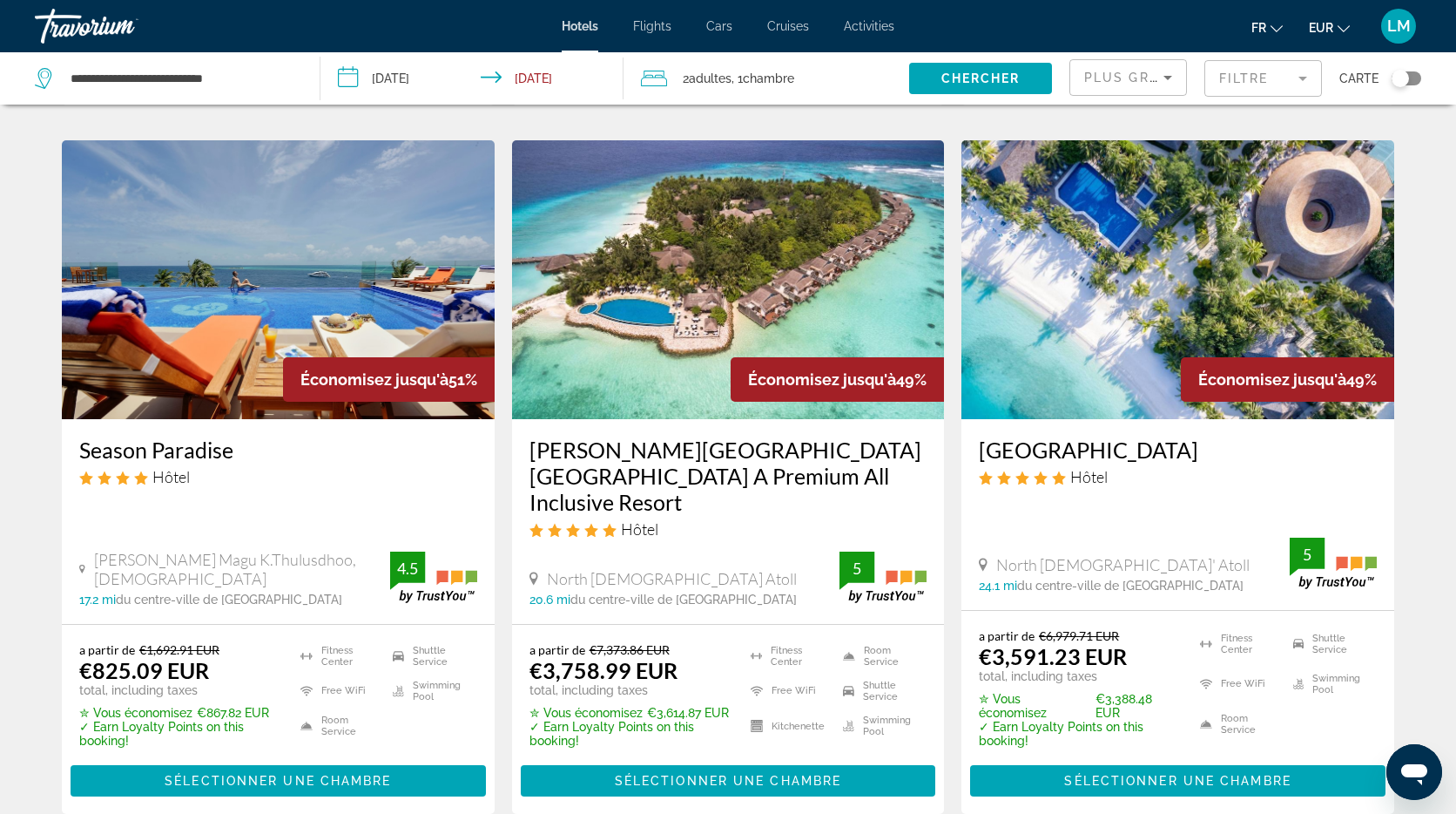
drag, startPoint x: 792, startPoint y: 204, endPoint x: 682, endPoint y: 8, distance: 224.8
click at [746, 240] on img "Main content" at bounding box center [728, 280] width 432 height 279
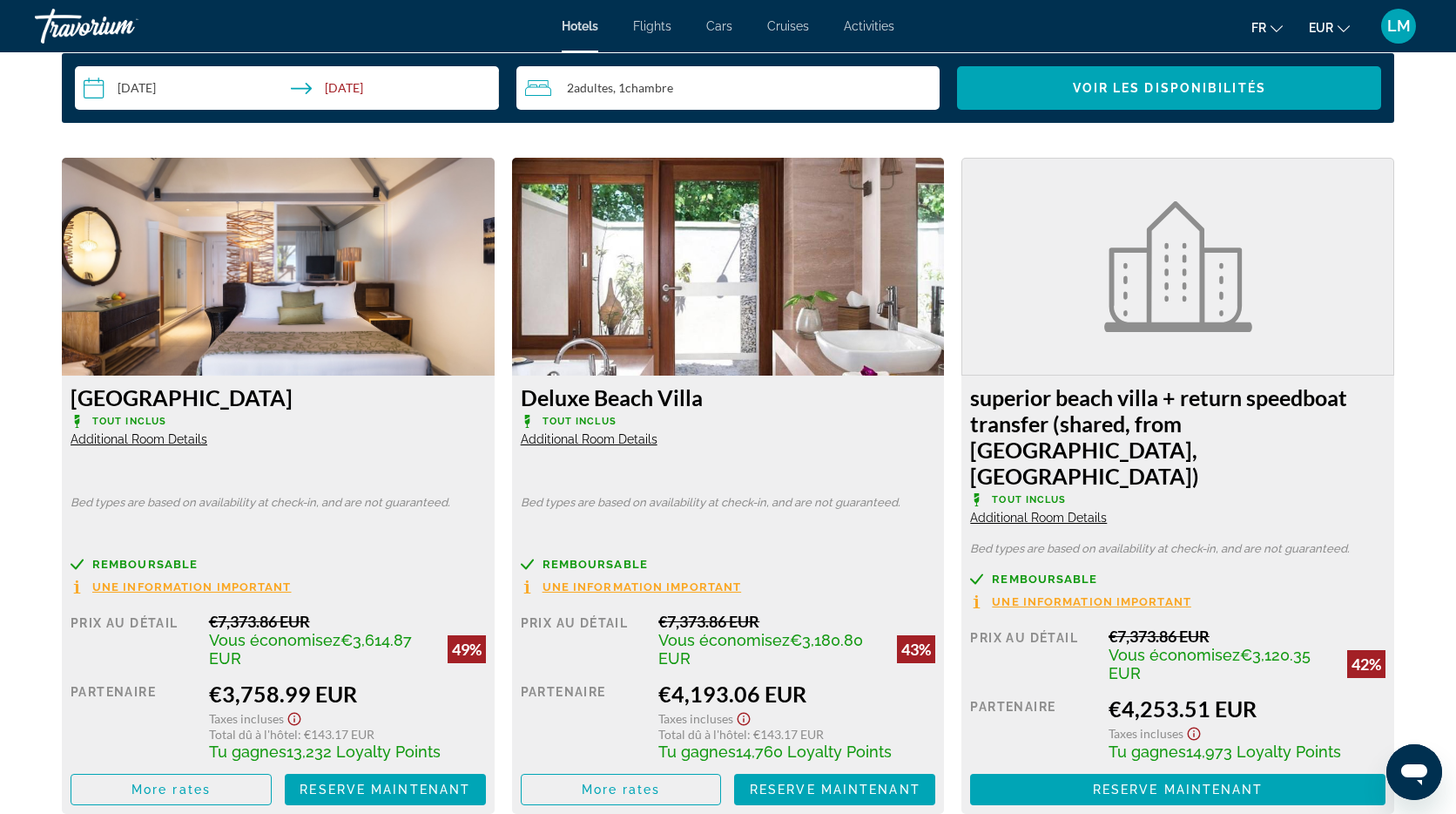
scroll to position [2315, 0]
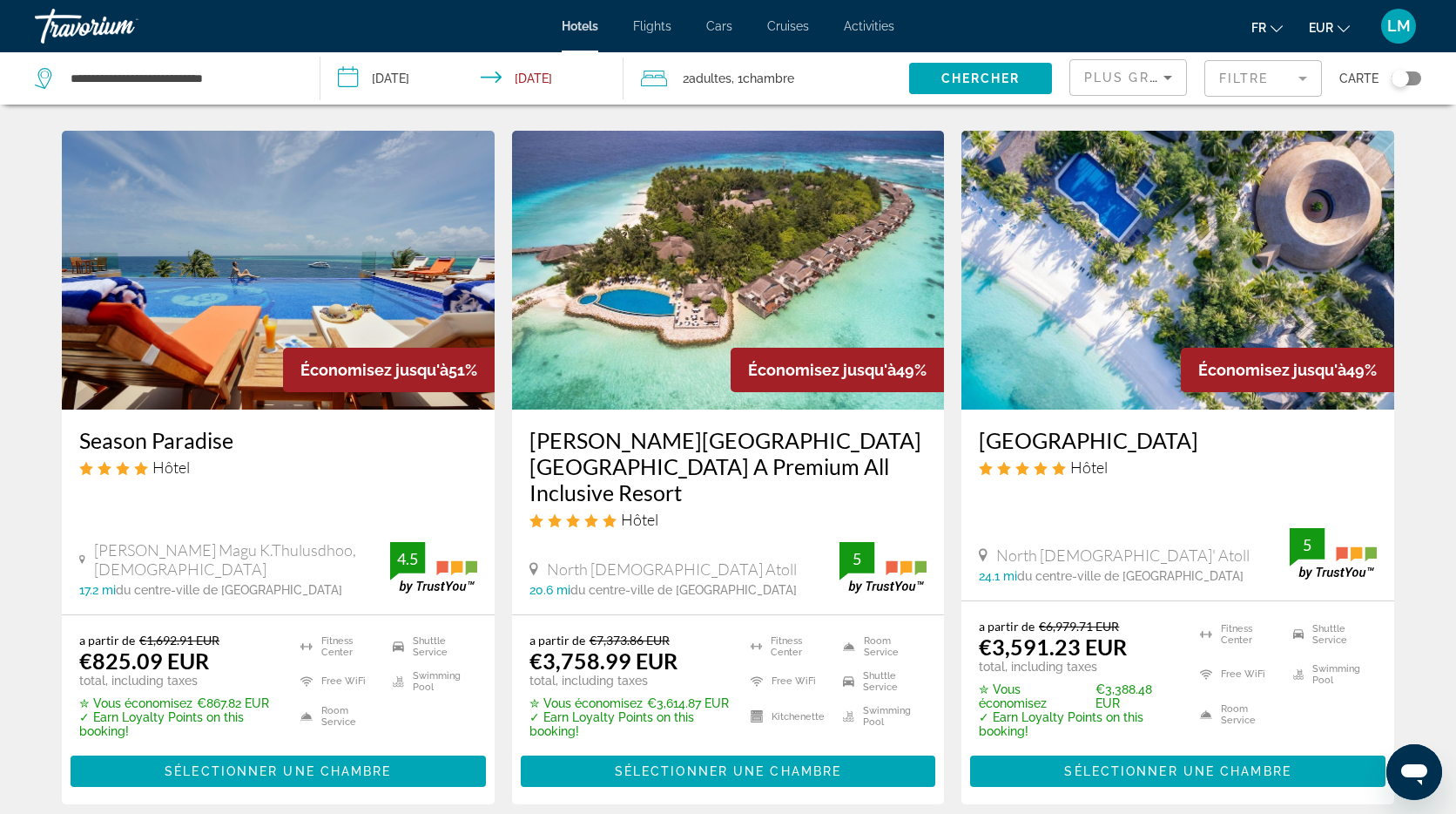
scroll to position [708, 0]
click at [706, 204] on img "Main content" at bounding box center [728, 269] width 432 height 279
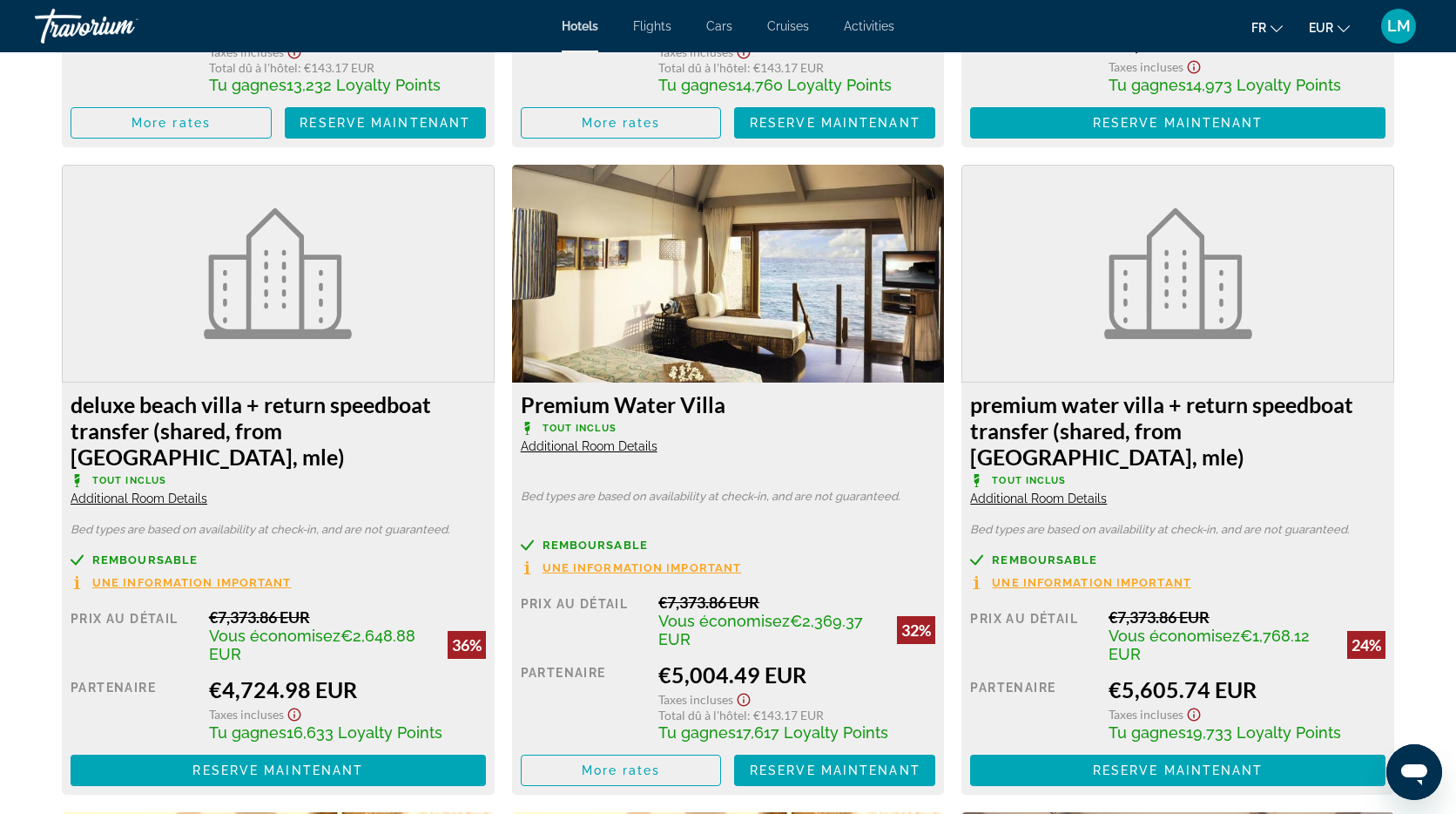
scroll to position [2975, 0]
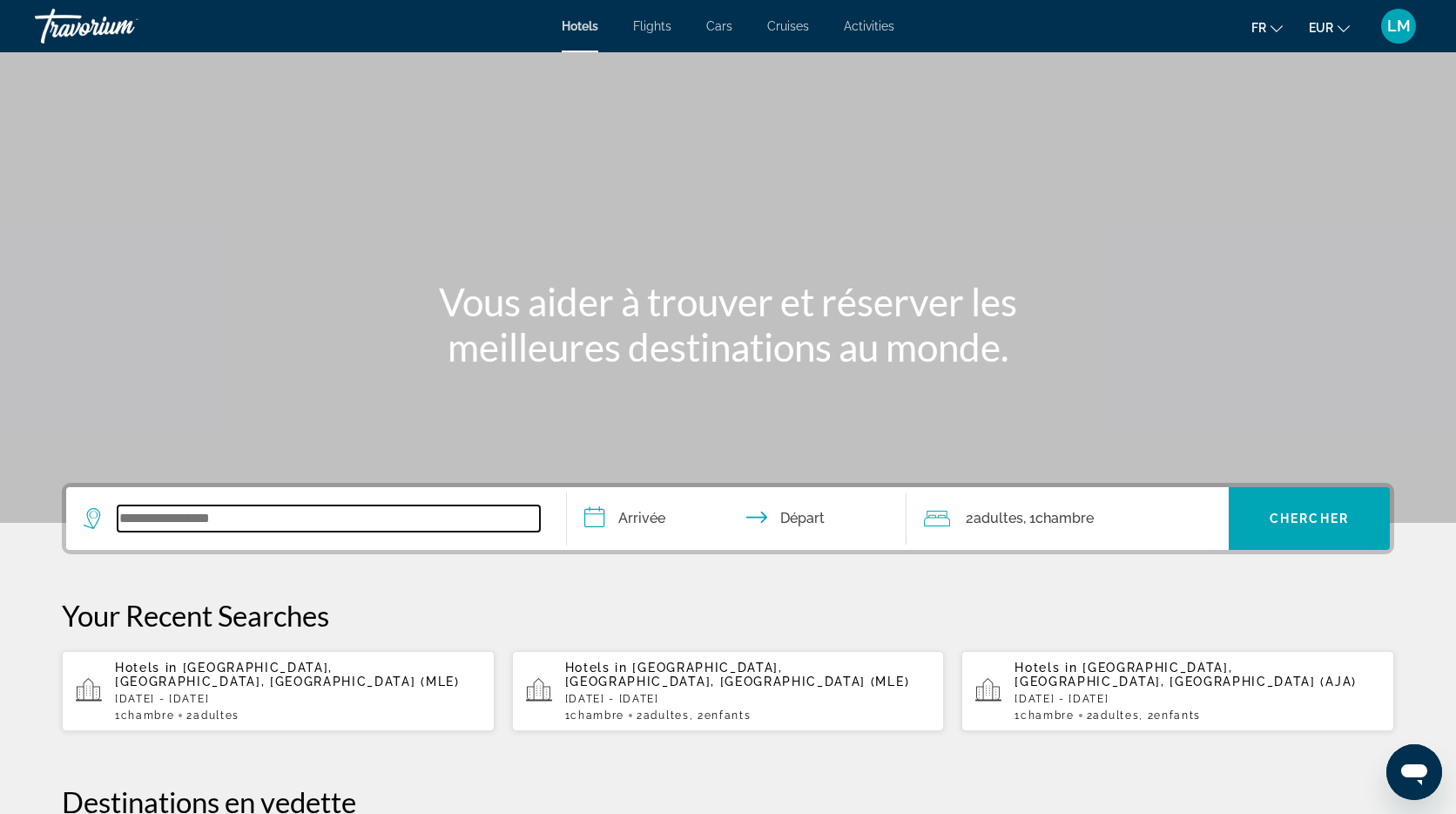
click at [328, 506] on input "Search widget" at bounding box center [329, 518] width 423 height 26
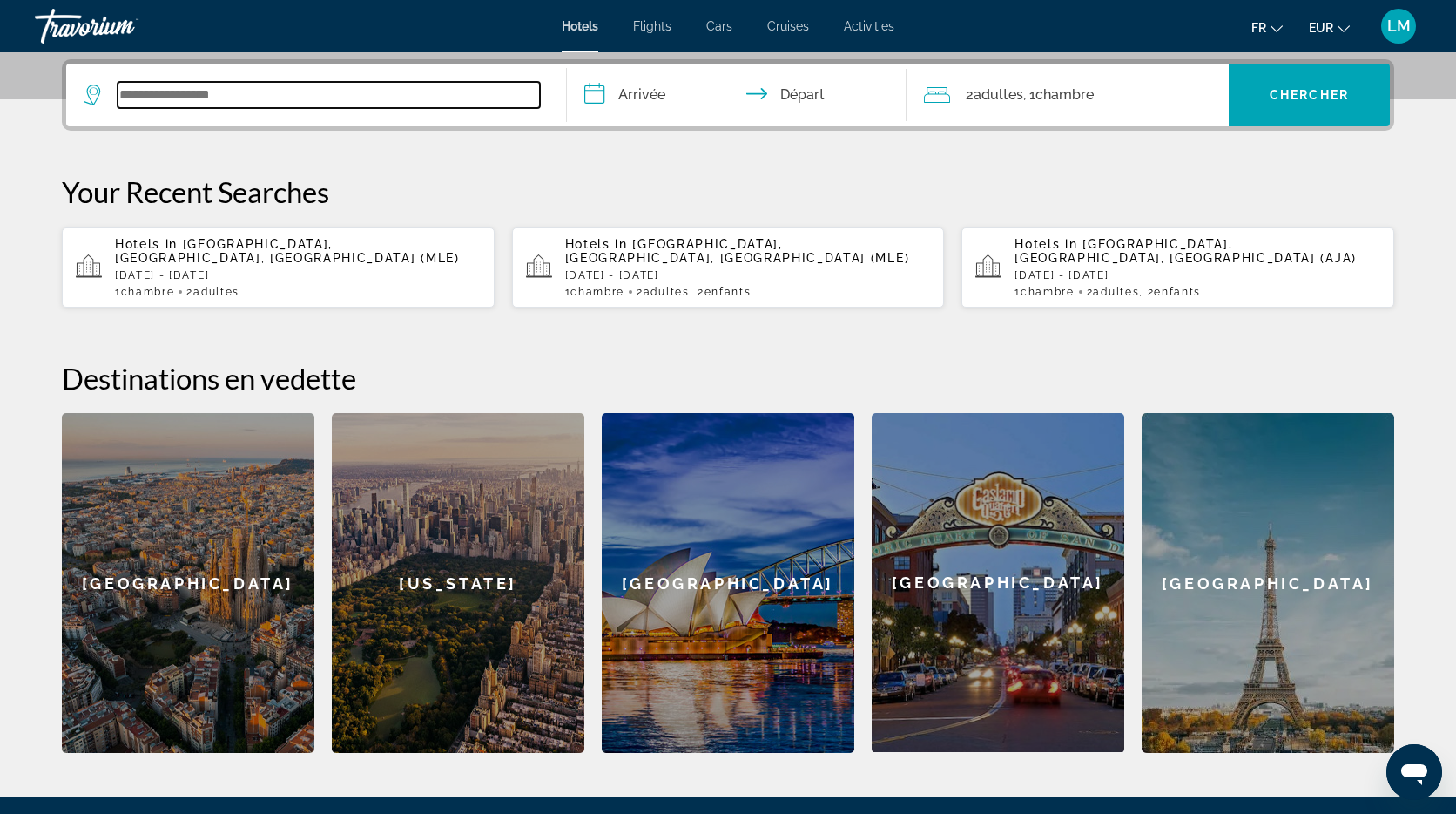
scroll to position [426, 0]
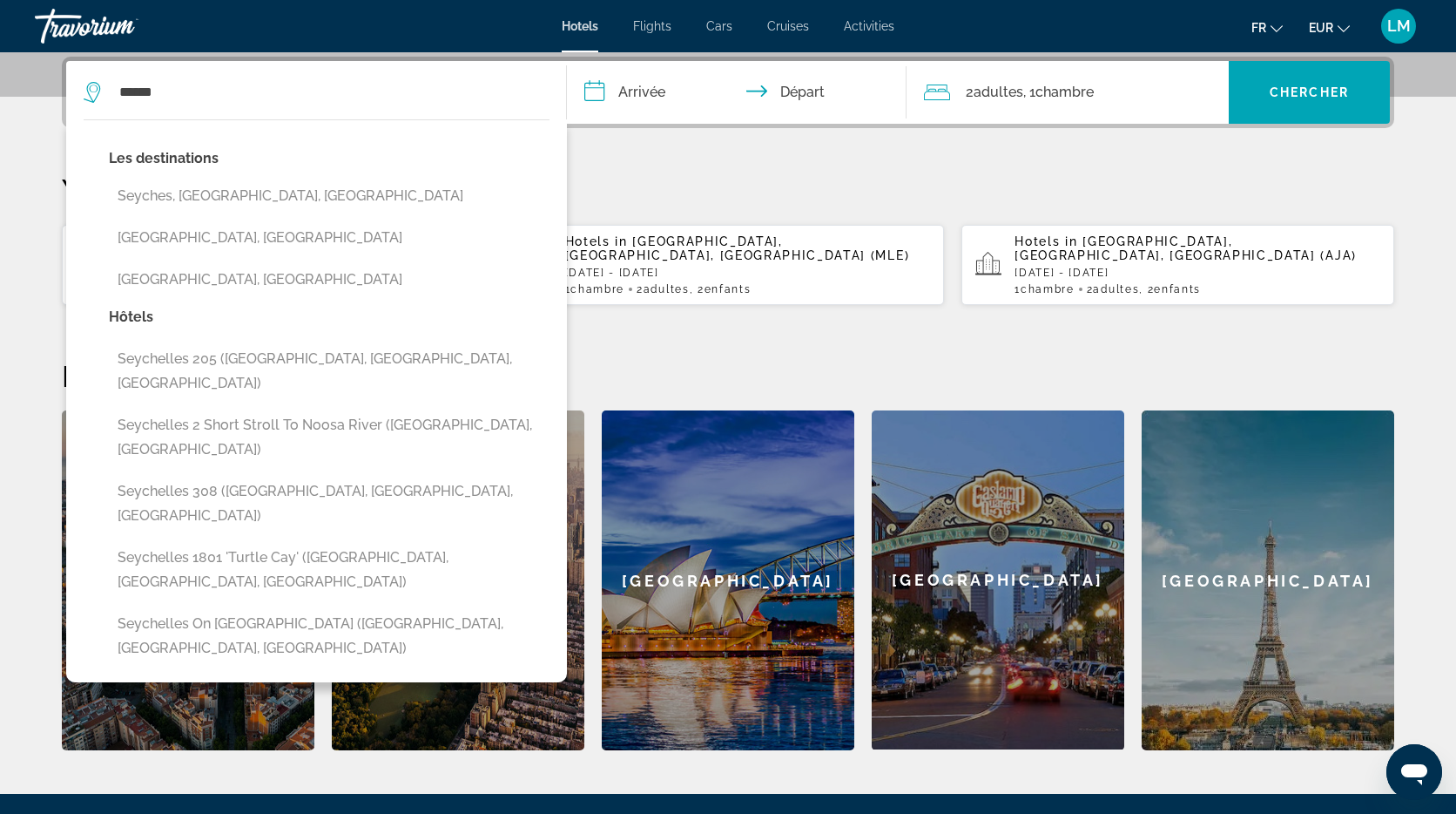
click at [276, 284] on button "[GEOGRAPHIC_DATA], [GEOGRAPHIC_DATA]" at bounding box center [330, 280] width 441 height 33
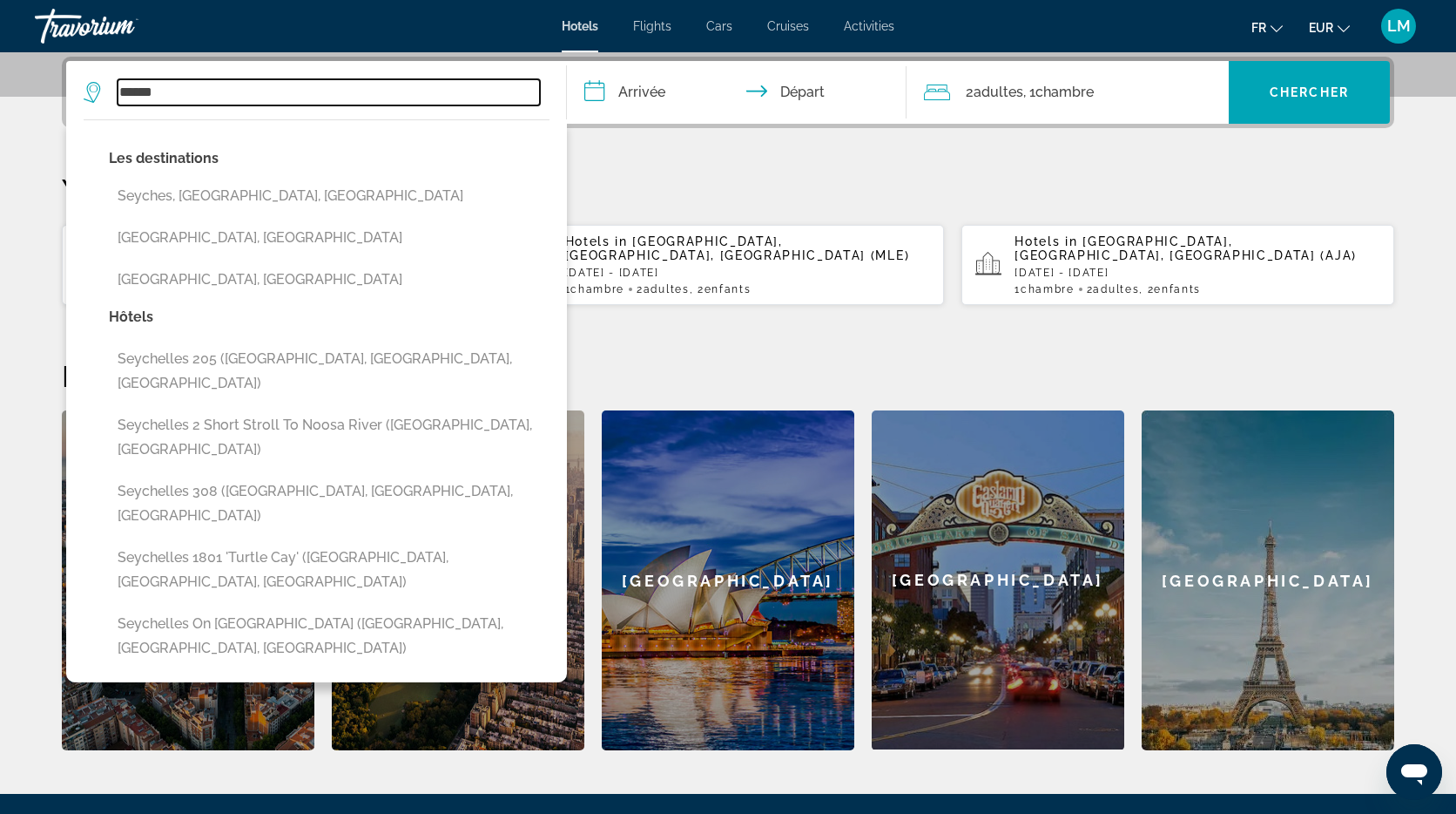
type input "**********"
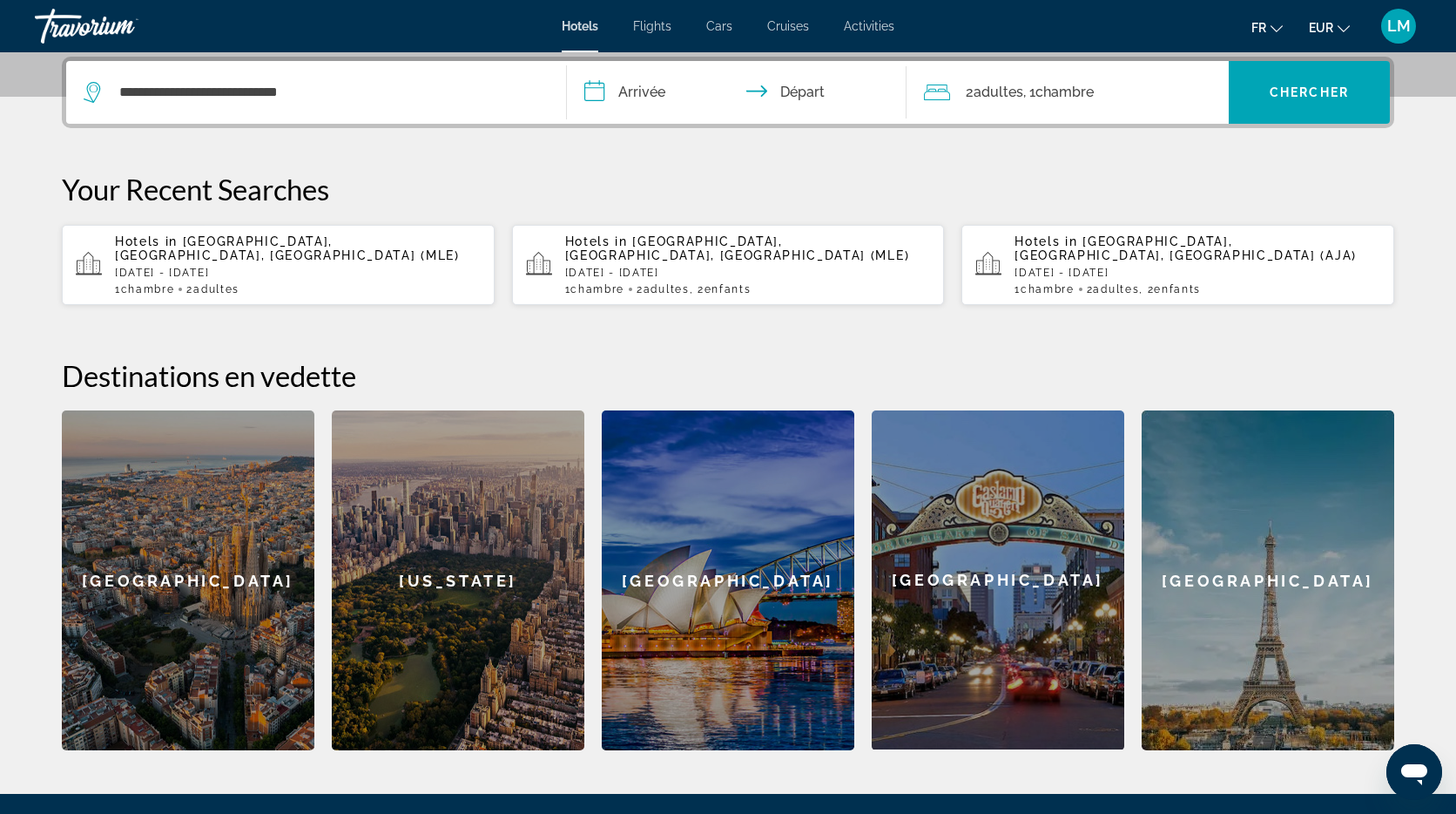
click at [649, 91] on input "**********" at bounding box center [740, 95] width 346 height 68
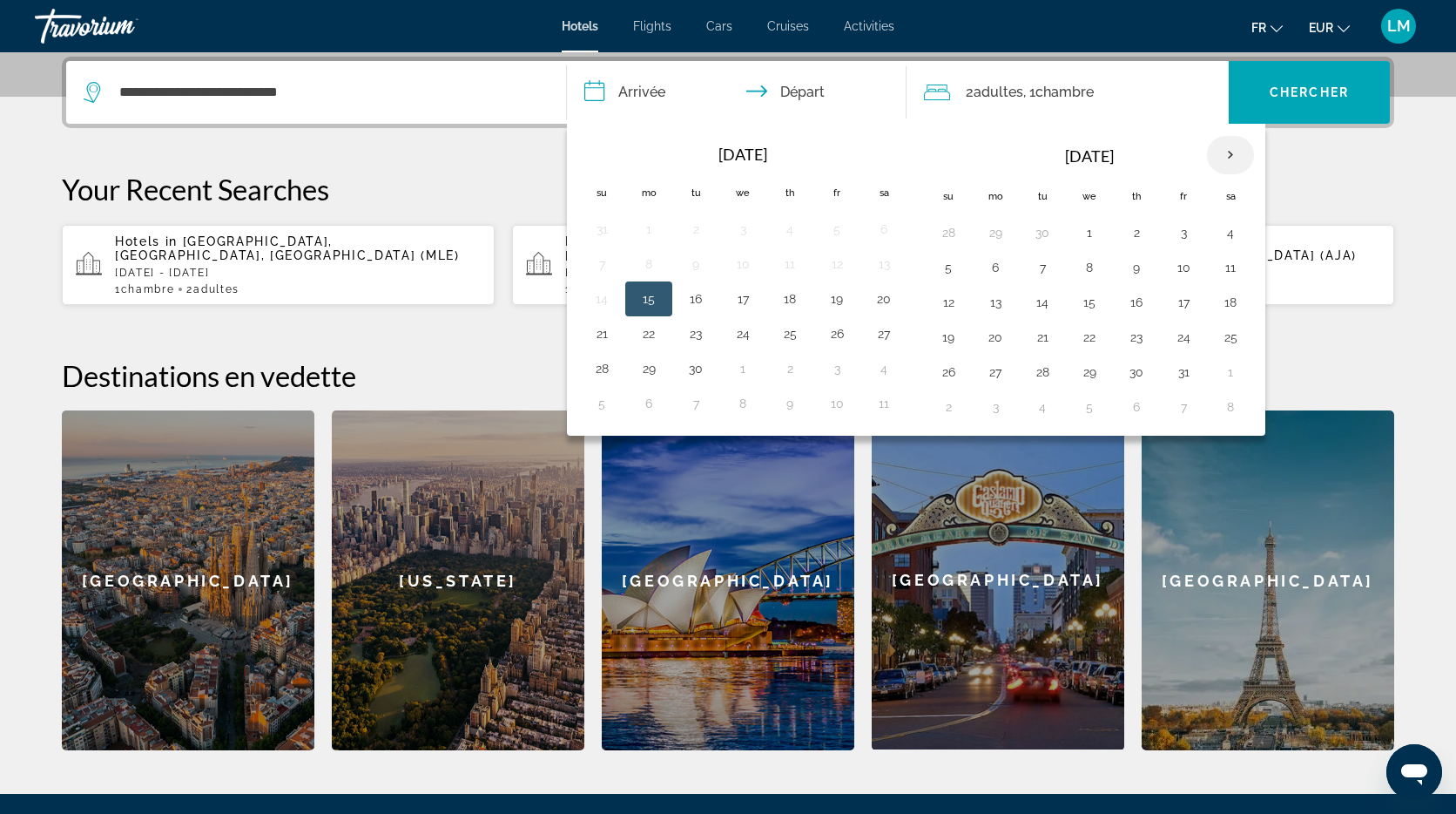
click at [1230, 153] on th "Next month" at bounding box center [1231, 155] width 47 height 39
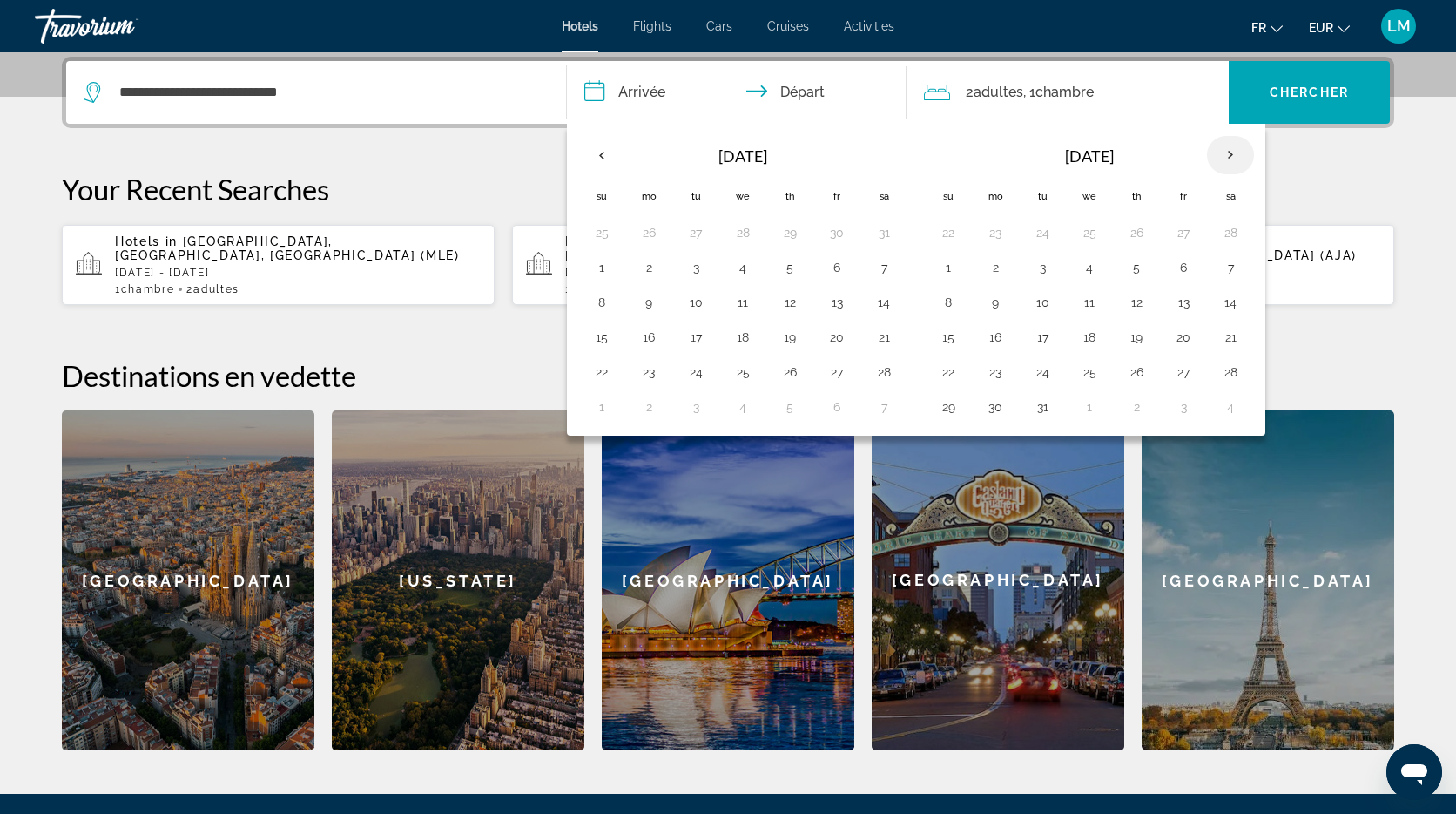
click at [1230, 153] on th "Next month" at bounding box center [1231, 155] width 47 height 39
drag, startPoint x: 880, startPoint y: 338, endPoint x: 901, endPoint y: 339, distance: 21.0
click at [882, 338] on button "25" at bounding box center [883, 337] width 28 height 24
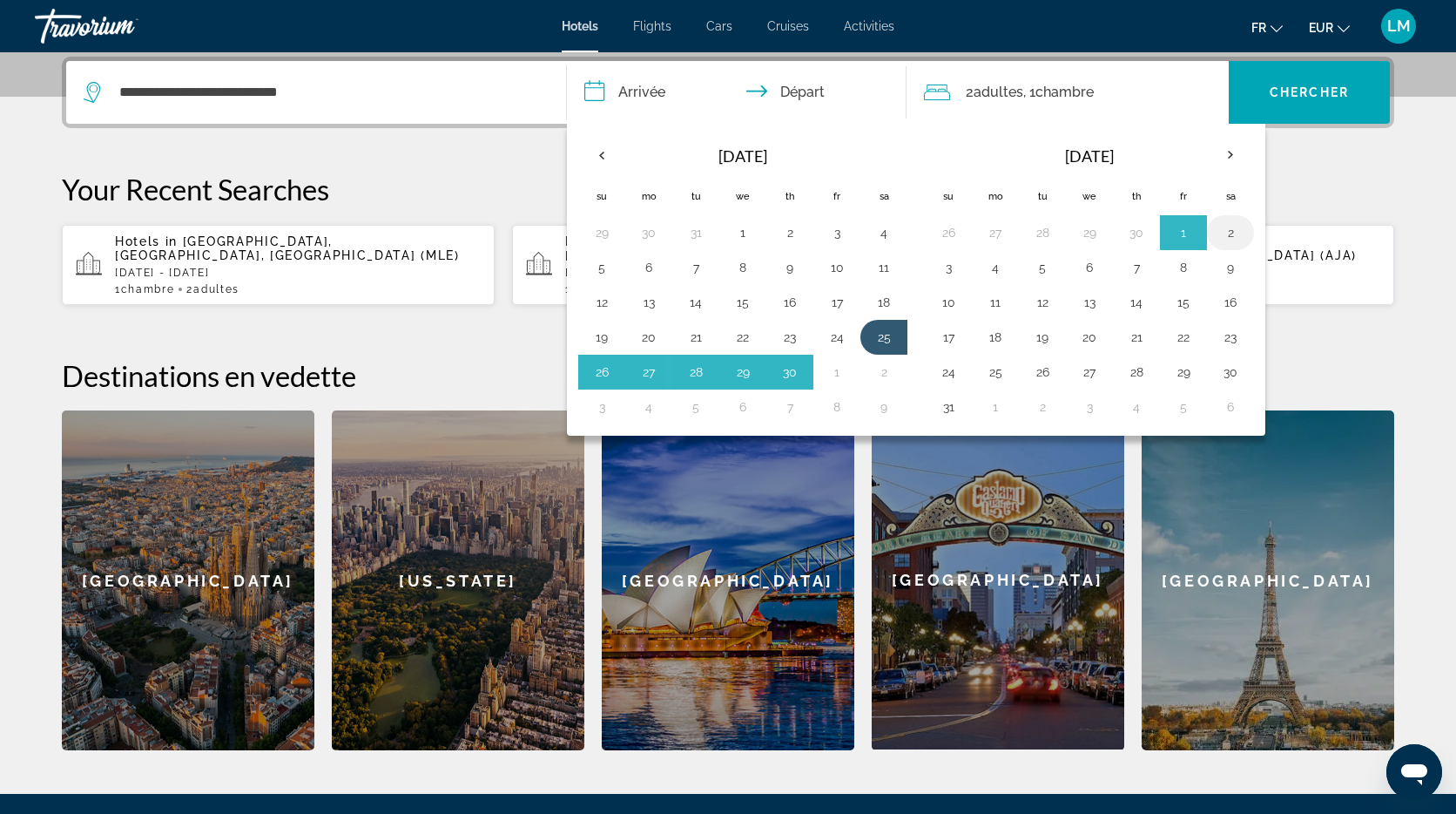
click at [1236, 231] on button "2" at bounding box center [1231, 232] width 28 height 24
type input "**********"
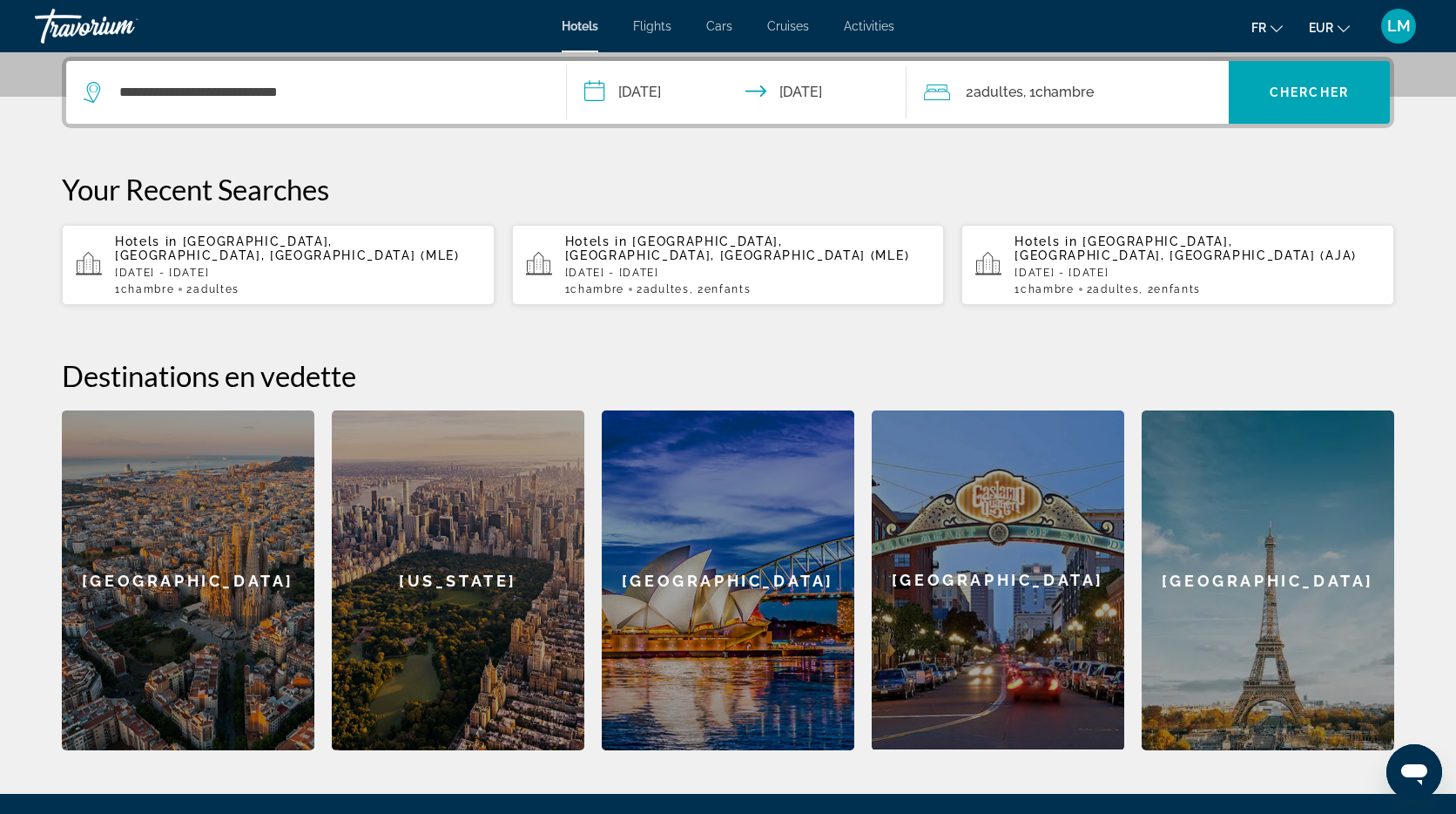
click at [1068, 93] on span "Chambre" at bounding box center [1064, 91] width 58 height 16
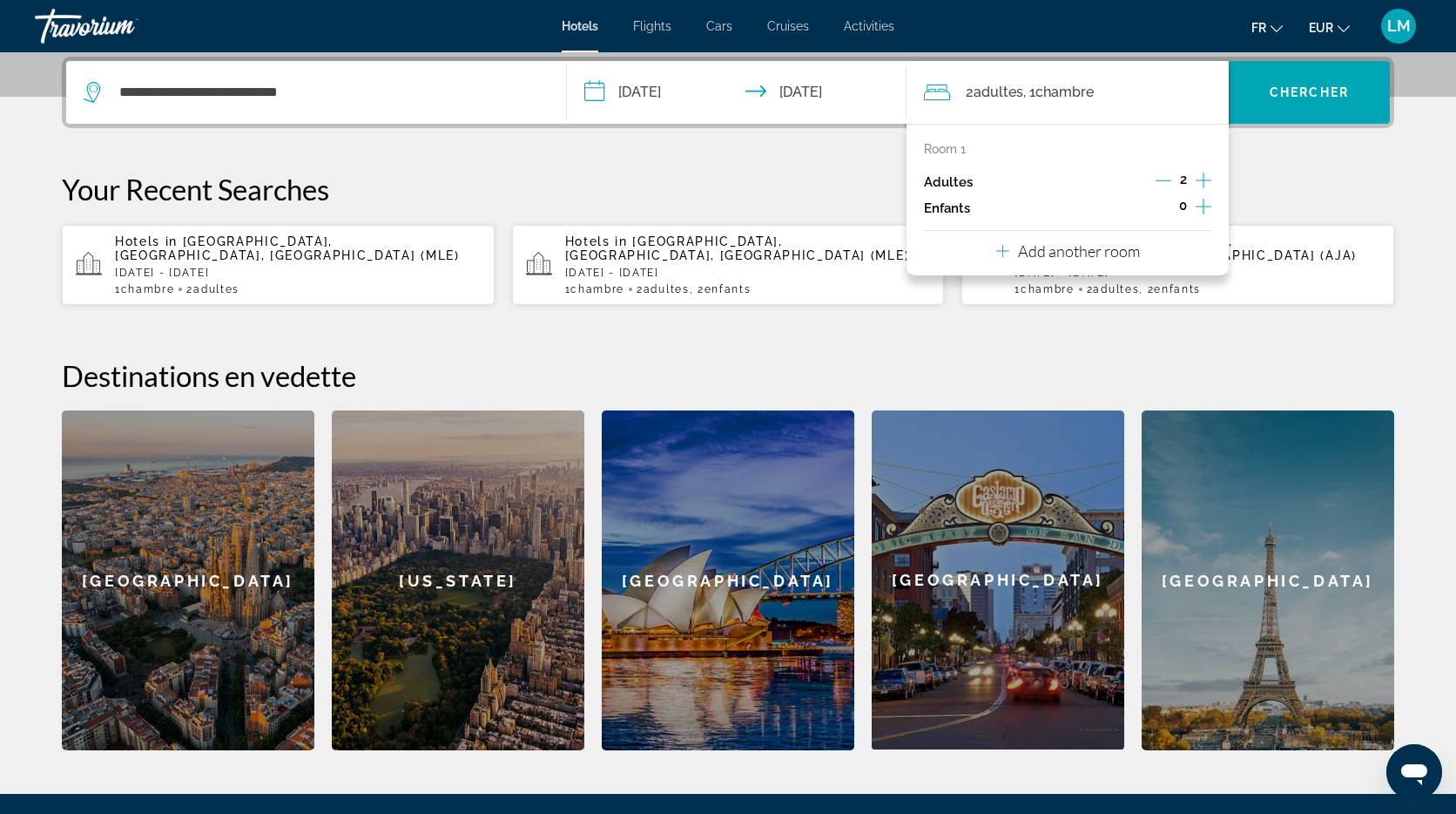
click at [1206, 210] on icon "Increment children" at bounding box center [1203, 207] width 15 height 21
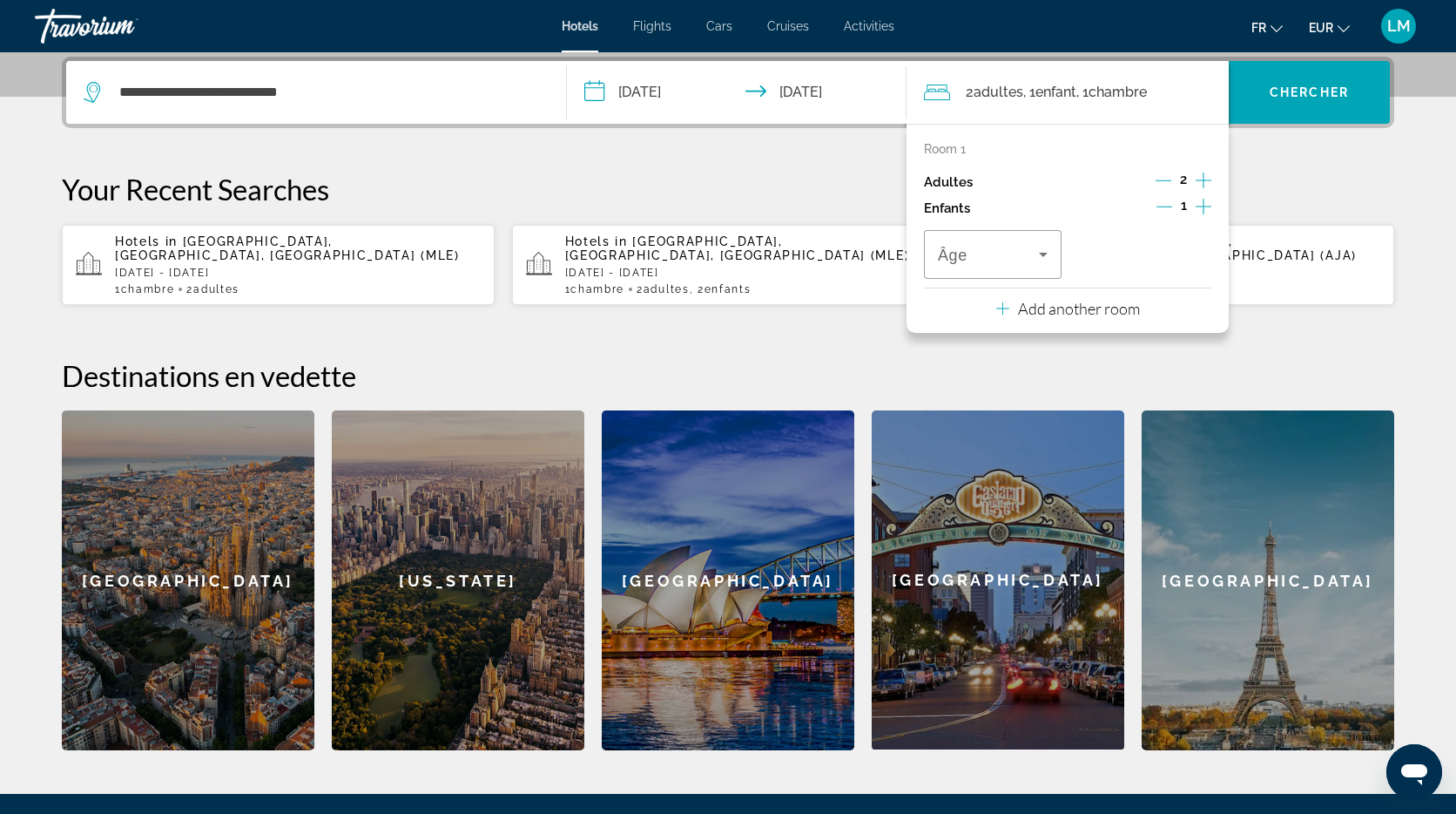
click at [1206, 210] on icon "Increment children" at bounding box center [1203, 207] width 15 height 21
click at [988, 252] on span "Travelers: 2 adults, 2 children" at bounding box center [989, 255] width 101 height 21
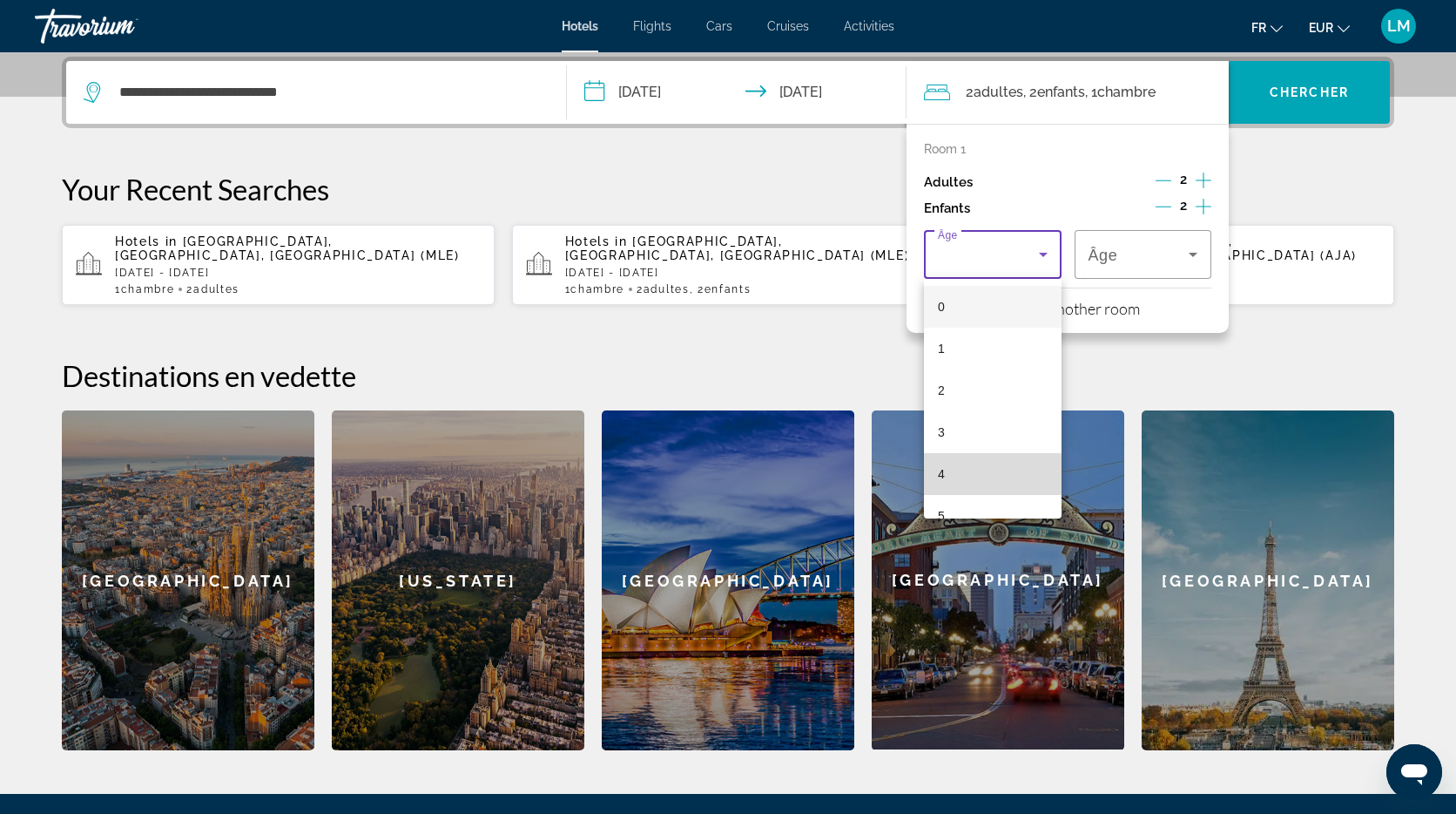
click at [961, 475] on mat-option "4" at bounding box center [993, 473] width 137 height 42
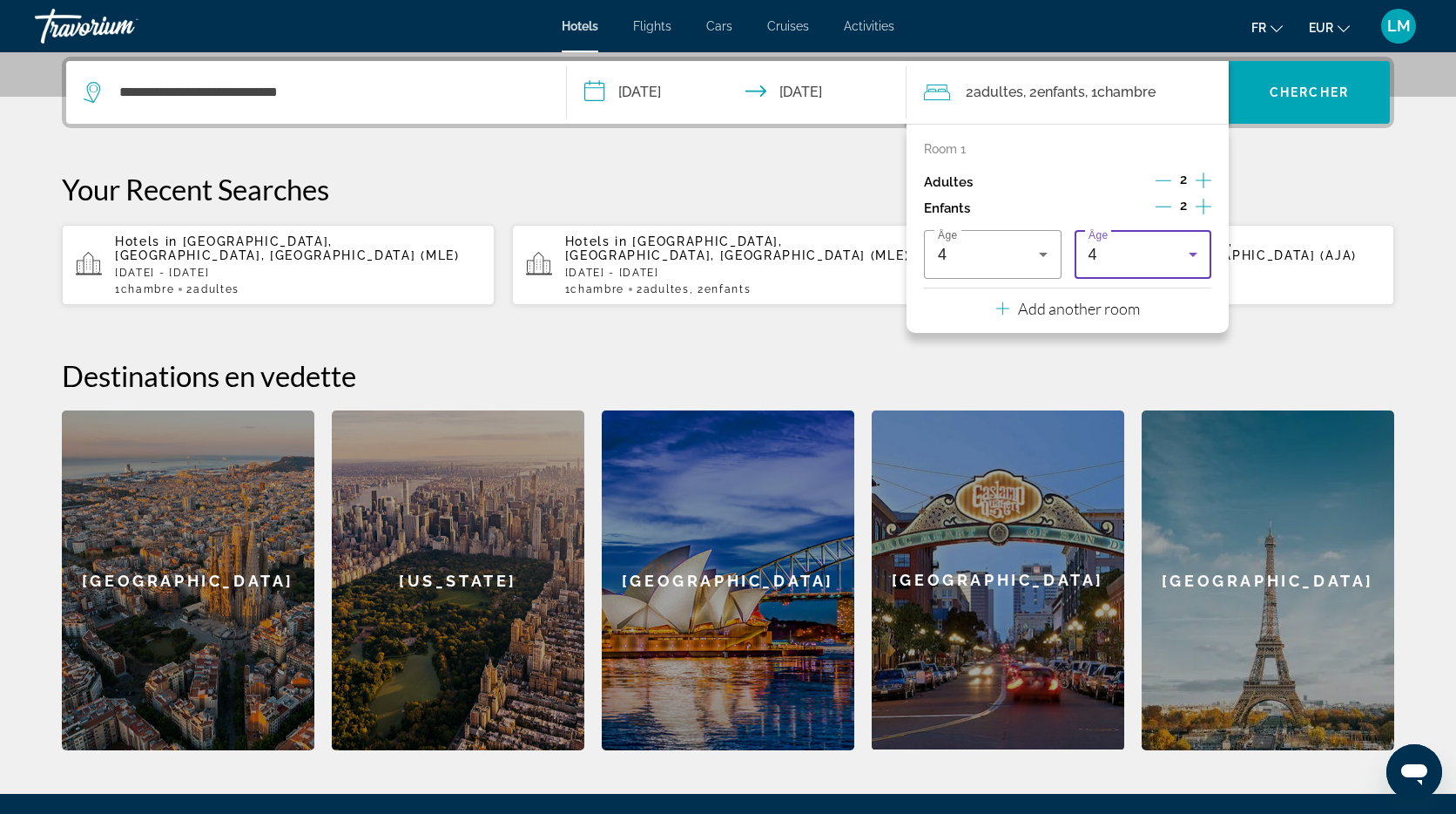
click at [1127, 264] on div "4" at bounding box center [1139, 255] width 101 height 21
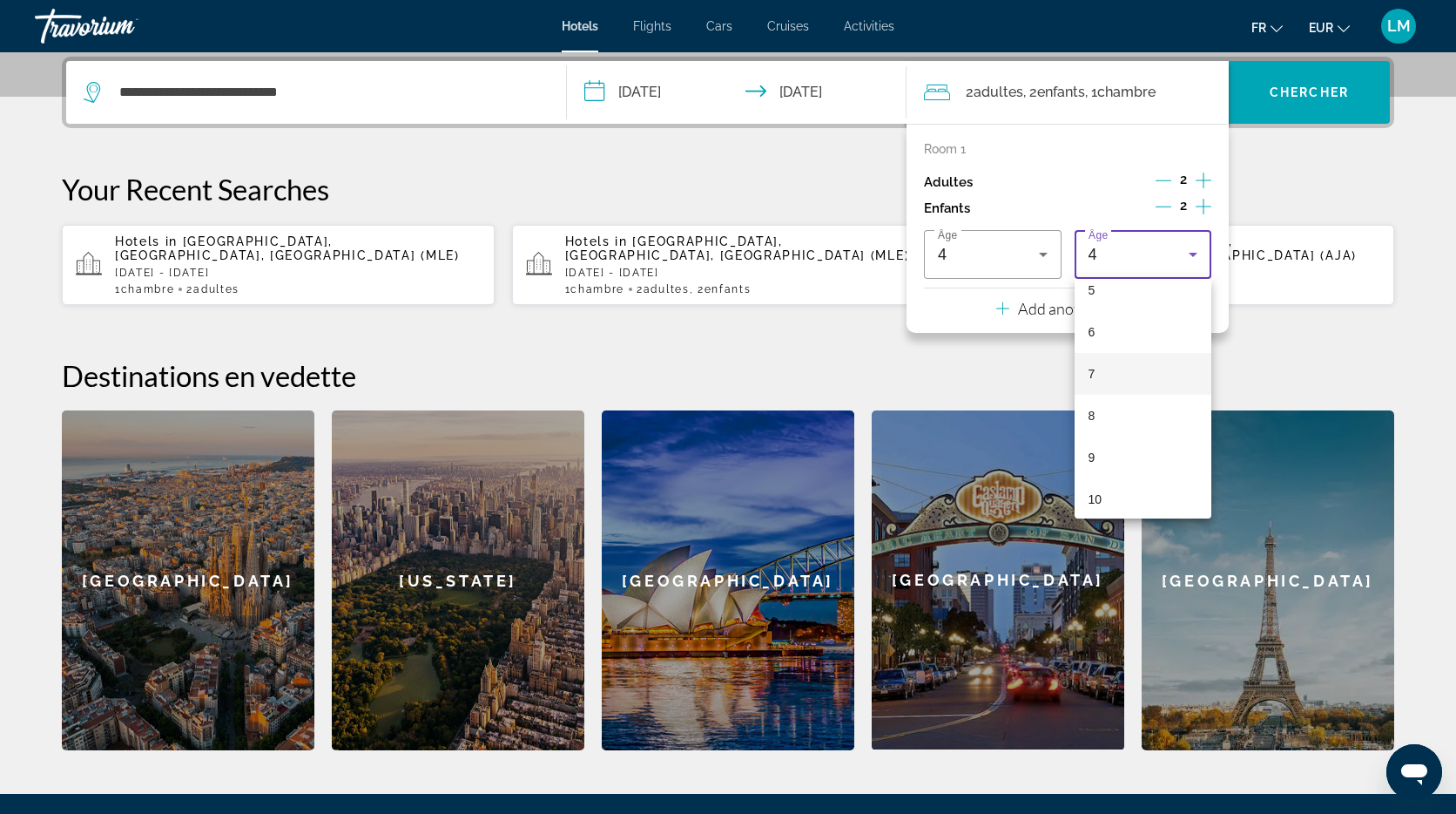
scroll to position [227, 0]
click at [1120, 461] on mat-option "9" at bounding box center [1144, 455] width 137 height 42
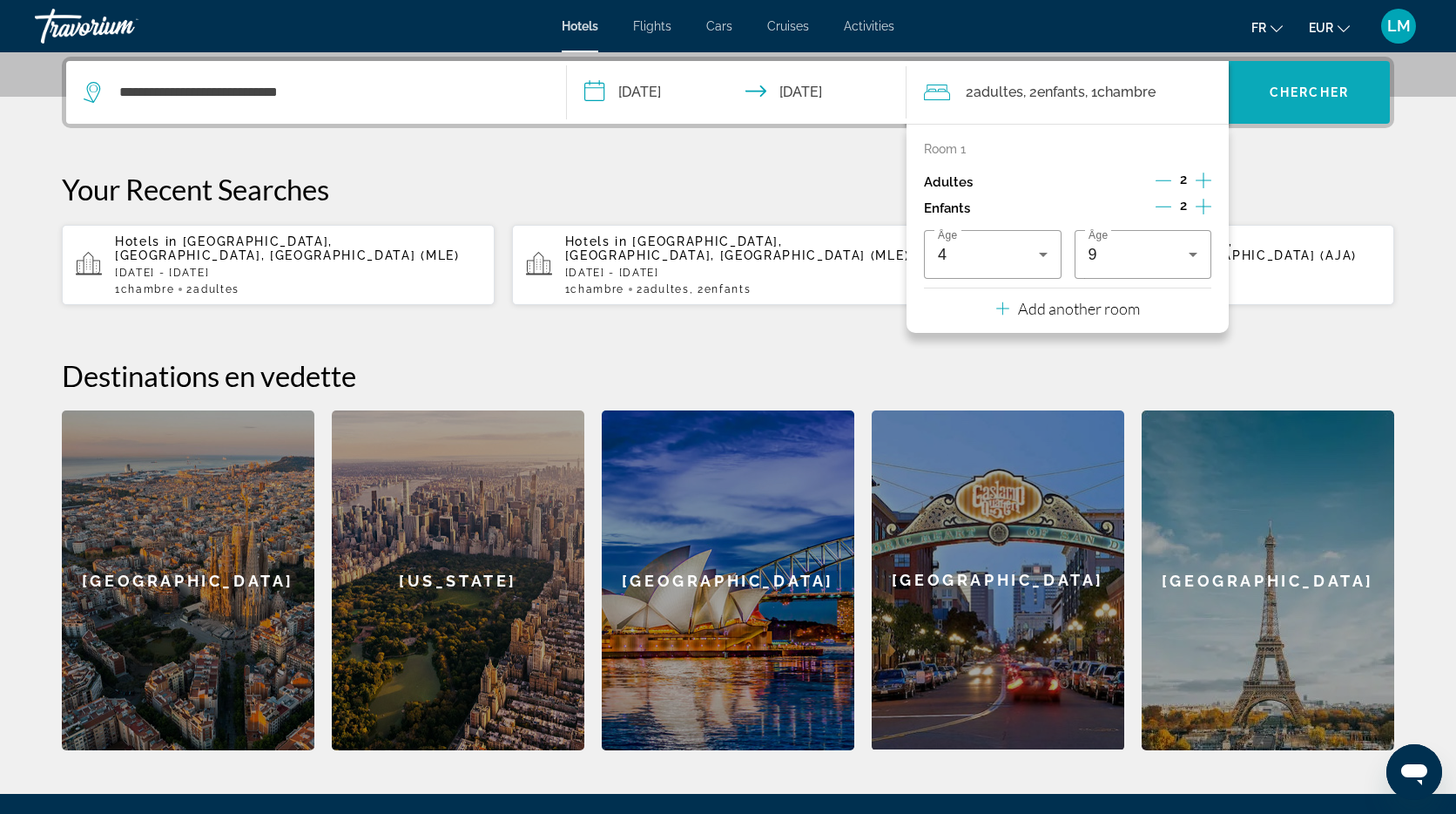
click at [1315, 80] on span "Search widget" at bounding box center [1309, 92] width 162 height 42
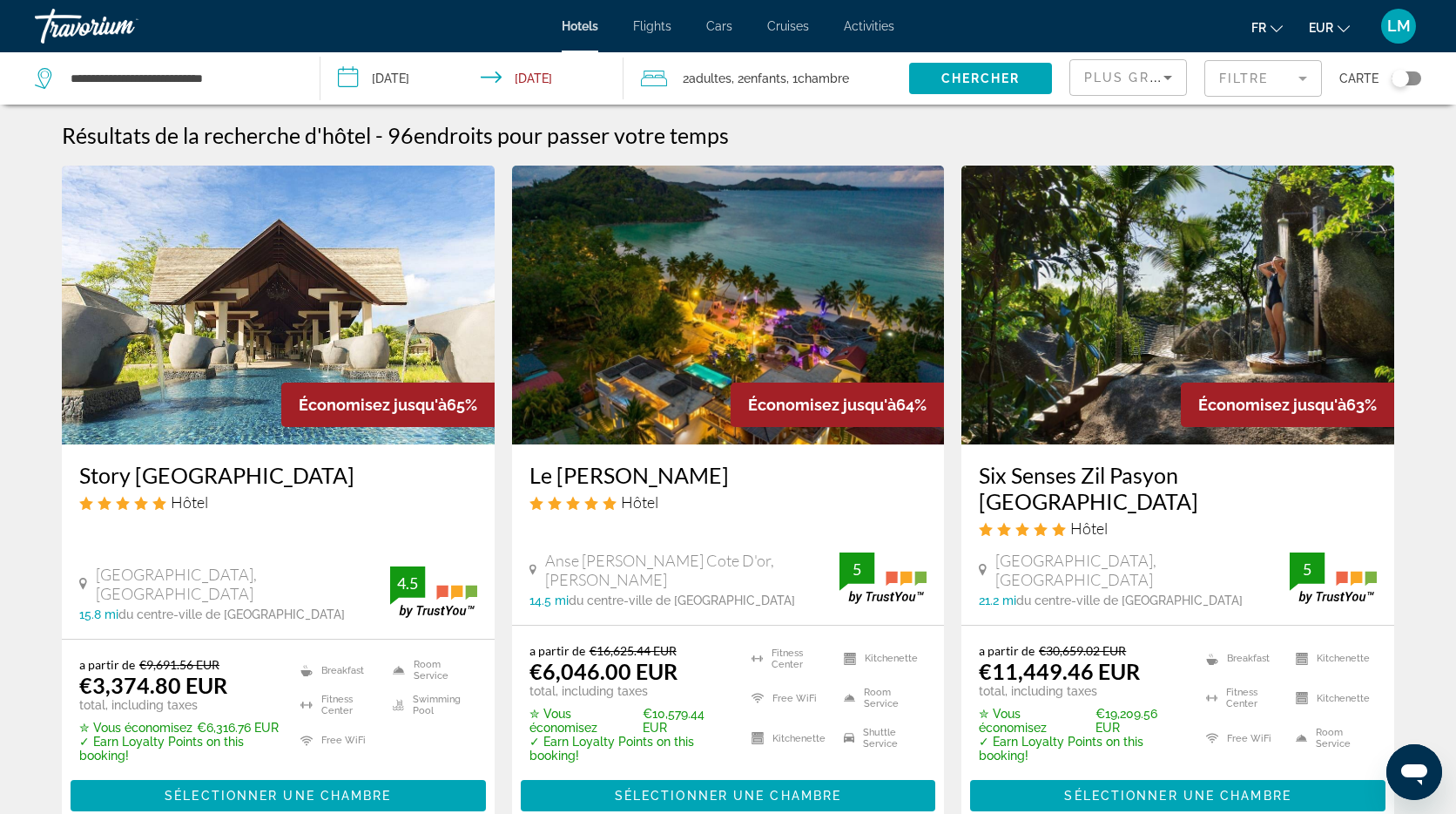
click at [351, 267] on img "Main content" at bounding box center [278, 305] width 432 height 279
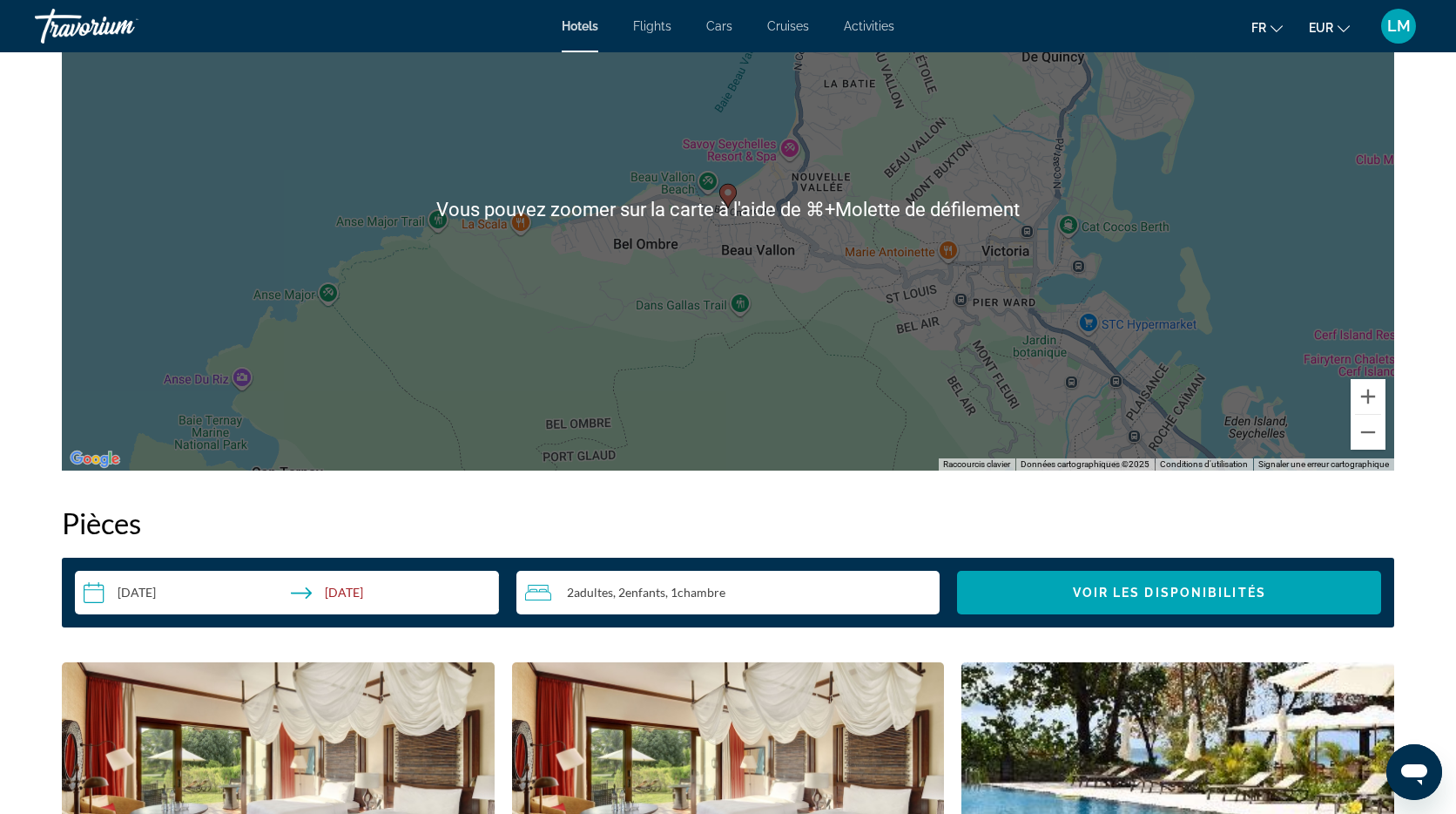
scroll to position [1773, 0]
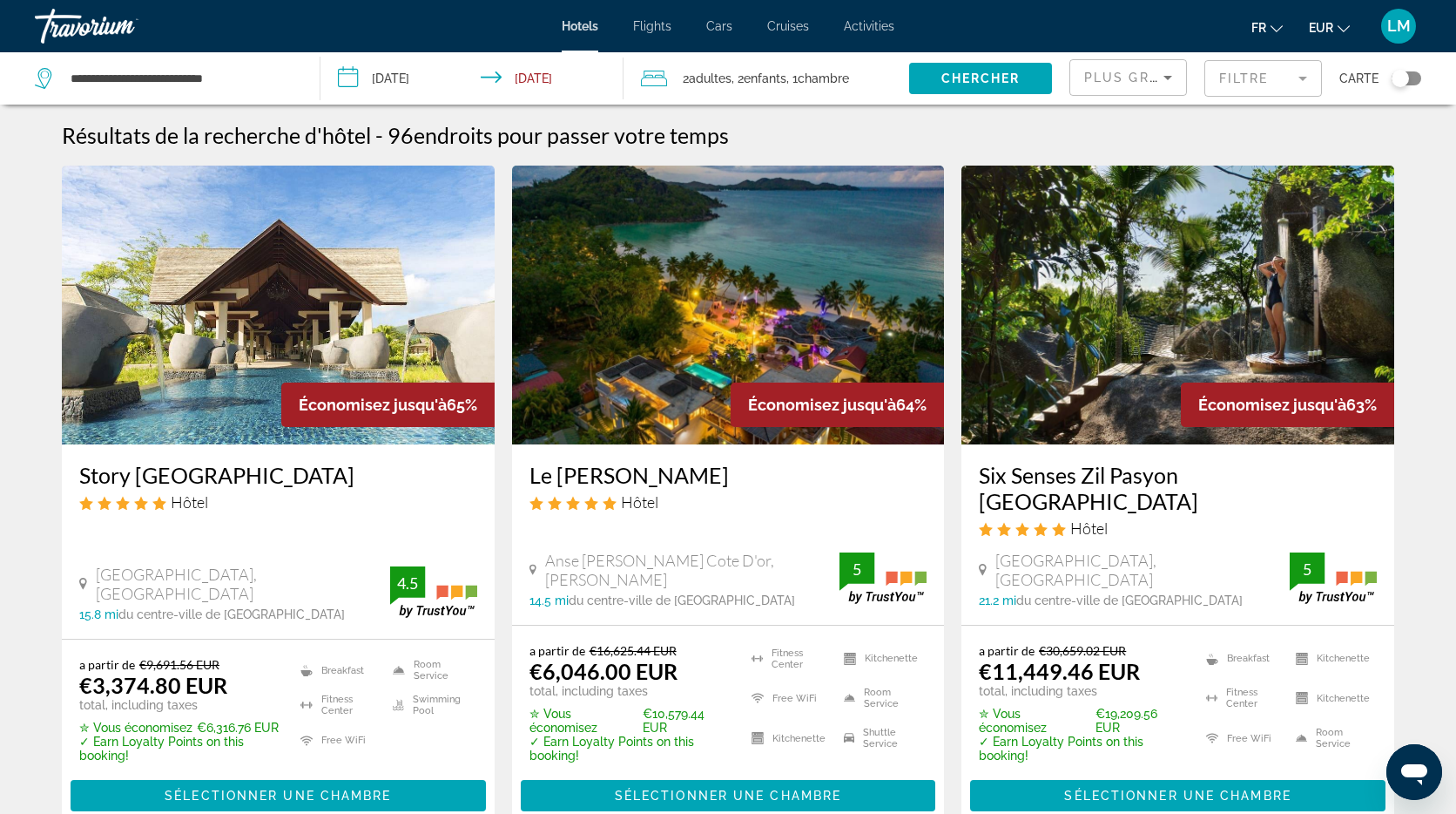
click at [1227, 296] on img "Main content" at bounding box center [1177, 305] width 432 height 279
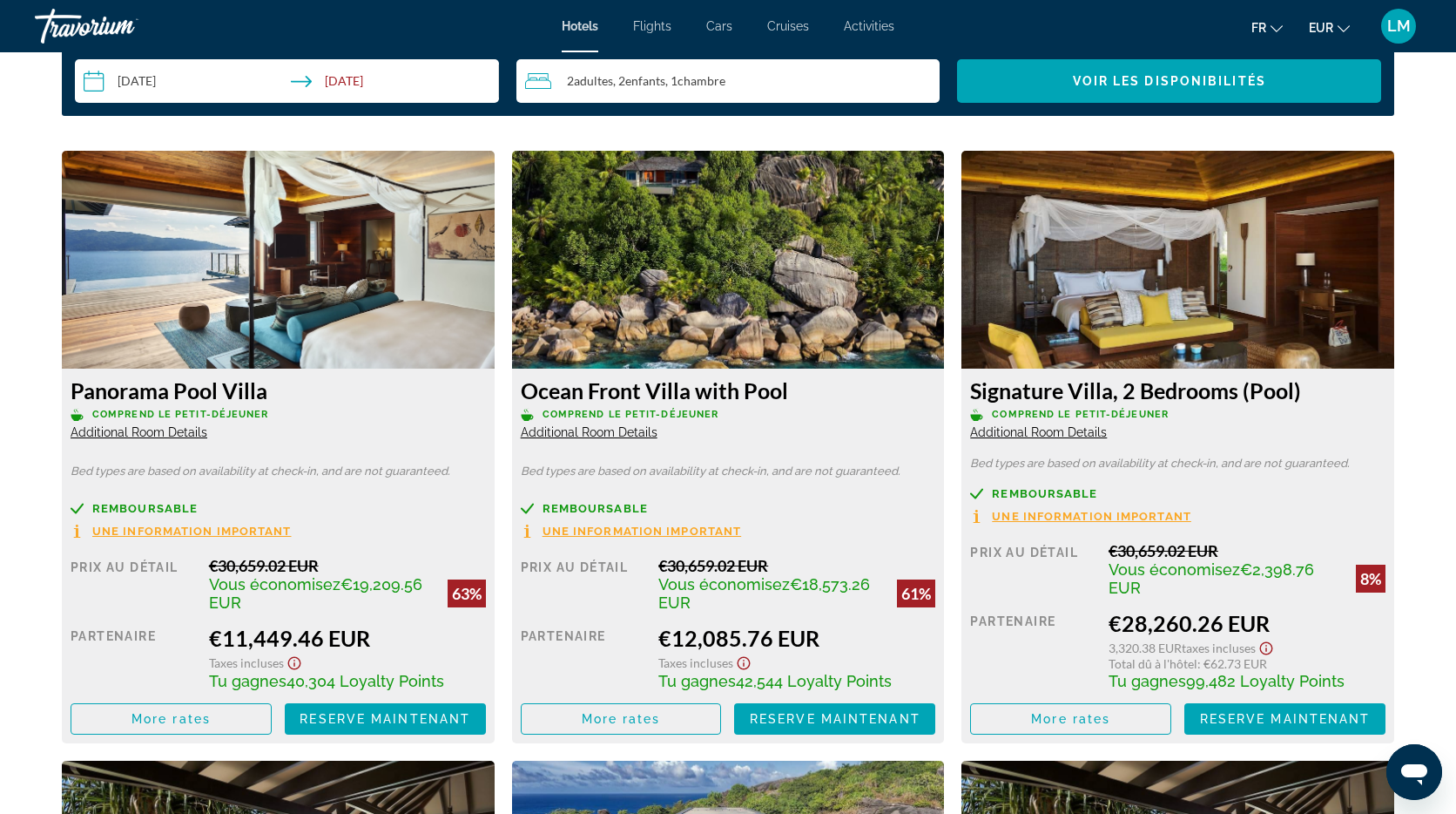
scroll to position [2317, 0]
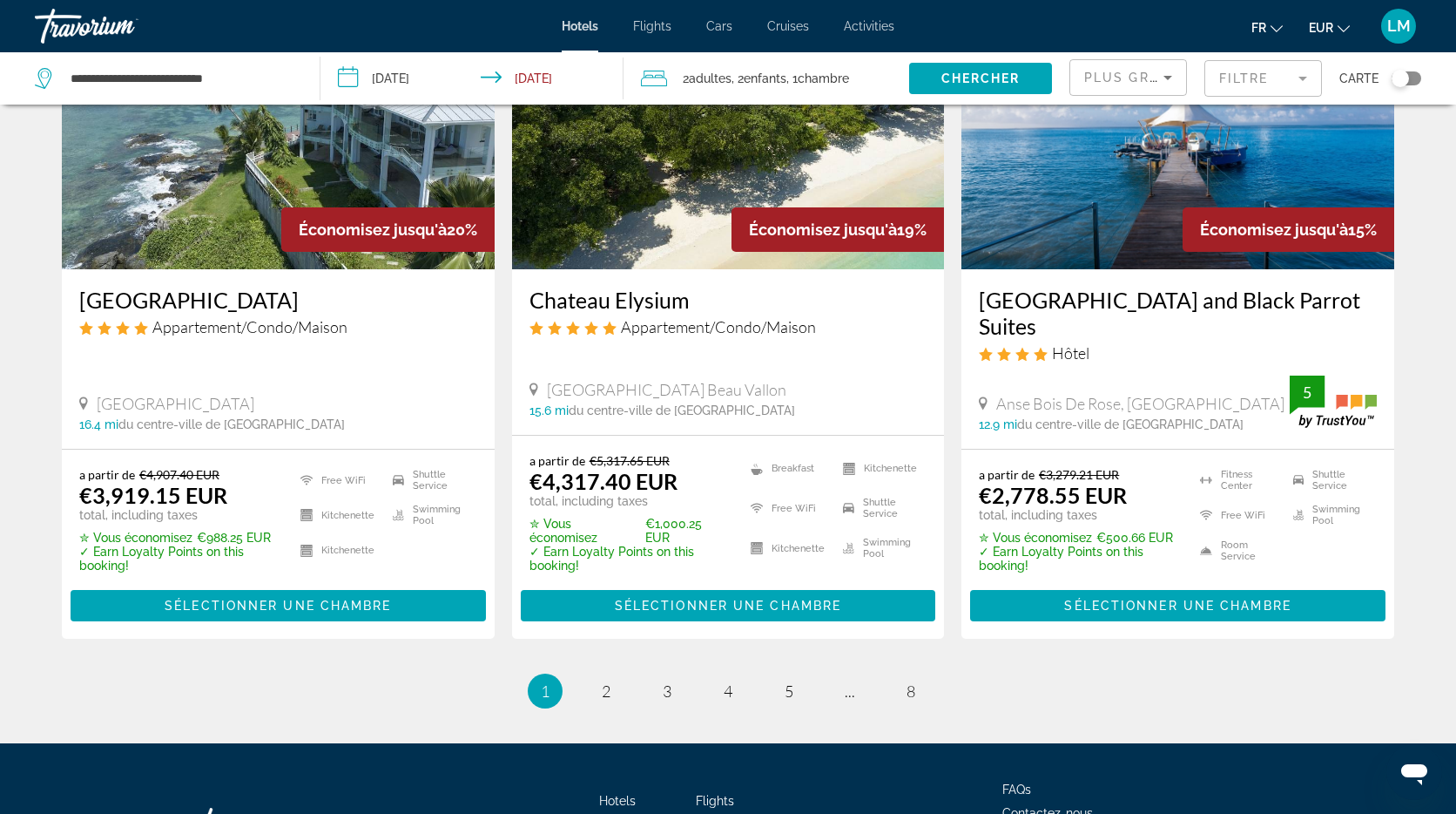
scroll to position [2240, 0]
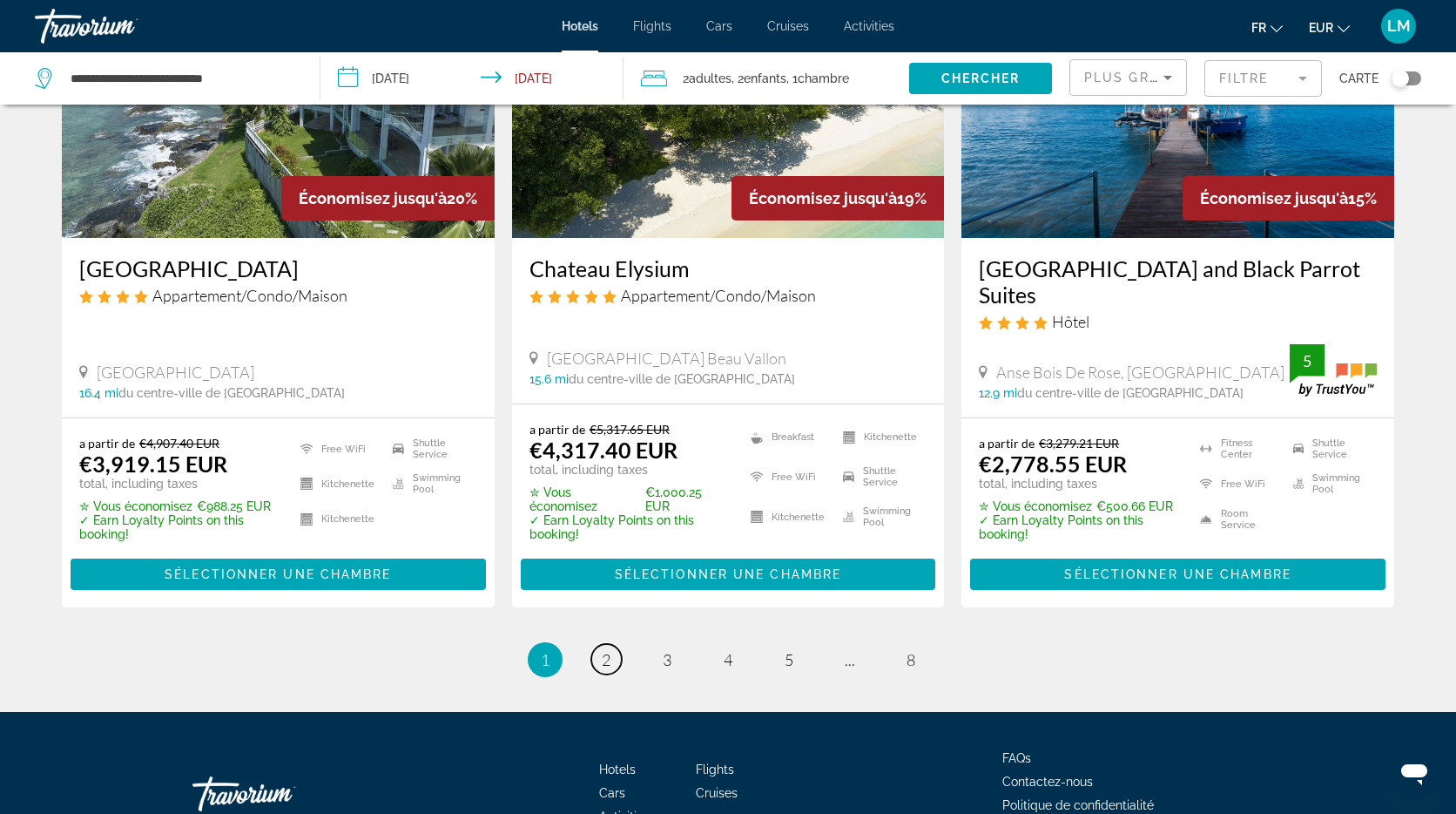
click at [607, 650] on span "2" at bounding box center [606, 660] width 9 height 19
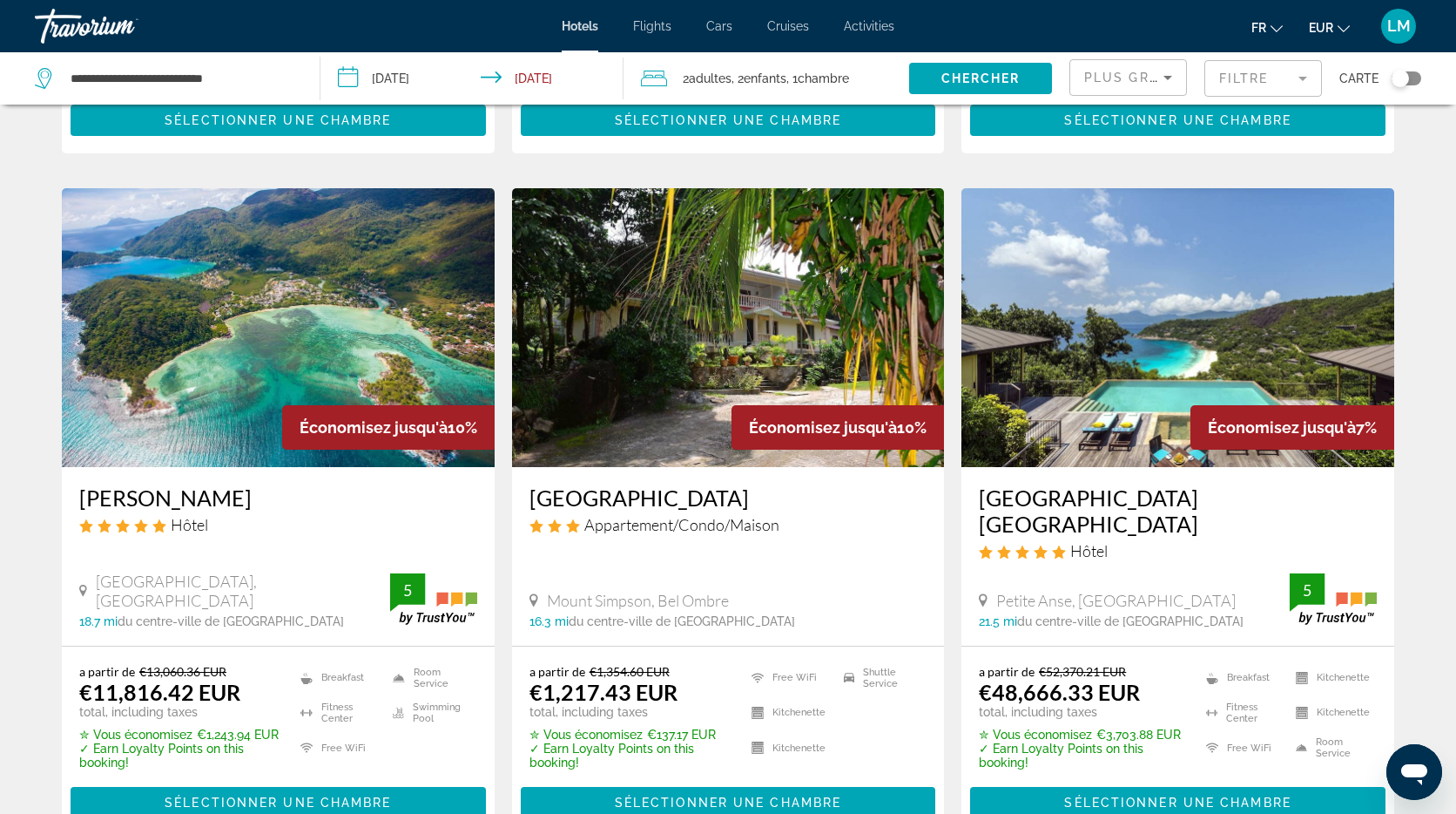
scroll to position [640, 0]
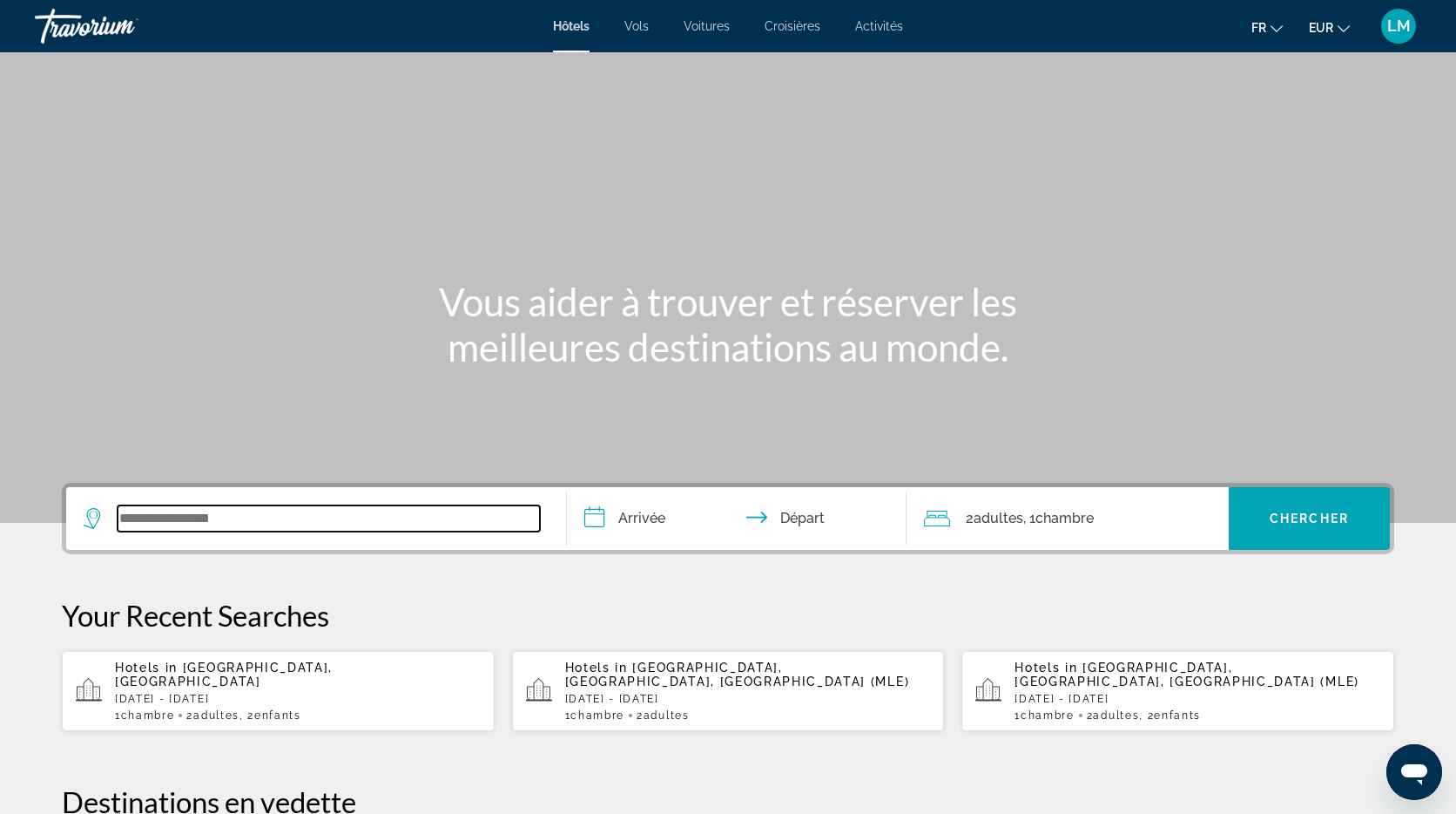
click at [337, 514] on input "Search widget" at bounding box center [329, 518] width 423 height 26
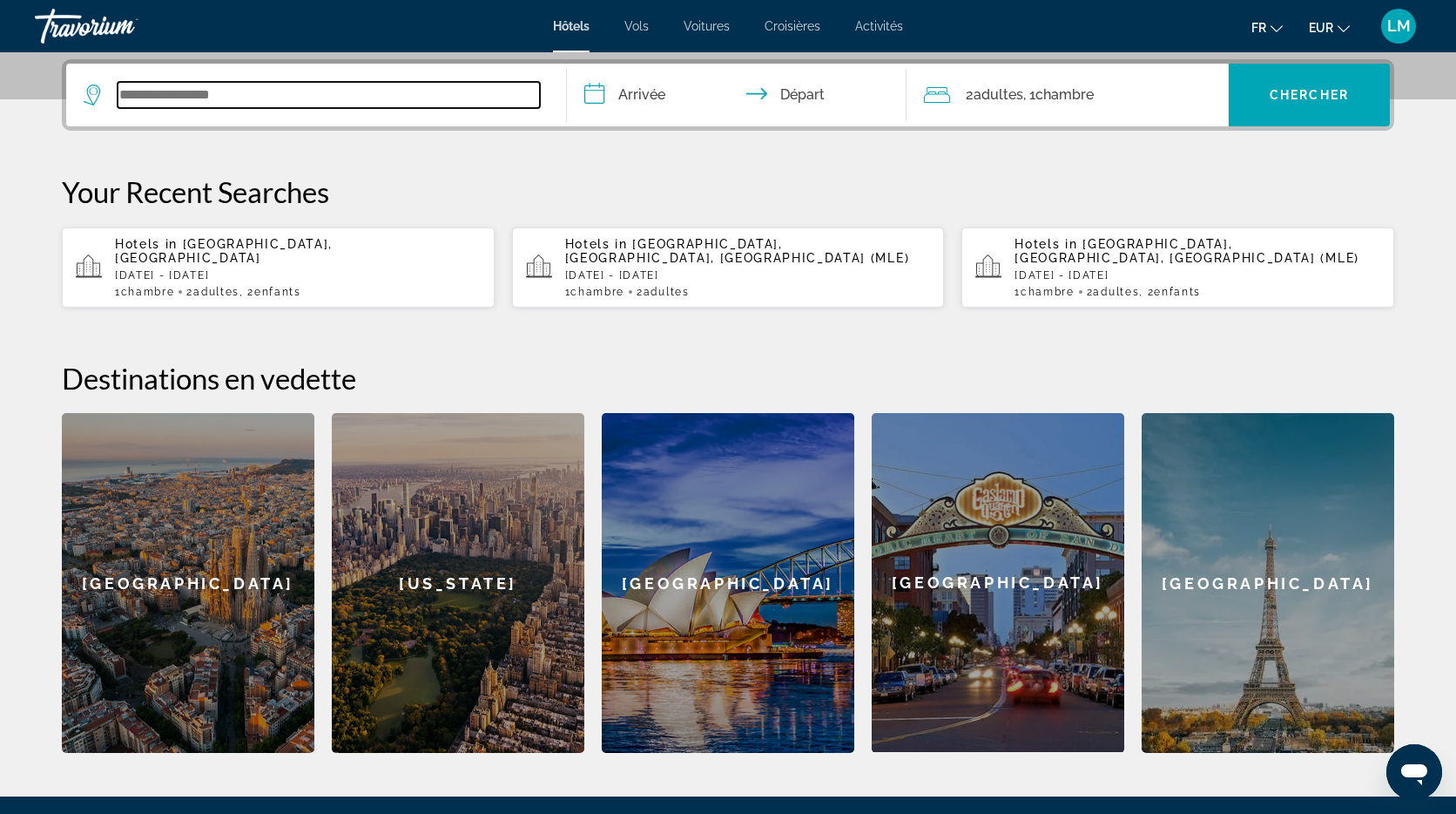
scroll to position [426, 0]
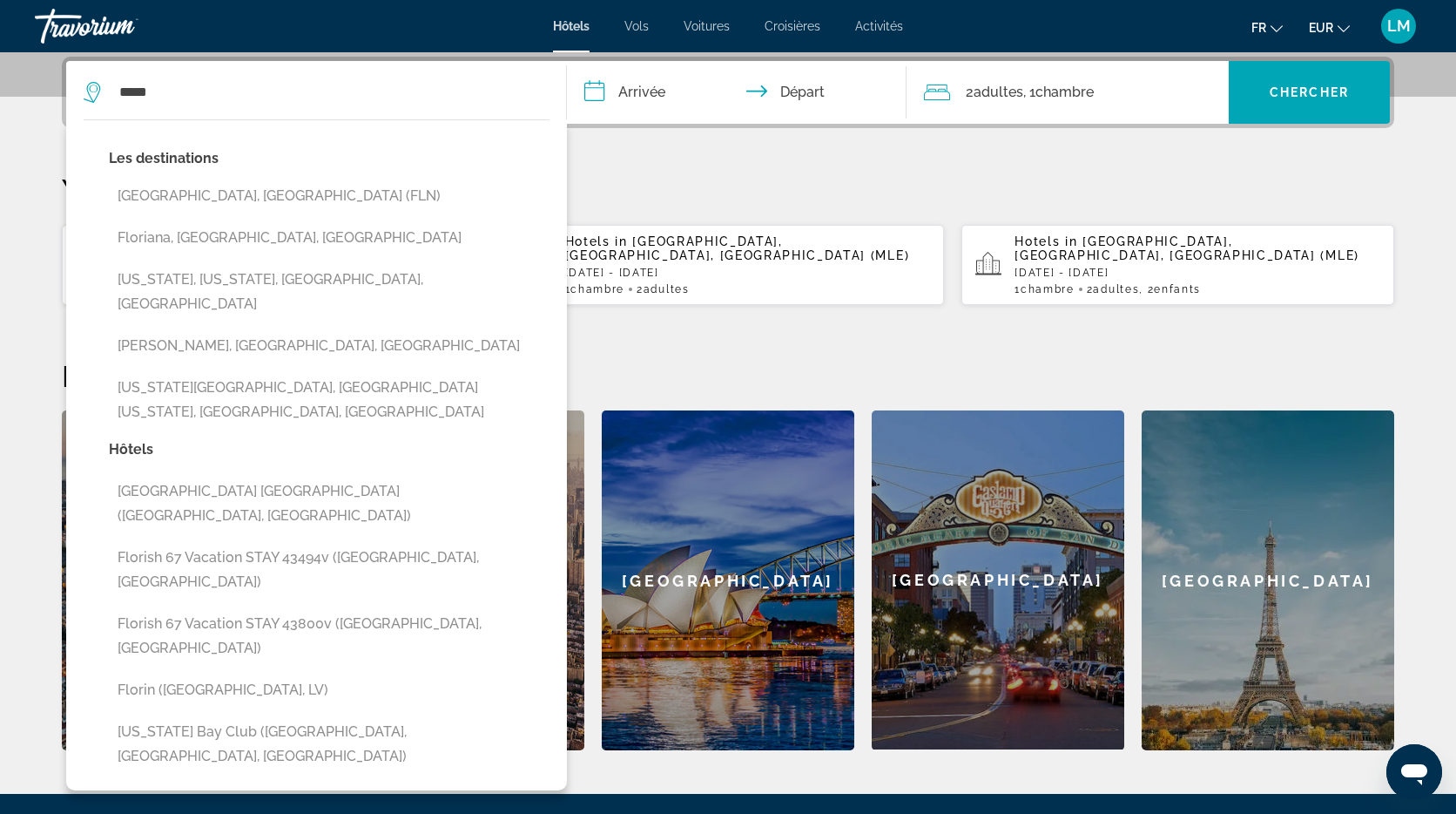
click at [399, 372] on button "[US_STATE][GEOGRAPHIC_DATA], [GEOGRAPHIC_DATA][US_STATE], [GEOGRAPHIC_DATA], [G…" at bounding box center [330, 400] width 441 height 57
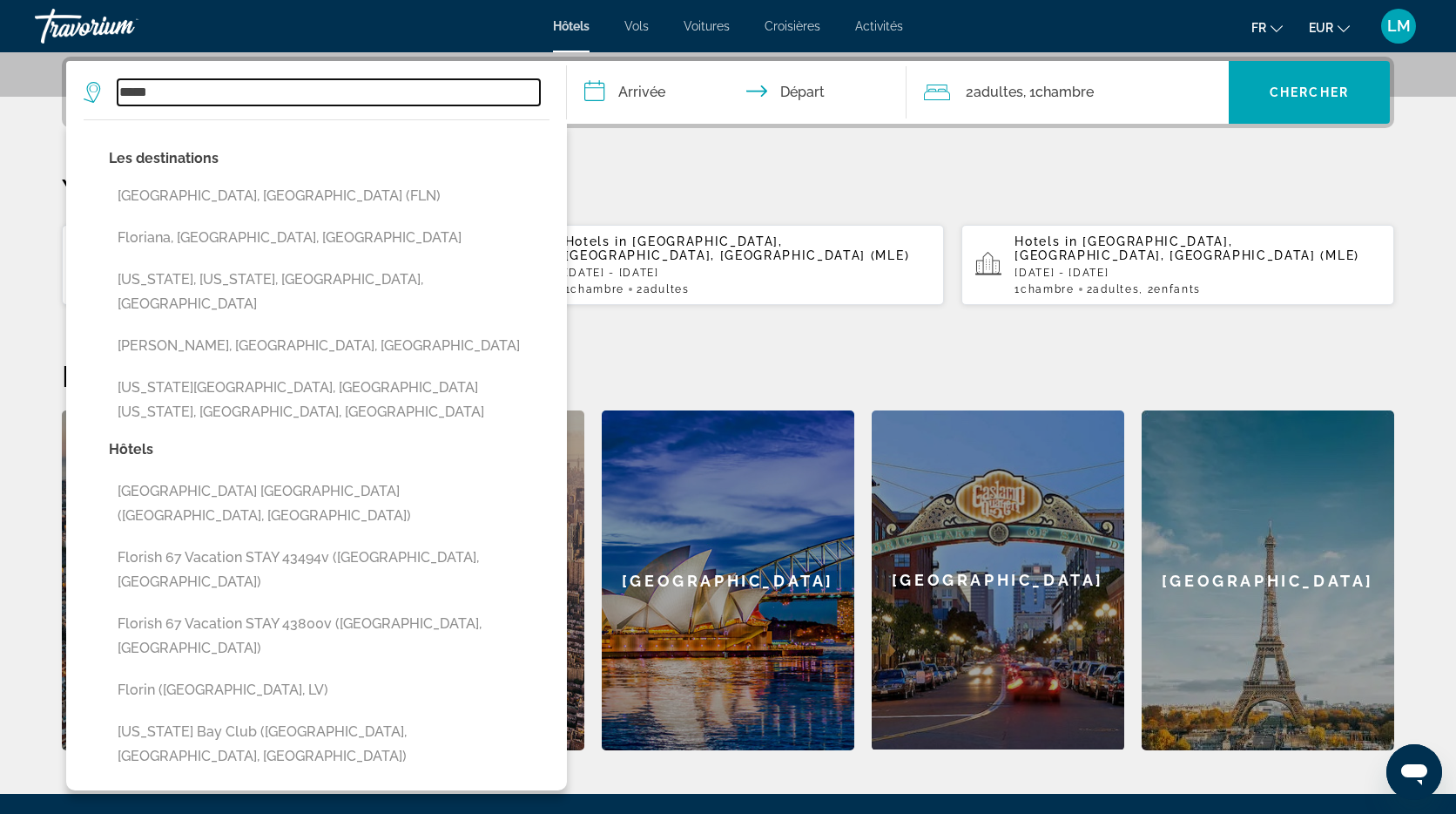
type input "**********"
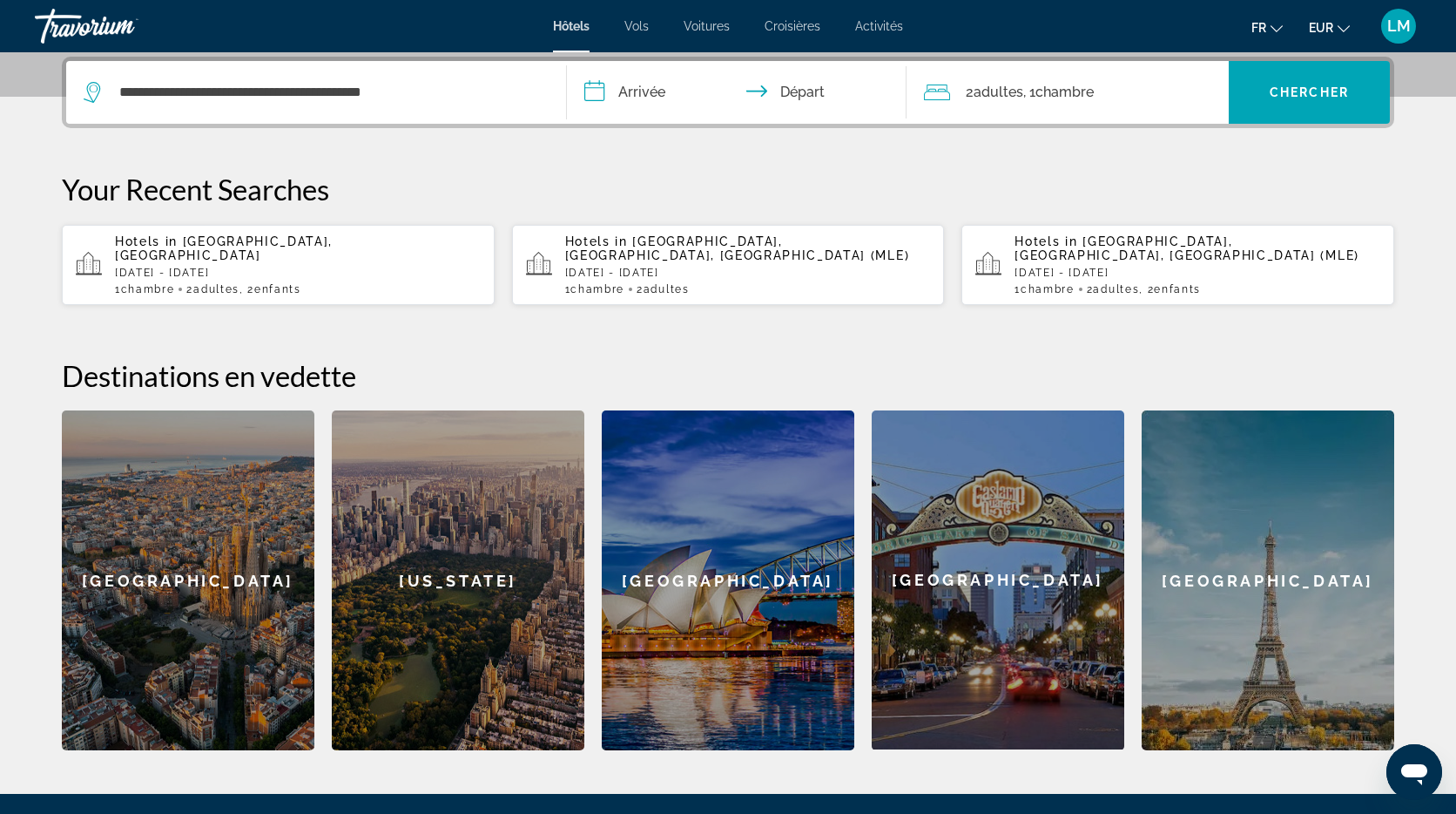
click at [651, 92] on input "**********" at bounding box center [740, 95] width 346 height 68
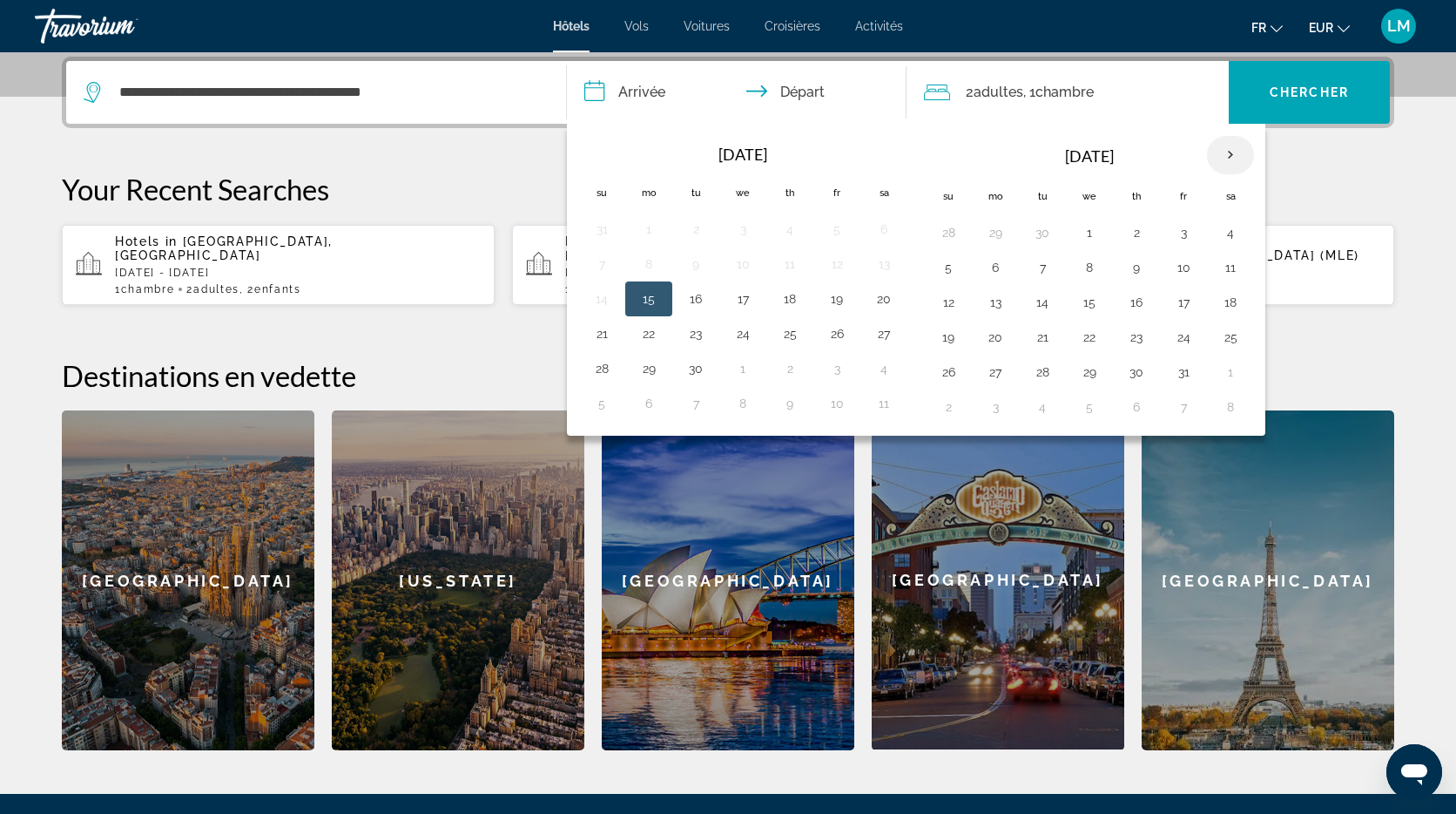
click at [1229, 148] on th "Next month" at bounding box center [1231, 155] width 47 height 39
click at [1184, 304] on button "13" at bounding box center [1183, 302] width 28 height 24
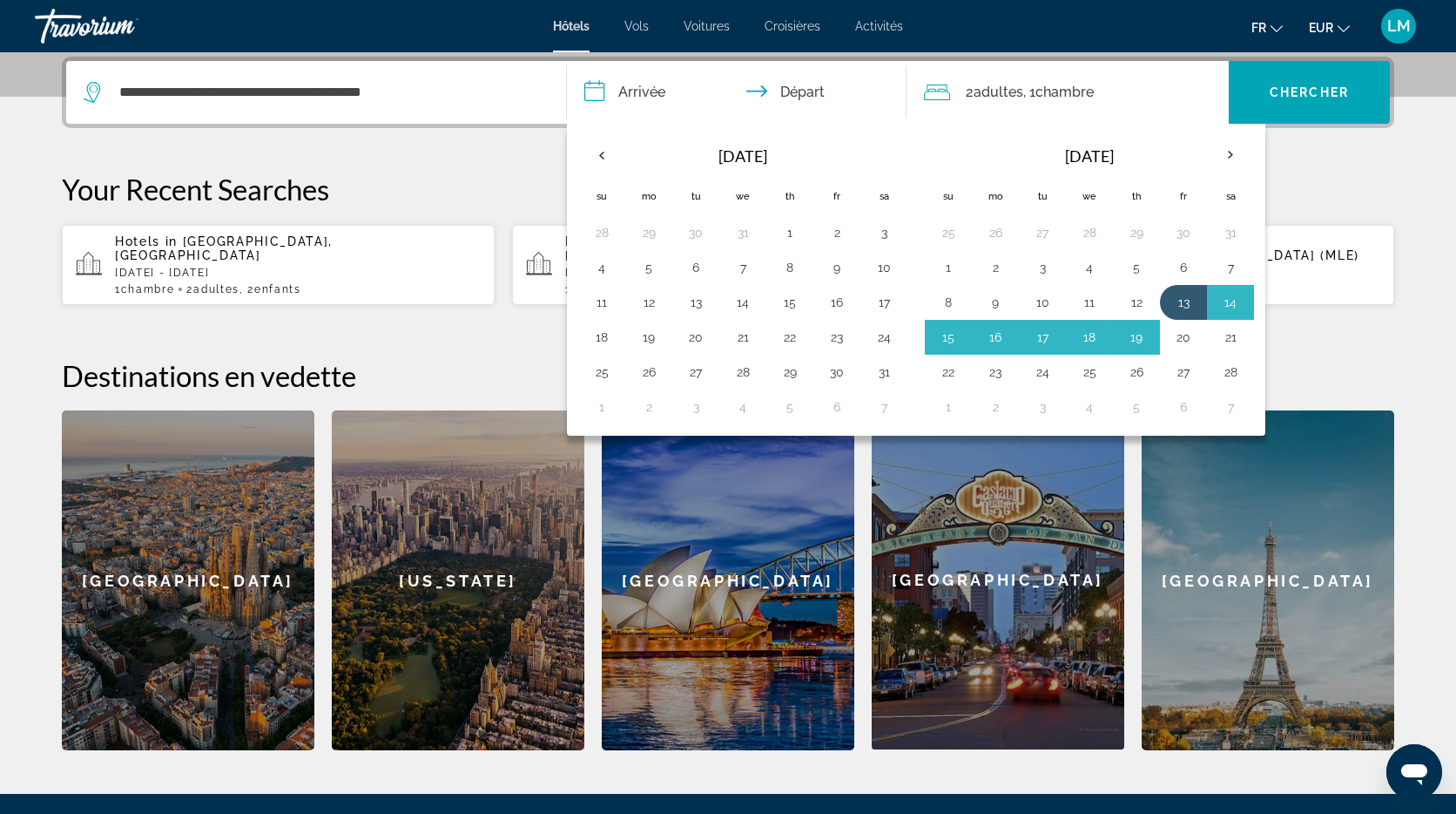
click at [1189, 339] on button "20" at bounding box center [1183, 337] width 28 height 24
type input "**********"
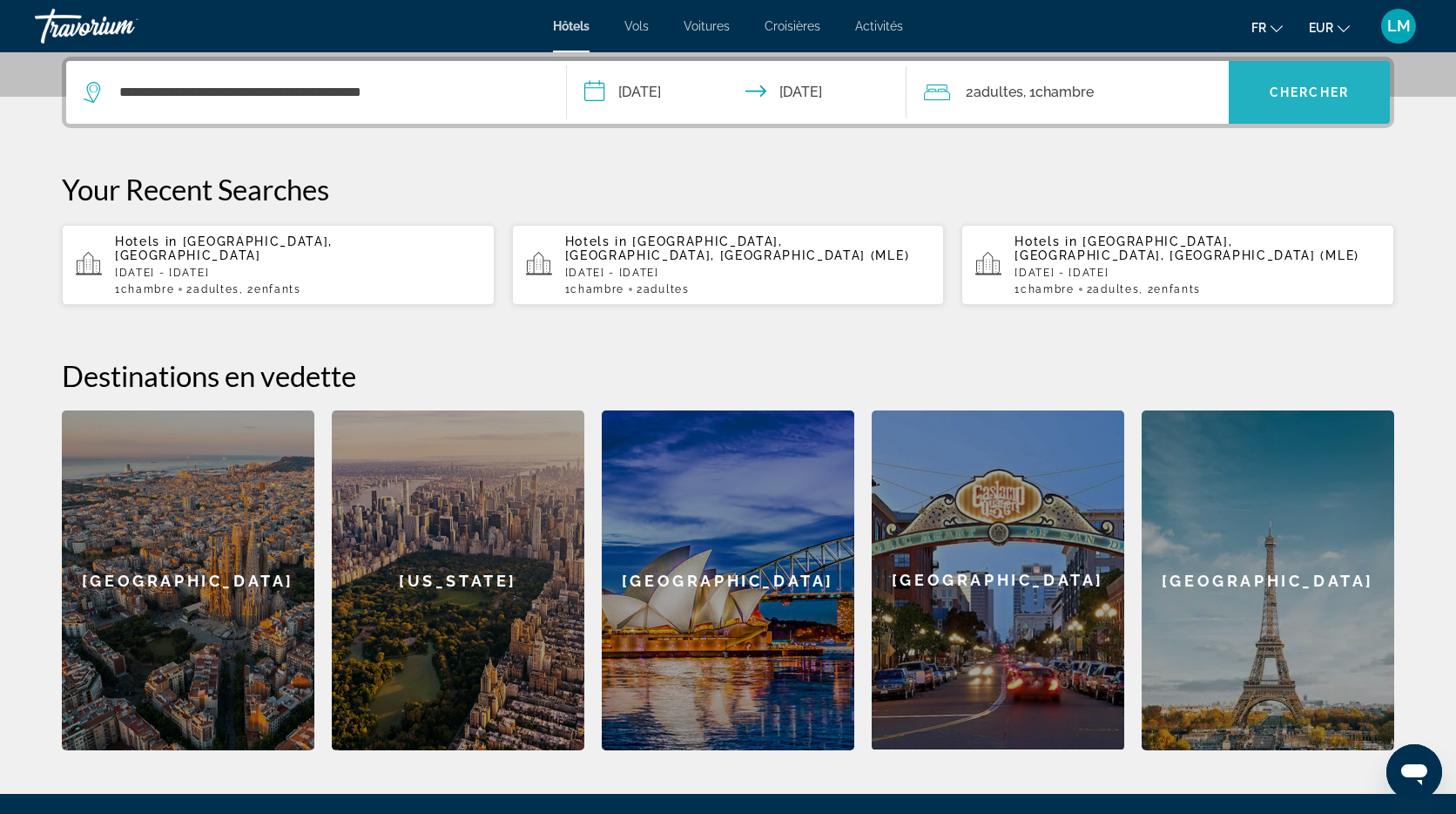
click at [1289, 91] on span "Chercher" at bounding box center [1310, 92] width 79 height 14
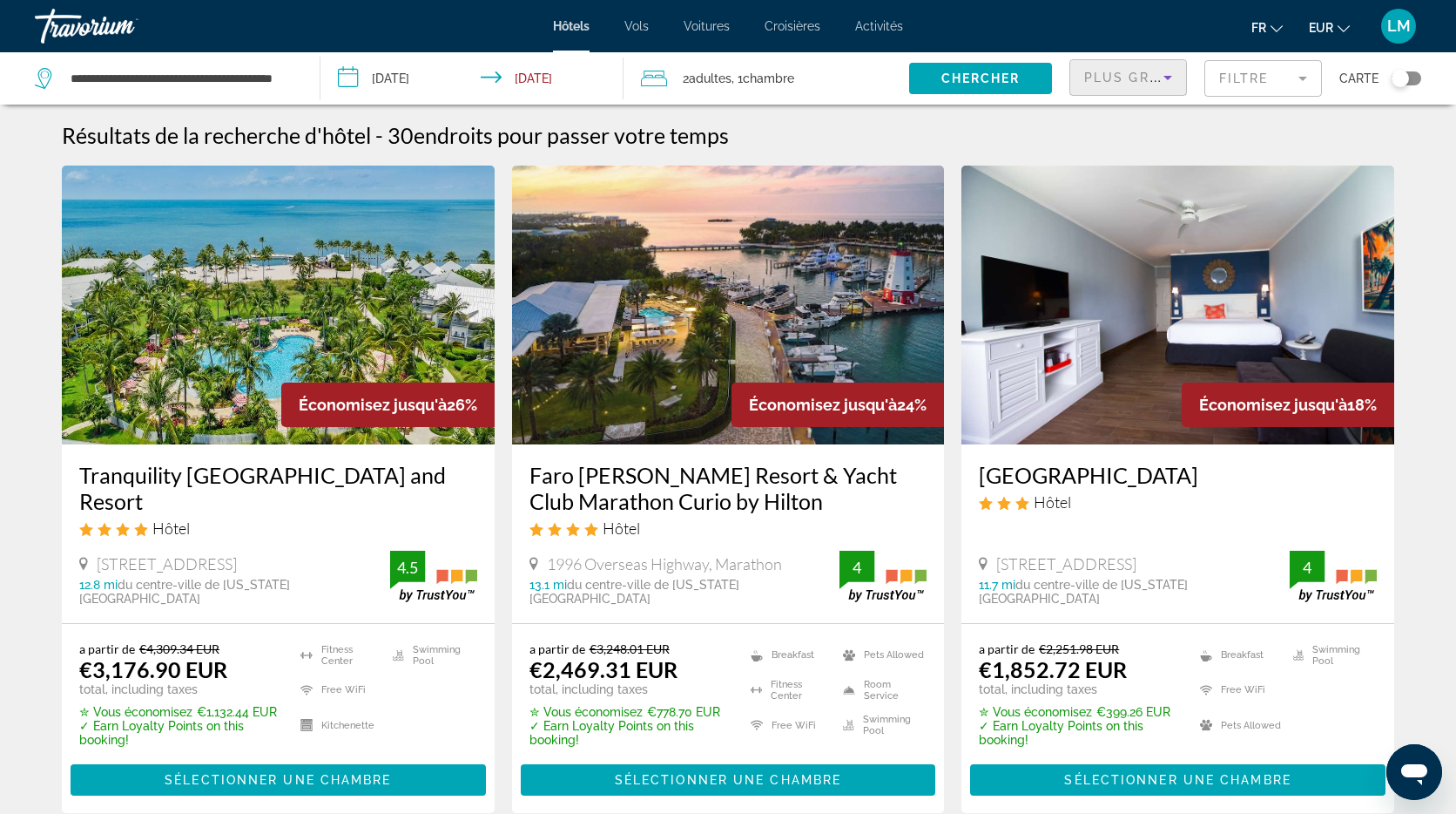
click at [1171, 75] on icon "Sort by" at bounding box center [1168, 77] width 9 height 5
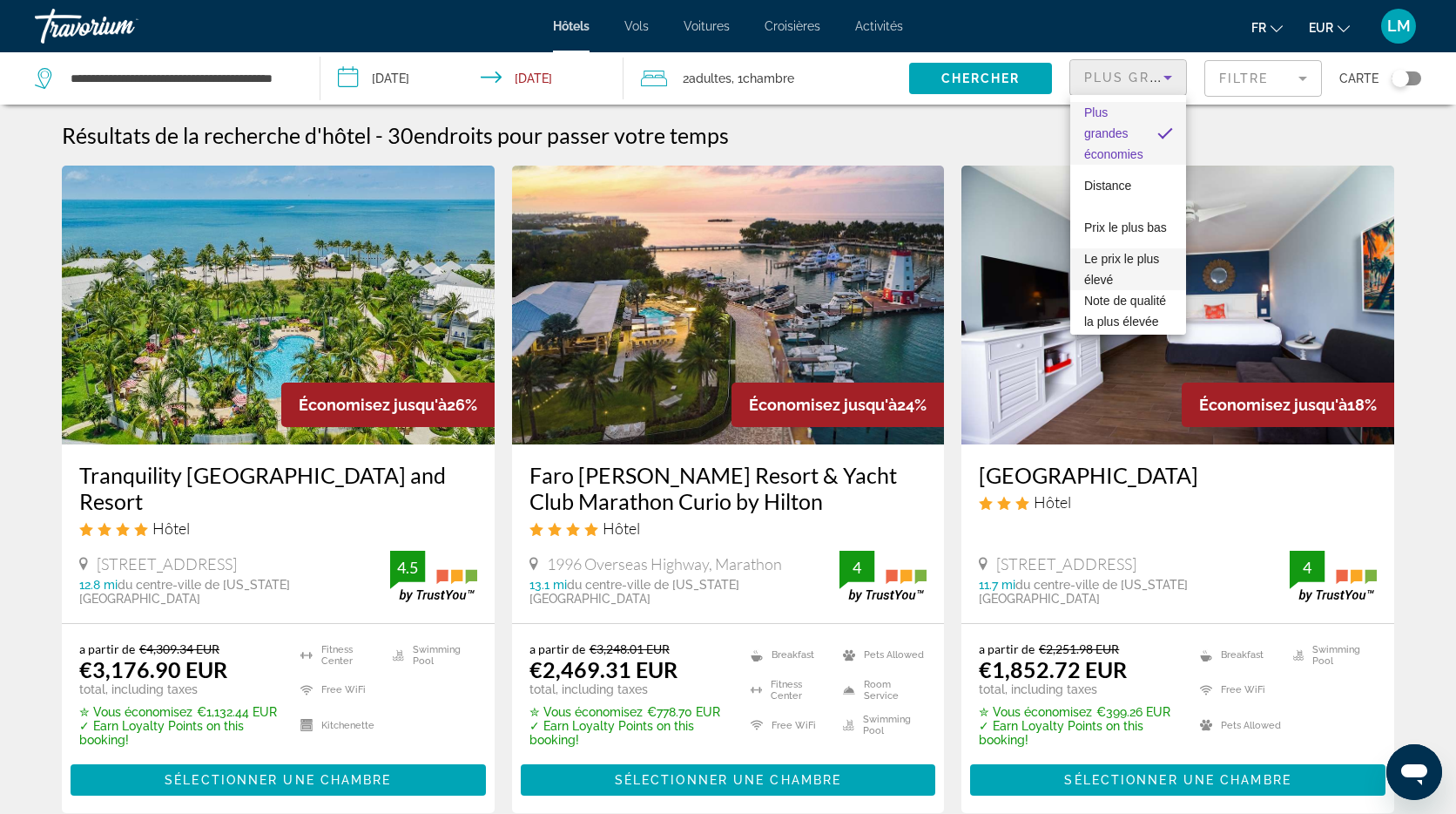
click at [1130, 231] on span "Prix le plus bas" at bounding box center [1126, 227] width 83 height 14
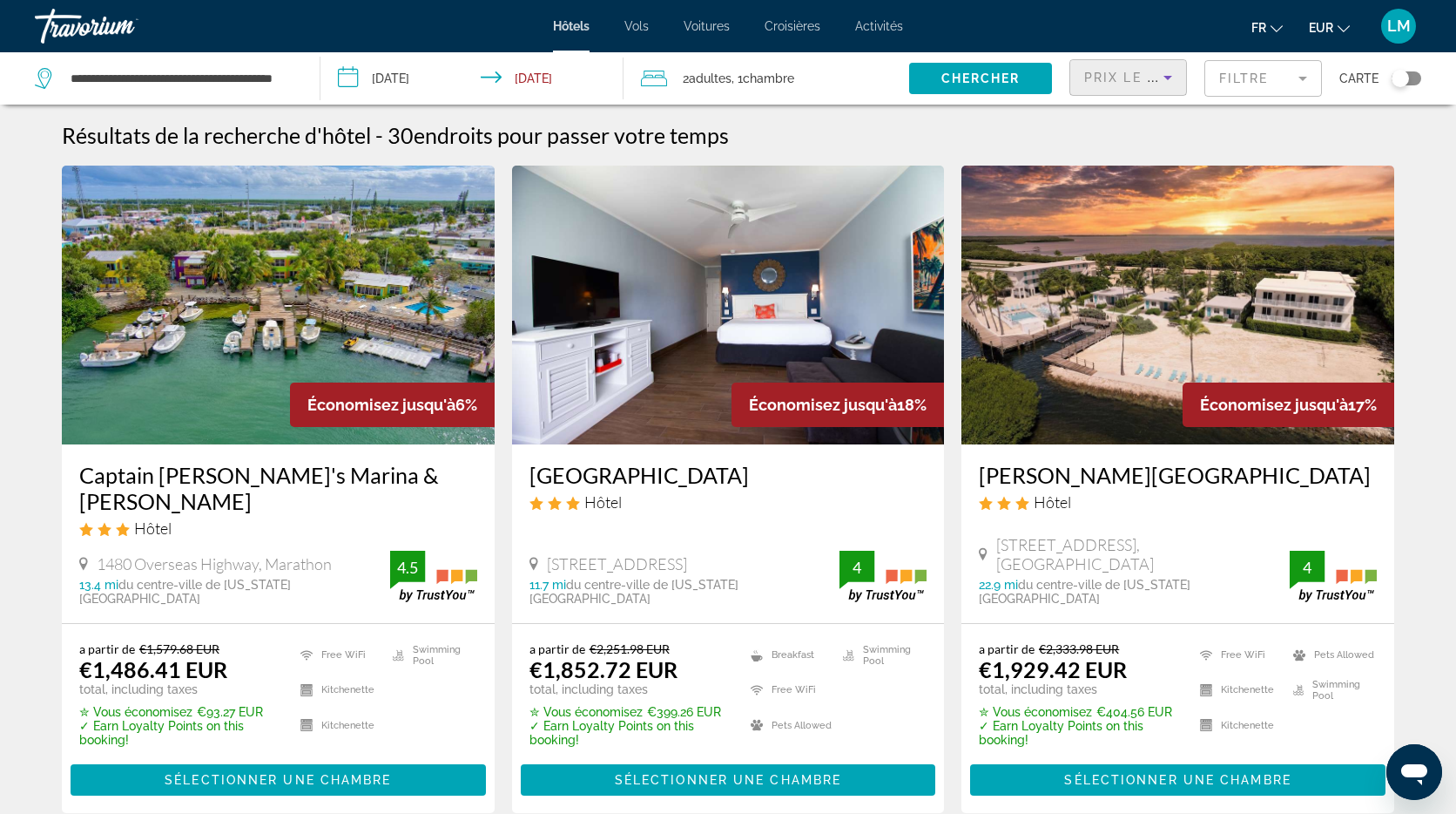
click at [1294, 75] on mat-form-field "Filtre" at bounding box center [1263, 78] width 118 height 37
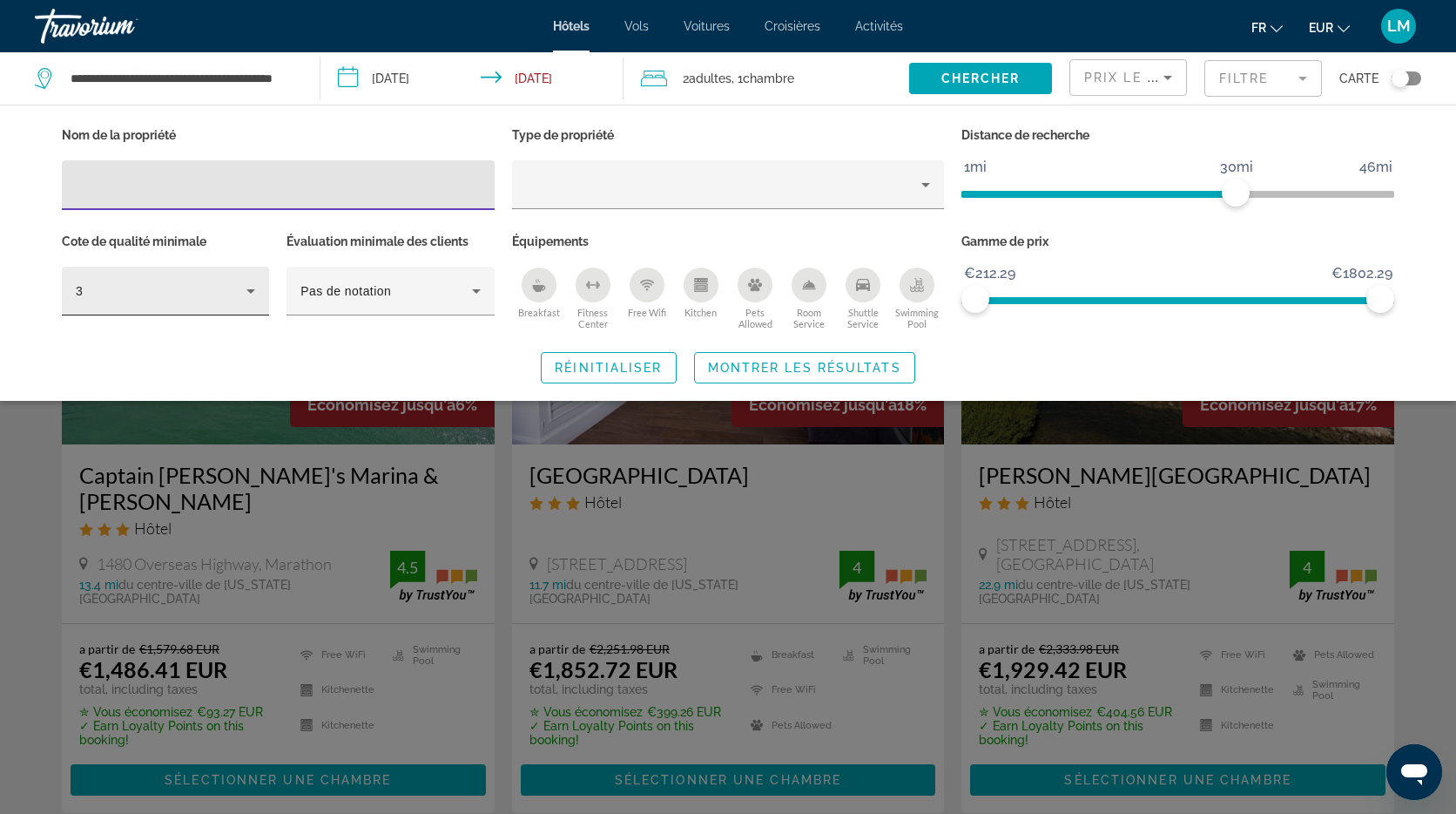
click at [227, 286] on div "3" at bounding box center [161, 291] width 170 height 21
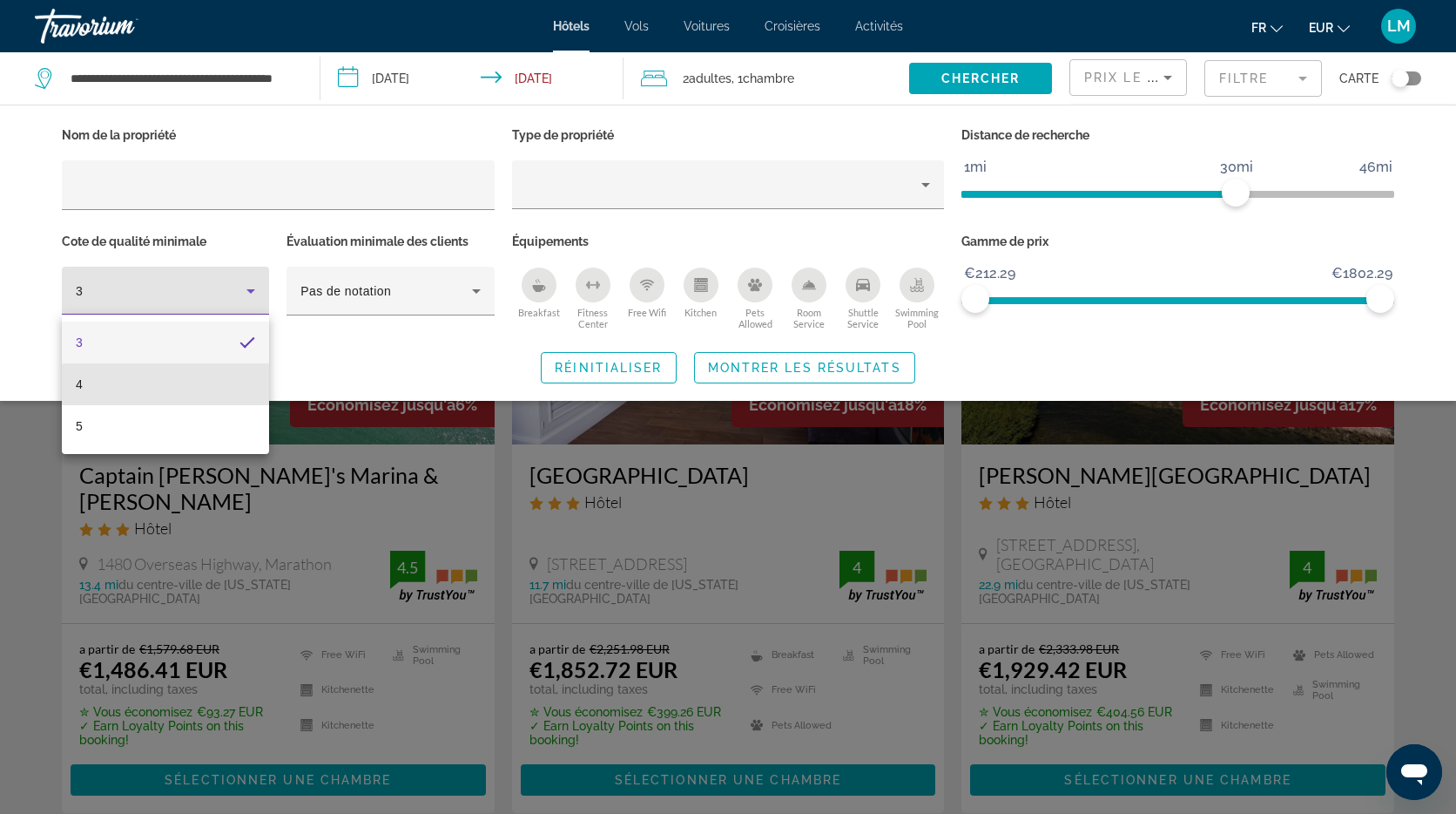
drag, startPoint x: 214, startPoint y: 388, endPoint x: 304, endPoint y: 337, distance: 103.4
click at [214, 388] on mat-option "4" at bounding box center [165, 383] width 207 height 42
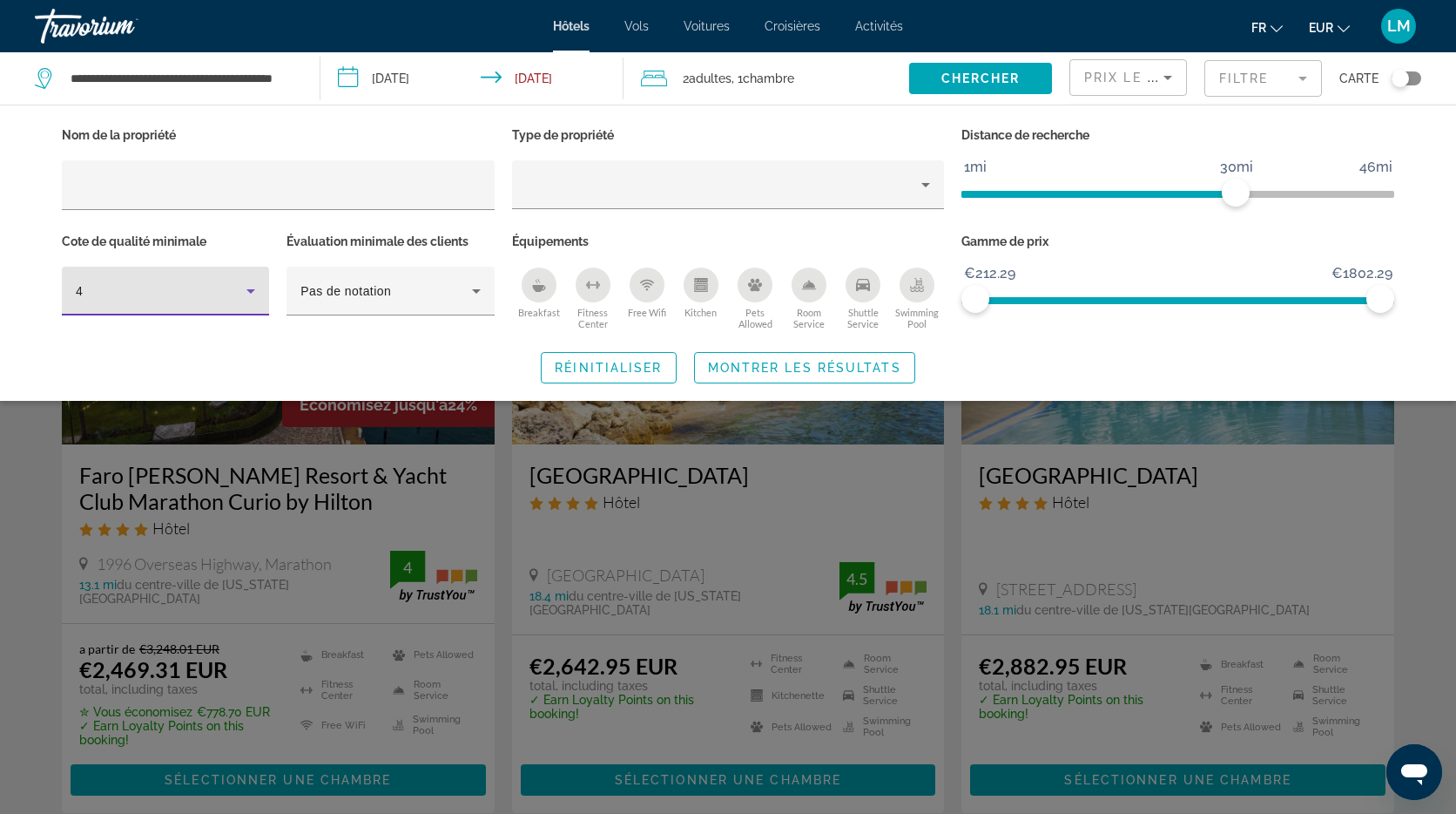
drag, startPoint x: 532, startPoint y: 289, endPoint x: 609, endPoint y: 285, distance: 77.1
click at [535, 289] on icon "Breakfast" at bounding box center [539, 285] width 14 height 14
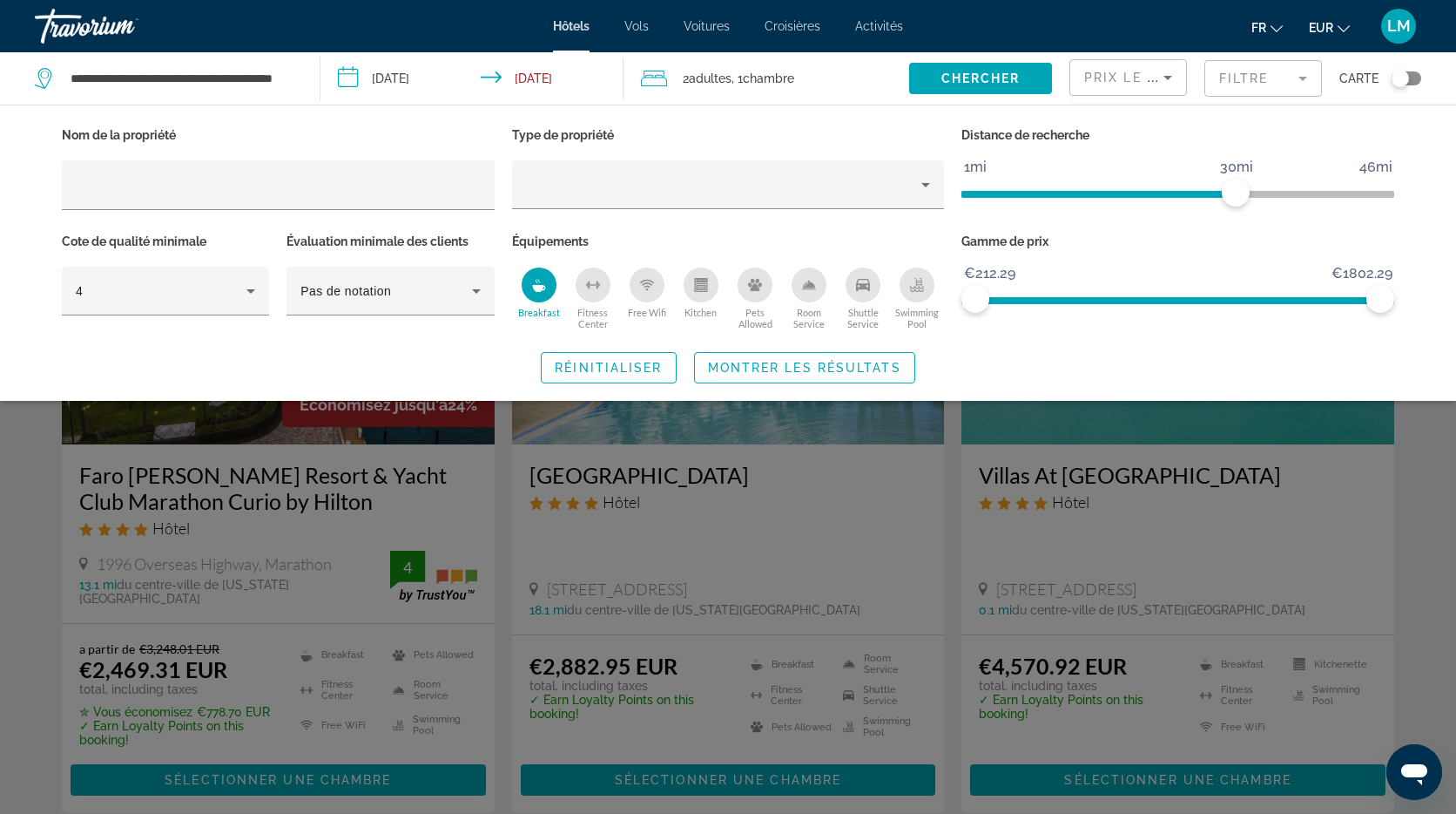
drag, startPoint x: 919, startPoint y: 279, endPoint x: 879, endPoint y: 323, distance: 59.5
click at [919, 279] on icon "Swimming Pool" at bounding box center [917, 285] width 14 height 14
click at [821, 367] on span "Montrer les résultats" at bounding box center [805, 368] width 193 height 14
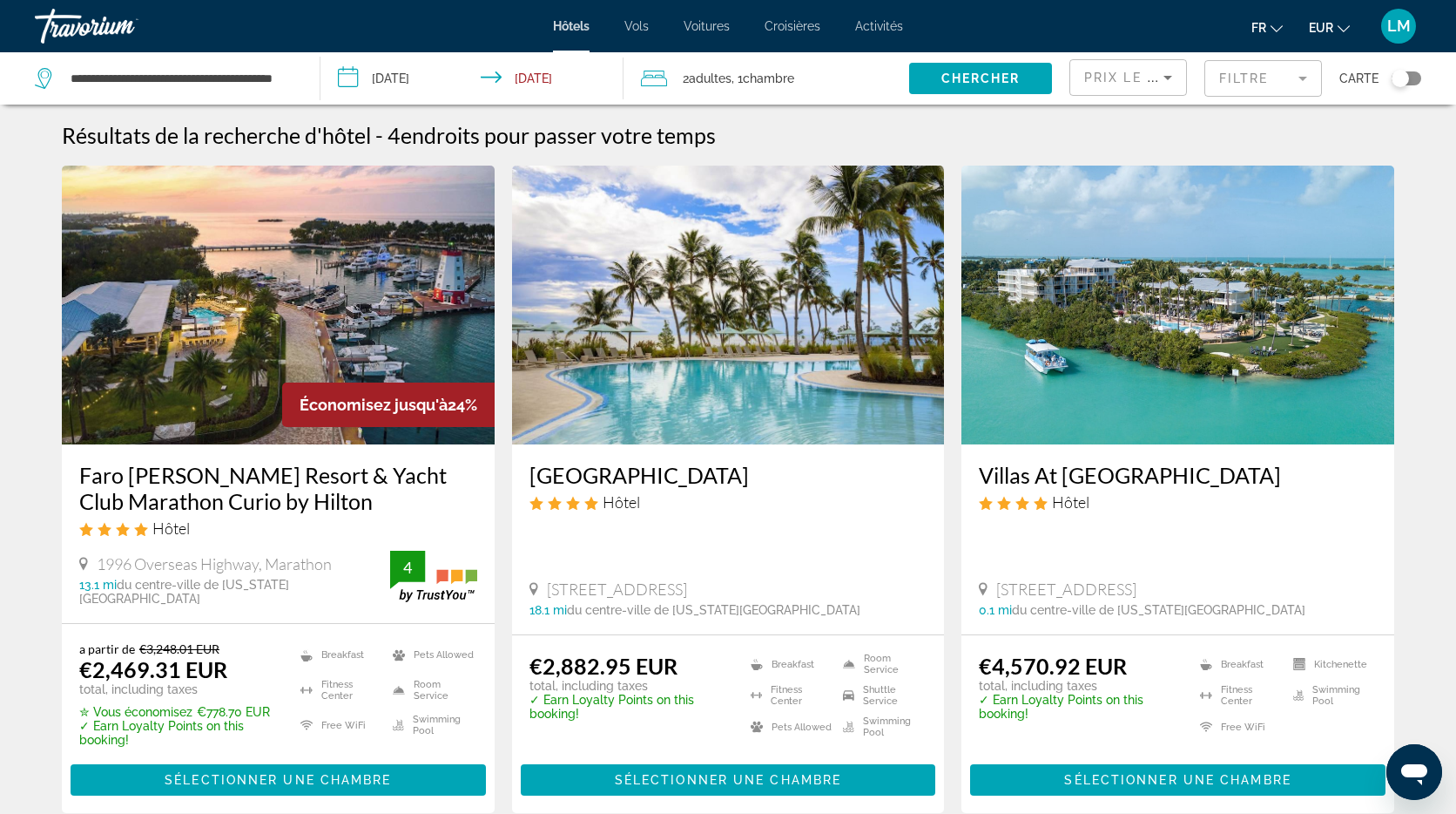
click at [1280, 82] on mat-form-field "Filtre" at bounding box center [1263, 78] width 118 height 37
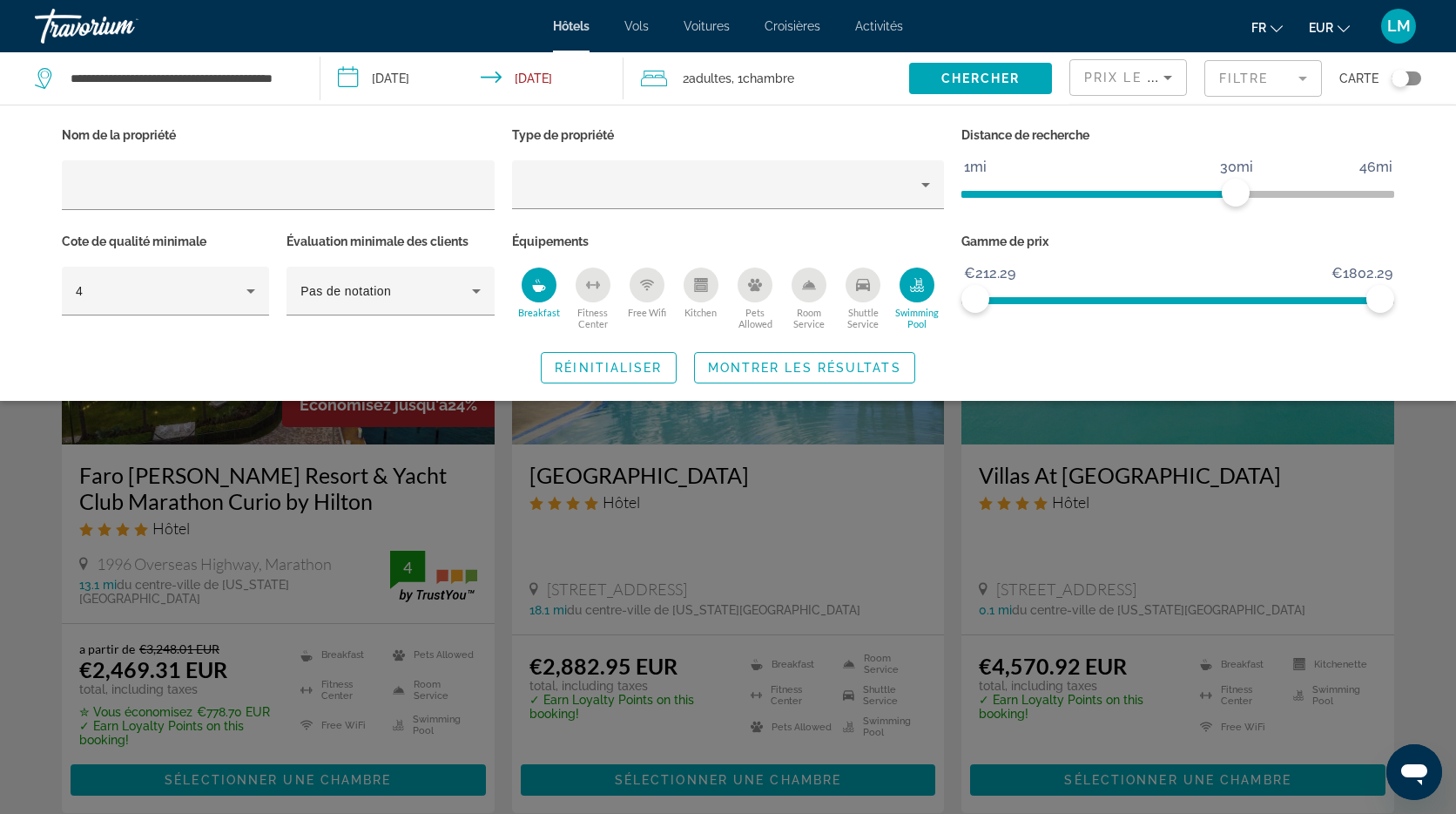
drag, startPoint x: 923, startPoint y: 284, endPoint x: 886, endPoint y: 286, distance: 37.1
click at [923, 284] on icon "Swimming Pool" at bounding box center [917, 285] width 14 height 14
drag, startPoint x: 546, startPoint y: 284, endPoint x: 570, endPoint y: 290, distance: 24.7
click at [546, 284] on icon "Breakfast" at bounding box center [539, 285] width 14 height 14
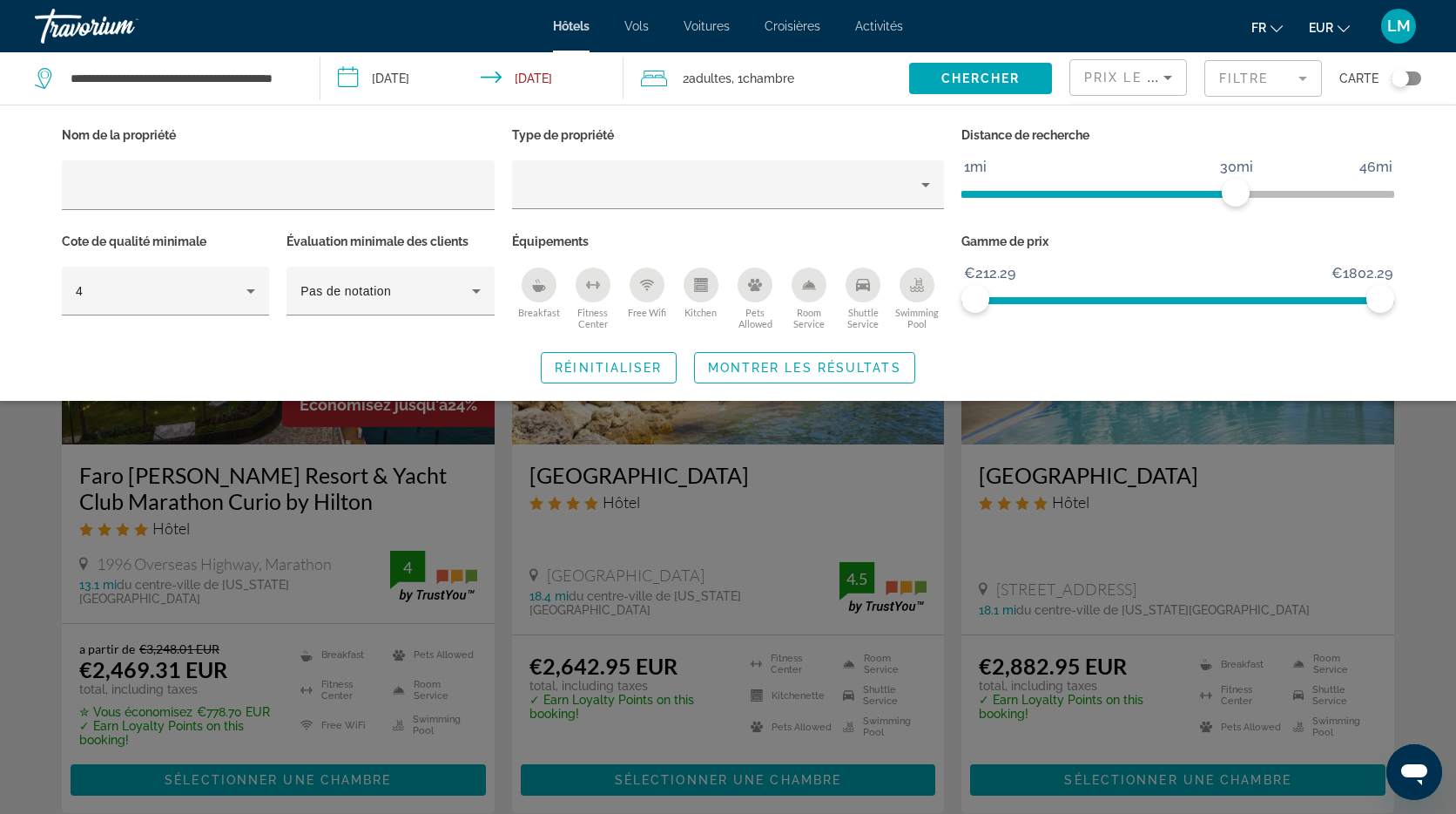
click at [746, 371] on span "Montrer les résultats" at bounding box center [805, 368] width 193 height 14
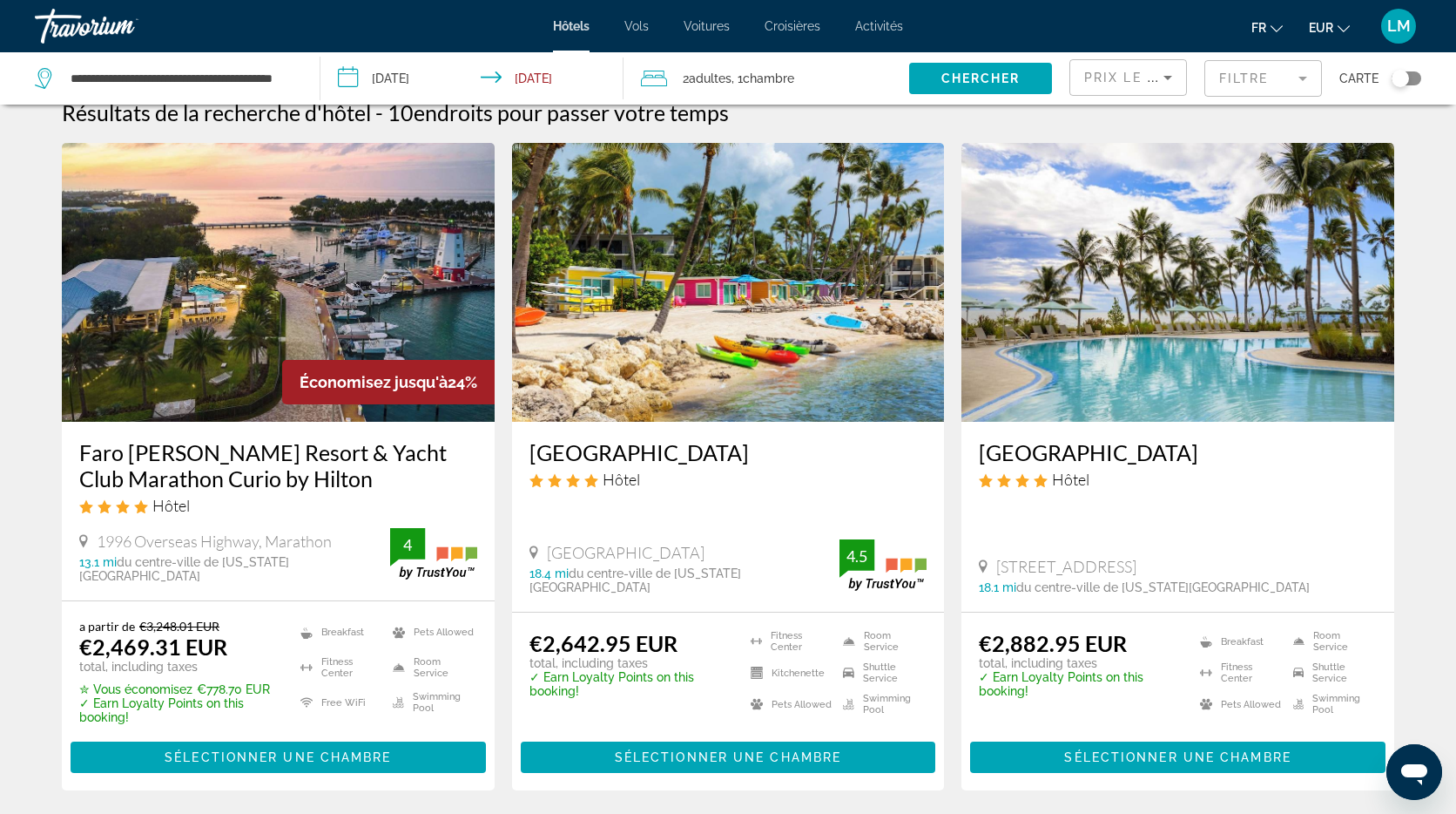
scroll to position [10, 0]
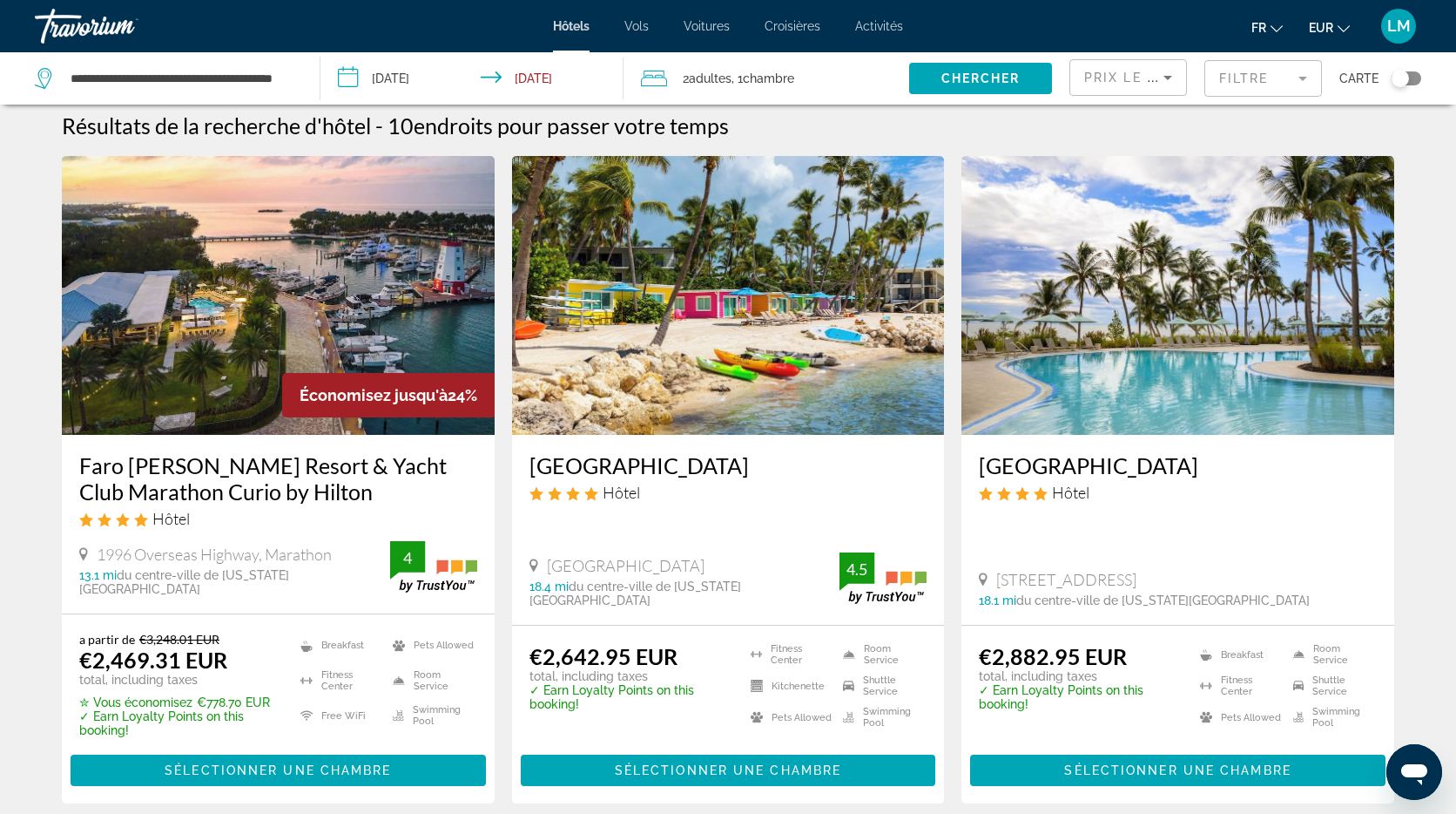
click at [1306, 78] on mat-form-field "Filtre" at bounding box center [1263, 78] width 118 height 37
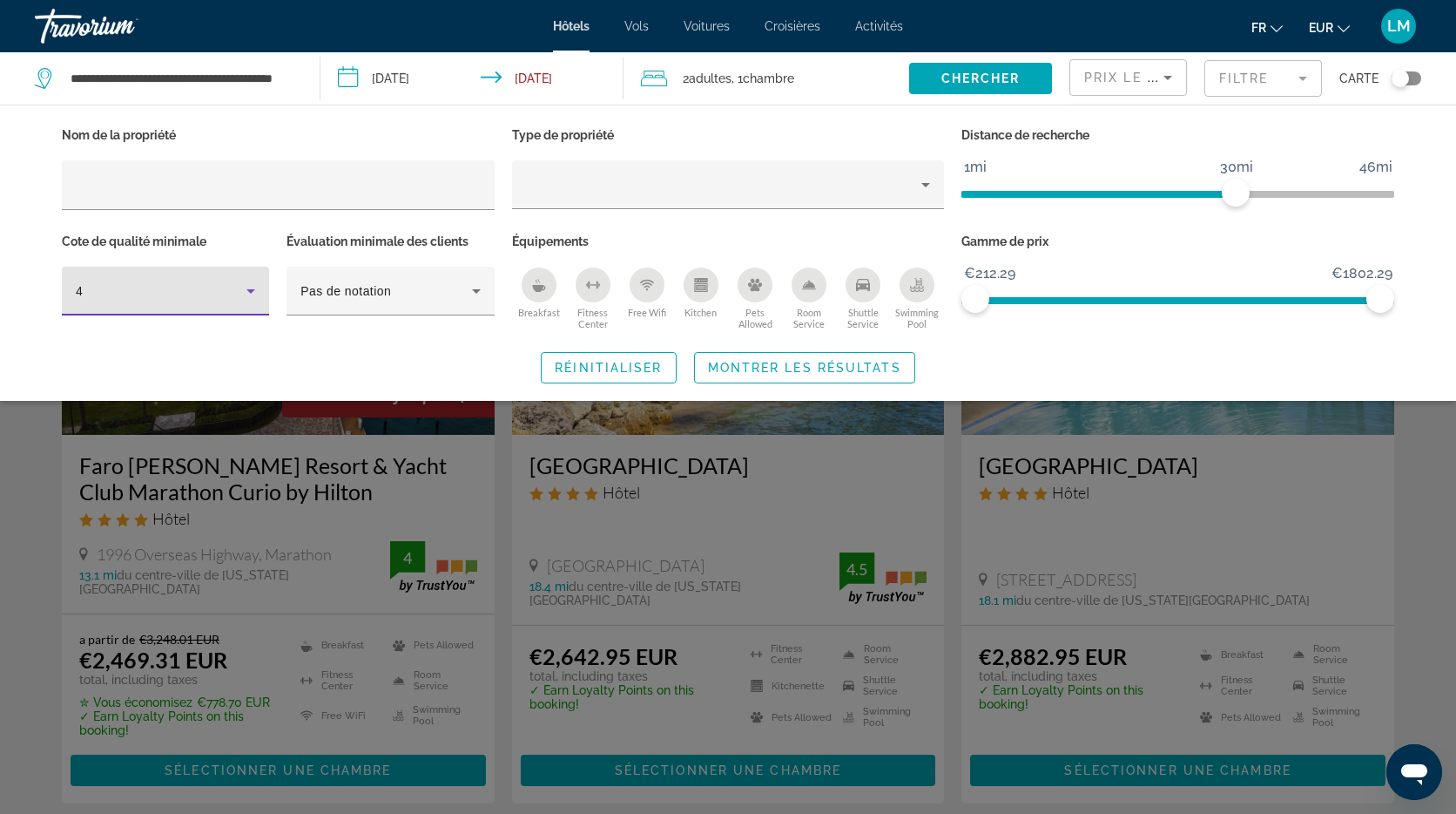
click at [180, 300] on div "4" at bounding box center [161, 291] width 170 height 21
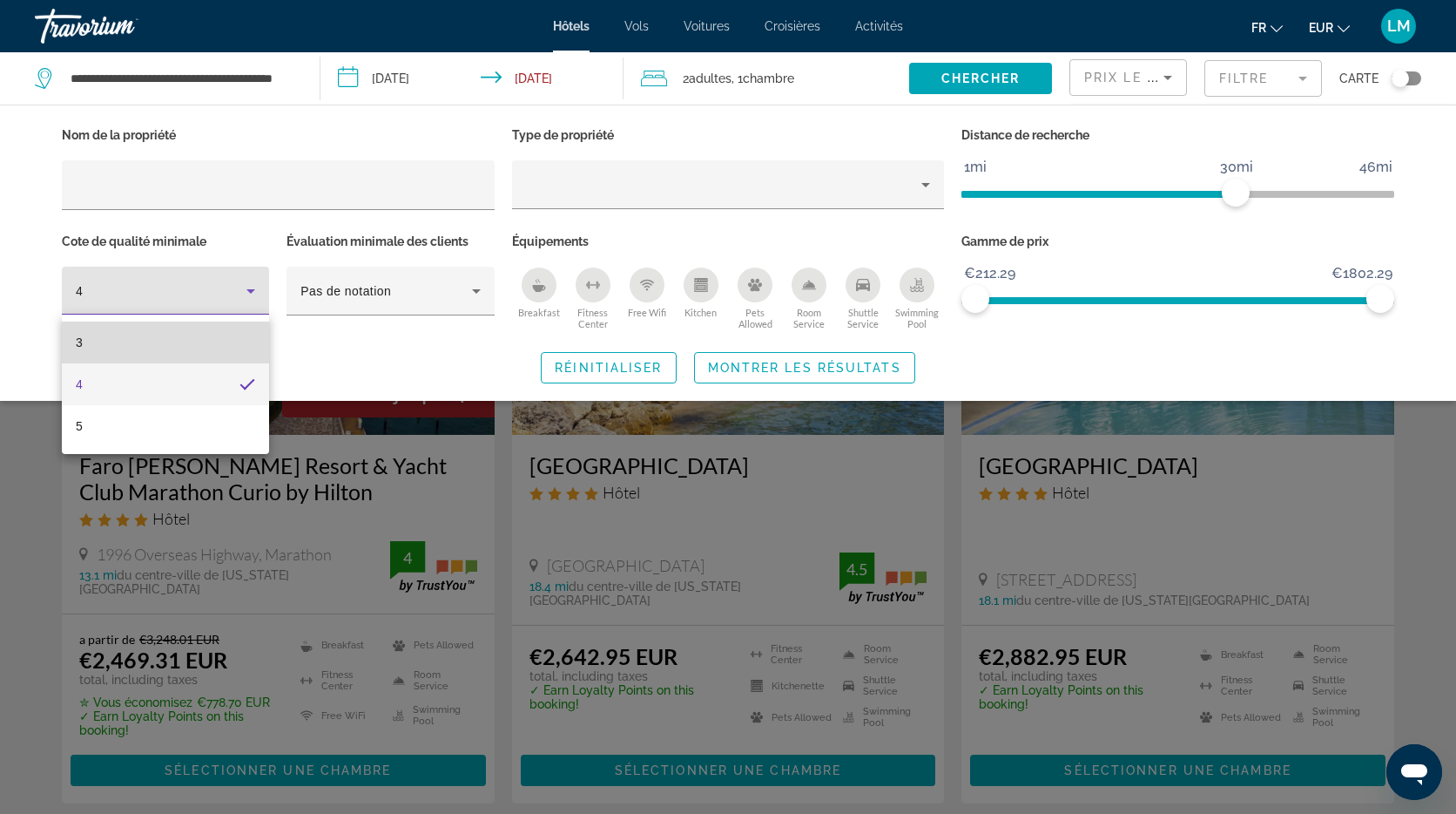
click at [162, 350] on mat-option "3" at bounding box center [165, 342] width 207 height 42
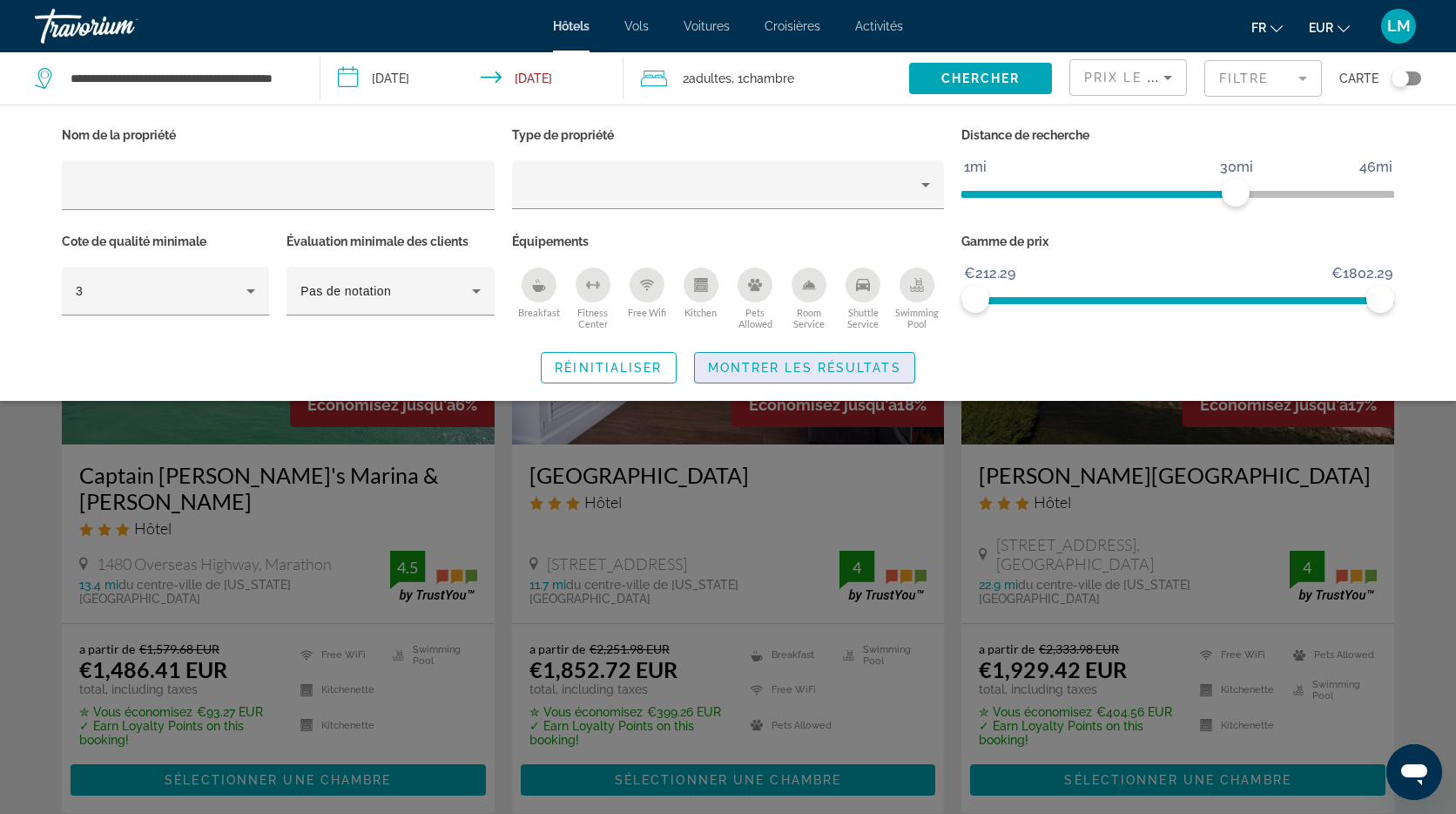
click at [747, 364] on span "Montrer les résultats" at bounding box center [805, 368] width 193 height 14
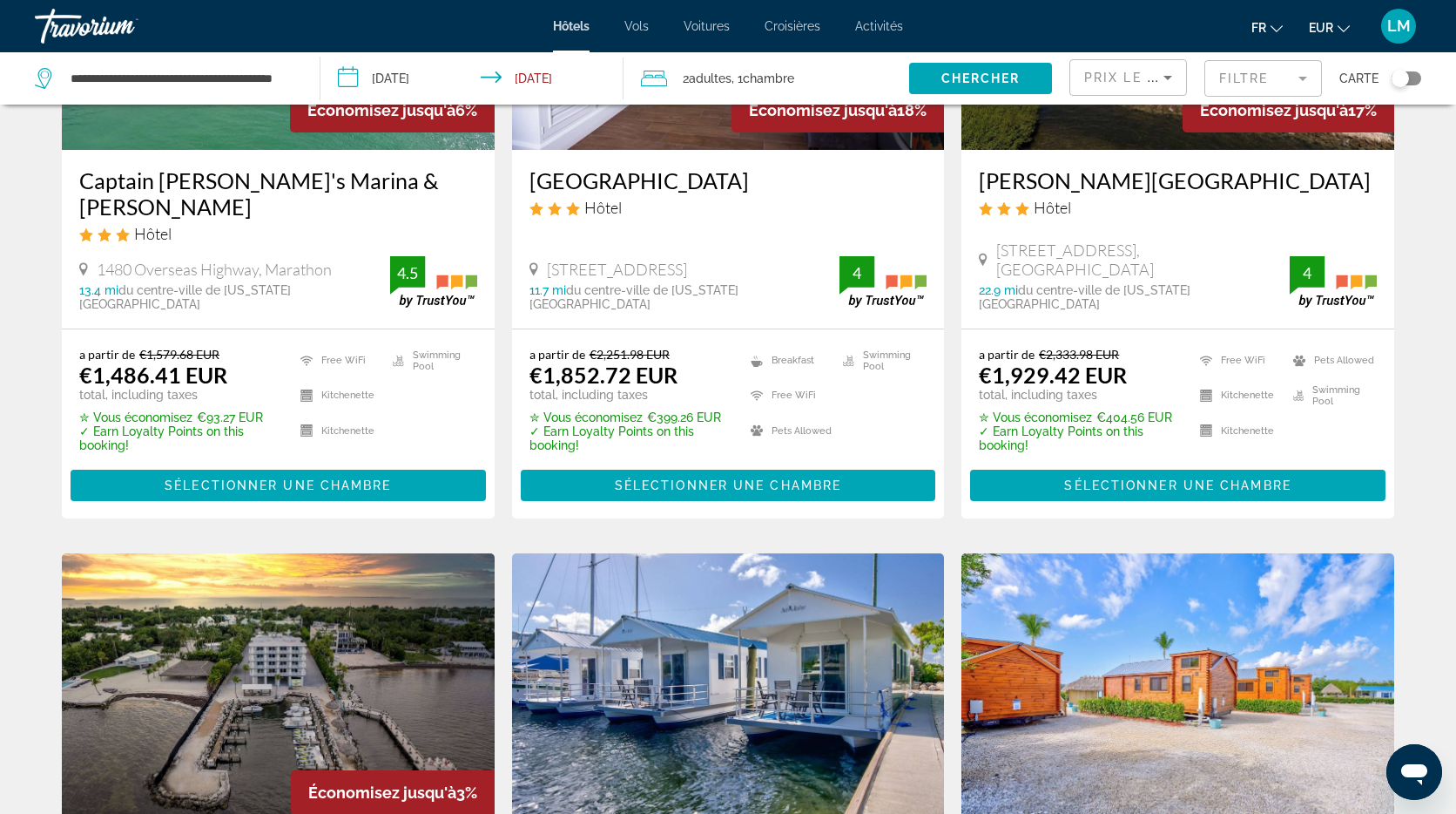
scroll to position [346, 0]
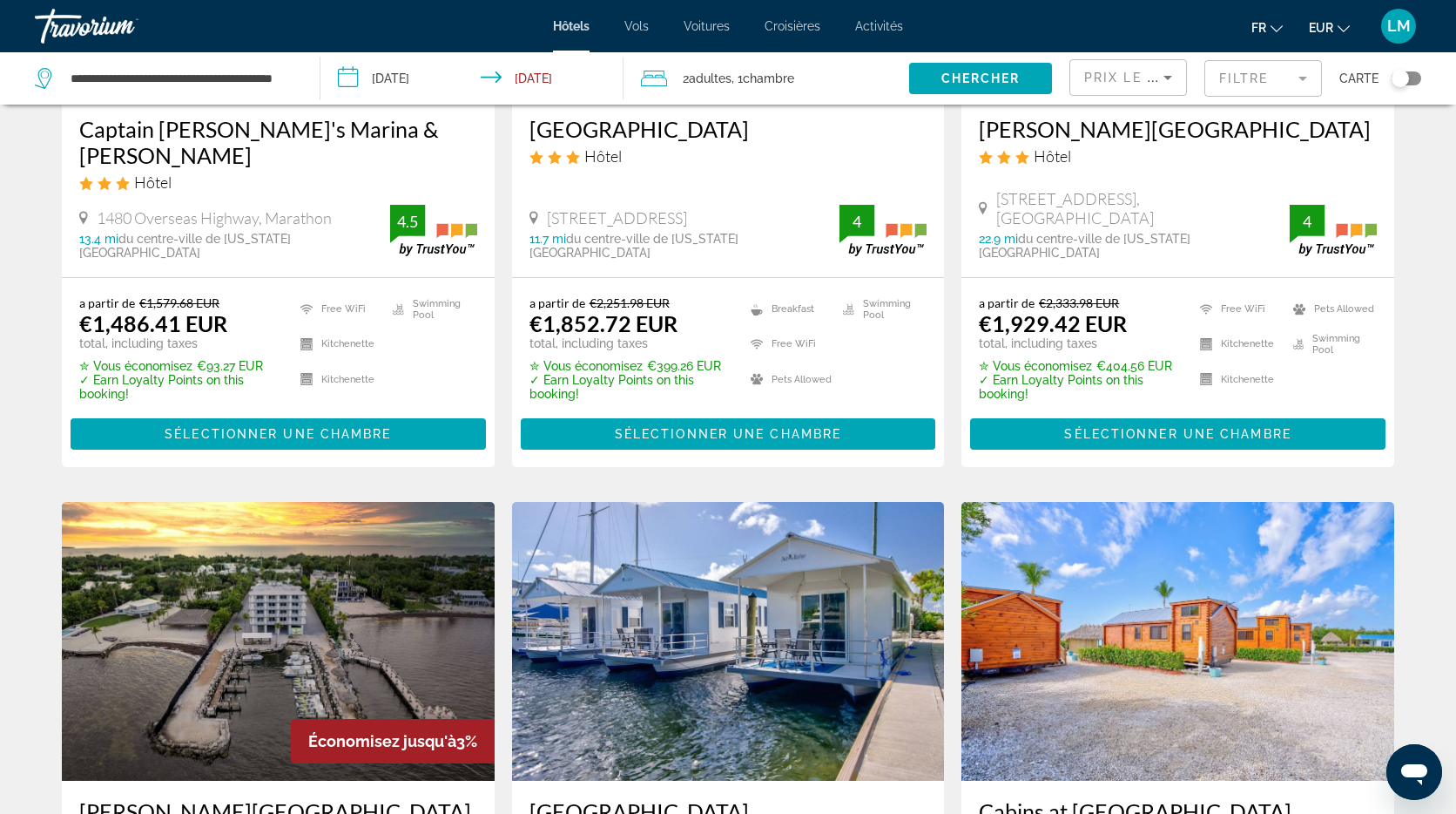
drag, startPoint x: 952, startPoint y: 208, endPoint x: 942, endPoint y: 372, distance: 164.3
click at [953, 208] on app-hotels-search-item "Économisez jusqu'à 17% Fisher Inn Resort & Marina Hôtel 84951 Overseas Hwy, Isl…" at bounding box center [1177, 143] width 450 height 648
click at [1168, 75] on icon "Sort by" at bounding box center [1168, 77] width 9 height 5
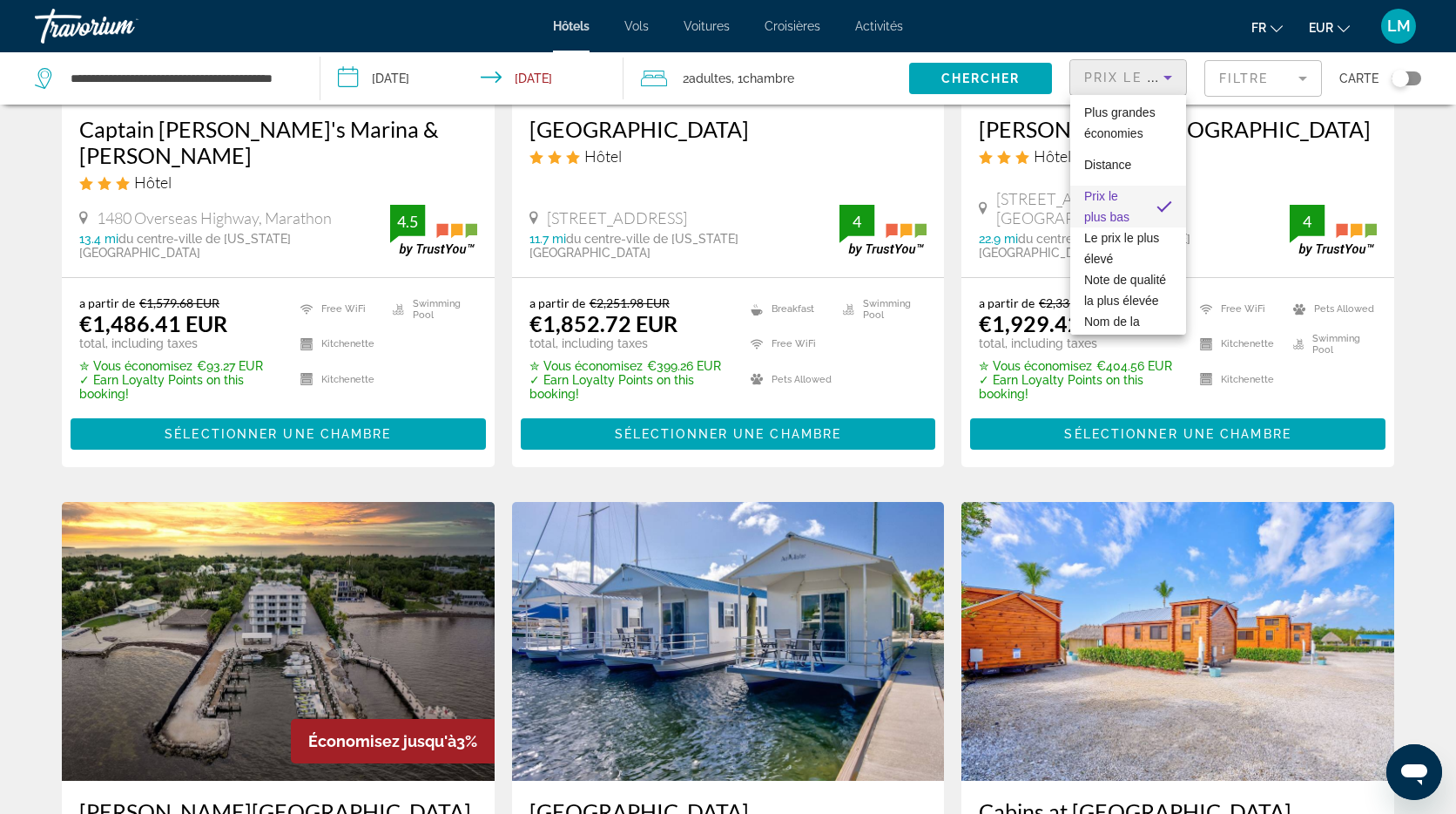
scroll to position [1256, 0]
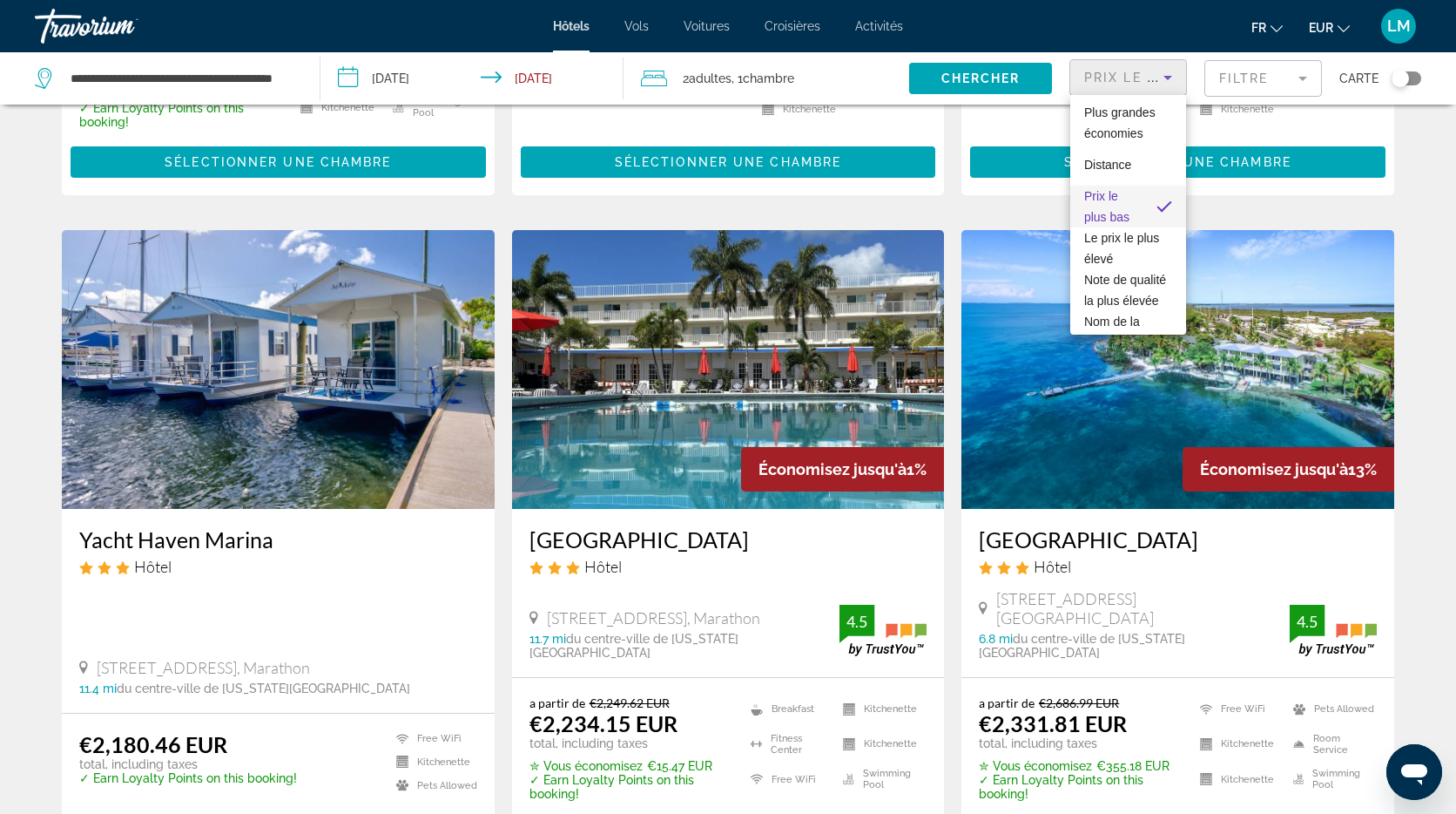
click at [1311, 82] on div at bounding box center [728, 407] width 1456 height 814
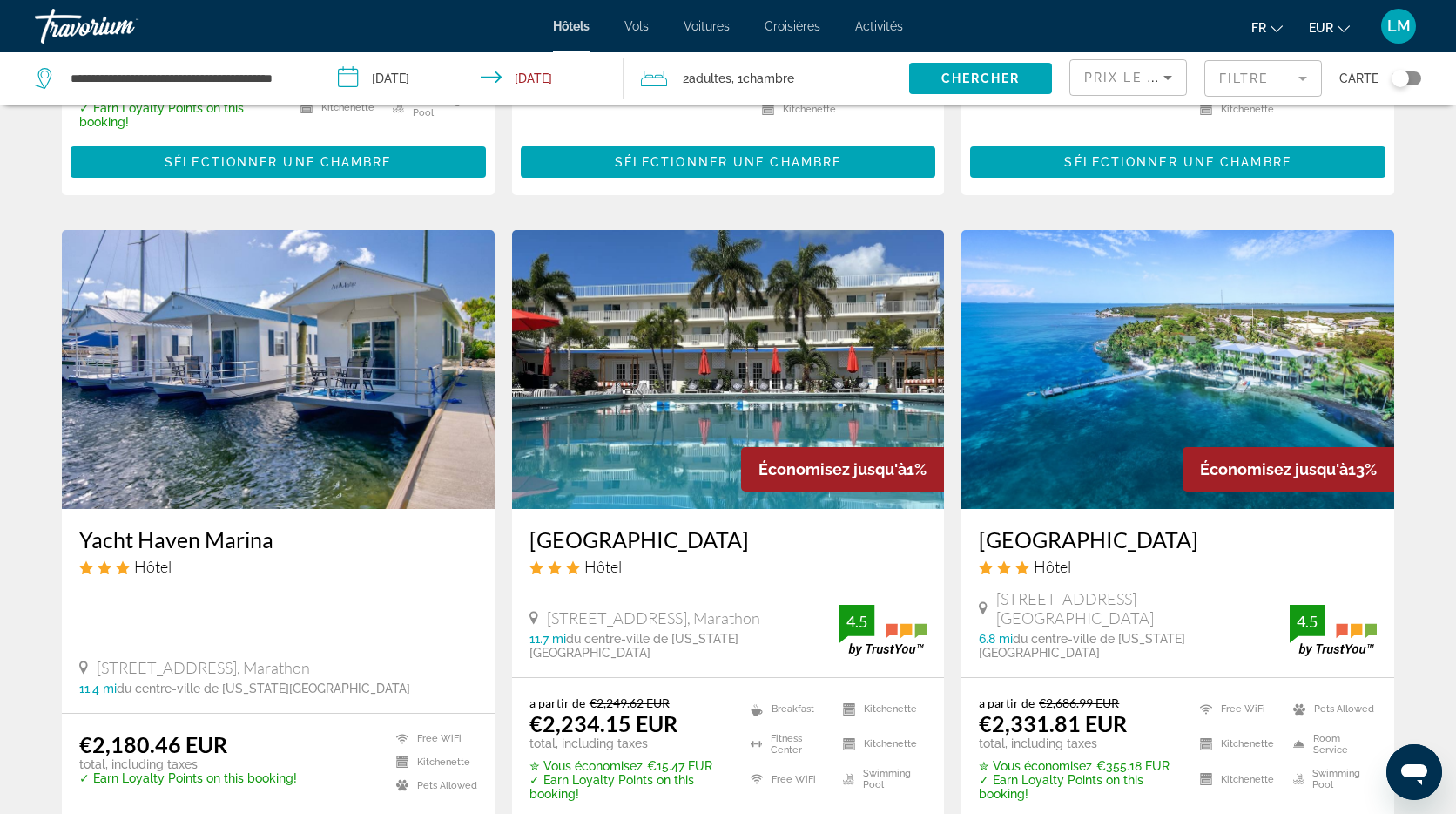
click at [1308, 73] on mat-form-field "Filtre" at bounding box center [1263, 78] width 118 height 37
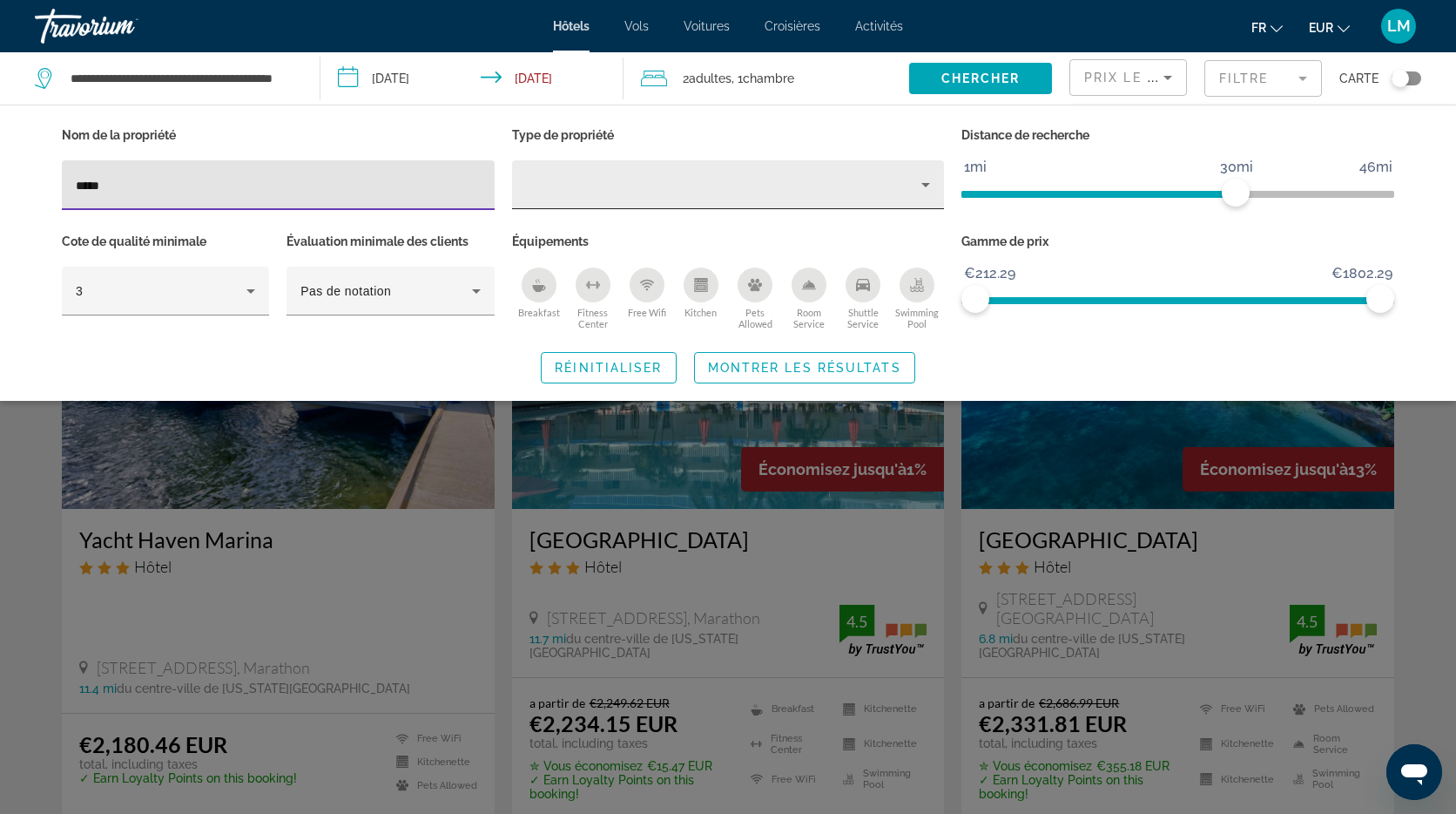
type input "******"
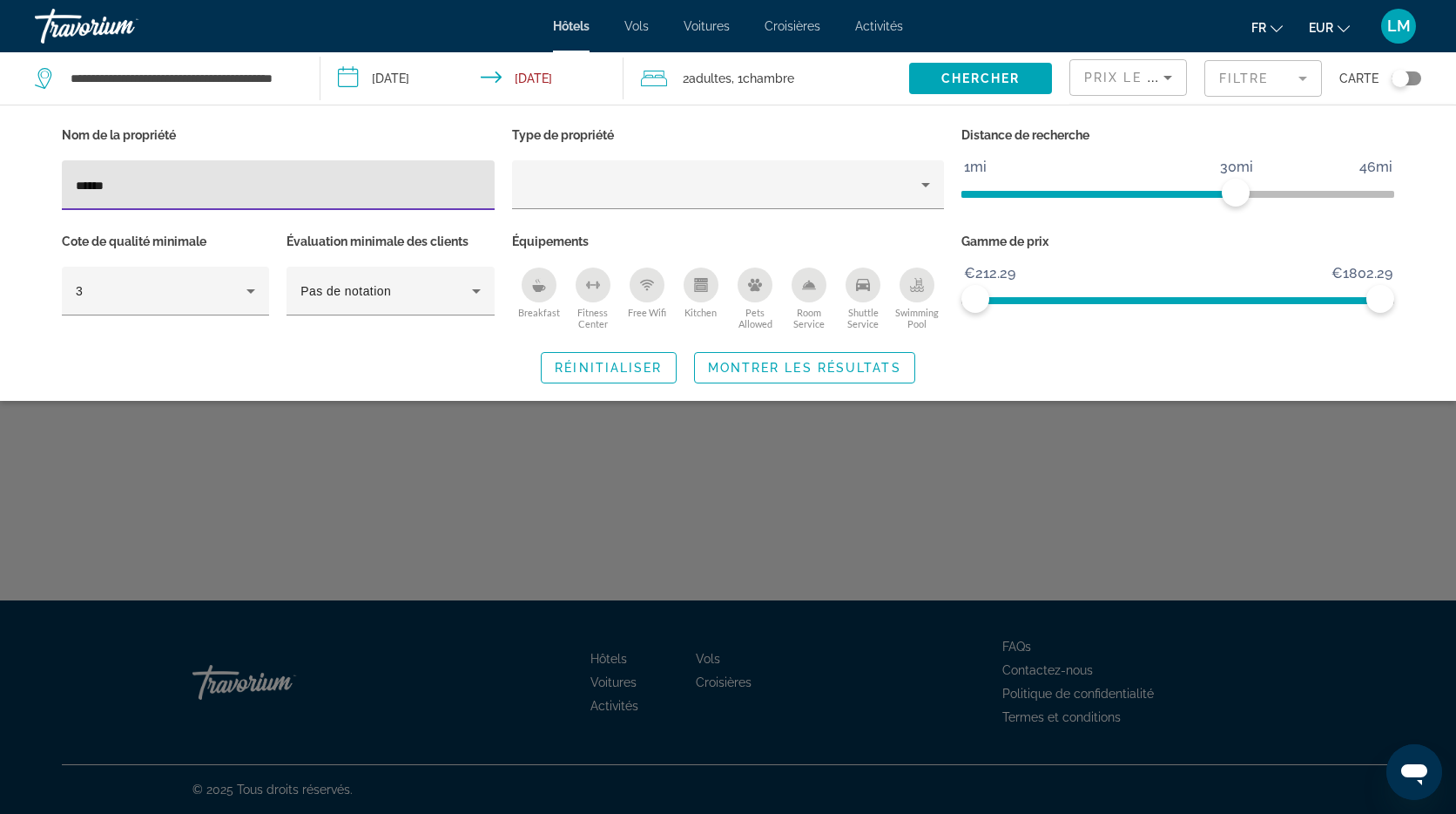
click at [817, 368] on span "Montrer les résultats" at bounding box center [805, 368] width 193 height 14
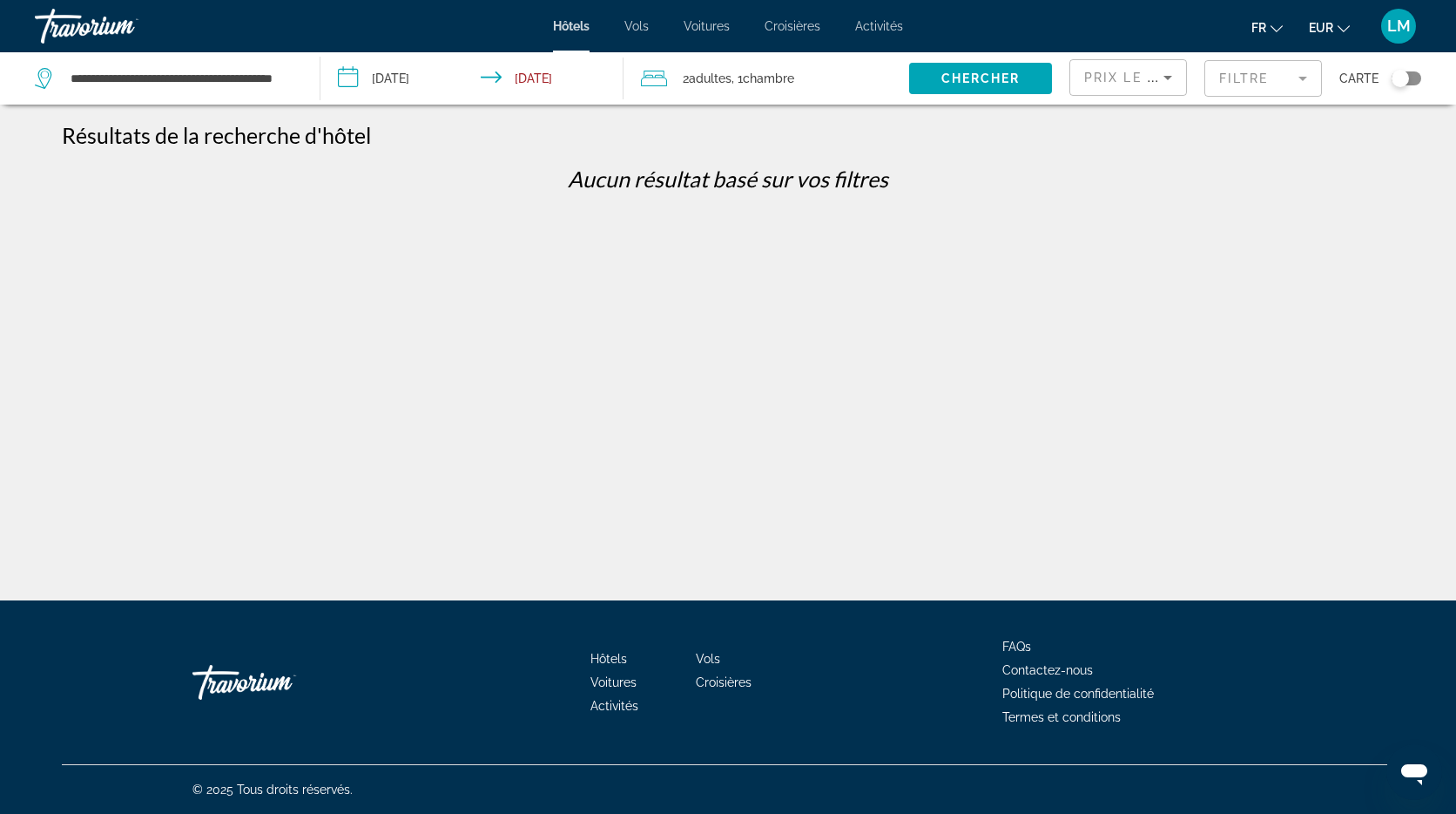
click at [1302, 77] on mat-form-field "Filtre" at bounding box center [1263, 78] width 118 height 37
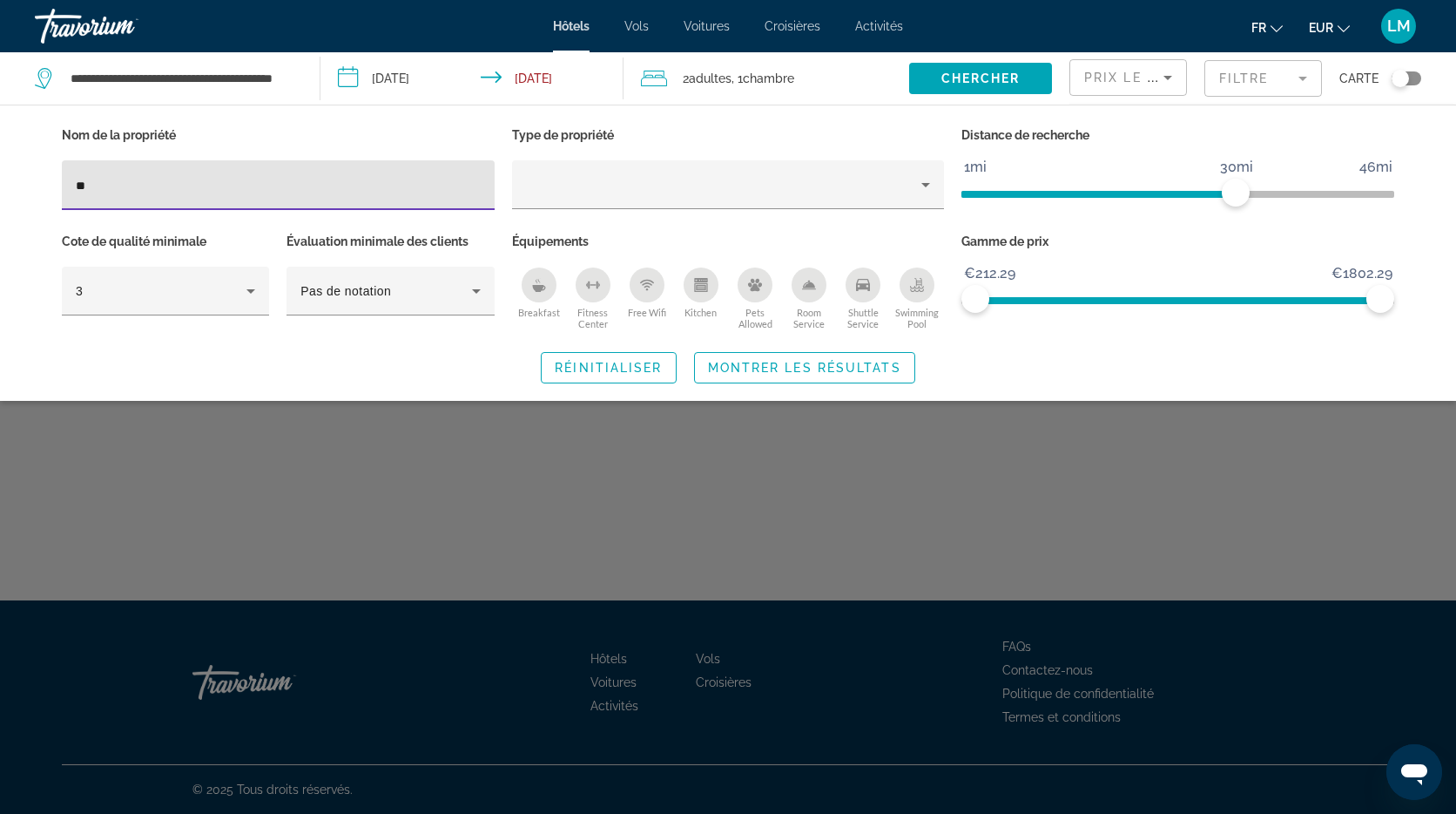
type input "*"
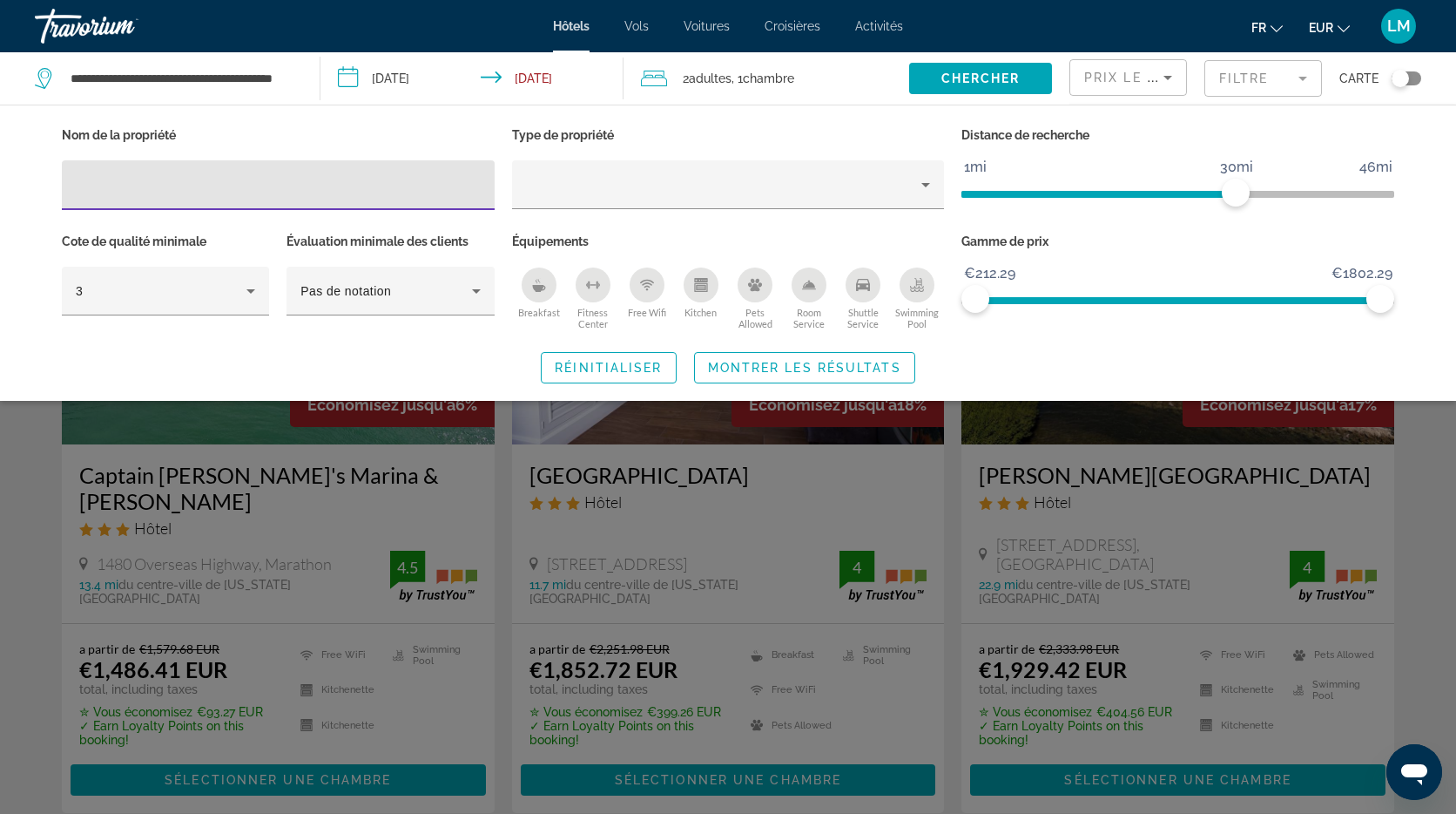
click at [747, 361] on span "Montrer les résultats" at bounding box center [805, 368] width 193 height 14
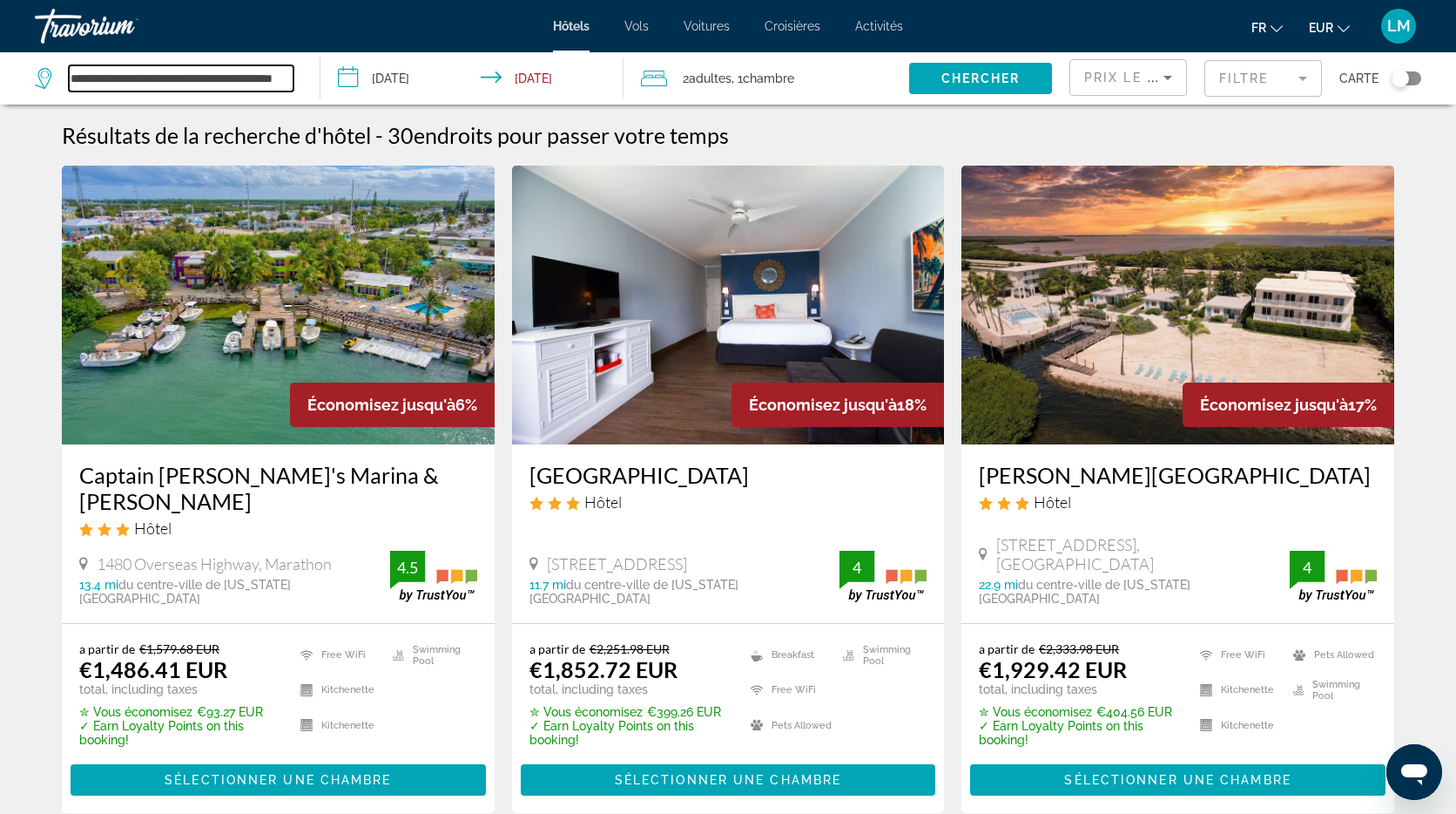
click at [229, 81] on input "**********" at bounding box center [181, 78] width 224 height 26
click at [249, 70] on input "**********" at bounding box center [181, 78] width 224 height 26
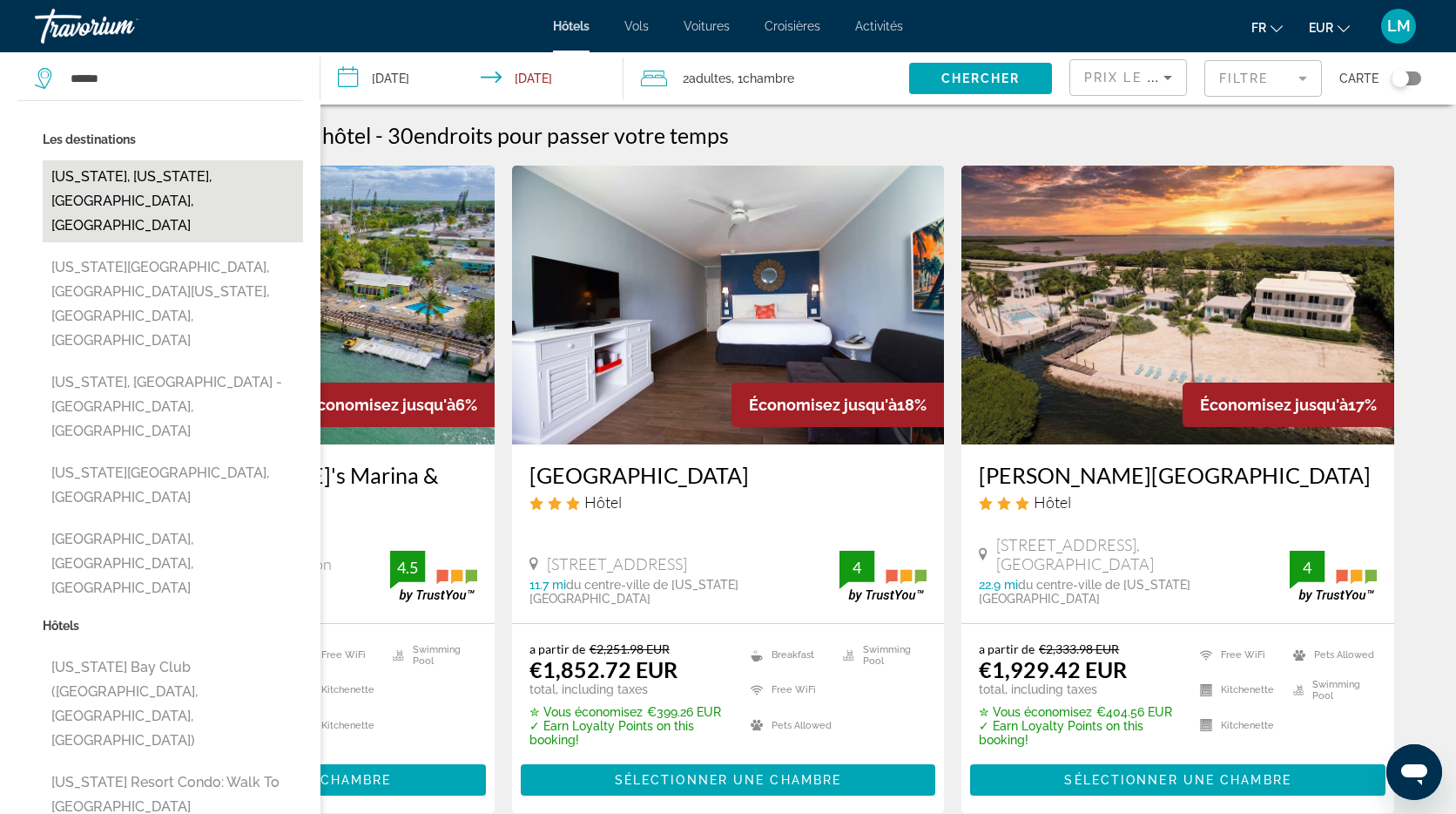
click at [166, 183] on button "Florida, Massachusetts, MA, United States" at bounding box center [172, 201] width 260 height 82
type input "**********"
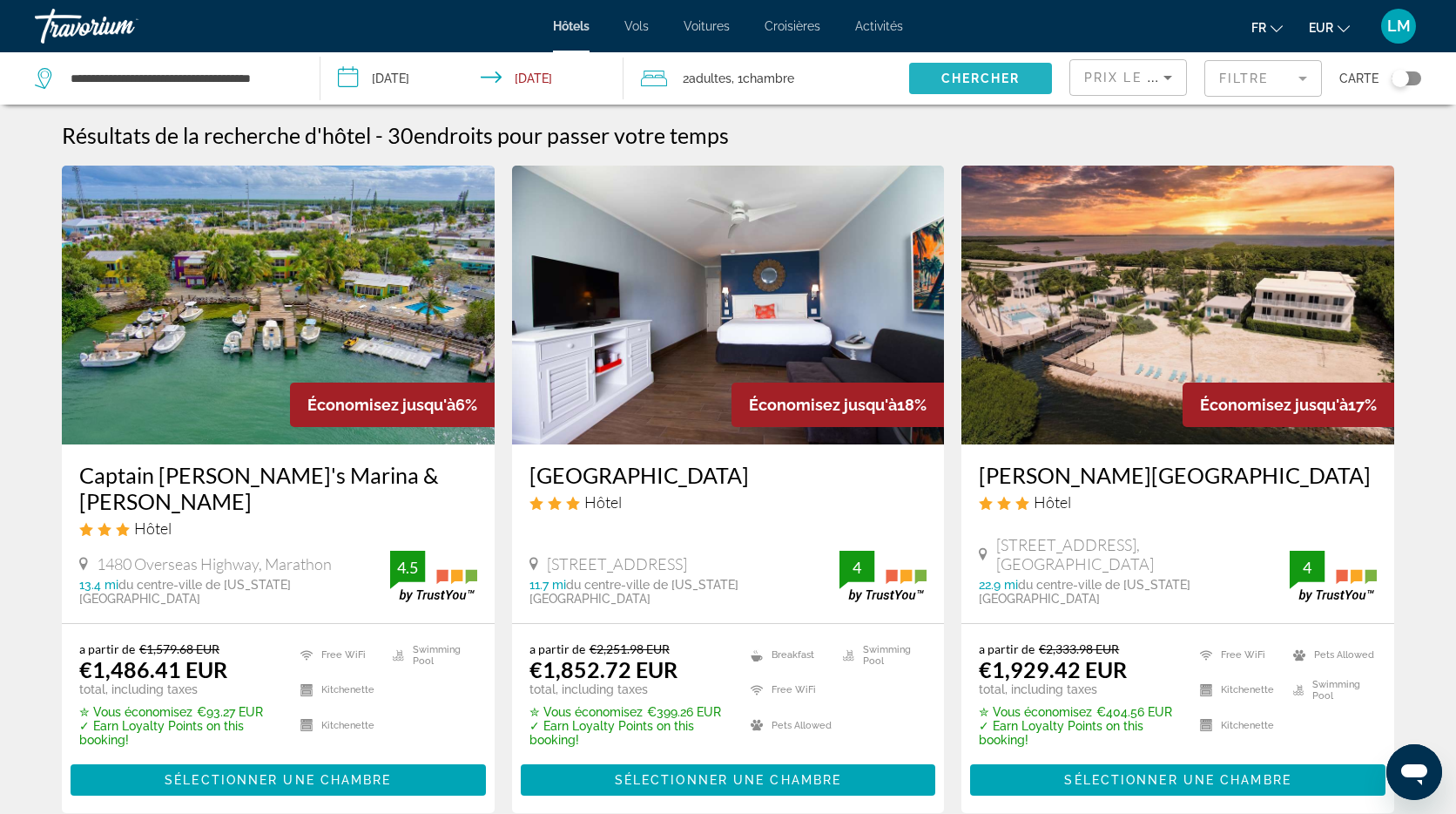
click at [1019, 81] on span "Chercher" at bounding box center [981, 78] width 79 height 14
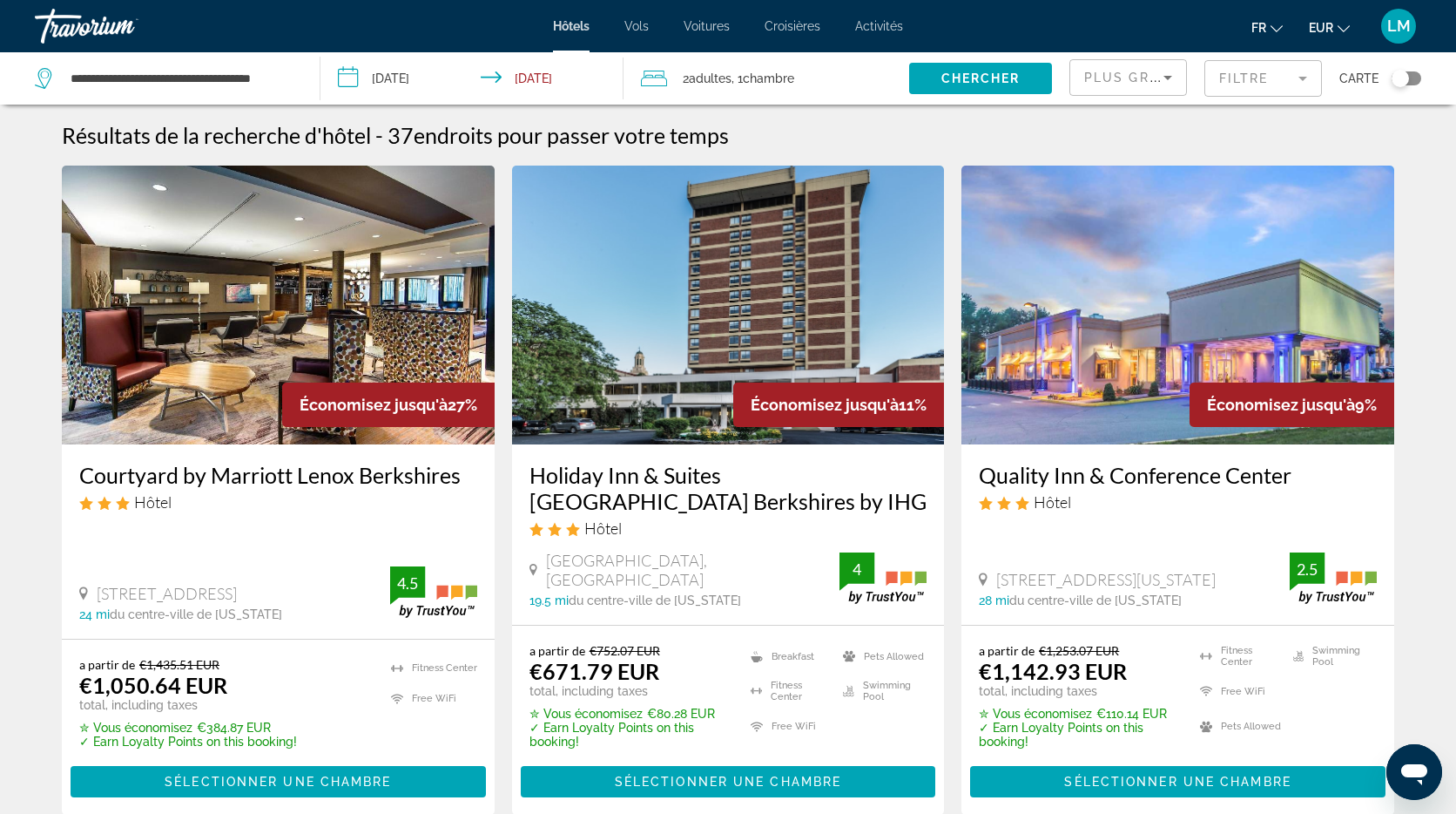
click at [1289, 76] on mat-form-field "Filtre" at bounding box center [1263, 78] width 118 height 37
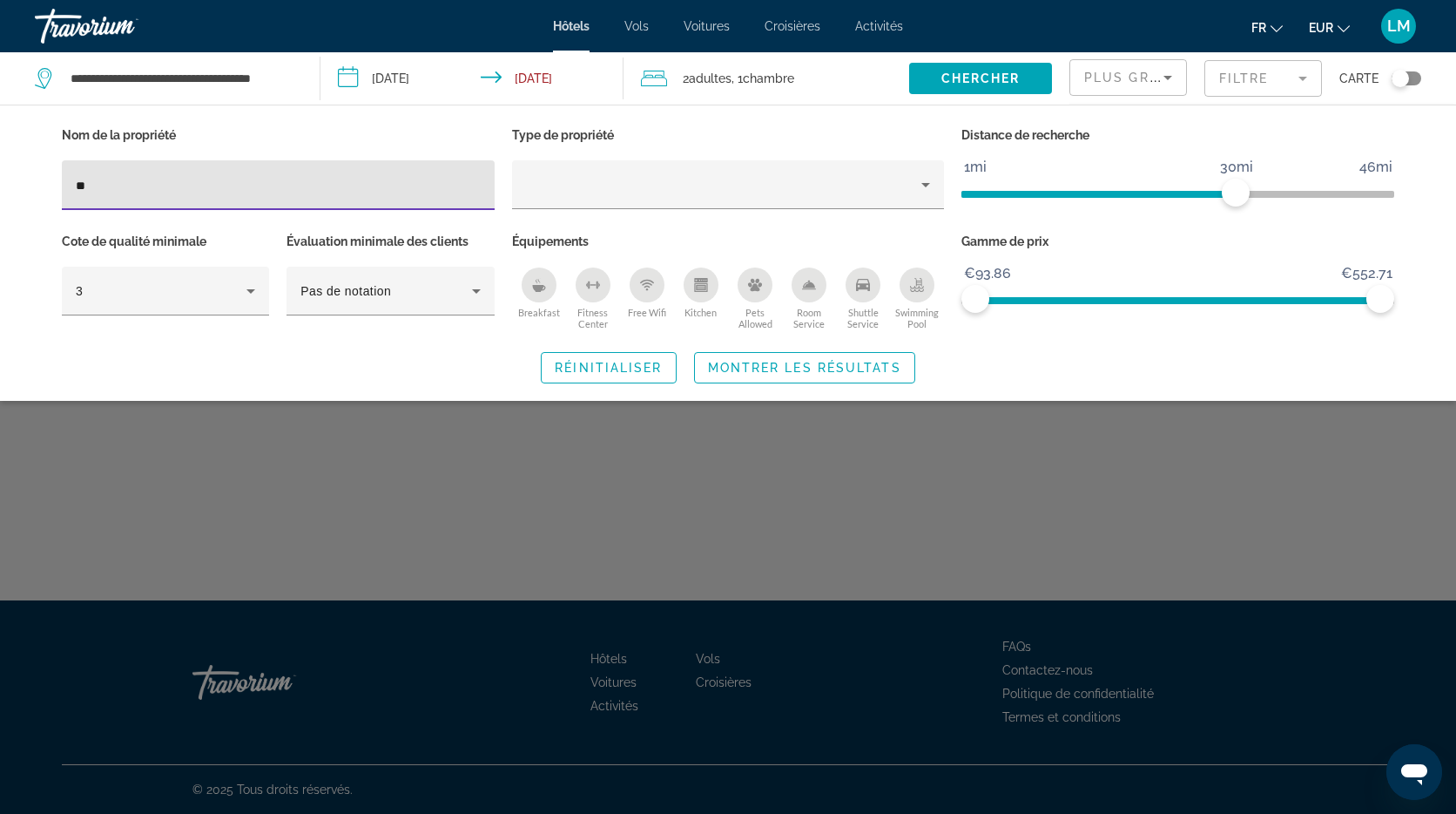
type input "*"
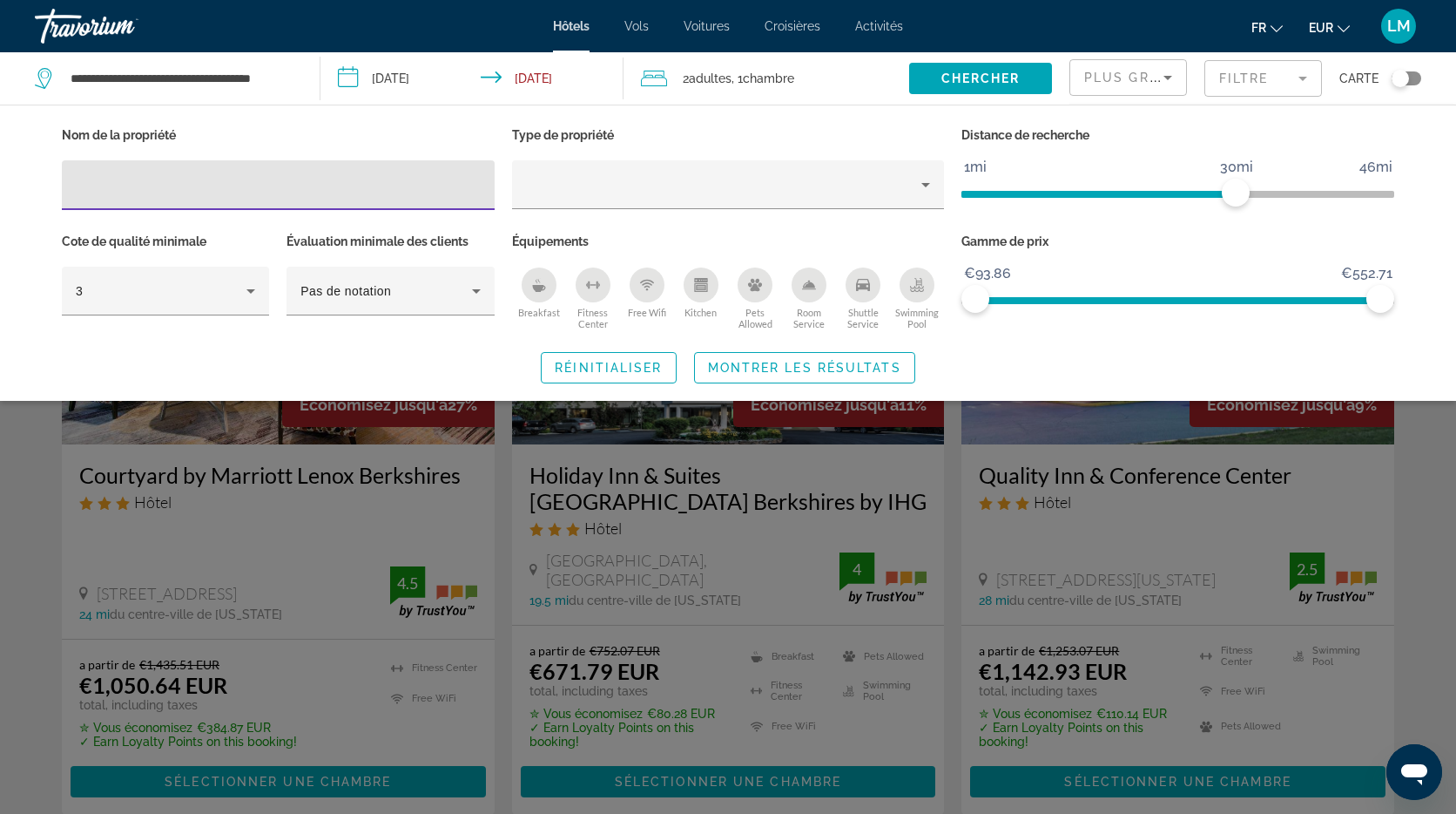
click at [1420, 600] on div "Search widget" at bounding box center [728, 537] width 1456 height 553
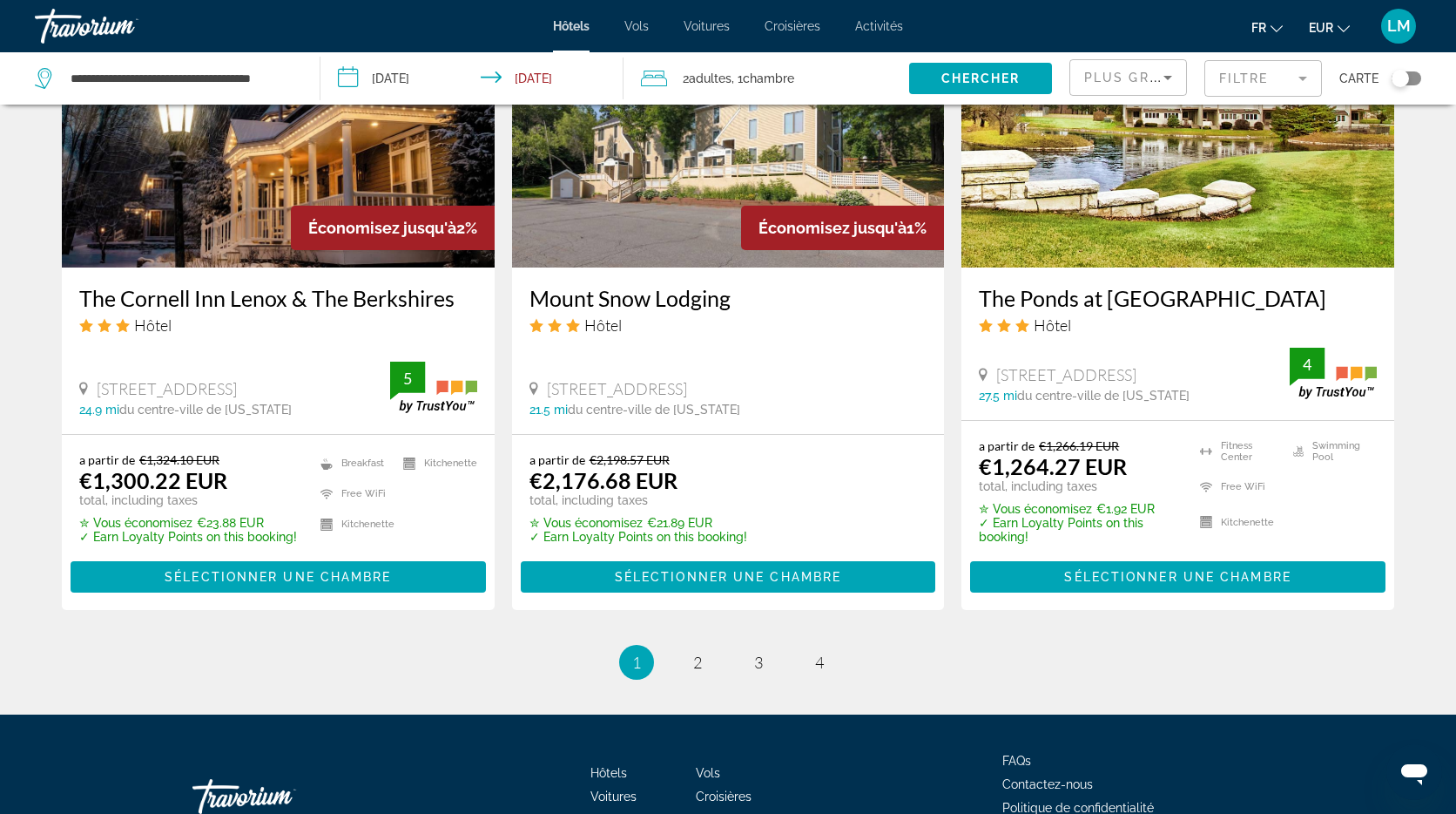
scroll to position [2200, 0]
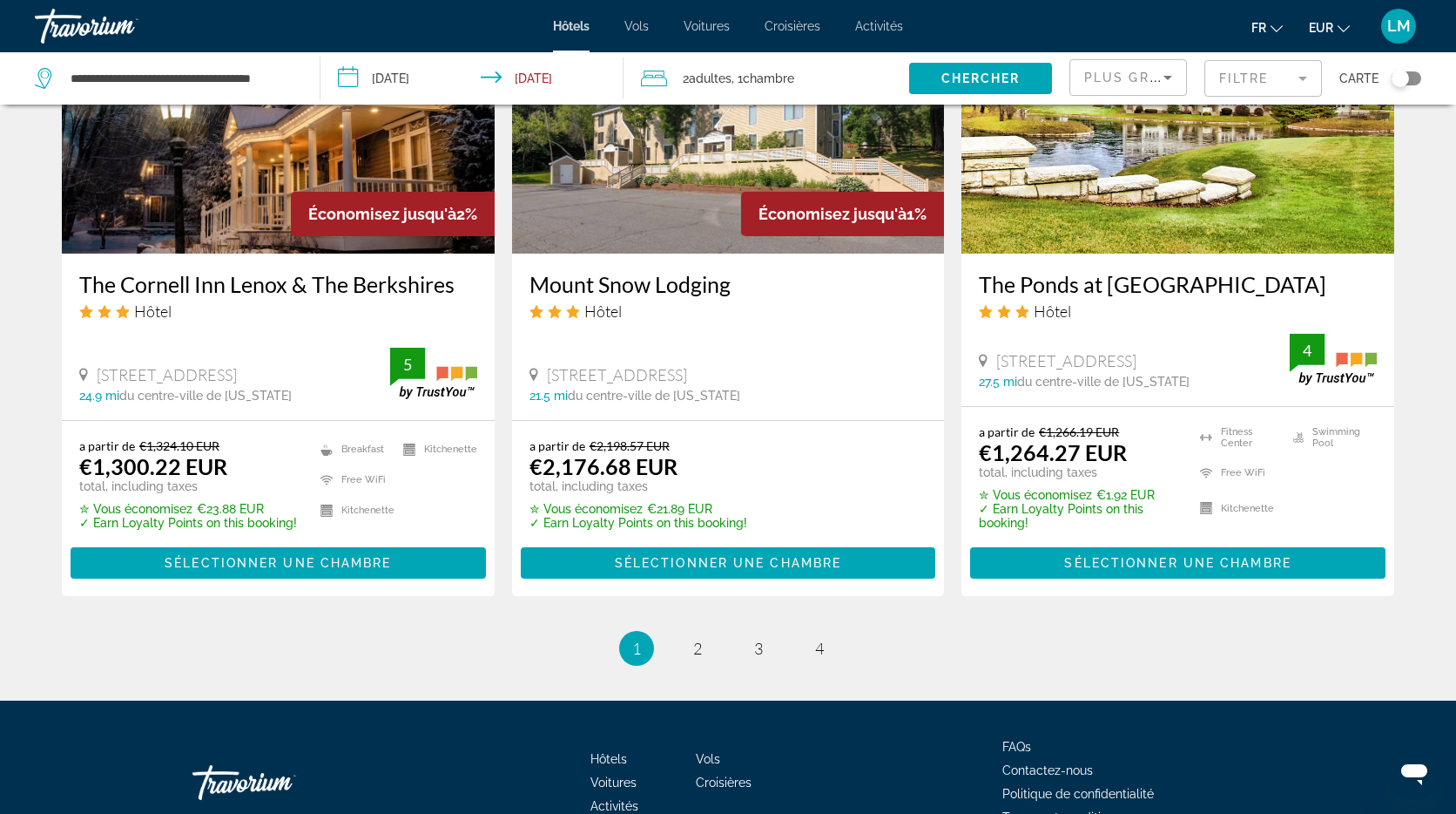
click at [1406, 81] on div "Toggle map" at bounding box center [1401, 78] width 17 height 17
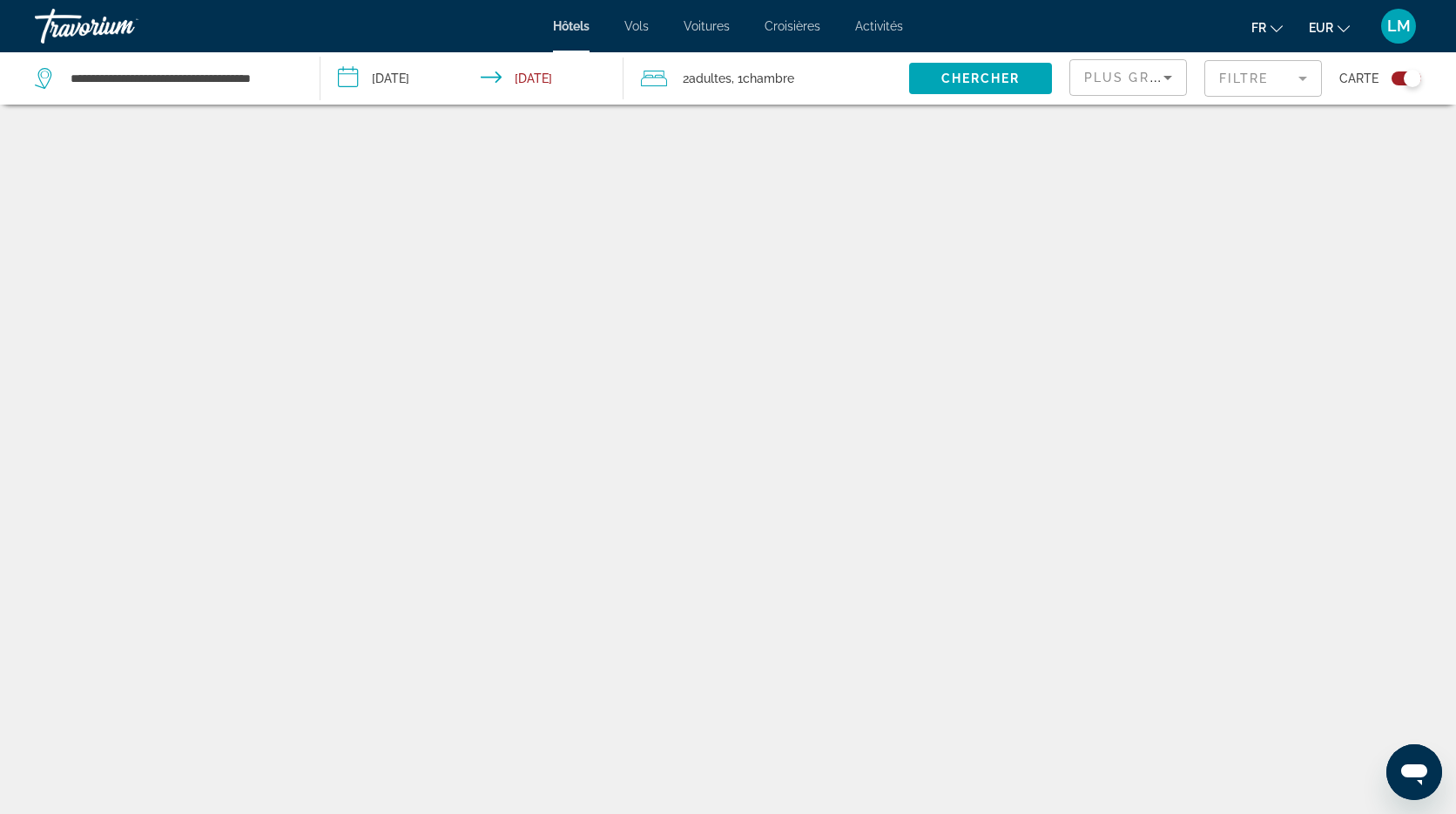
scroll to position [105, 0]
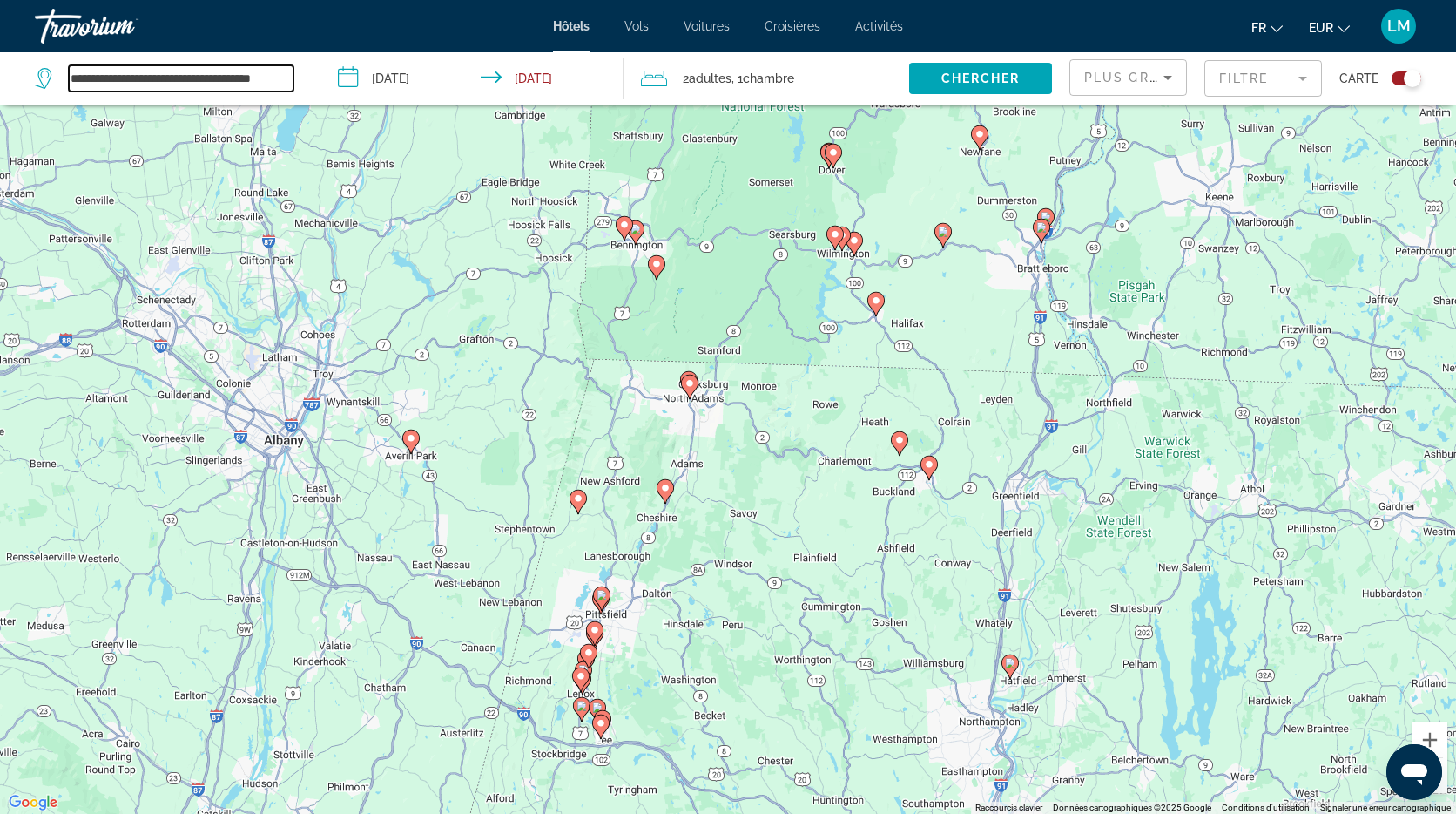
click at [221, 79] on input "**********" at bounding box center [181, 78] width 224 height 26
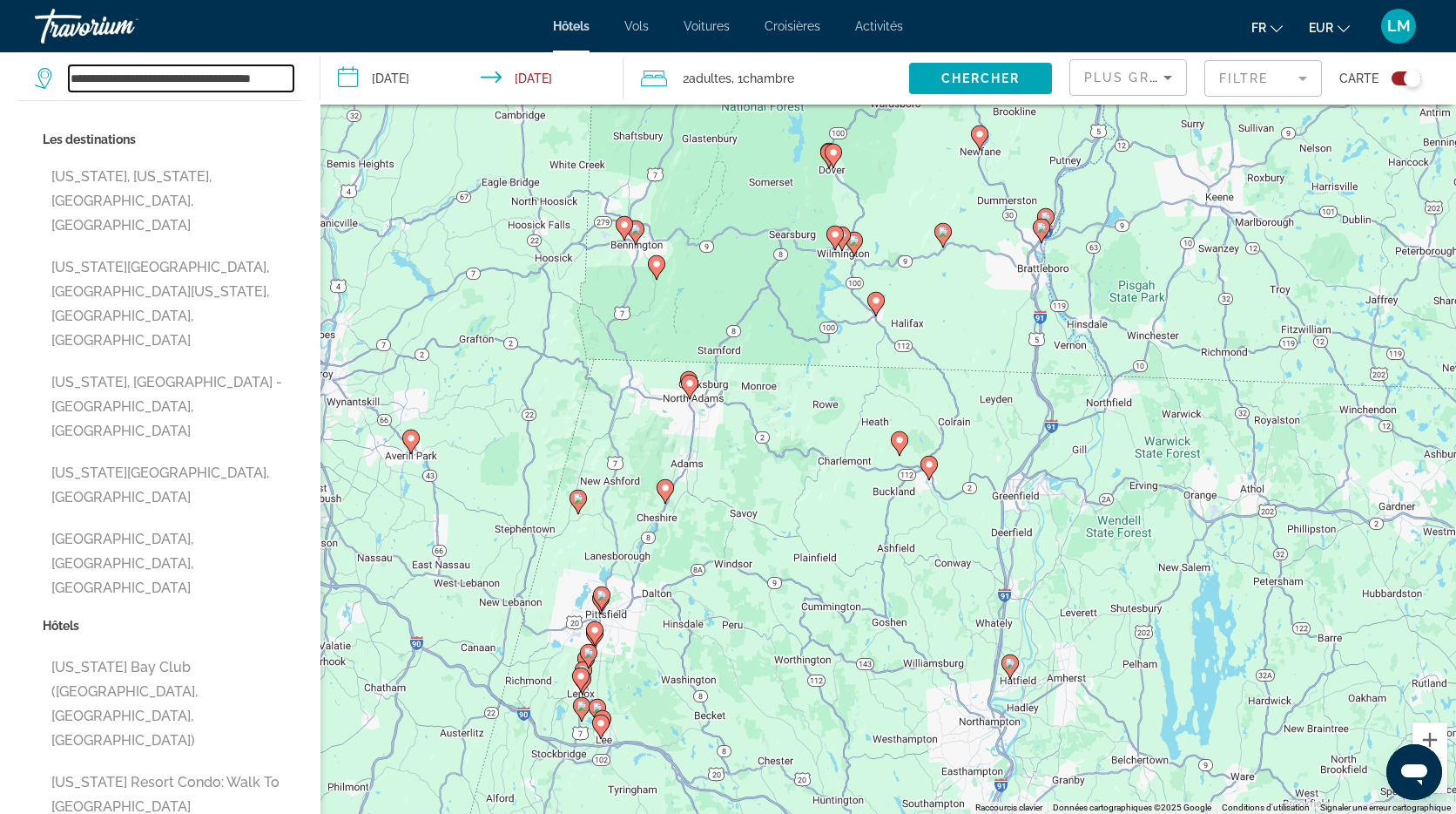
click at [221, 79] on input "**********" at bounding box center [181, 78] width 224 height 26
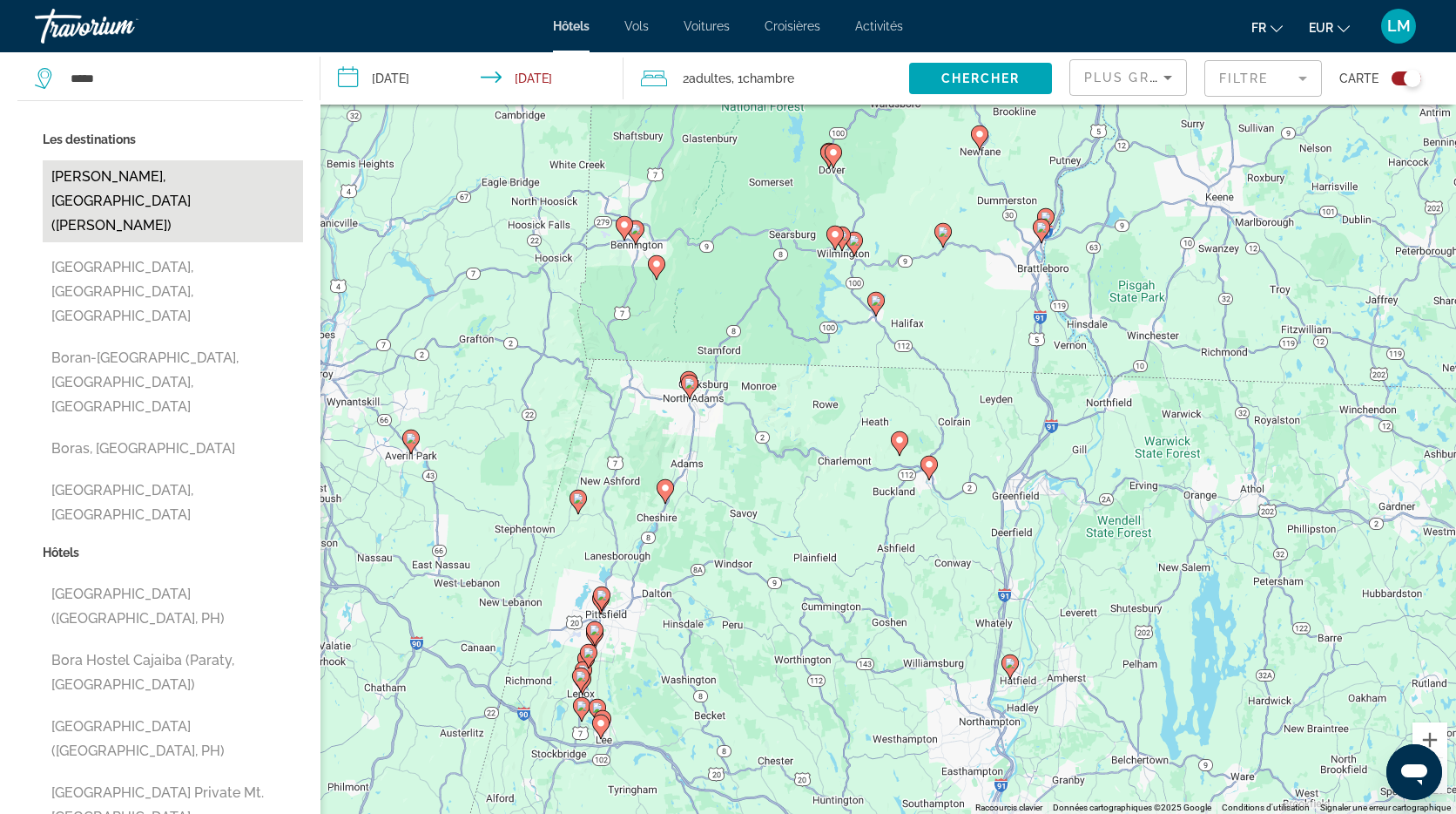
click at [195, 171] on button "Bora Bora, French Polynesia (BOB)" at bounding box center [172, 201] width 260 height 82
type input "**********"
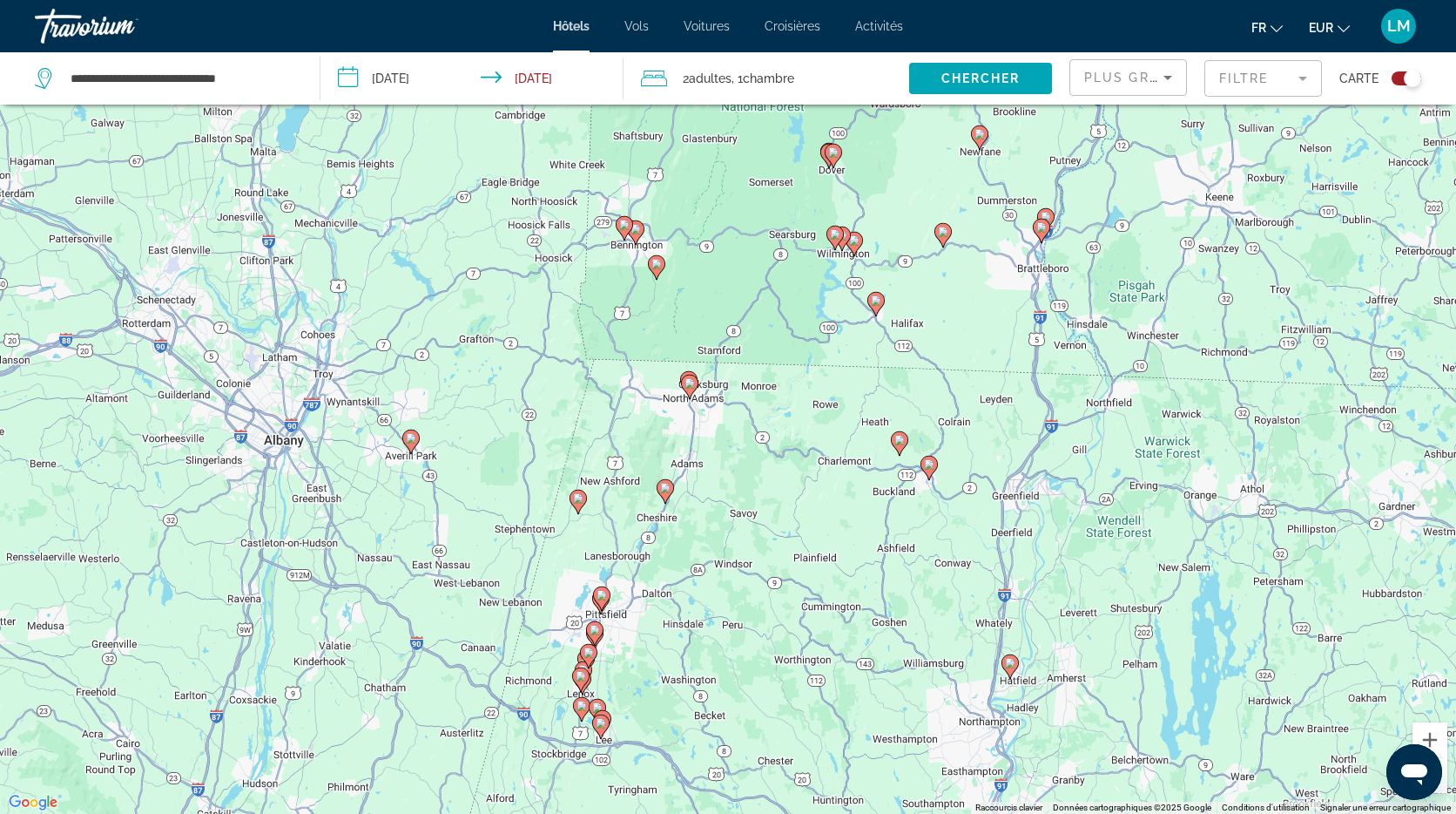
click at [394, 79] on input "**********" at bounding box center [475, 80] width 311 height 57
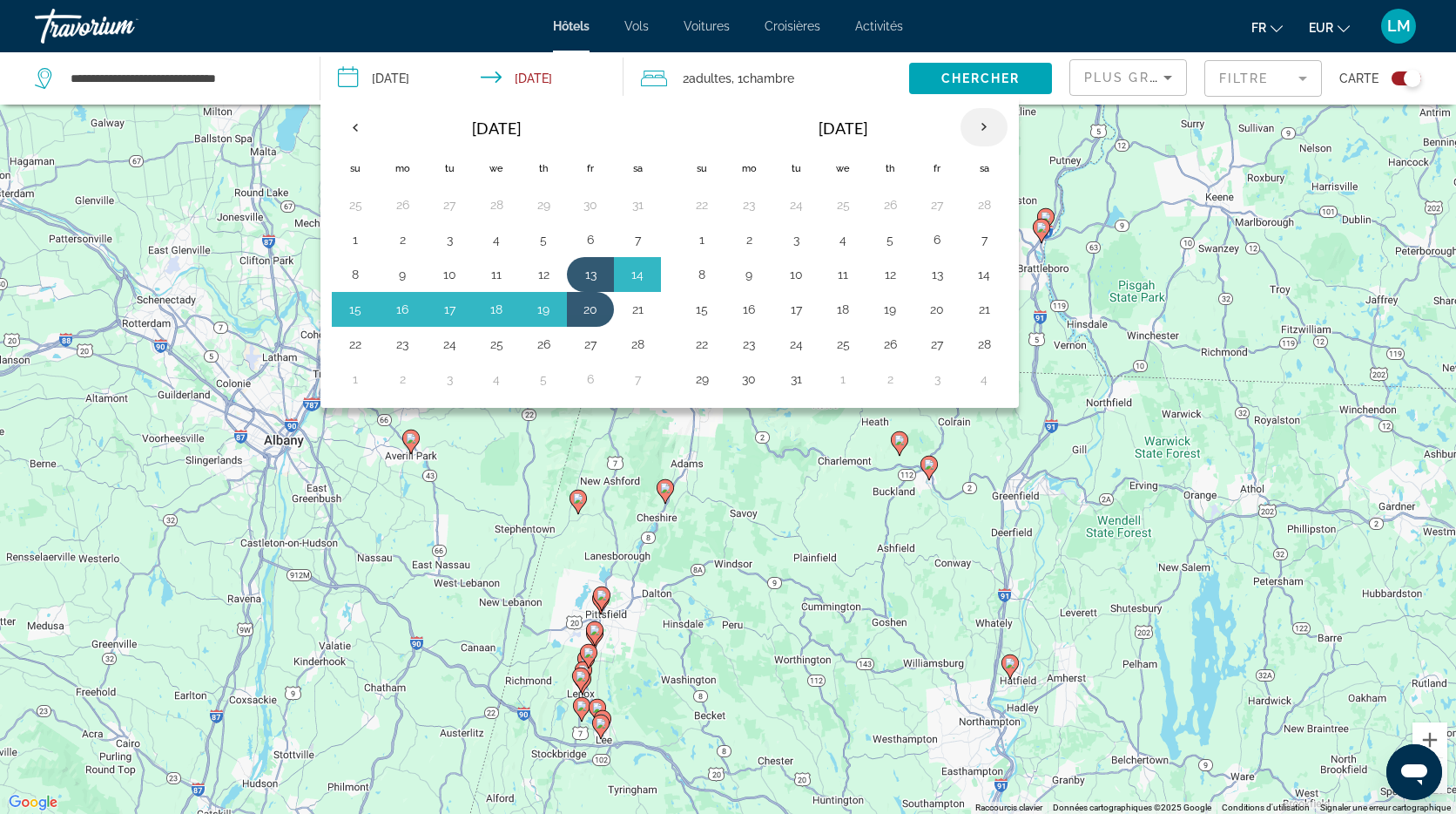
click at [983, 129] on th "Next month" at bounding box center [984, 128] width 47 height 39
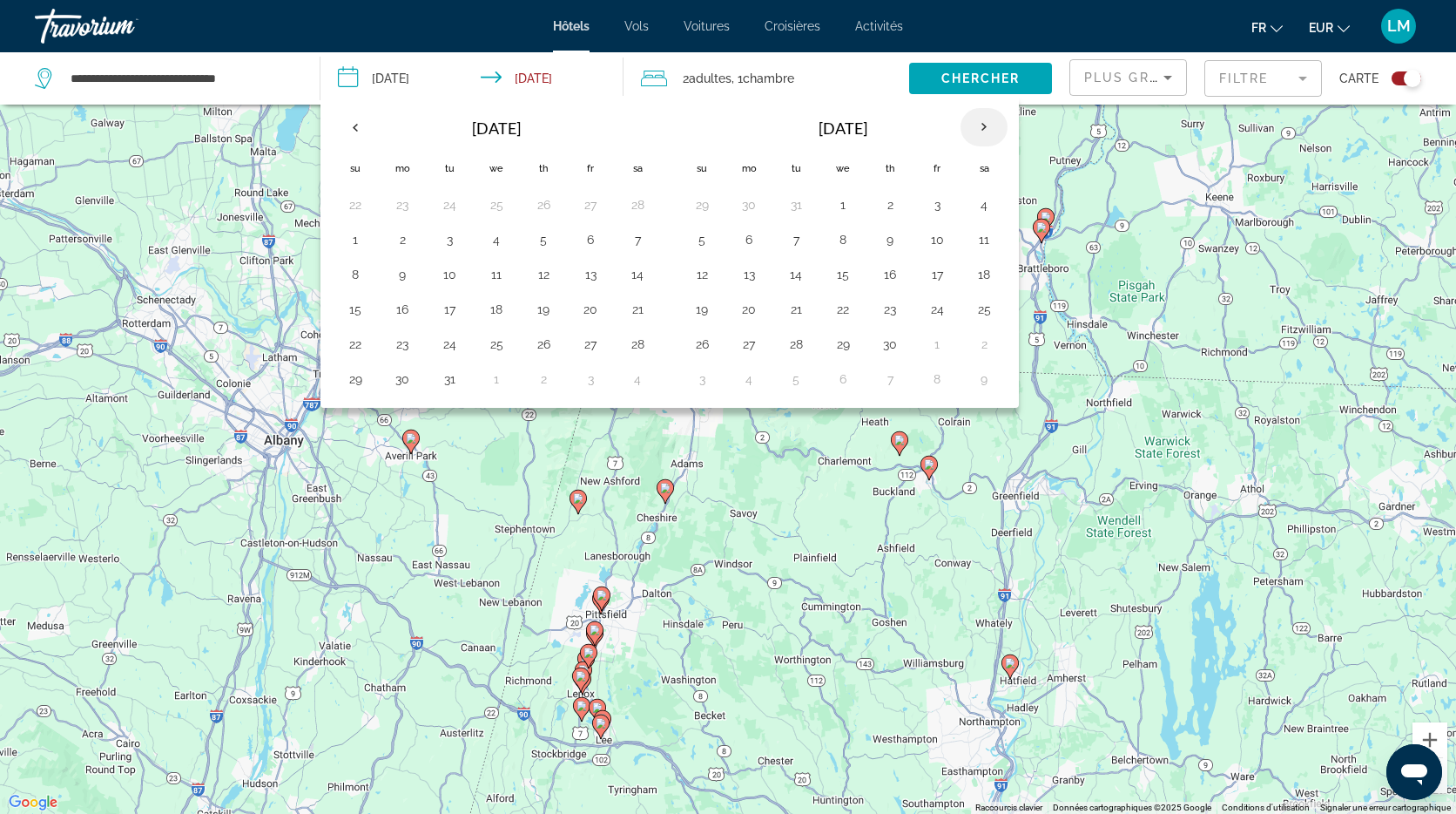
click at [983, 129] on th "Next month" at bounding box center [984, 128] width 47 height 39
click at [989, 242] on button "11" at bounding box center [984, 239] width 28 height 24
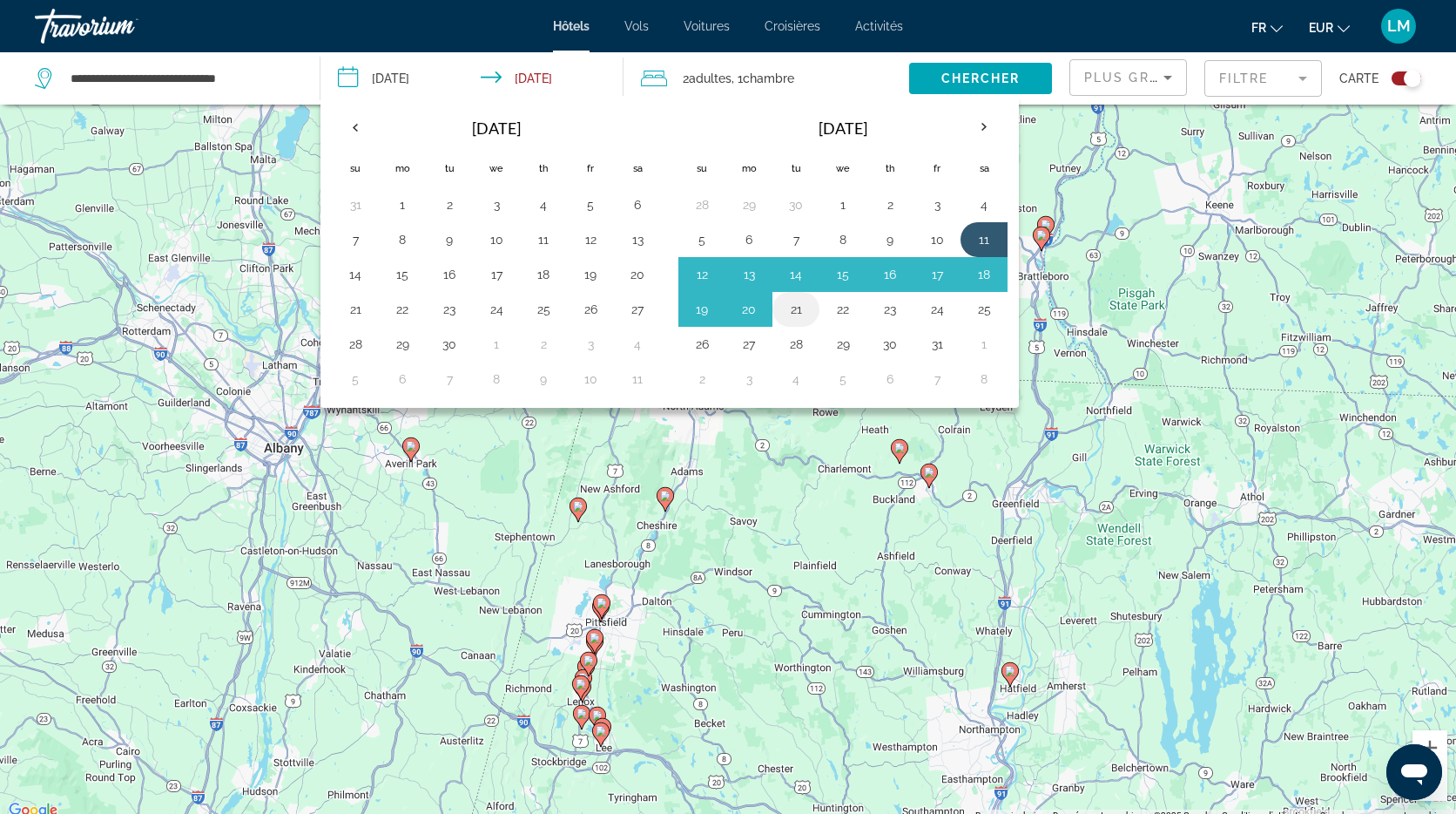
scroll to position [98, 0]
click at [794, 308] on button "21" at bounding box center [795, 309] width 28 height 24
type input "**********"
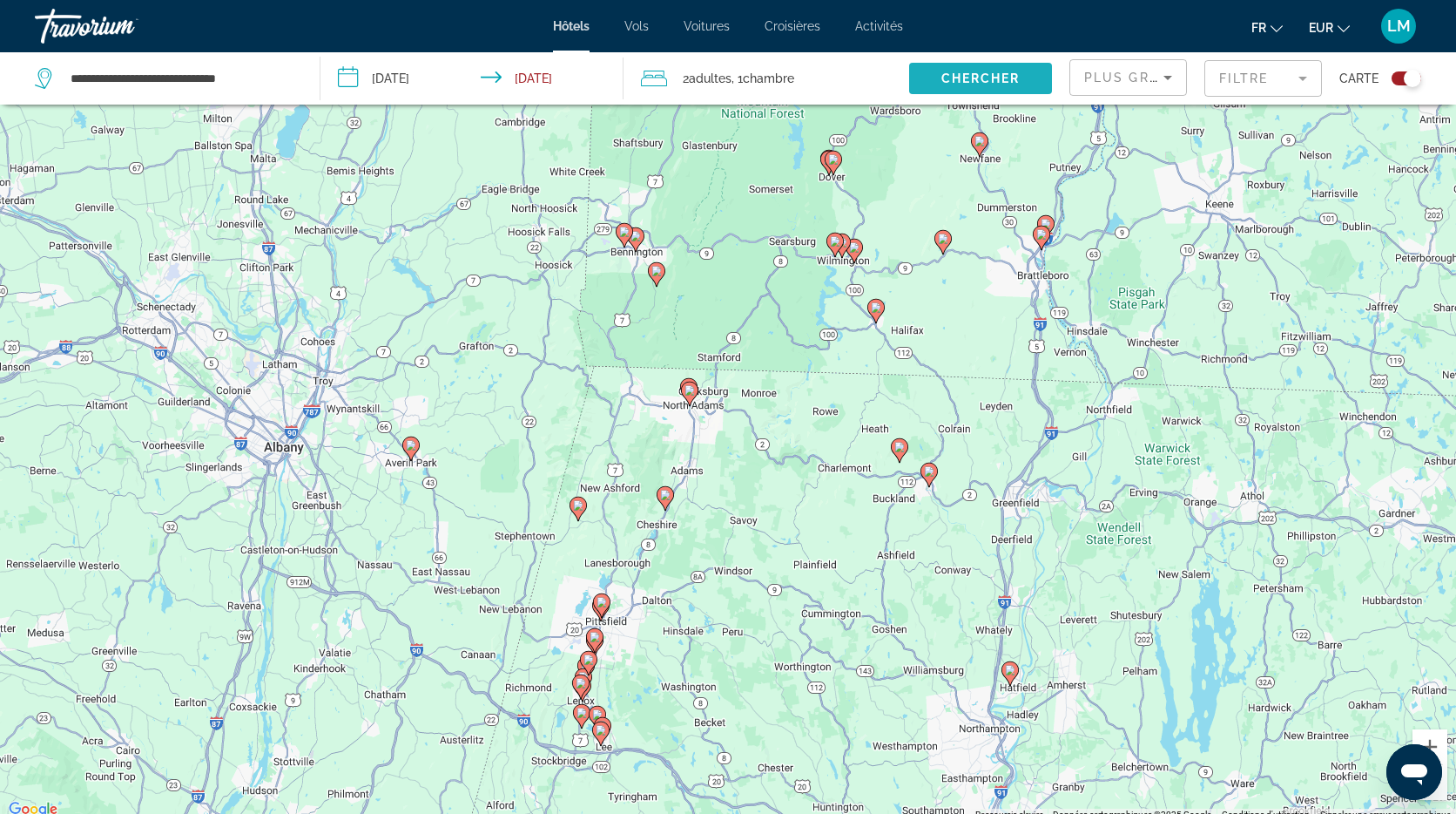
click at [1003, 79] on span "Chercher" at bounding box center [981, 78] width 79 height 14
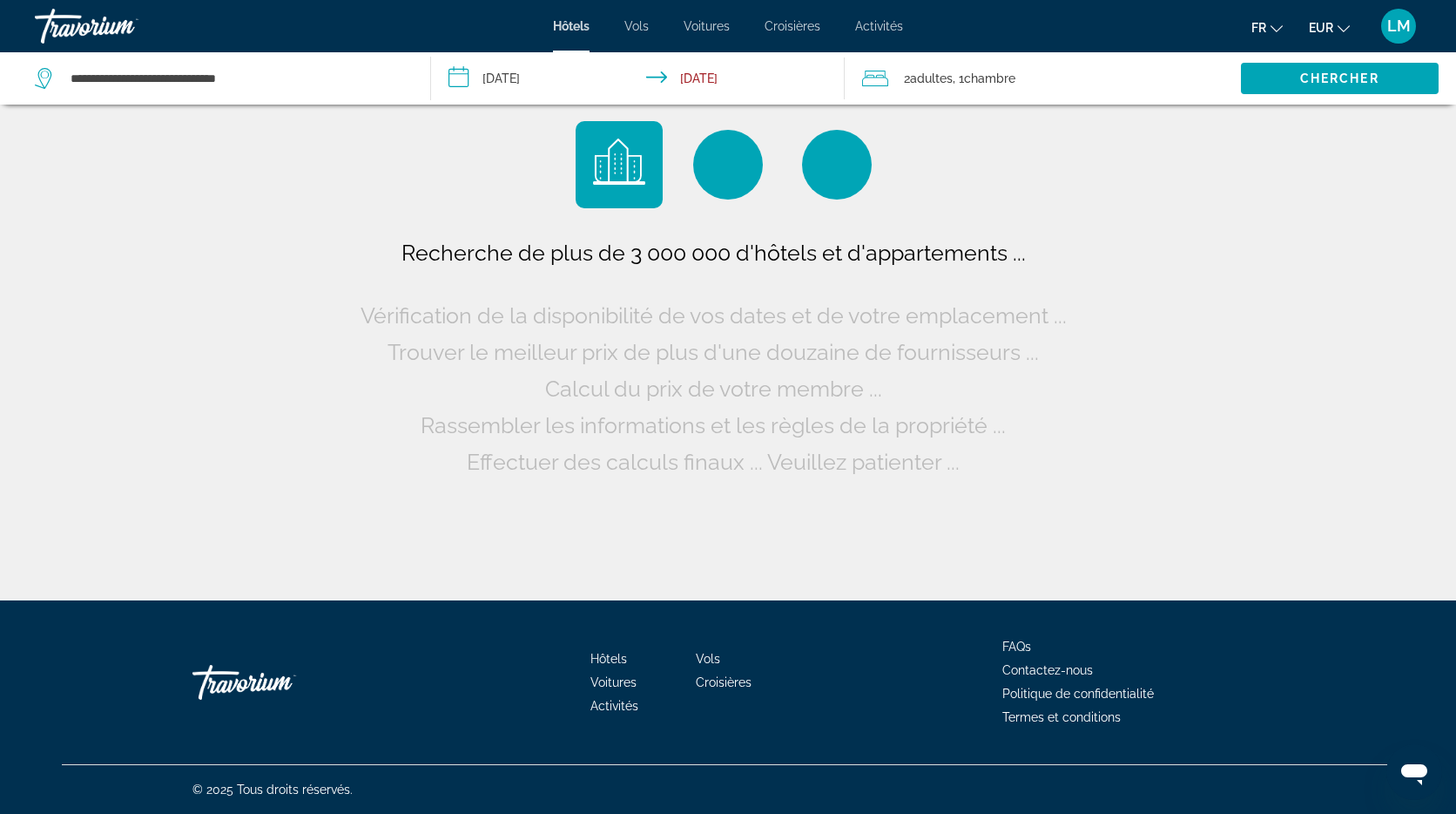
scroll to position [0, 0]
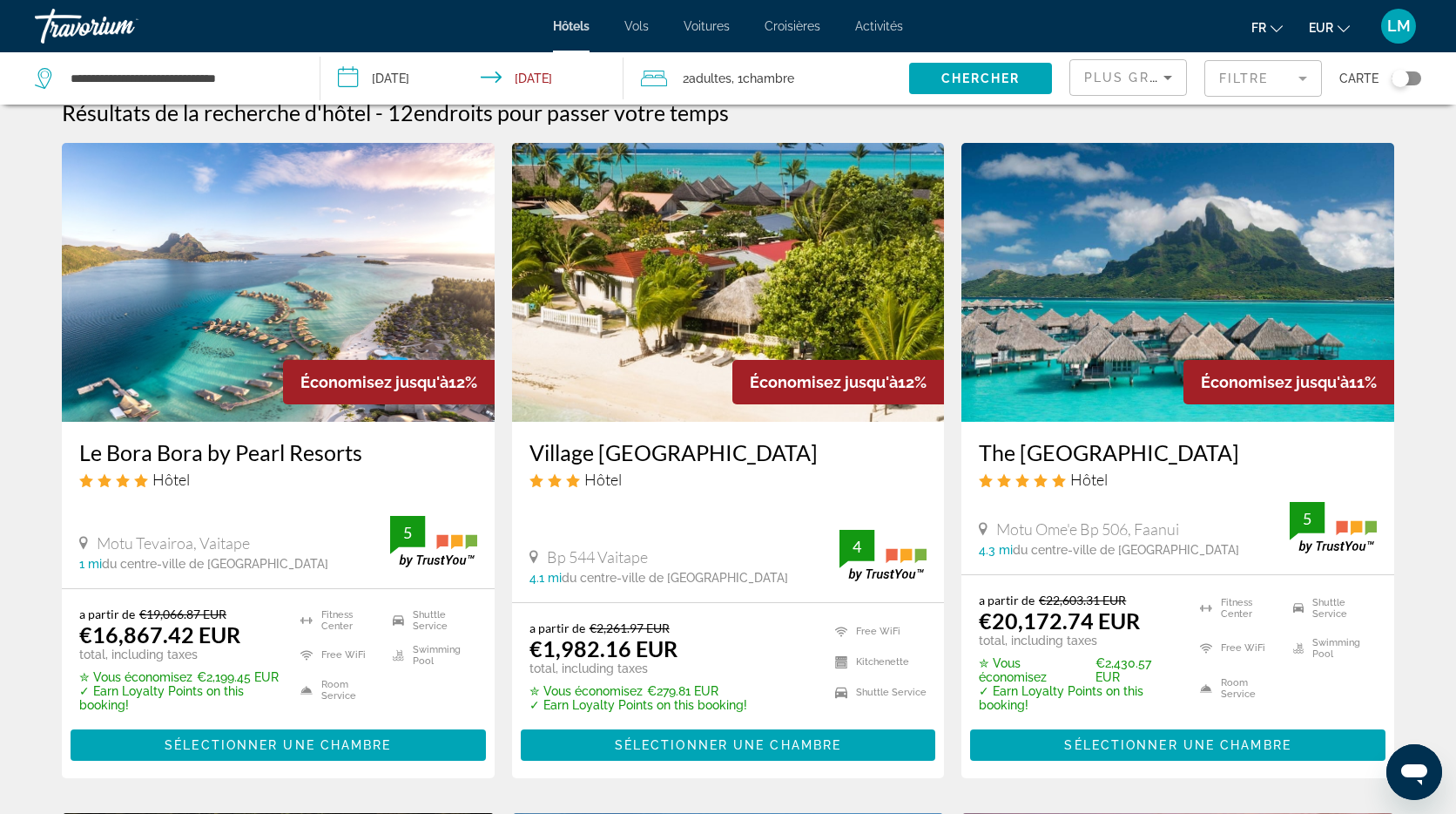
scroll to position [26, 0]
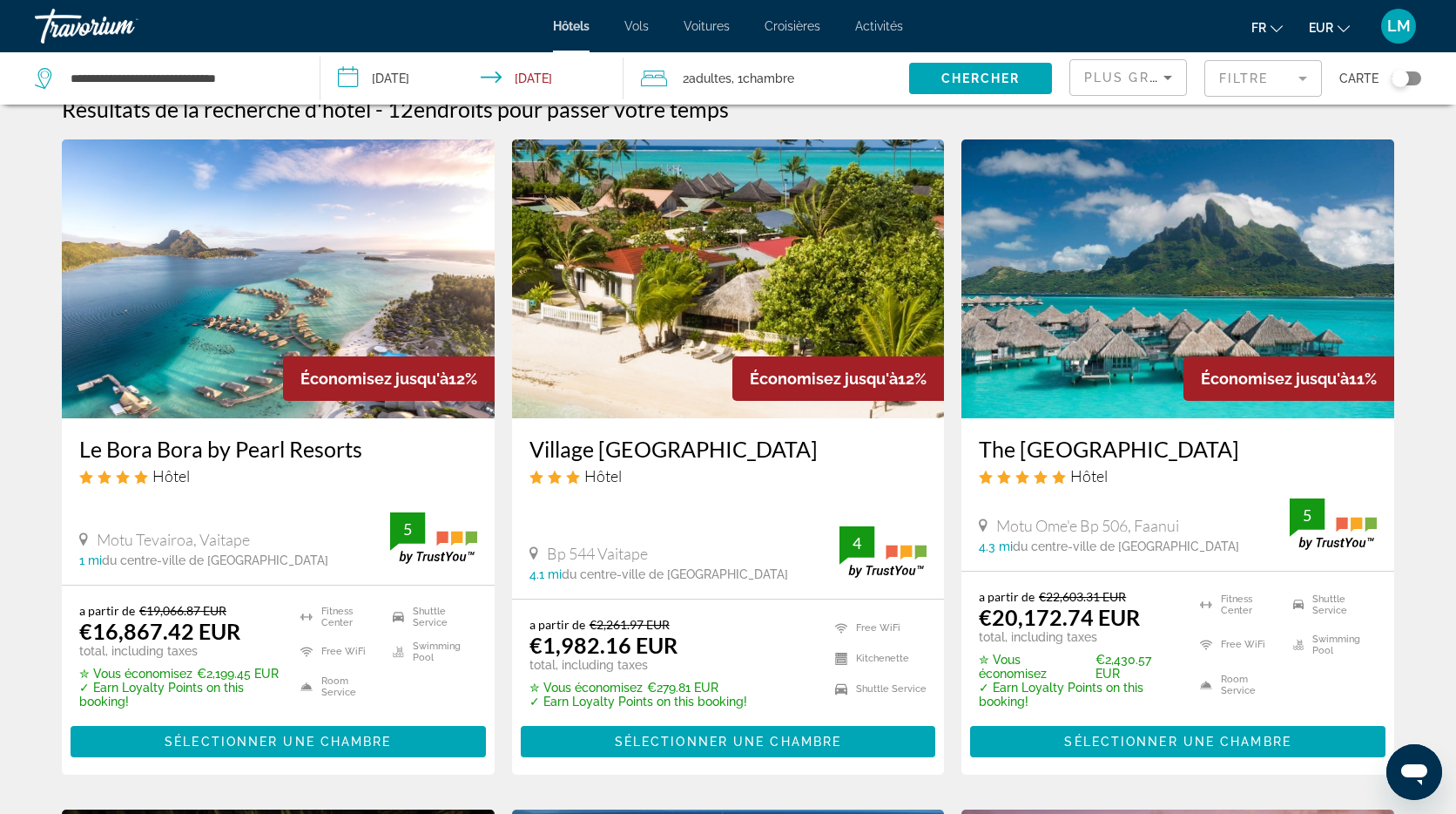
click at [306, 209] on img "Main content" at bounding box center [278, 279] width 432 height 279
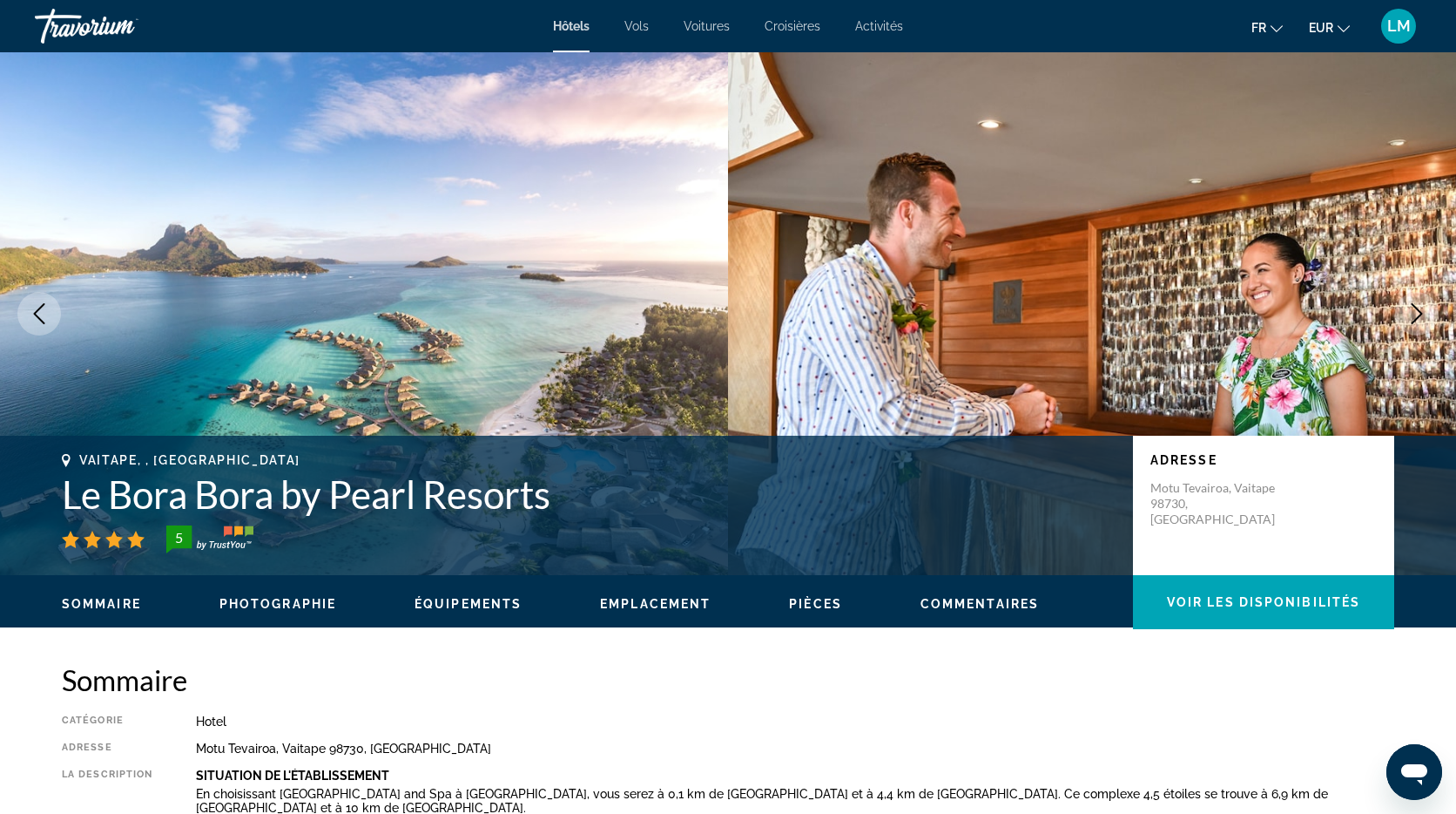
click at [502, 267] on img "Main content" at bounding box center [364, 314] width 728 height 523
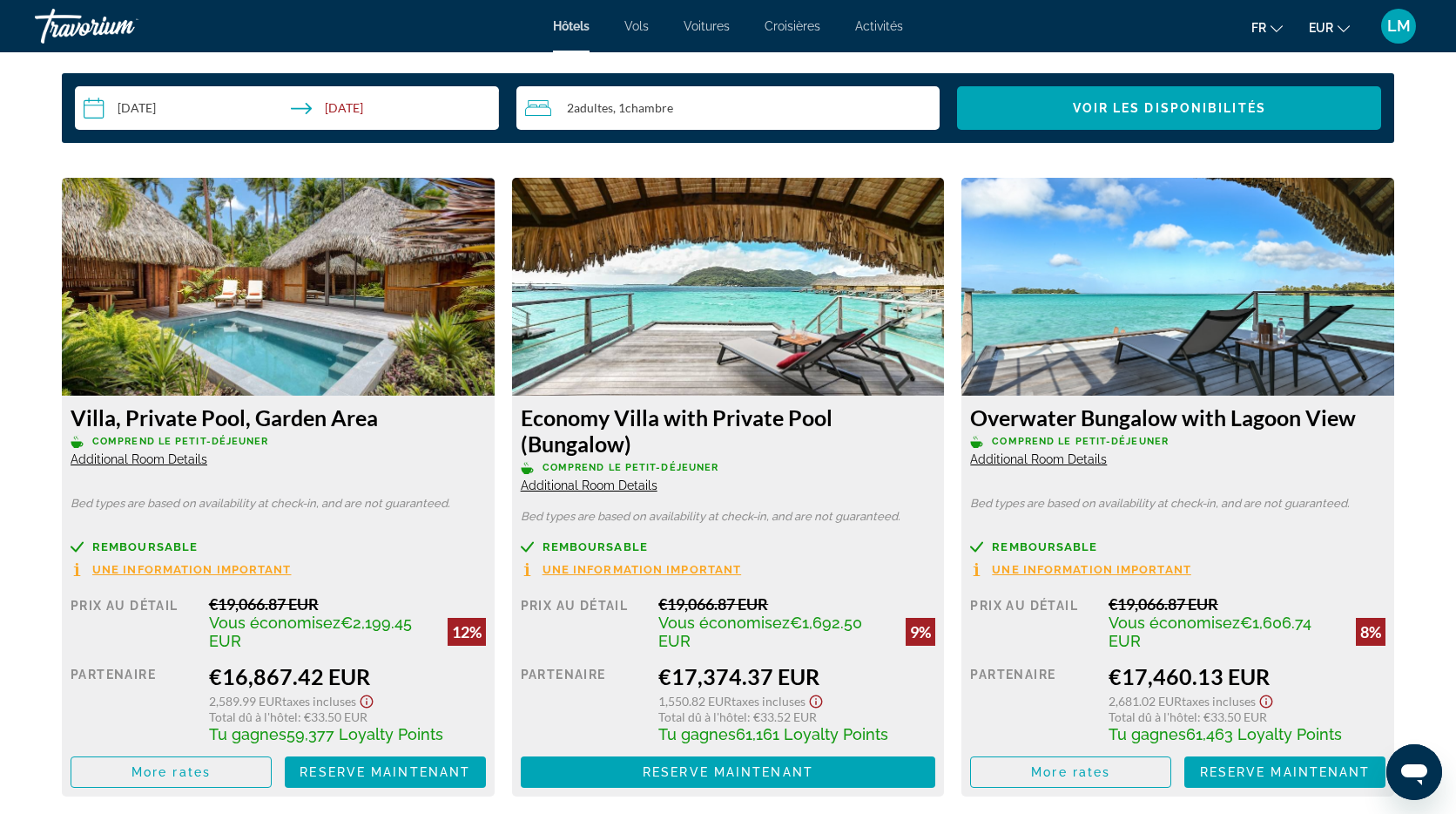
scroll to position [2292, 0]
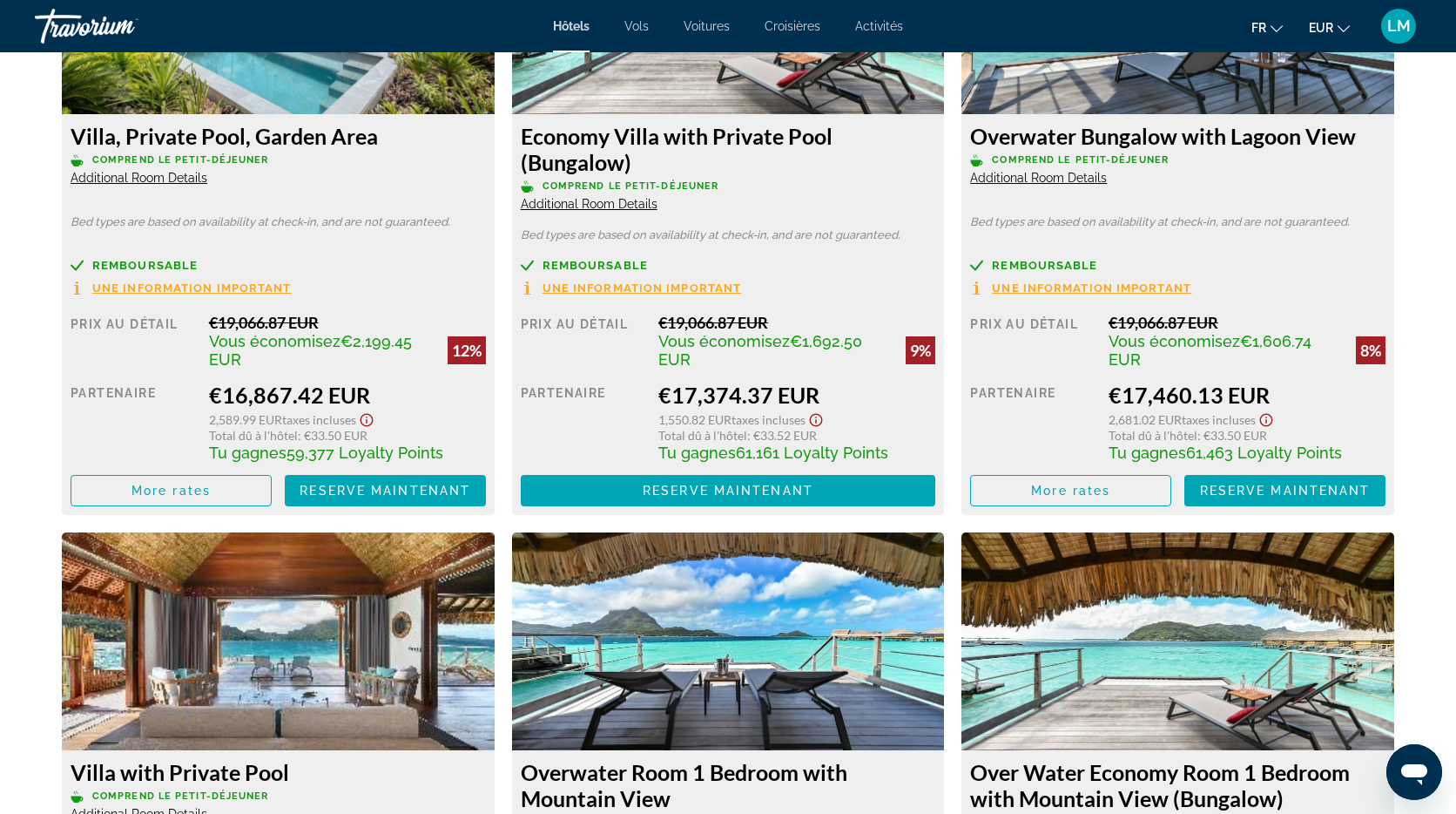
scroll to position [2561, 0]
